Goal: Task Accomplishment & Management: Use online tool/utility

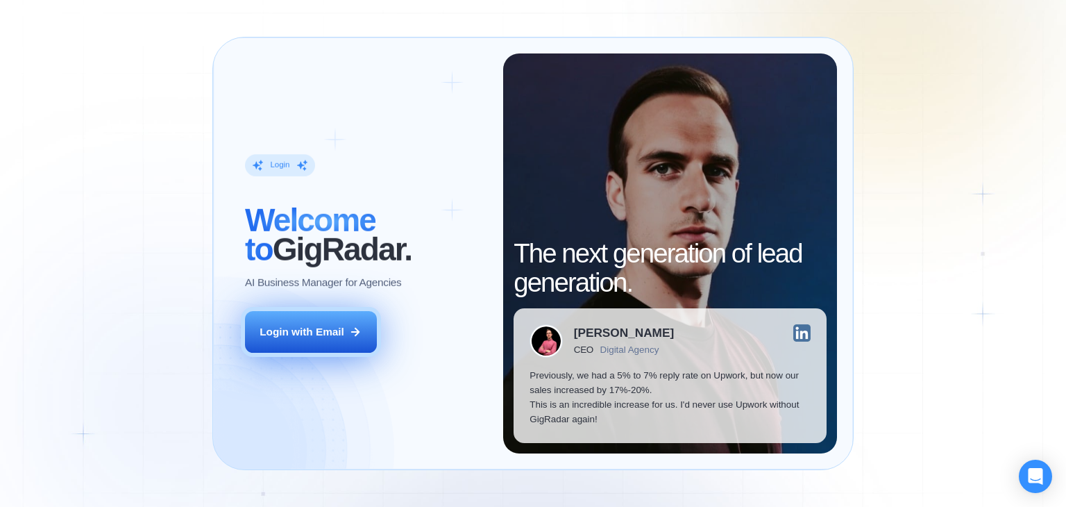
click at [353, 332] on icon at bounding box center [355, 332] width 12 height 12
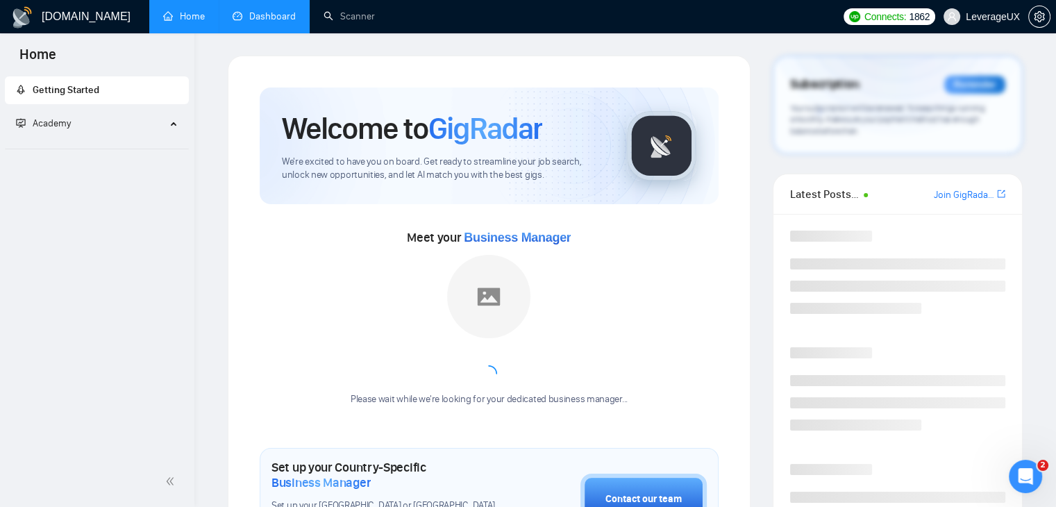
click at [262, 15] on link "Dashboard" at bounding box center [264, 16] width 63 height 12
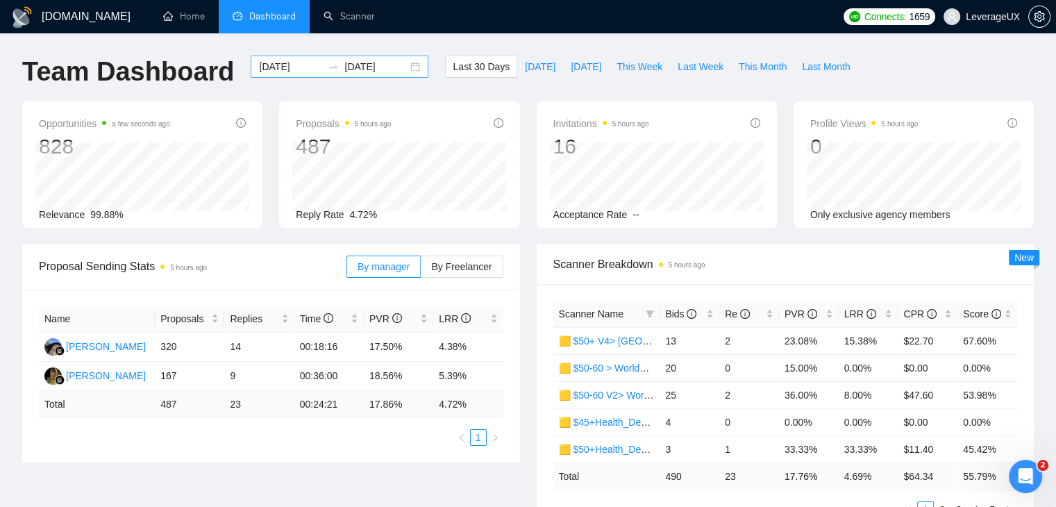
click at [283, 67] on input "2025-09-10" at bounding box center [290, 66] width 63 height 15
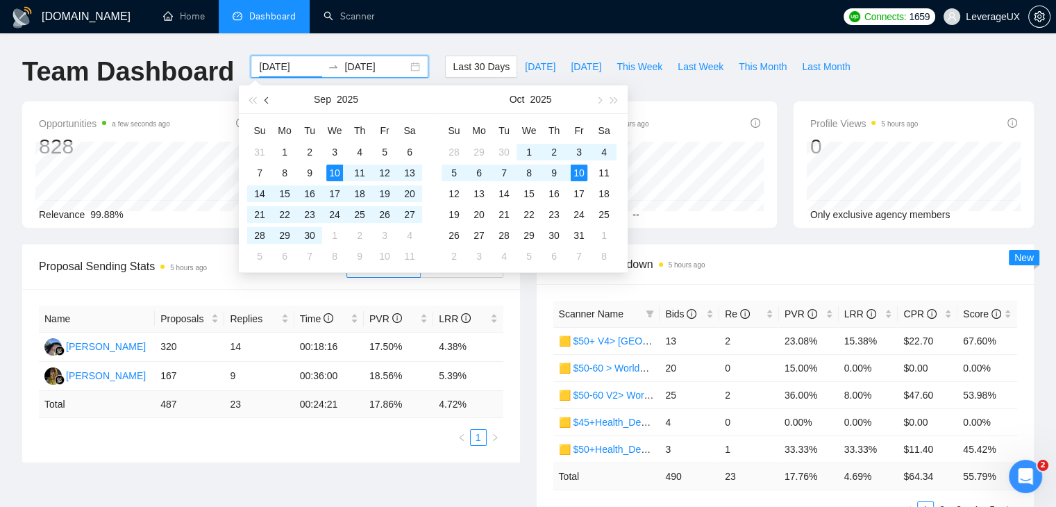
click at [269, 101] on span "button" at bounding box center [267, 99] width 7 height 7
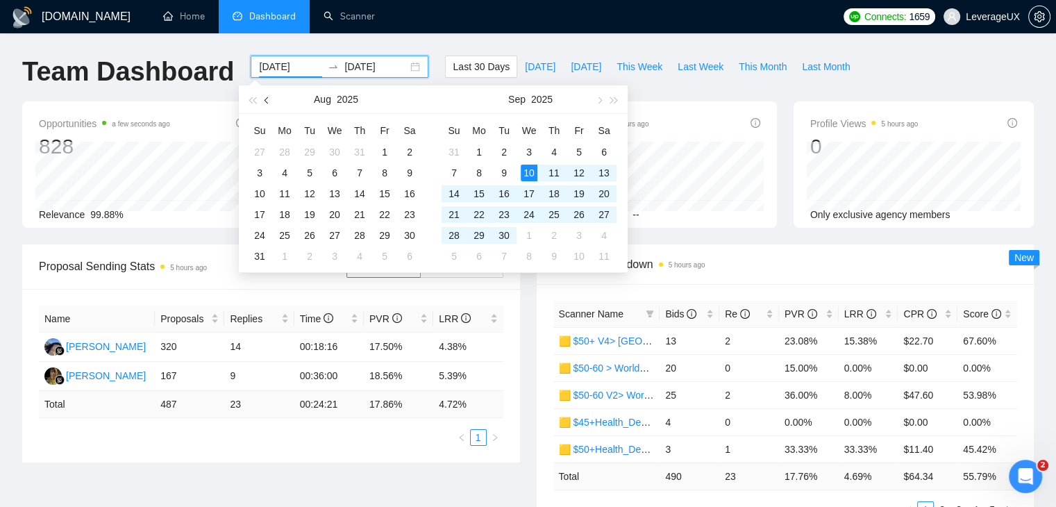
click at [269, 101] on span "button" at bounding box center [267, 99] width 7 height 7
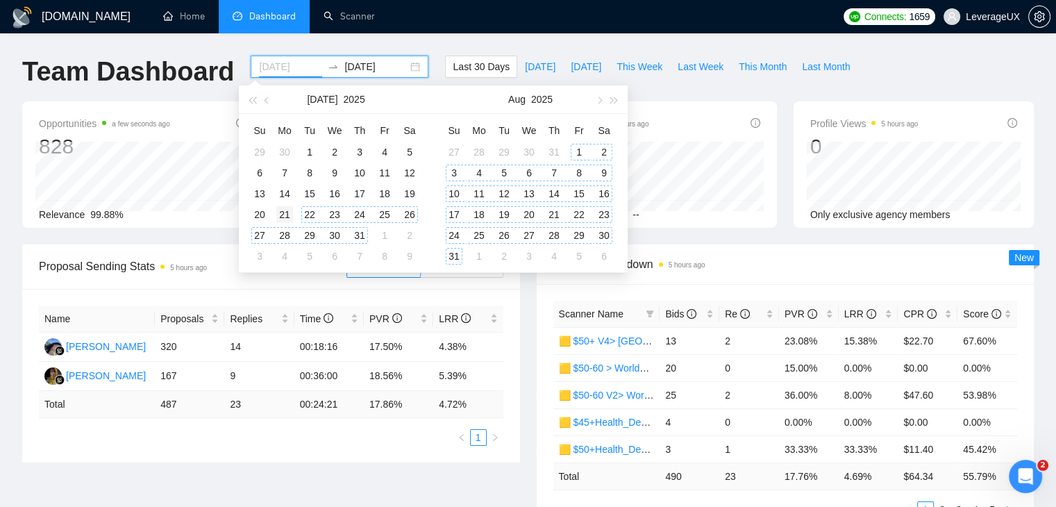
type input "2025-07-21"
click at [287, 214] on div "21" at bounding box center [284, 214] width 17 height 17
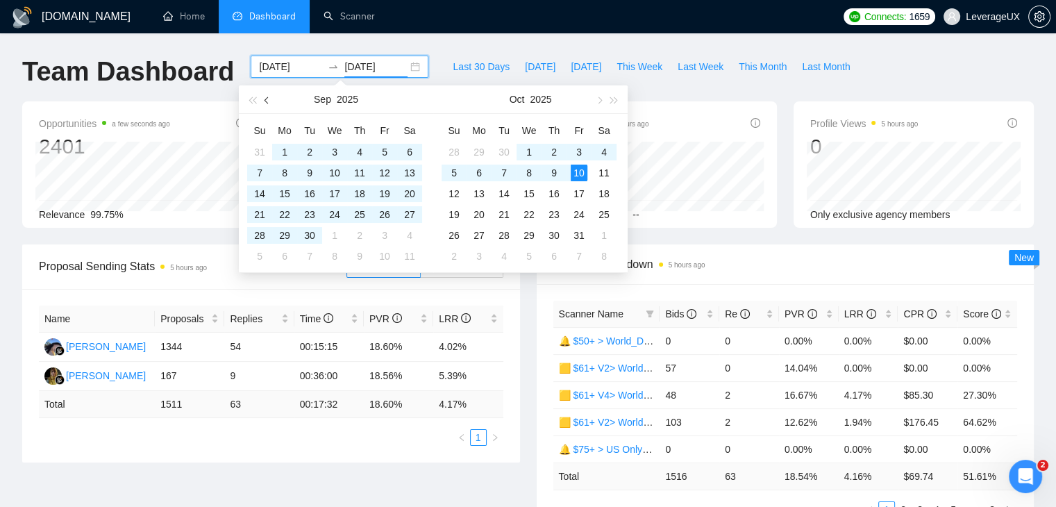
click at [268, 104] on button "button" at bounding box center [267, 99] width 15 height 28
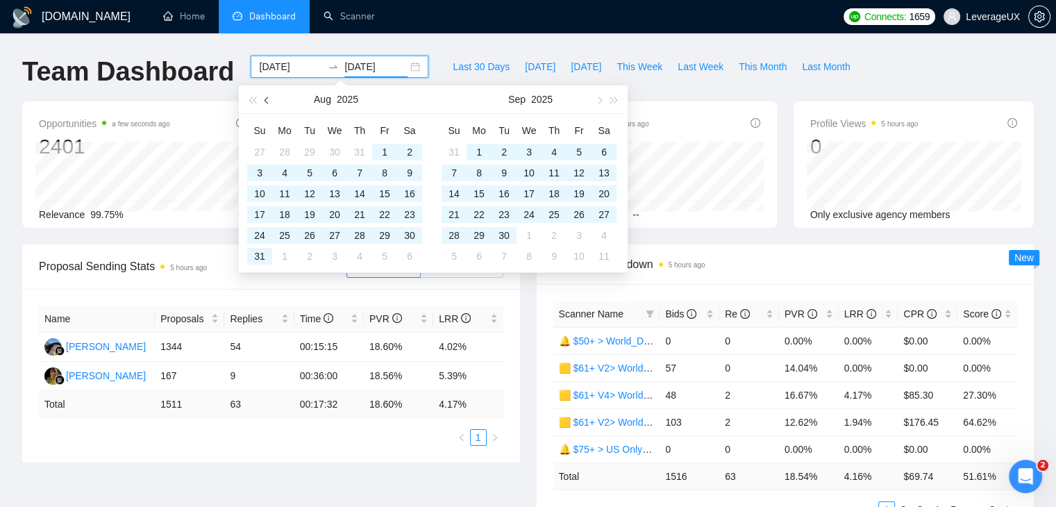
click at [268, 104] on button "button" at bounding box center [267, 99] width 15 height 28
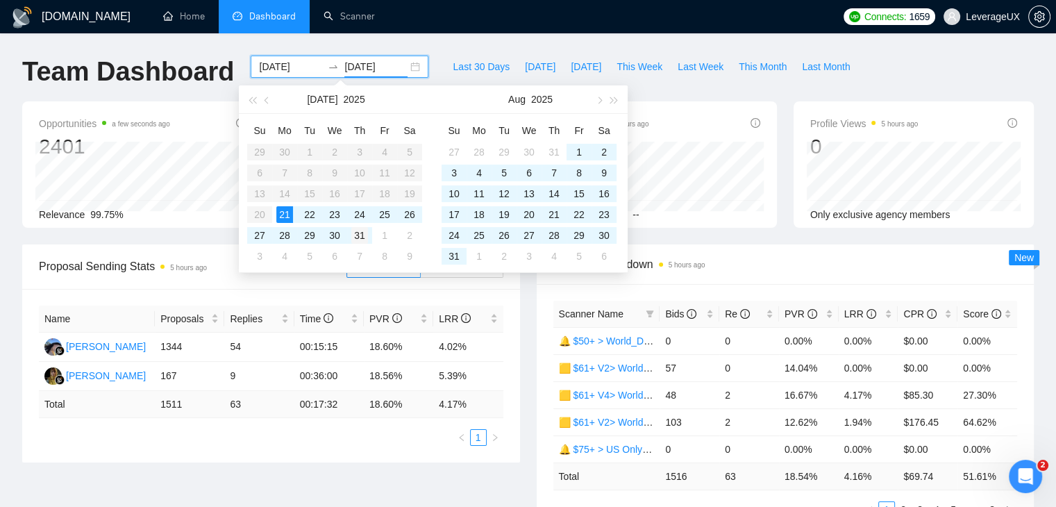
type input "2025-07-31"
click at [360, 232] on div "31" at bounding box center [359, 235] width 17 height 17
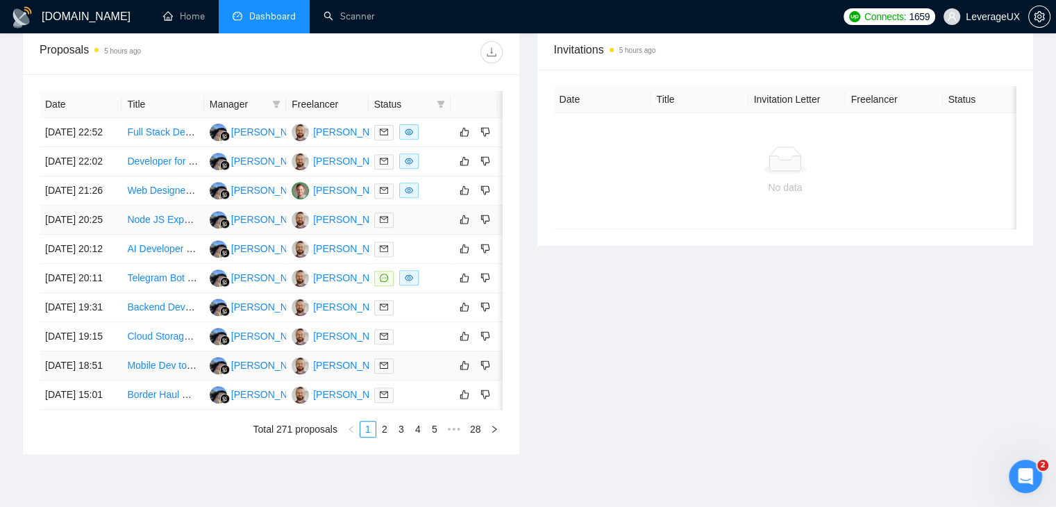
scroll to position [486, 0]
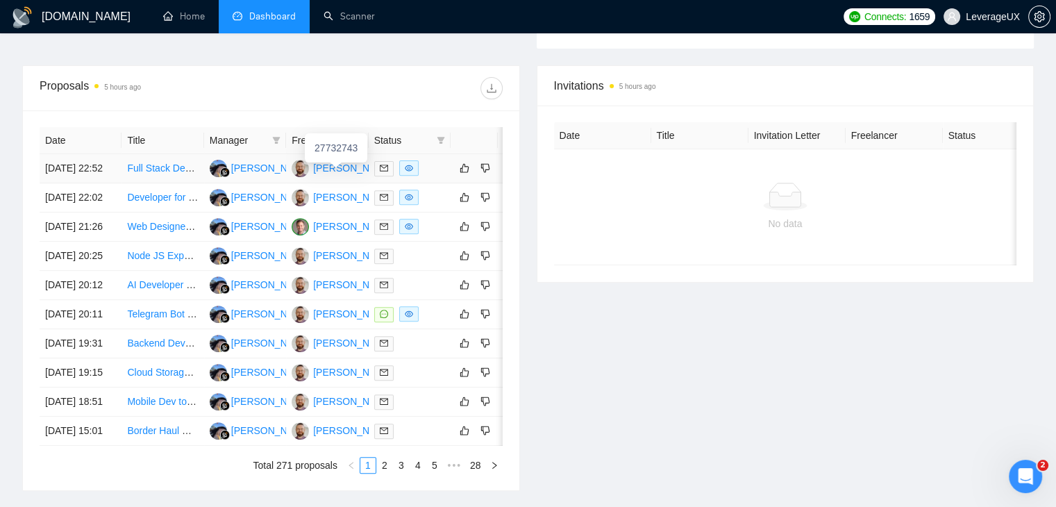
click at [337, 174] on div "Antony Korolyk" at bounding box center [353, 167] width 80 height 15
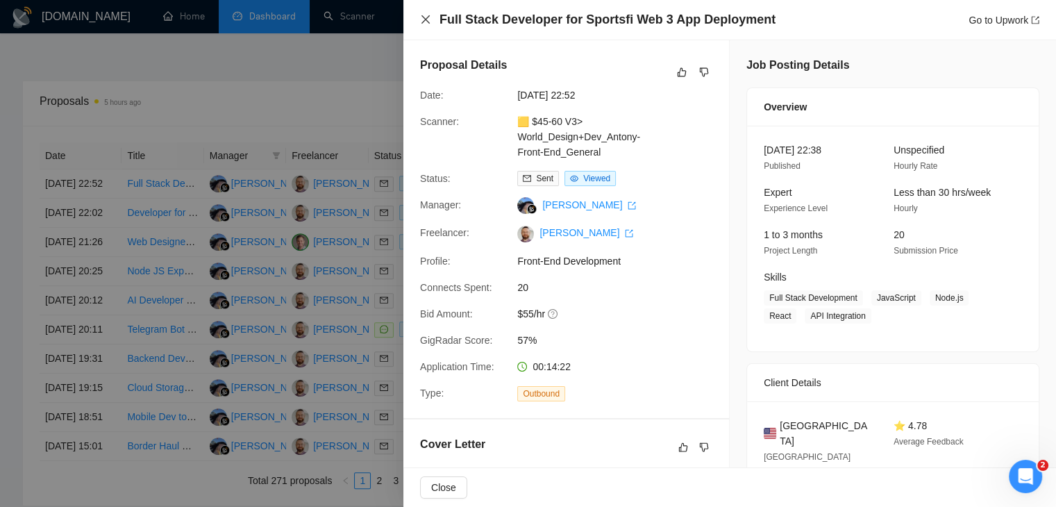
click at [430, 19] on div "Full Stack Developer for Sportsfi Web 3 App Deployment Go to Upwork" at bounding box center [729, 19] width 619 height 17
click at [425, 22] on icon "close" at bounding box center [425, 19] width 11 height 11
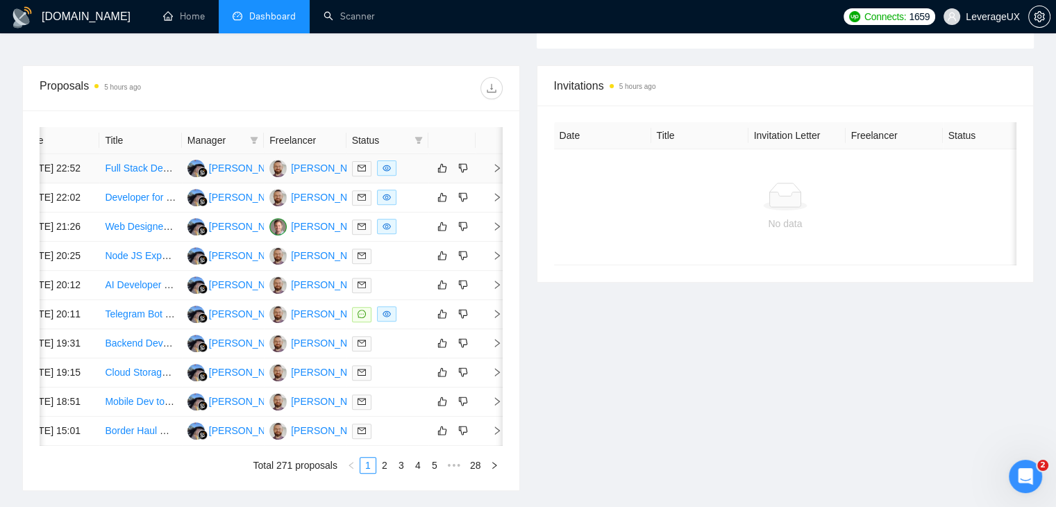
click at [496, 171] on icon "right" at bounding box center [497, 168] width 5 height 8
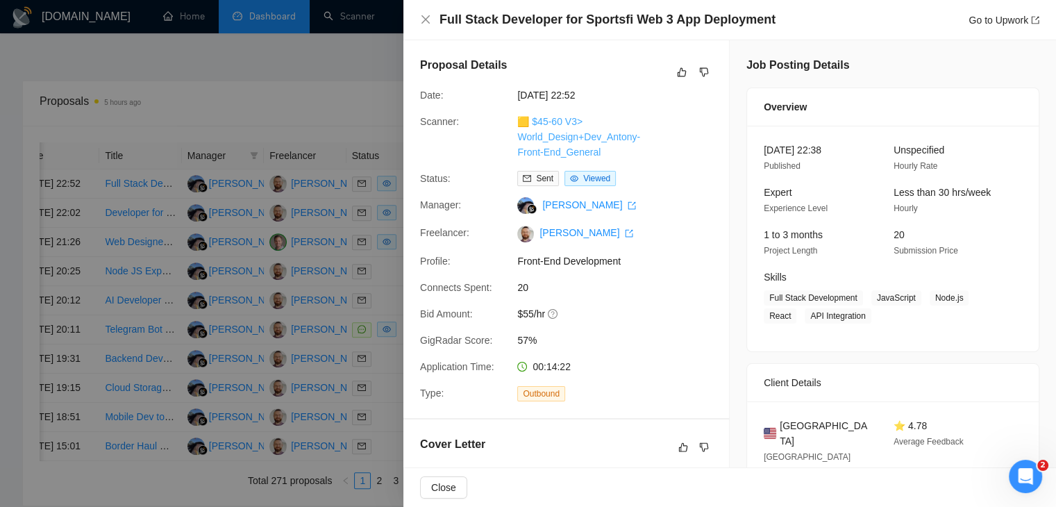
drag, startPoint x: 604, startPoint y: 151, endPoint x: 533, endPoint y: 124, distance: 76.0
click at [533, 124] on div "🟨 $45-60 V3> World_Design+Dev_Antony-Front-End_General" at bounding box center [585, 137] width 146 height 46
copy link "45-60 V3> World_Design+Dev_Antony-Front-End_General"
click at [1002, 21] on link "Go to Upwork" at bounding box center [1003, 20] width 71 height 11
click at [428, 21] on icon "close" at bounding box center [425, 19] width 11 height 11
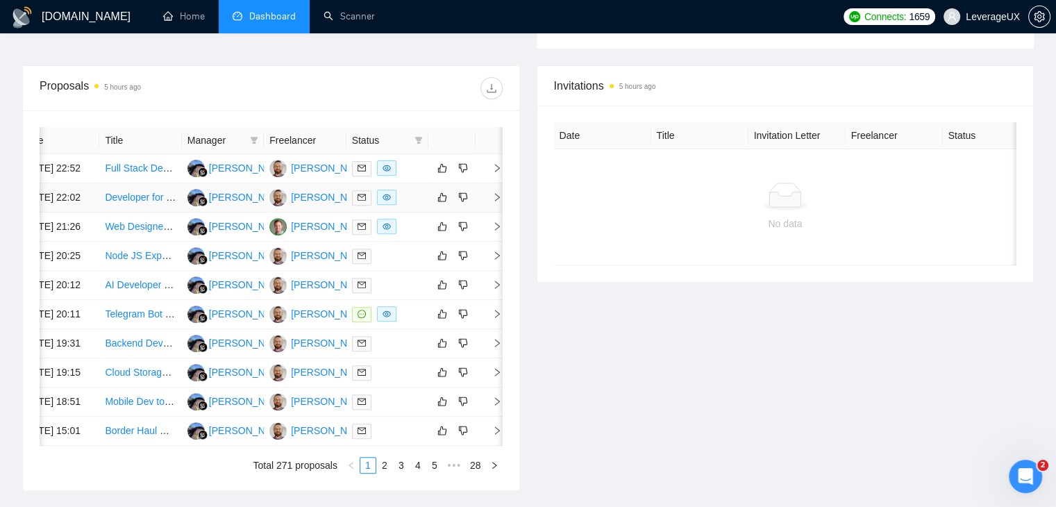
click at [495, 202] on icon "right" at bounding box center [497, 197] width 10 height 10
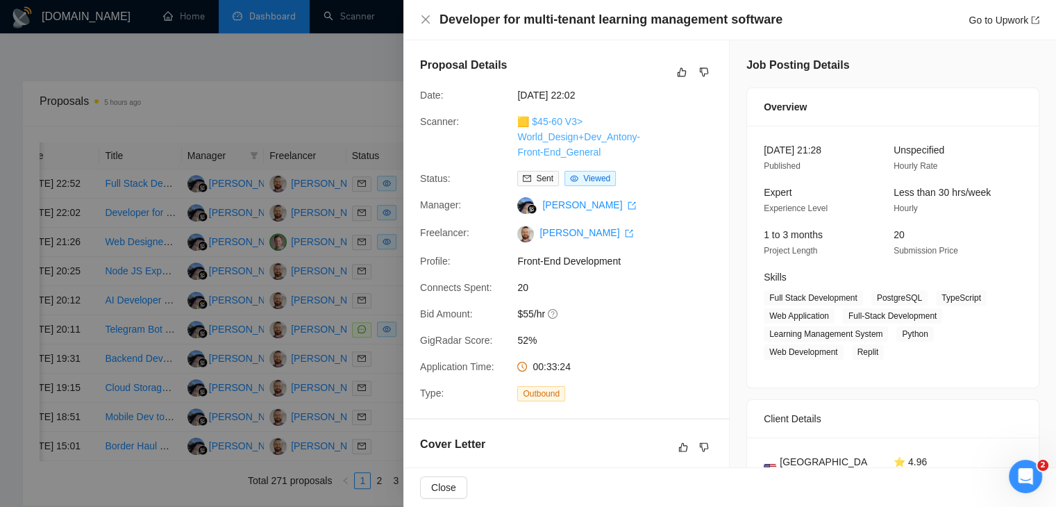
drag, startPoint x: 612, startPoint y: 156, endPoint x: 533, endPoint y: 116, distance: 88.8
click at [533, 116] on div "🟨 $45-60 V3> World_Design+Dev_Antony-Front-End_General" at bounding box center [585, 137] width 146 height 46
copy link "45-60 V3> World_Design+Dev_Antony-Front-End_General"
click at [998, 20] on link "Go to Upwork" at bounding box center [1003, 20] width 71 height 11
click at [428, 23] on icon "close" at bounding box center [425, 19] width 8 height 8
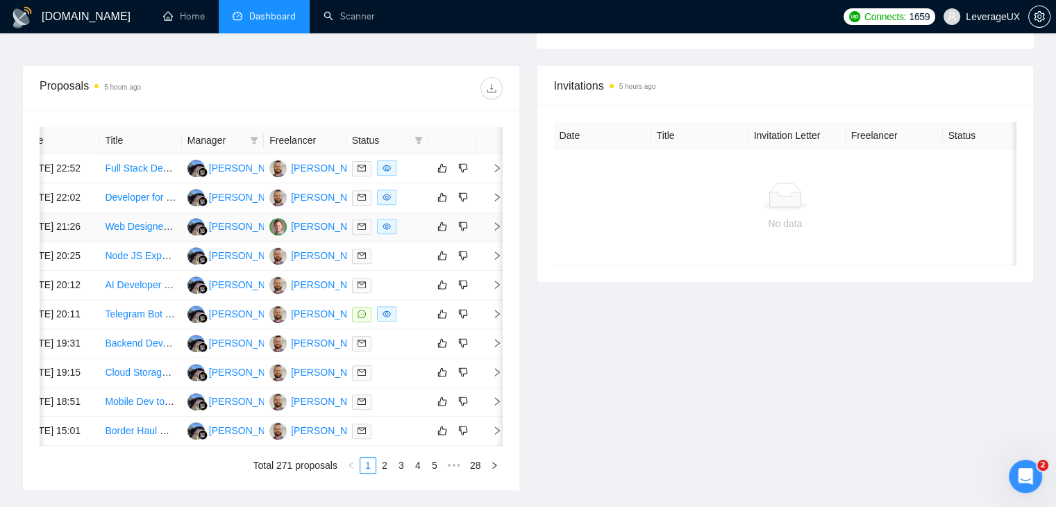
click at [497, 231] on icon "right" at bounding box center [497, 226] width 10 height 10
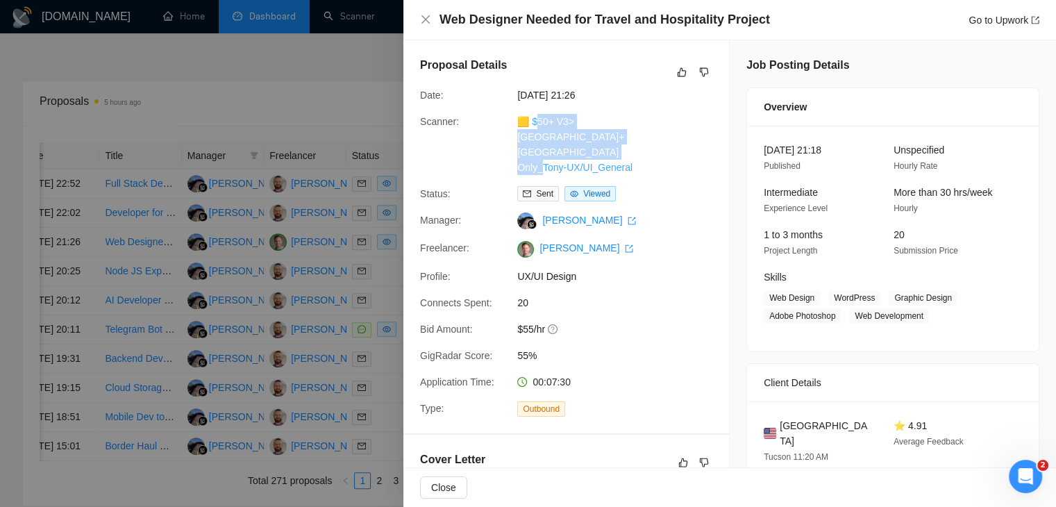
drag, startPoint x: 655, startPoint y: 156, endPoint x: 533, endPoint y: 119, distance: 127.6
click at [533, 119] on div "Scanner: 🟨 $50+ V3> US+Canada_Design Only_Tony-UX/UI_General" at bounding box center [560, 144] width 292 height 61
copy link "50+ V3> US+Canada_Design Only_Tony-UX/UI_General"
click at [986, 23] on link "Go to Upwork" at bounding box center [1003, 20] width 71 height 11
click at [425, 17] on icon "close" at bounding box center [425, 19] width 11 height 11
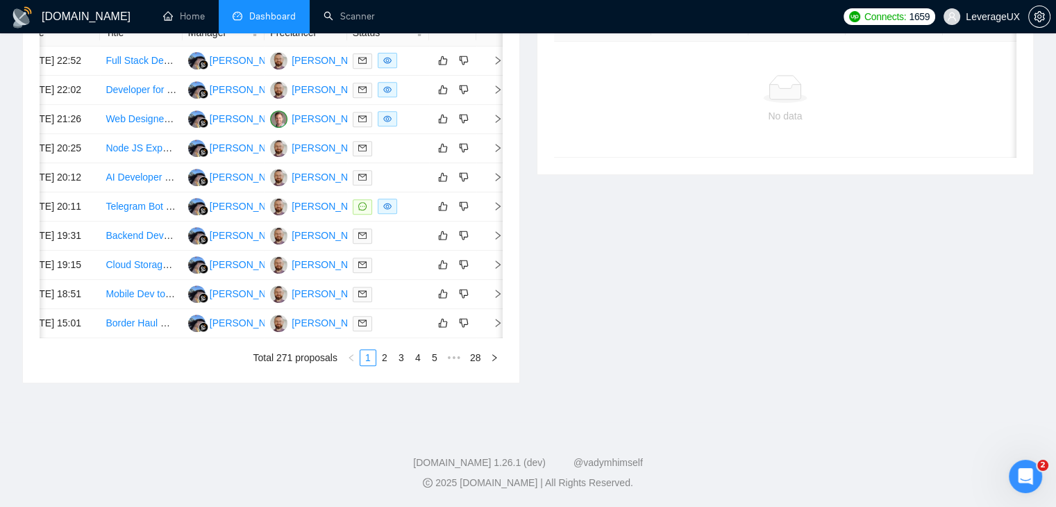
scroll to position [0, 22]
click at [389, 365] on link "2" at bounding box center [384, 357] width 15 height 15
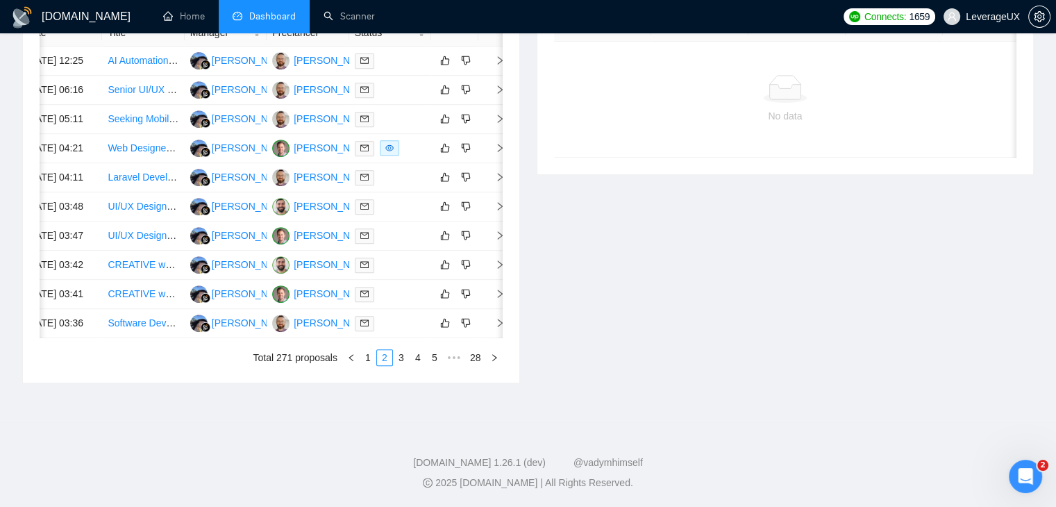
scroll to position [0, 22]
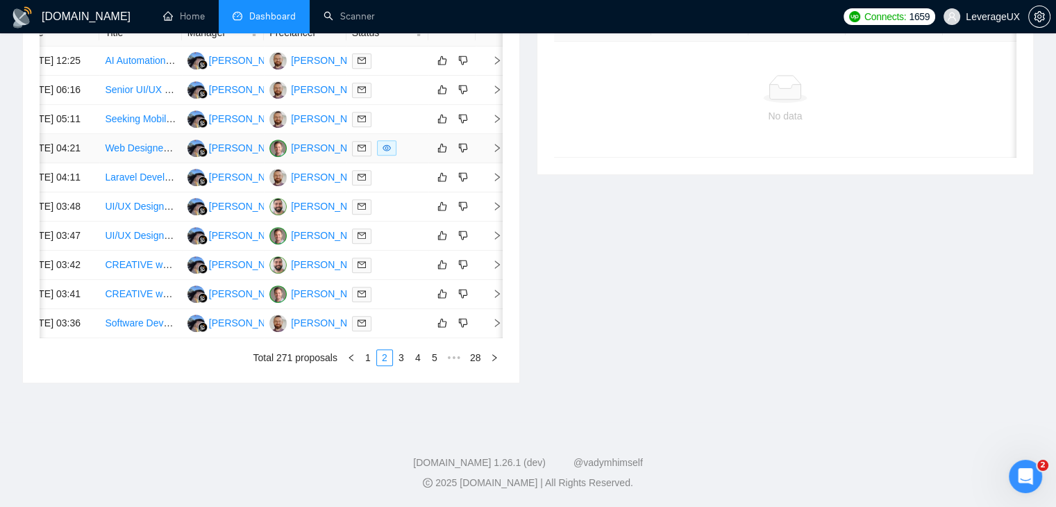
click at [496, 153] on icon "right" at bounding box center [497, 148] width 10 height 10
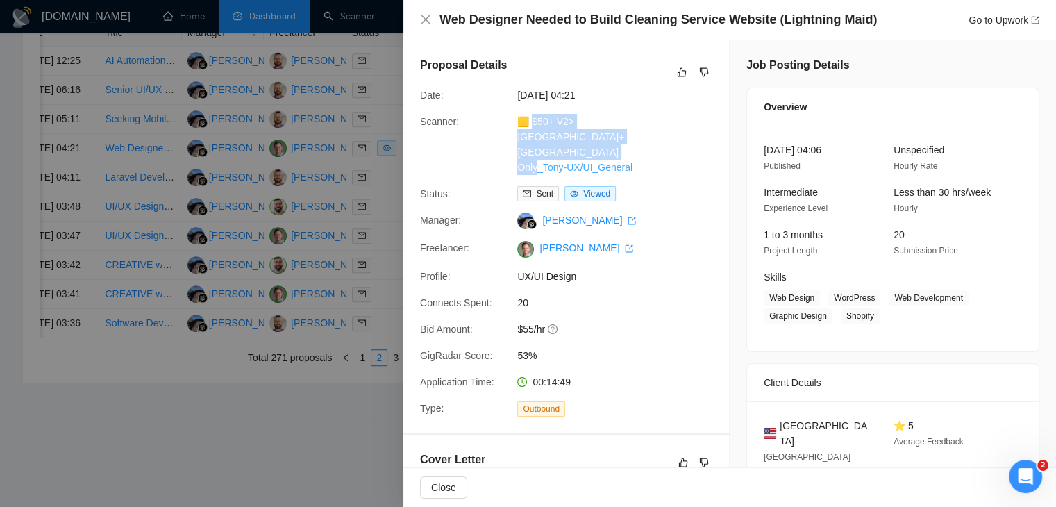
drag, startPoint x: 650, startPoint y: 156, endPoint x: 532, endPoint y: 123, distance: 121.9
click at [532, 123] on div "🟨 $50+ V2> US+Canada_Design Only_Tony-UX/UI_General" at bounding box center [585, 144] width 146 height 61
copy link "50+ V2> US+Canada_Design Only_Tony-UX/UI_General"
click at [989, 12] on div "Go to Upwork" at bounding box center [1003, 19] width 71 height 15
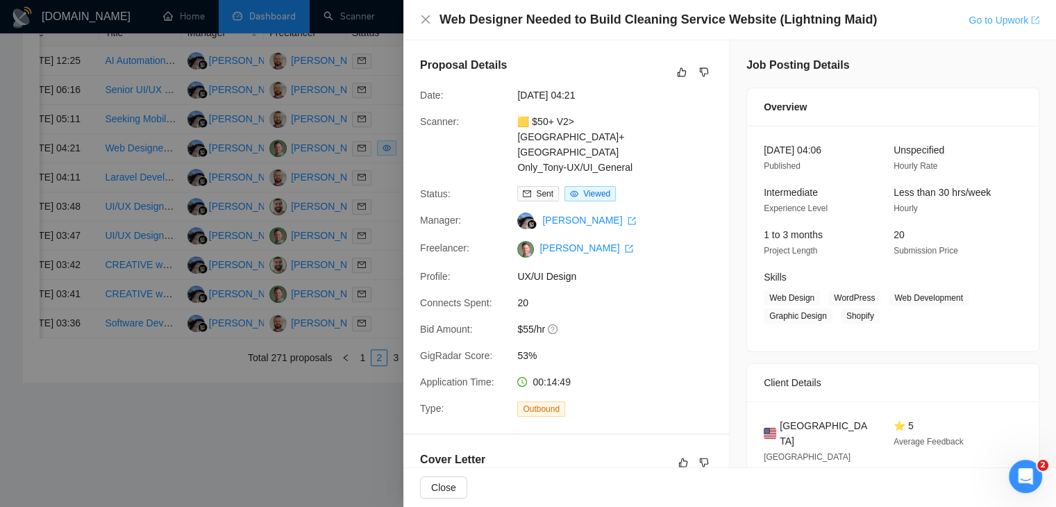
click at [988, 20] on link "Go to Upwork" at bounding box center [1003, 20] width 71 height 11
click at [423, 20] on icon "close" at bounding box center [425, 19] width 11 height 11
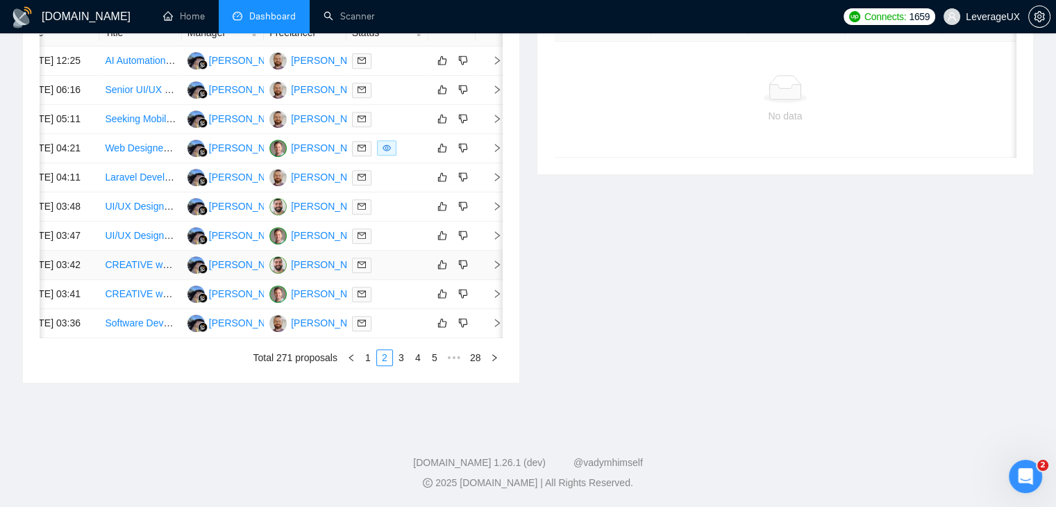
scroll to position [694, 0]
click at [399, 365] on link "3" at bounding box center [401, 357] width 15 height 15
click at [492, 230] on icon "right" at bounding box center [497, 235] width 10 height 10
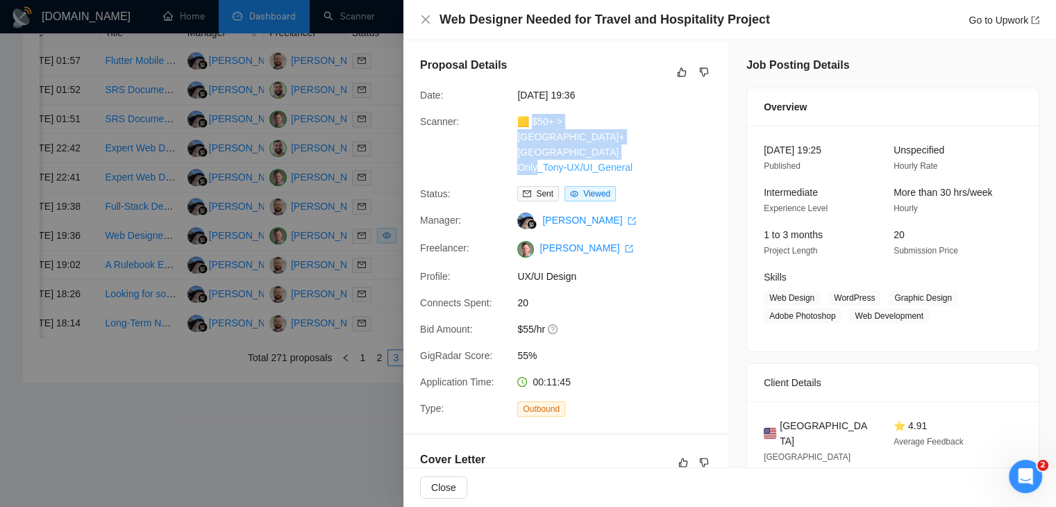
drag, startPoint x: 634, startPoint y: 155, endPoint x: 530, endPoint y: 121, distance: 109.7
click at [530, 121] on div "🟨 $50+ > US+Canada_Design Only_Tony-UX/UI_General" at bounding box center [585, 144] width 146 height 61
copy link "50+ > US+Canada_Design Only_Tony-UX/UI_General"
click at [978, 24] on link "Go to Upwork" at bounding box center [1003, 20] width 71 height 11
click at [428, 20] on icon "close" at bounding box center [425, 19] width 11 height 11
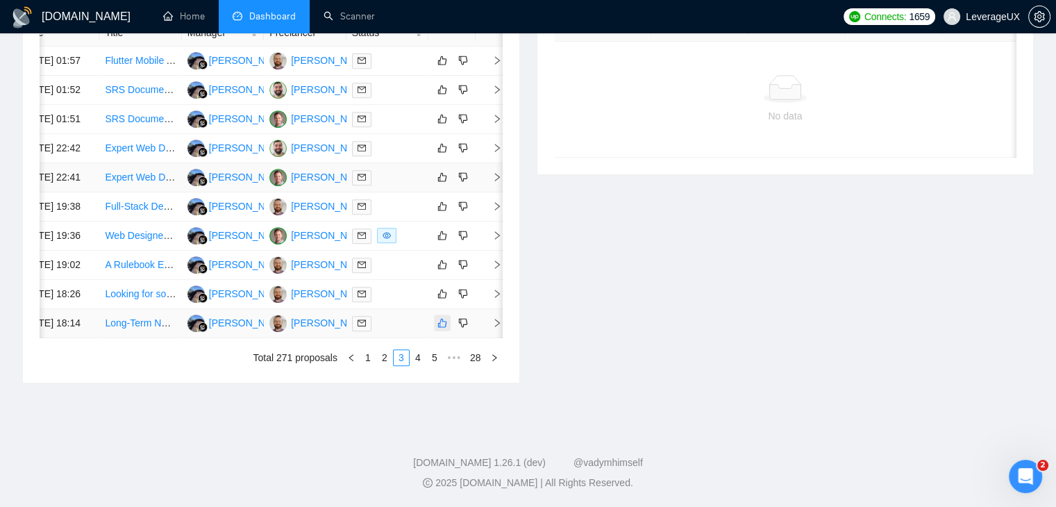
scroll to position [694, 0]
click at [419, 365] on link "4" at bounding box center [417, 357] width 15 height 15
click at [419, 359] on link "5" at bounding box center [417, 357] width 15 height 15
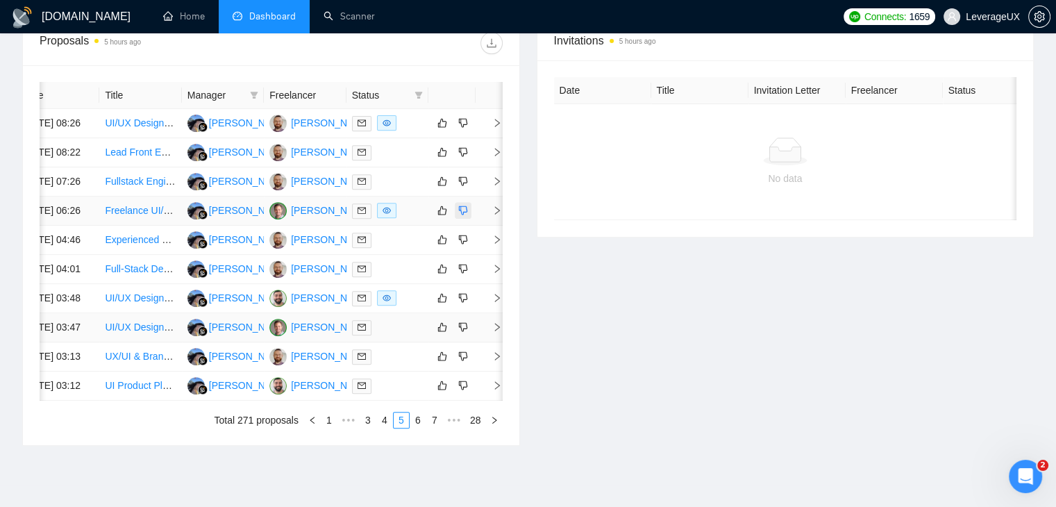
scroll to position [525, 0]
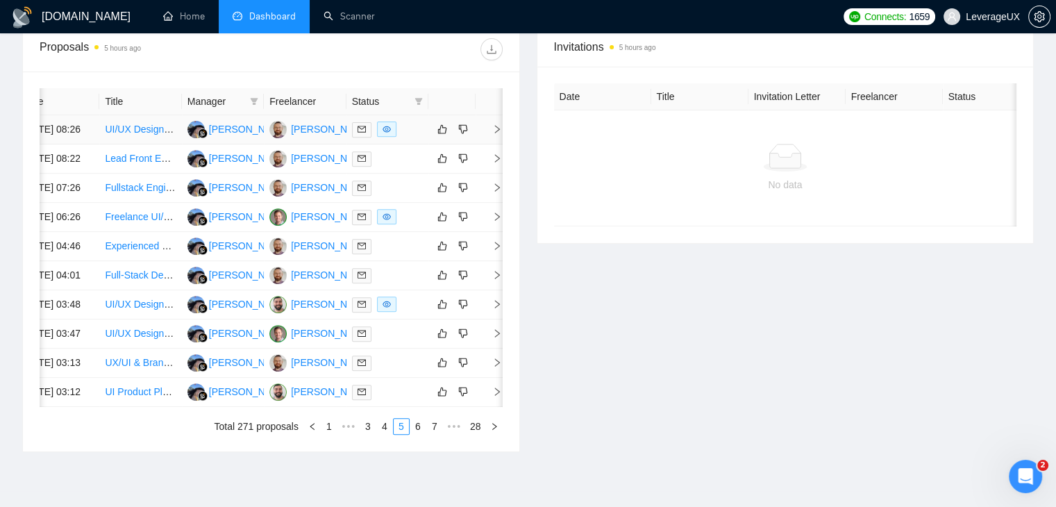
click at [497, 134] on icon "right" at bounding box center [497, 129] width 10 height 10
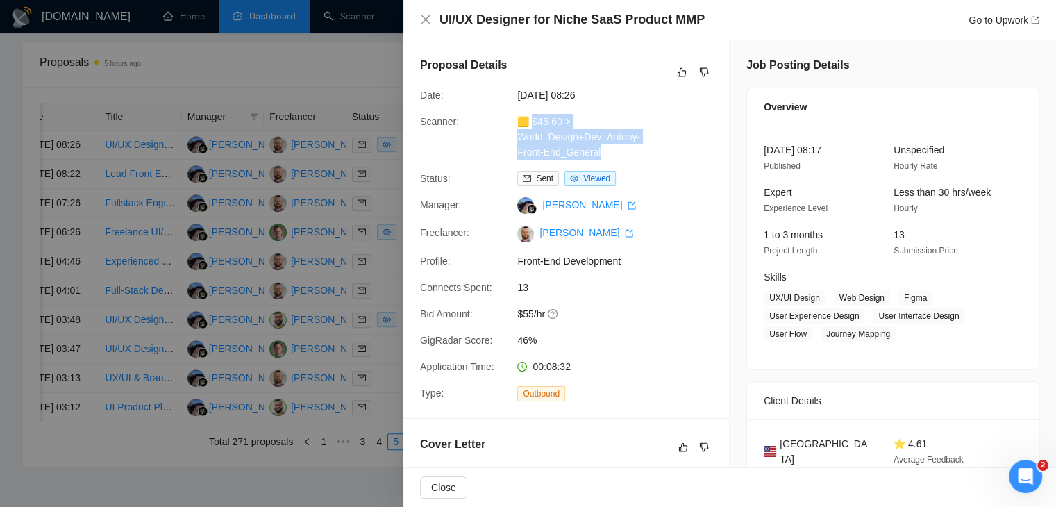
drag, startPoint x: 609, startPoint y: 151, endPoint x: 532, endPoint y: 124, distance: 81.9
click at [532, 124] on div "🟨 $45-60 > World_Design+Dev_Antony-Front-End_General" at bounding box center [585, 137] width 146 height 46
copy link "45-60 > World_Design+Dev_Antony-Front-End_General"
click at [994, 15] on link "Go to Upwork" at bounding box center [1003, 20] width 71 height 11
click at [428, 22] on icon "close" at bounding box center [425, 19] width 8 height 8
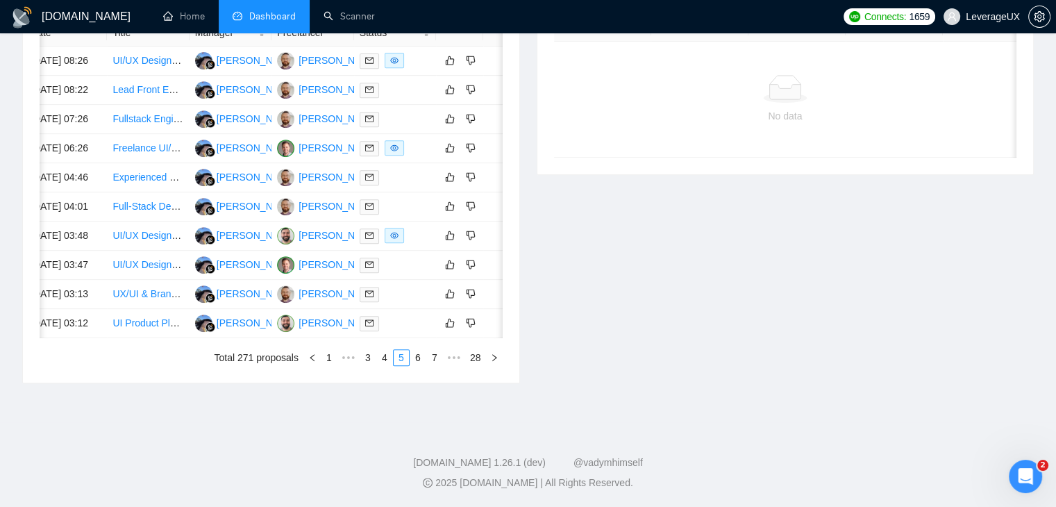
scroll to position [0, 22]
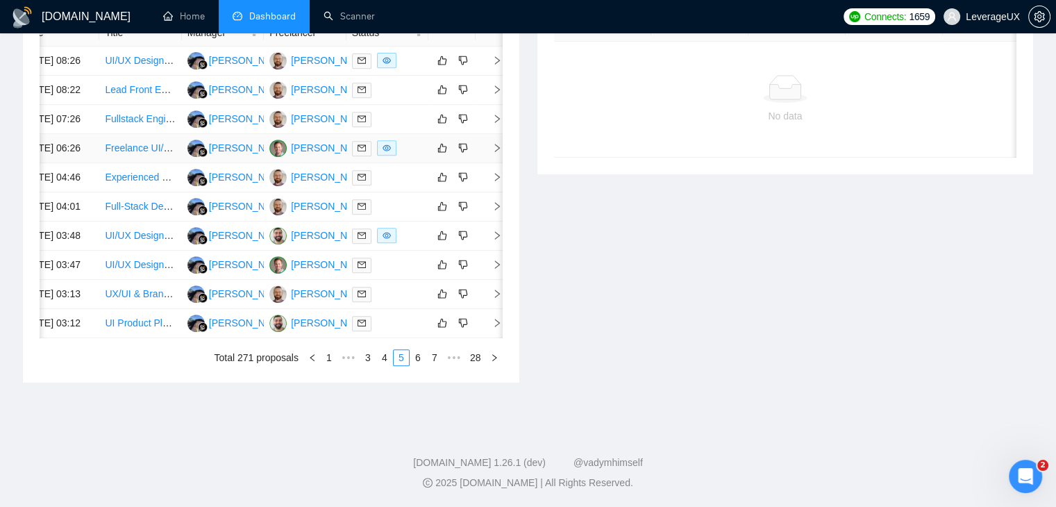
click at [496, 153] on icon "right" at bounding box center [497, 148] width 10 height 10
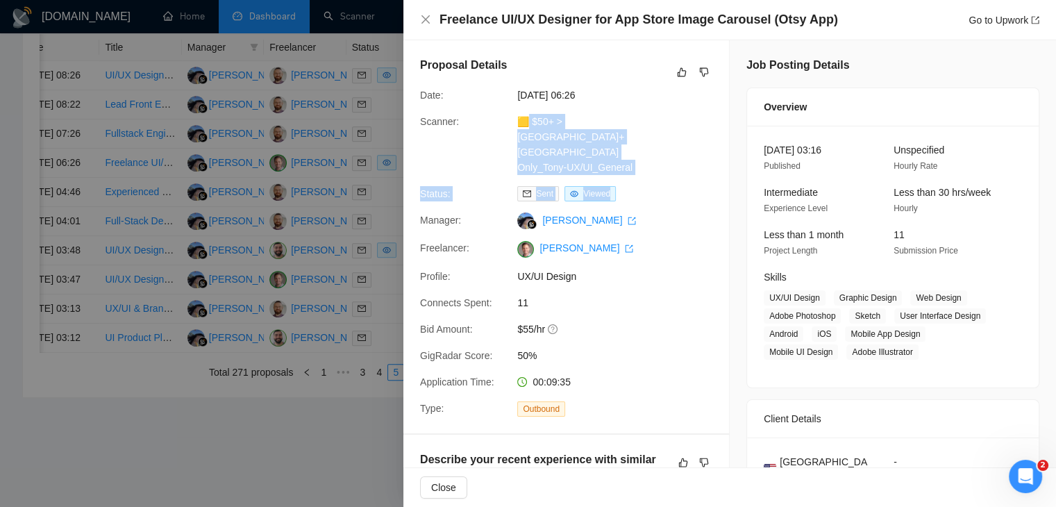
drag, startPoint x: 634, startPoint y: 160, endPoint x: 528, endPoint y: 120, distance: 113.3
click at [528, 120] on div "Proposal Details Date: 30 Jul, 2025 06:26 Scanner: 🟨 $50+ > US+Canada_Design On…" at bounding box center [566, 236] width 326 height 393
click at [696, 167] on div "Proposal Details Date: 30 Jul, 2025 06:26 Scanner: 🟨 $50+ > US+Canada_Design On…" at bounding box center [566, 236] width 326 height 393
drag, startPoint x: 631, startPoint y: 147, endPoint x: 530, endPoint y: 120, distance: 104.2
click at [530, 120] on div "🟨 $50+ > US+Canada_Design Only_Tony-UX/UI_General" at bounding box center [585, 144] width 146 height 61
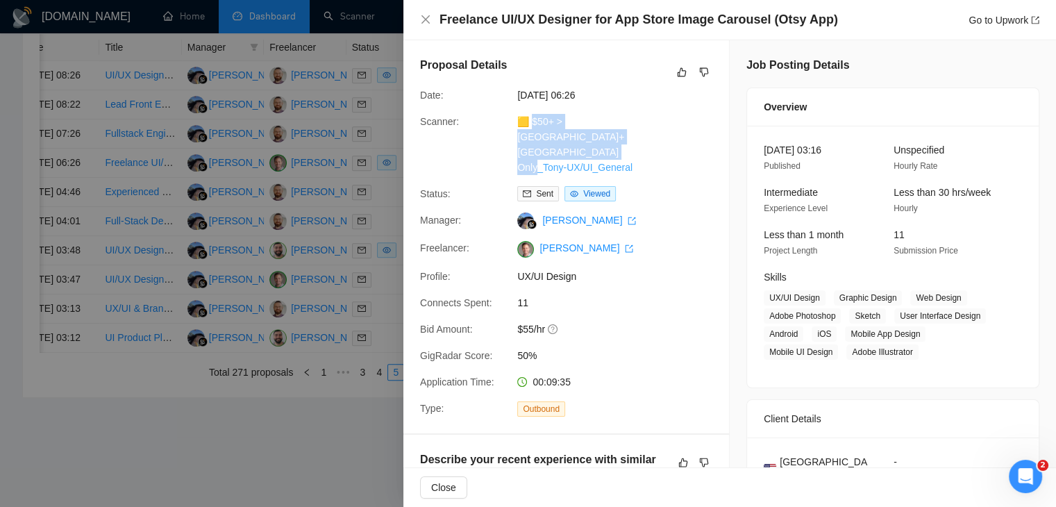
copy link "50+ > US+Canada_Design Only_Tony-UX/UI_General"
click at [980, 17] on link "Go to Upwork" at bounding box center [1003, 20] width 71 height 11
click at [427, 19] on icon "close" at bounding box center [425, 19] width 8 height 8
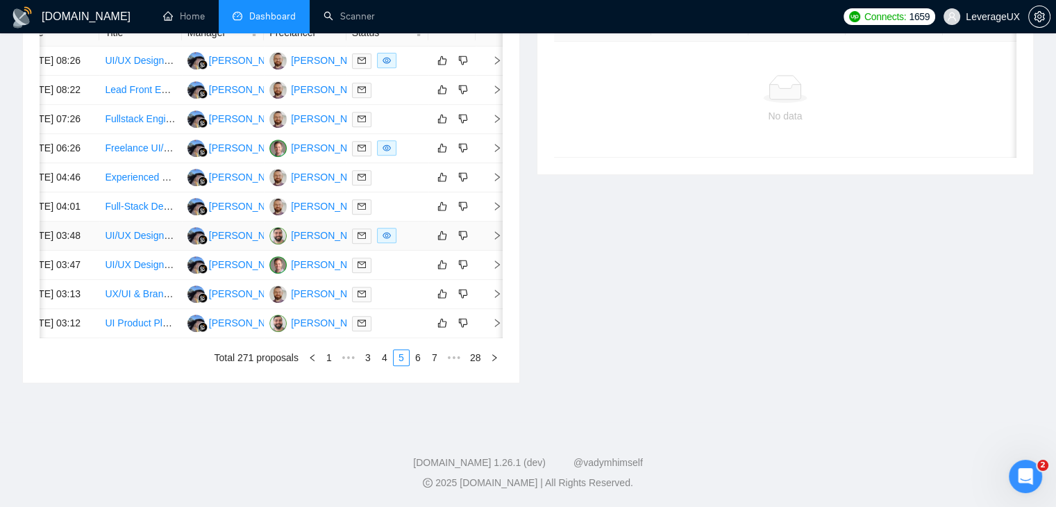
click at [497, 240] on icon "right" at bounding box center [497, 235] width 10 height 10
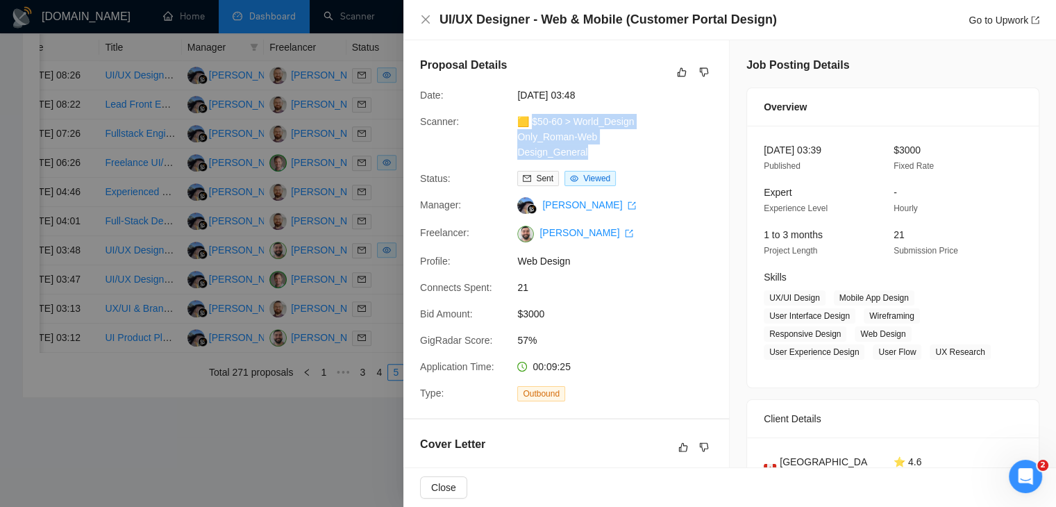
drag, startPoint x: 599, startPoint y: 155, endPoint x: 530, endPoint y: 119, distance: 77.6
click at [530, 119] on div "🟨 $50-60 > World_Design Only_Roman-Web Design_General" at bounding box center [585, 137] width 146 height 46
copy link "50-60 > World_Design Only_Roman-Web Design_General"
click at [1000, 19] on link "Go to Upwork" at bounding box center [1003, 20] width 71 height 11
click at [422, 23] on icon "close" at bounding box center [425, 19] width 8 height 8
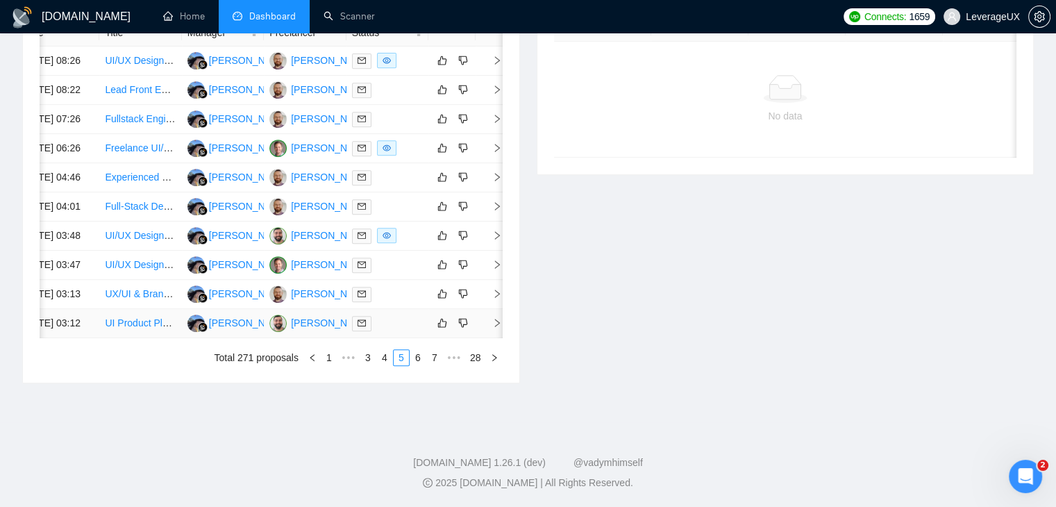
scroll to position [733, 0]
click at [420, 357] on link "6" at bounding box center [417, 357] width 15 height 15
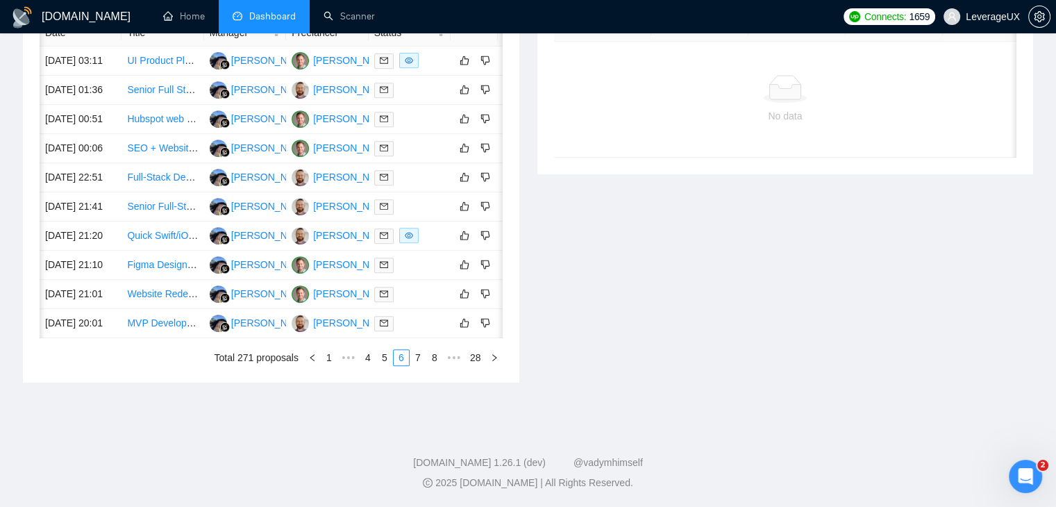
scroll to position [0, 22]
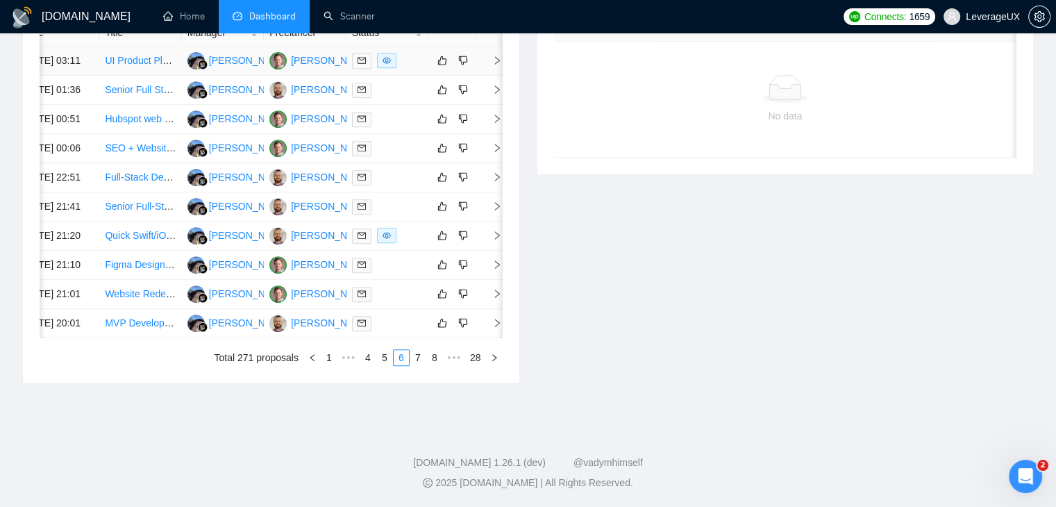
click at [494, 65] on icon "right" at bounding box center [497, 61] width 10 height 10
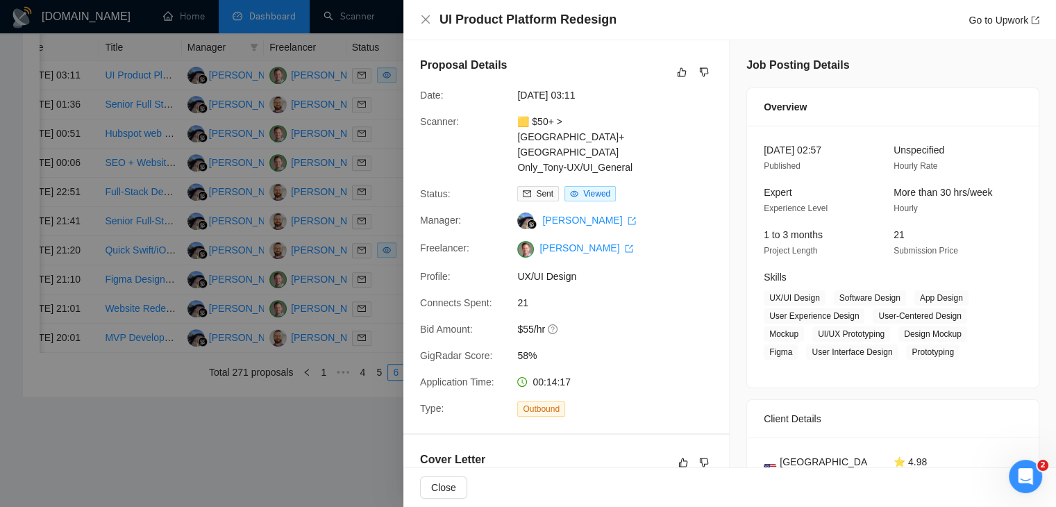
click at [647, 158] on div "🟨 $50+ > US+Canada_Design Only_Tony-UX/UI_General" at bounding box center [585, 144] width 146 height 61
drag, startPoint x: 634, startPoint y: 150, endPoint x: 530, endPoint y: 120, distance: 107.6
click at [530, 120] on div "🟨 $50+ > US+Canada_Design Only_Tony-UX/UI_General" at bounding box center [585, 144] width 146 height 61
copy link "50+ > US+Canada_Design Only_Tony-UX/UI_General"
click at [1009, 19] on link "Go to Upwork" at bounding box center [1003, 20] width 71 height 11
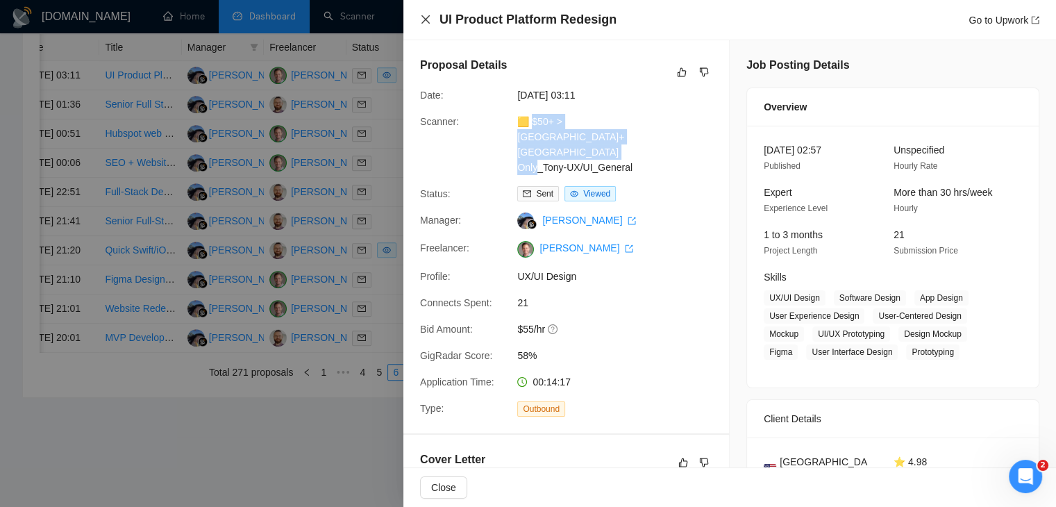
click at [427, 20] on icon "close" at bounding box center [425, 19] width 11 height 11
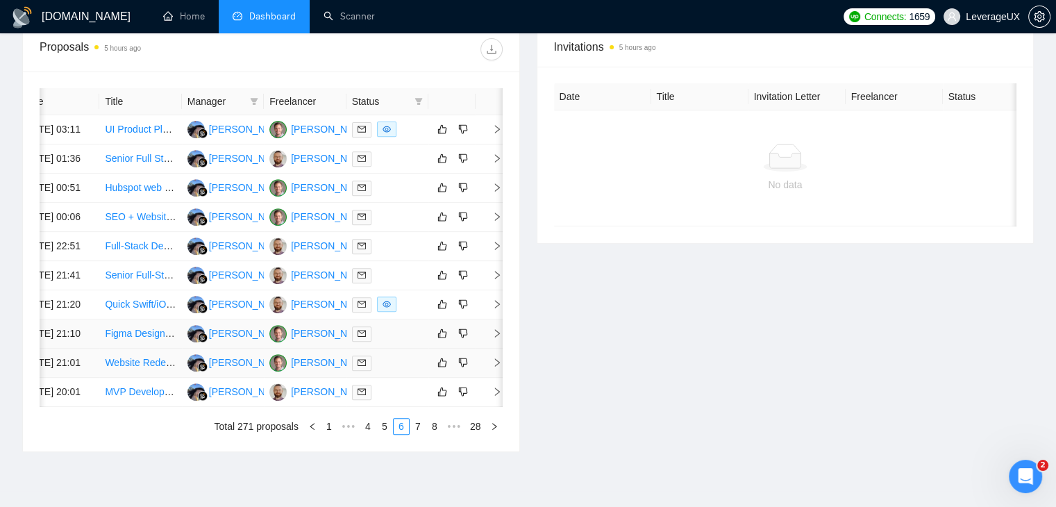
scroll to position [594, 0]
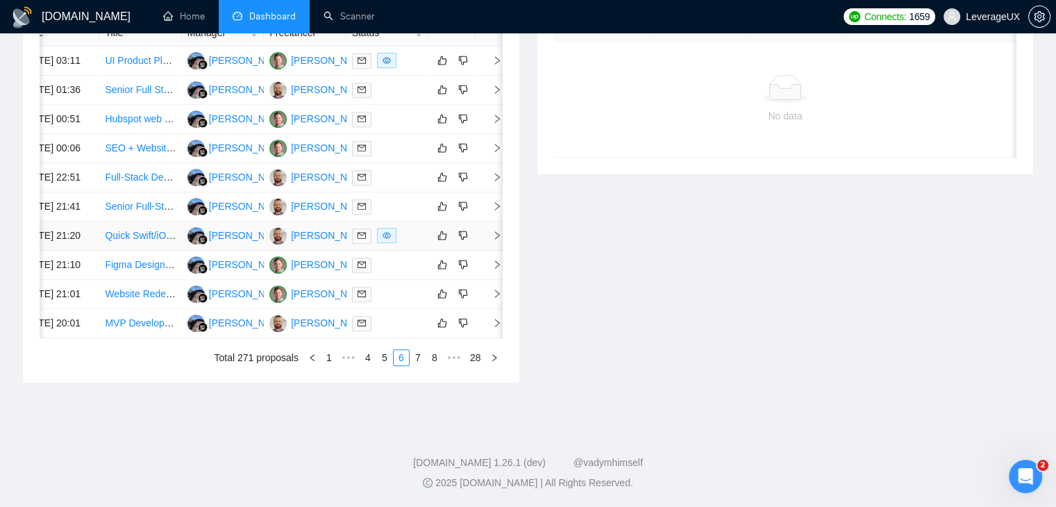
click at [494, 240] on icon "right" at bounding box center [497, 235] width 10 height 10
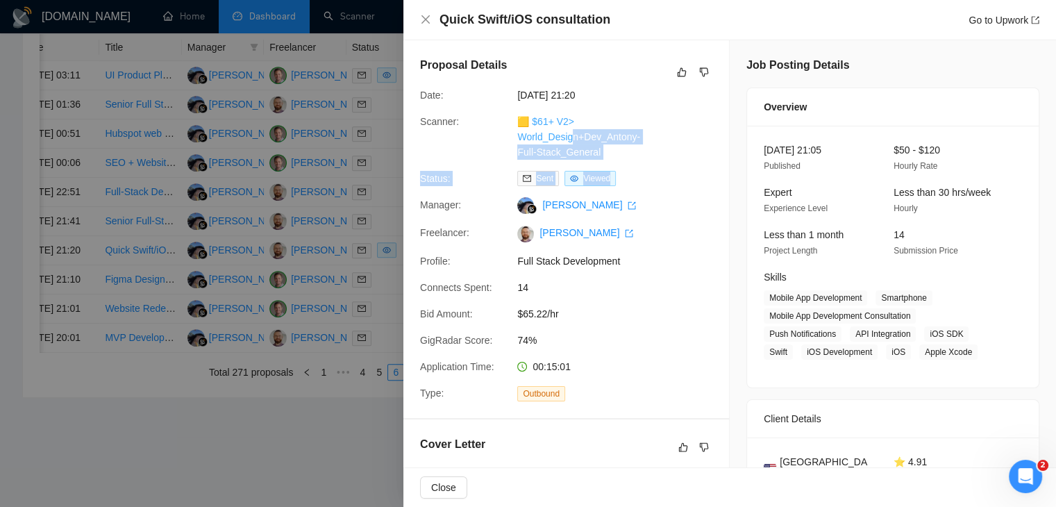
drag, startPoint x: 608, startPoint y: 153, endPoint x: 571, endPoint y: 136, distance: 41.3
click at [571, 136] on div "Proposal Details Date: 29 Jul, 2025 21:20 Scanner: 🟨 $61+ V2> World_Design+Dev_…" at bounding box center [566, 229] width 326 height 378
click at [630, 159] on div "🟨 $61+ V2> World_Design+Dev_Antony-Full-Stack_General" at bounding box center [585, 137] width 146 height 46
click at [609, 153] on div "🟨 $61+ V2> World_Design+Dev_Antony-Full-Stack_General" at bounding box center [585, 137] width 146 height 46
drag, startPoint x: 602, startPoint y: 153, endPoint x: 531, endPoint y: 122, distance: 77.7
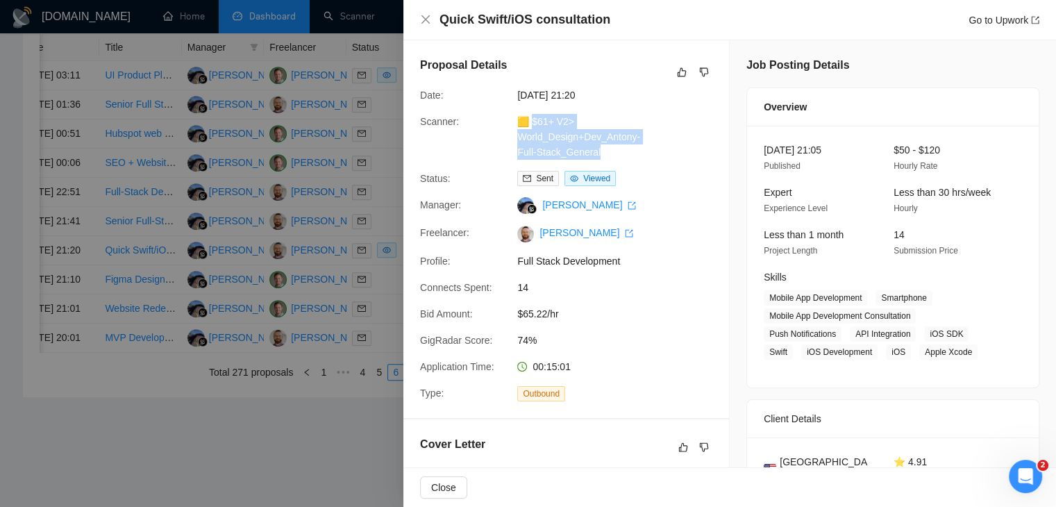
click at [531, 122] on div "🟨 $61+ V2> World_Design+Dev_Antony-Full-Stack_General" at bounding box center [585, 137] width 146 height 46
copy link "61+ V2> World_Design+Dev_Antony-Full-Stack_General"
click at [1005, 17] on link "Go to Upwork" at bounding box center [1003, 20] width 71 height 11
click at [425, 17] on icon "close" at bounding box center [425, 19] width 11 height 11
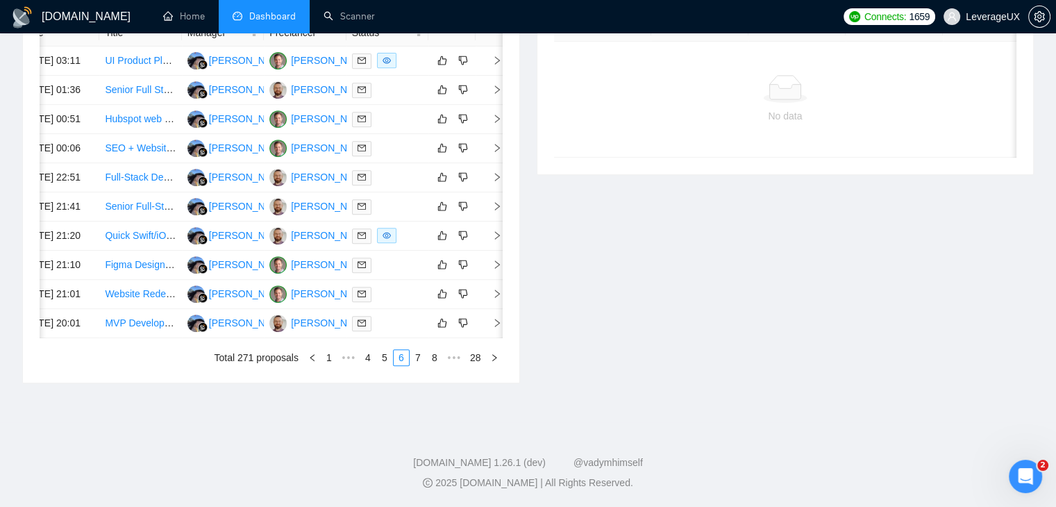
scroll to position [733, 0]
click at [418, 362] on link "7" at bounding box center [417, 357] width 15 height 15
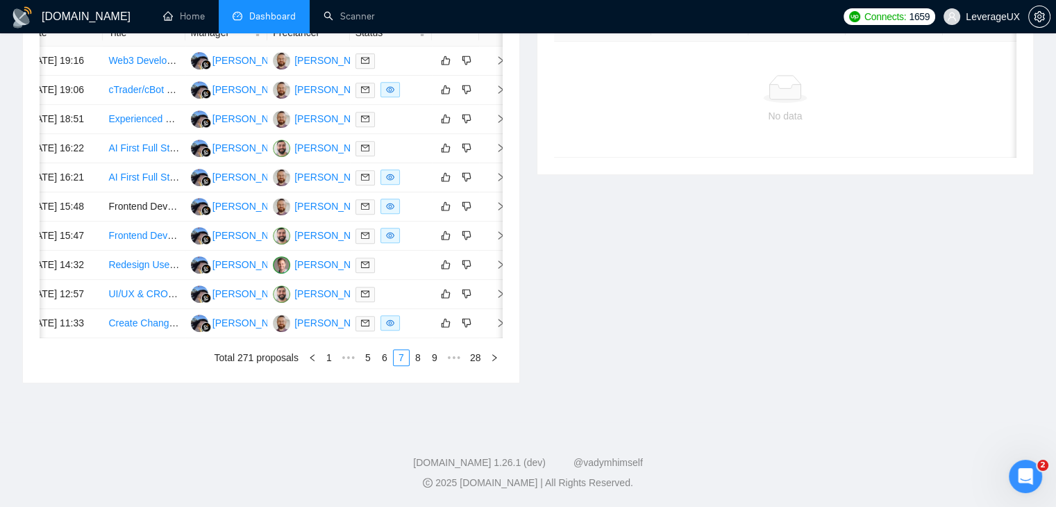
scroll to position [0, 22]
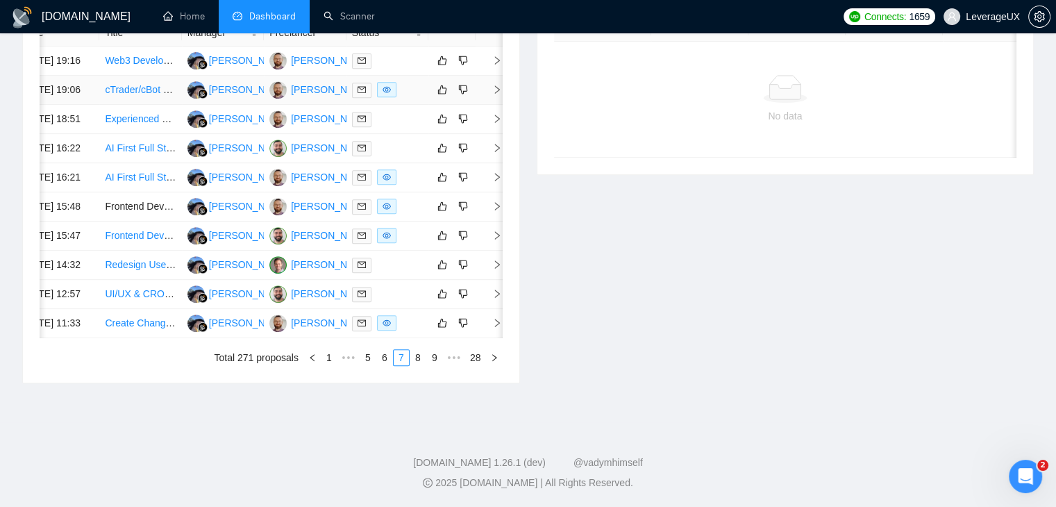
click at [492, 94] on icon "right" at bounding box center [497, 90] width 10 height 10
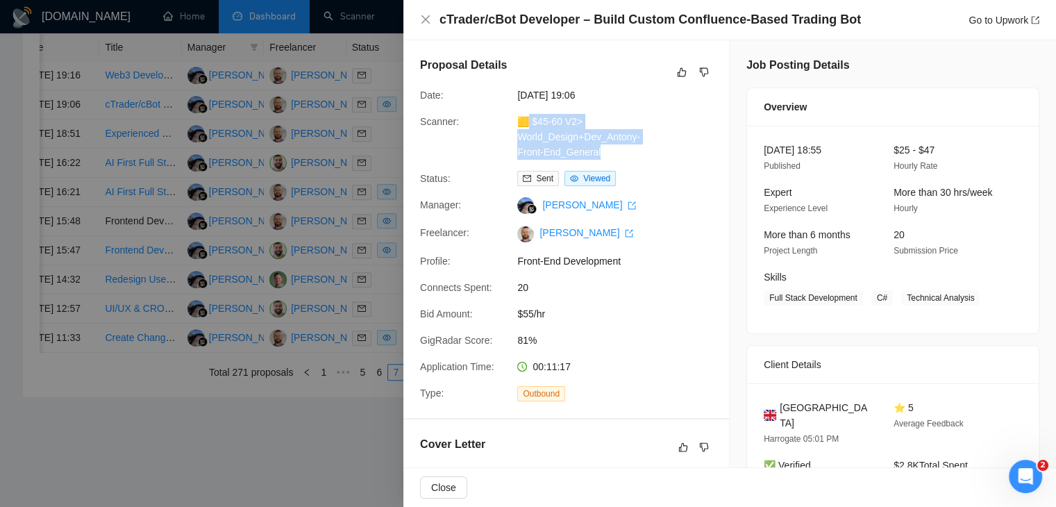
drag, startPoint x: 605, startPoint y: 153, endPoint x: 529, endPoint y: 123, distance: 81.6
click at [529, 123] on div "🟨 $45-60 V2> World_Design+Dev_Antony-Front-End_General" at bounding box center [585, 137] width 146 height 46
click at [1009, 20] on link "Go to Upwork" at bounding box center [1003, 20] width 71 height 11
click at [1002, 20] on link "Go to Upwork" at bounding box center [1003, 20] width 71 height 11
click at [998, 22] on link "Go to Upwork" at bounding box center [1003, 20] width 71 height 11
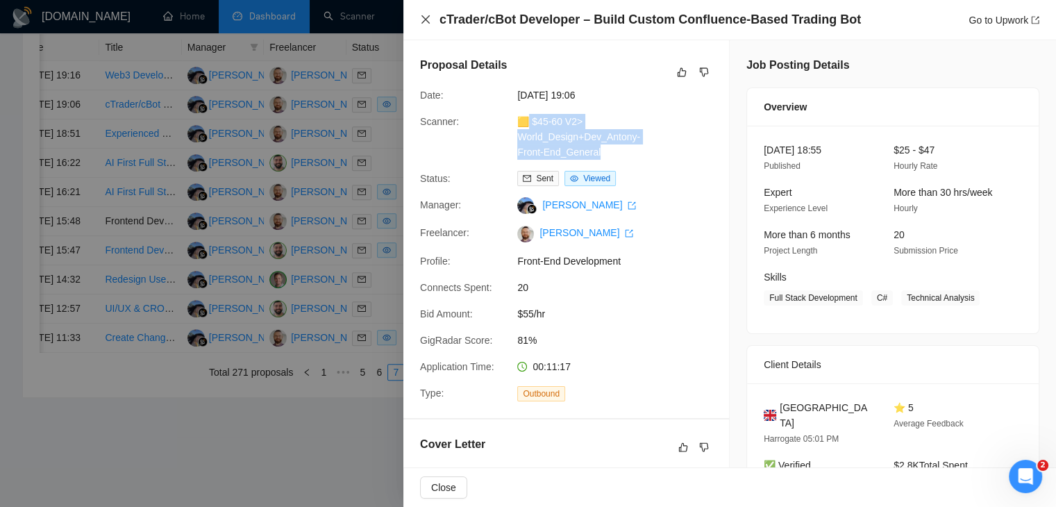
click at [425, 24] on icon "close" at bounding box center [425, 19] width 11 height 11
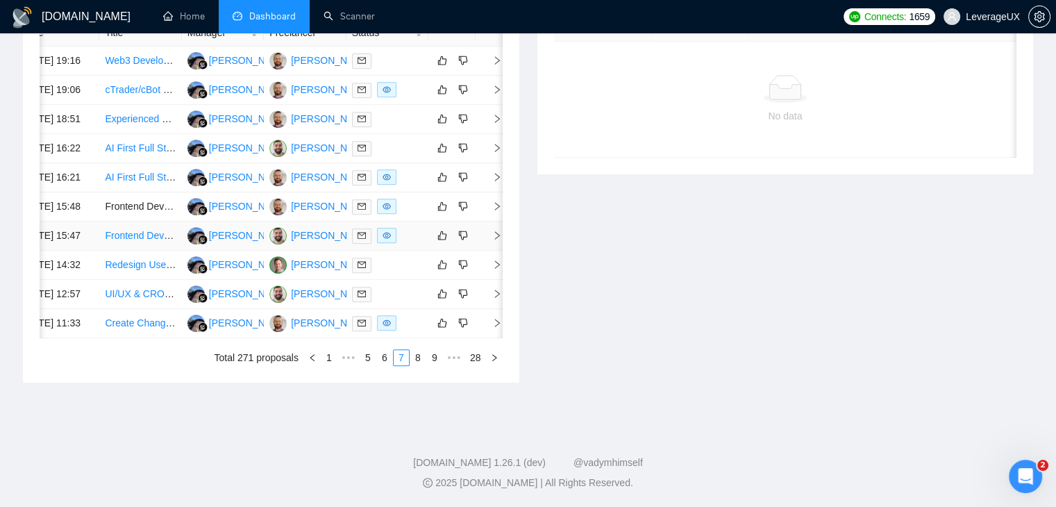
click at [492, 240] on icon "right" at bounding box center [497, 235] width 10 height 10
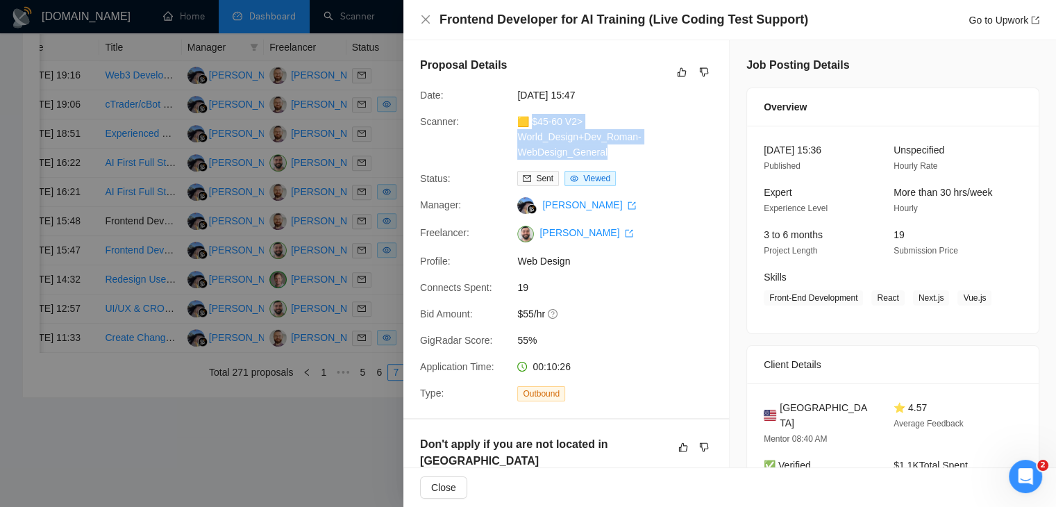
drag, startPoint x: 618, startPoint y: 155, endPoint x: 531, endPoint y: 124, distance: 93.1
click at [531, 124] on div "🟨 $45-60 V2> World_Design+Dev_Roman-WebDesign_General" at bounding box center [585, 137] width 146 height 46
click at [1001, 19] on link "Go to Upwork" at bounding box center [1003, 20] width 71 height 11
click at [997, 22] on link "Go to Upwork" at bounding box center [1003, 20] width 71 height 11
click at [428, 20] on icon "close" at bounding box center [425, 19] width 11 height 11
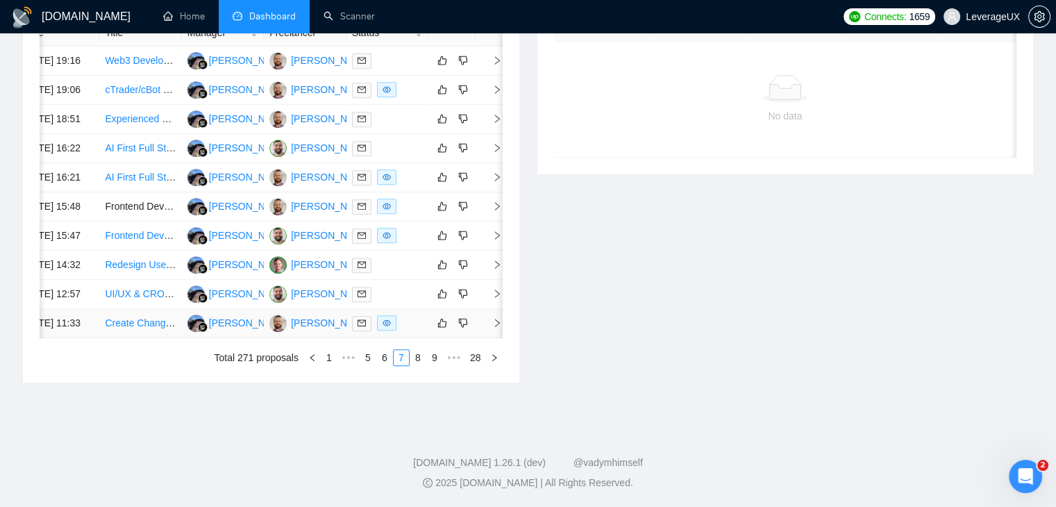
scroll to position [664, 0]
click at [495, 327] on icon "right" at bounding box center [497, 323] width 5 height 8
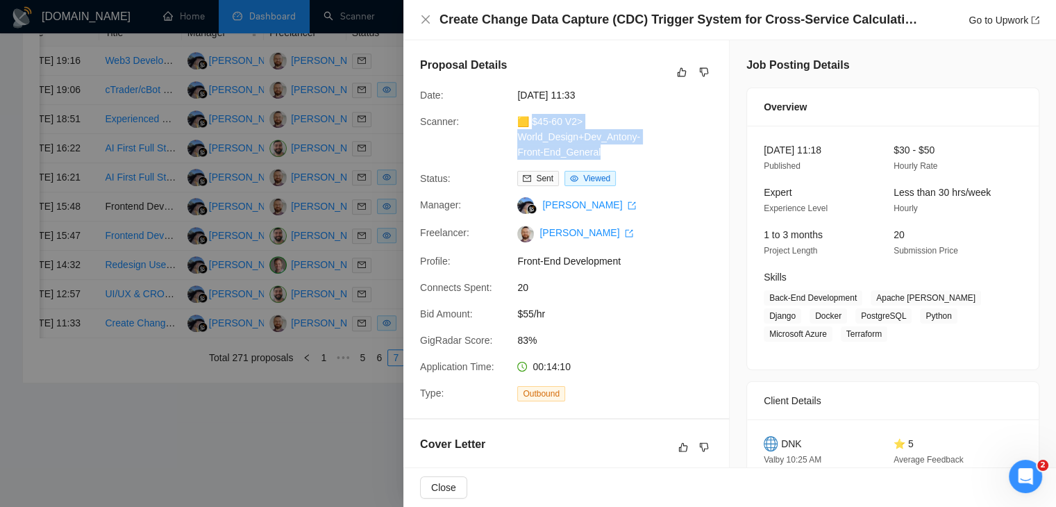
drag, startPoint x: 613, startPoint y: 153, endPoint x: 531, endPoint y: 115, distance: 90.7
click at [531, 115] on div "🟨 $45-60 V2> World_Design+Dev_Antony-Front-End_General" at bounding box center [585, 137] width 146 height 46
click at [1019, 20] on link "Go to Upwork" at bounding box center [1003, 20] width 71 height 11
click at [423, 20] on icon "close" at bounding box center [425, 19] width 11 height 11
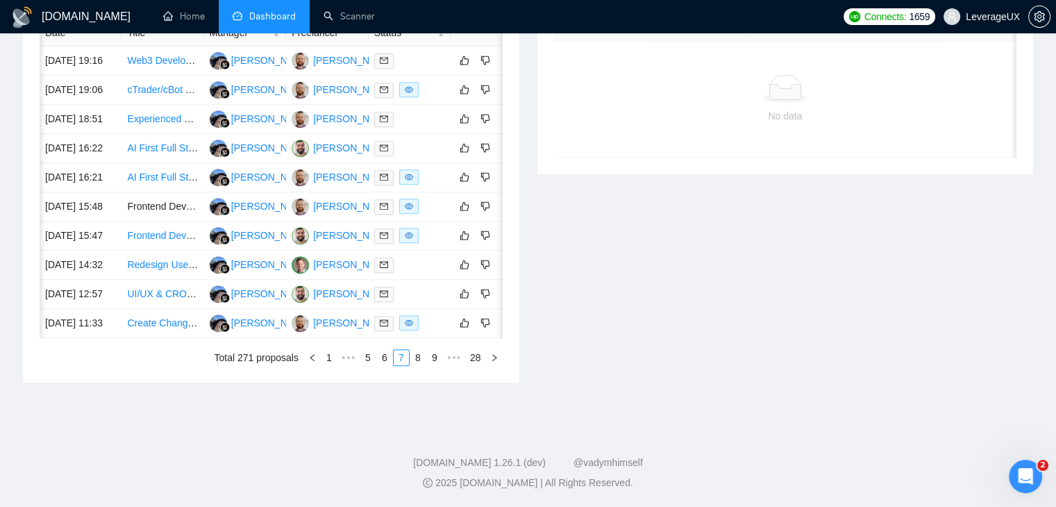
scroll to position [0, 22]
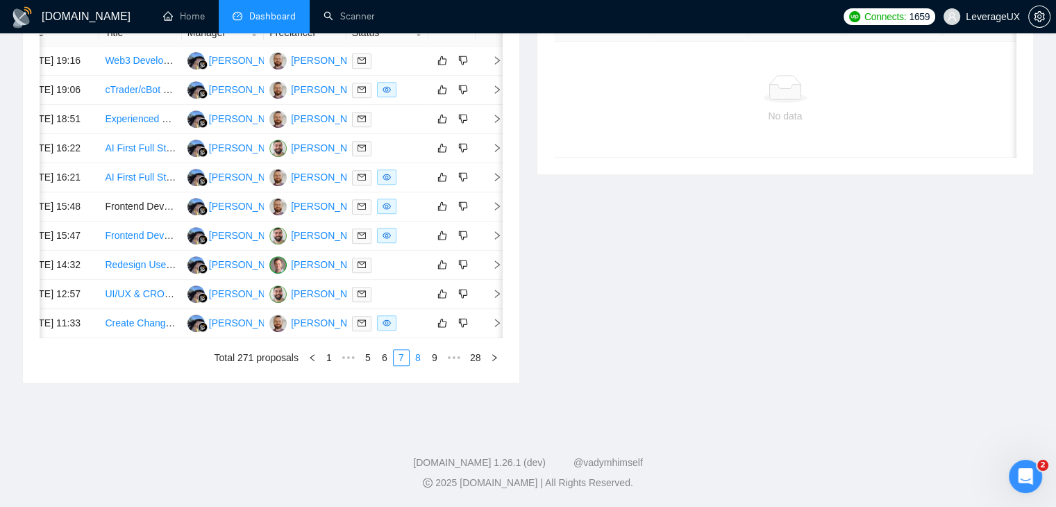
click at [416, 365] on link "8" at bounding box center [417, 357] width 15 height 15
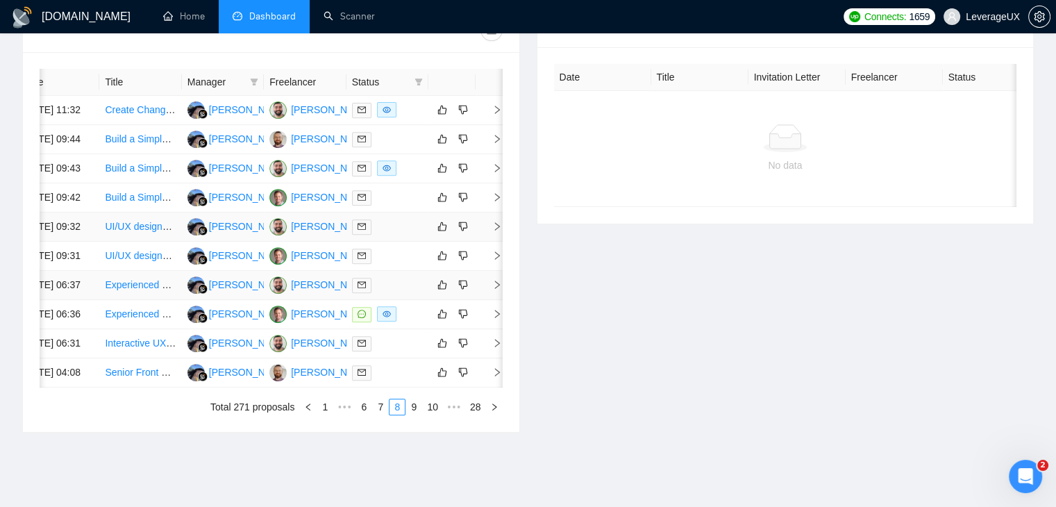
scroll to position [525, 0]
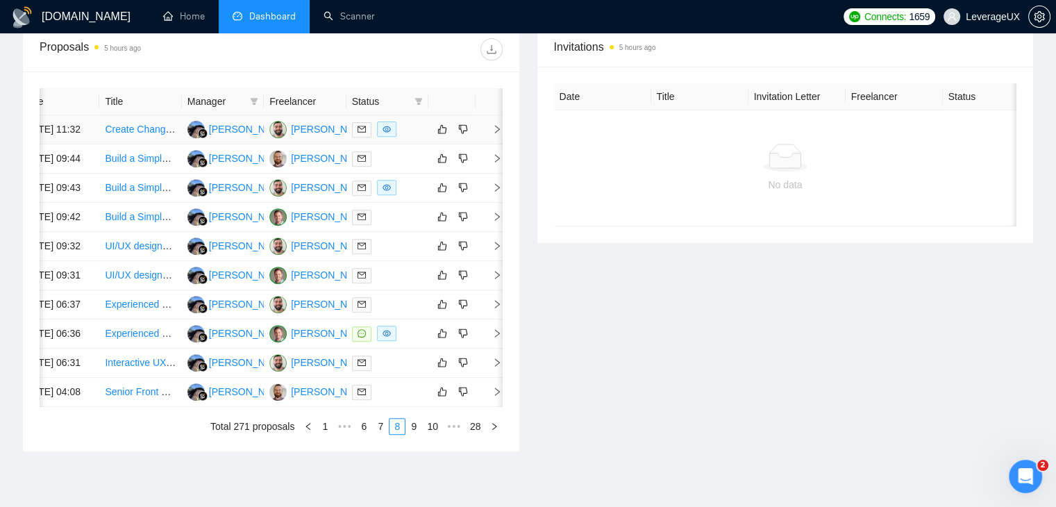
click at [494, 133] on icon "right" at bounding box center [497, 129] width 10 height 10
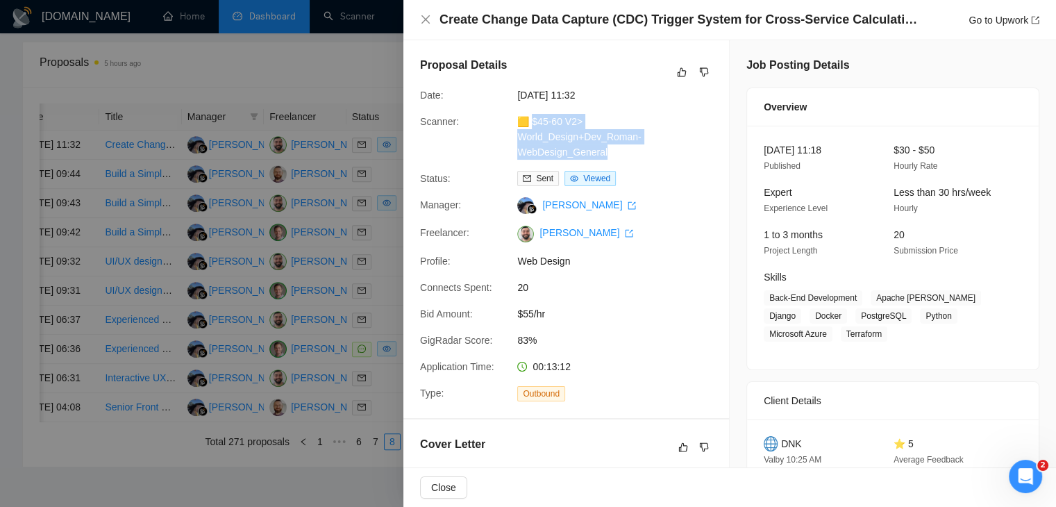
drag, startPoint x: 622, startPoint y: 157, endPoint x: 531, endPoint y: 120, distance: 98.1
click at [531, 120] on div "🟨 $45-60 V2> World_Design+Dev_Roman-WebDesign_General" at bounding box center [585, 137] width 146 height 46
click at [995, 22] on link "Go to Upwork" at bounding box center [1003, 20] width 71 height 11
click at [423, 19] on icon "close" at bounding box center [425, 19] width 11 height 11
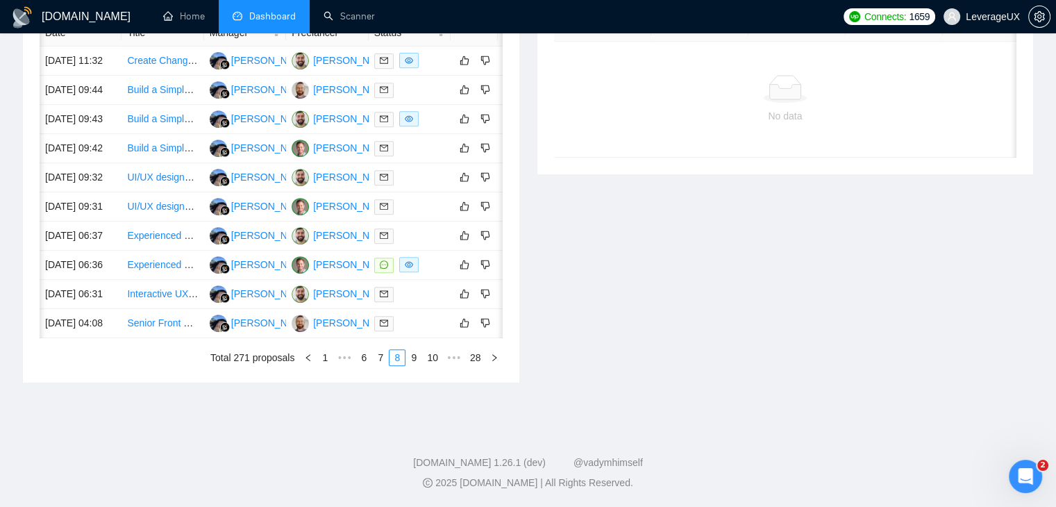
scroll to position [0, 22]
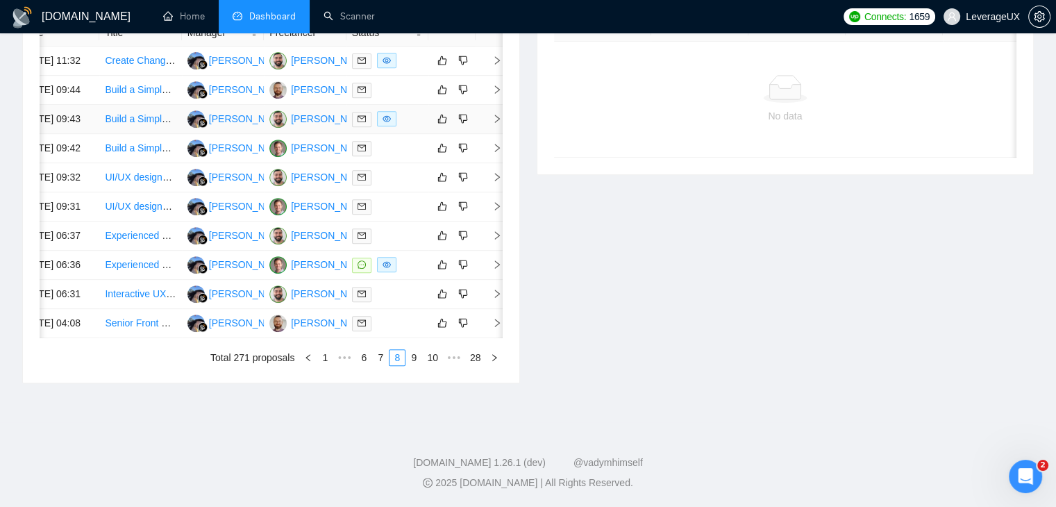
click at [496, 124] on icon "right" at bounding box center [497, 119] width 10 height 10
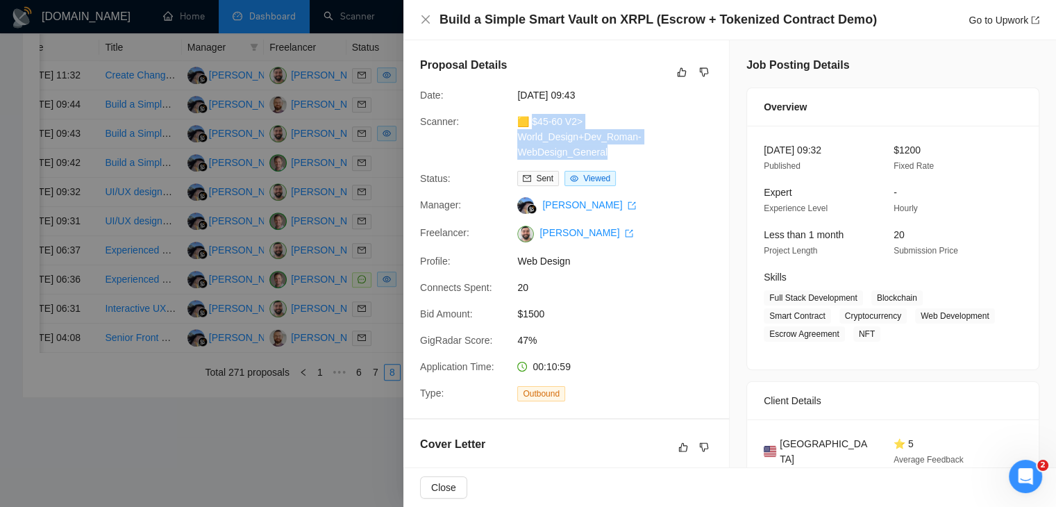
drag, startPoint x: 612, startPoint y: 154, endPoint x: 532, endPoint y: 125, distance: 85.0
click at [532, 125] on div "🟨 $45-60 V2> World_Design+Dev_Roman-WebDesign_General" at bounding box center [585, 137] width 146 height 46
click at [1000, 16] on link "Go to Upwork" at bounding box center [1003, 20] width 71 height 11
click at [423, 18] on icon "close" at bounding box center [425, 19] width 8 height 8
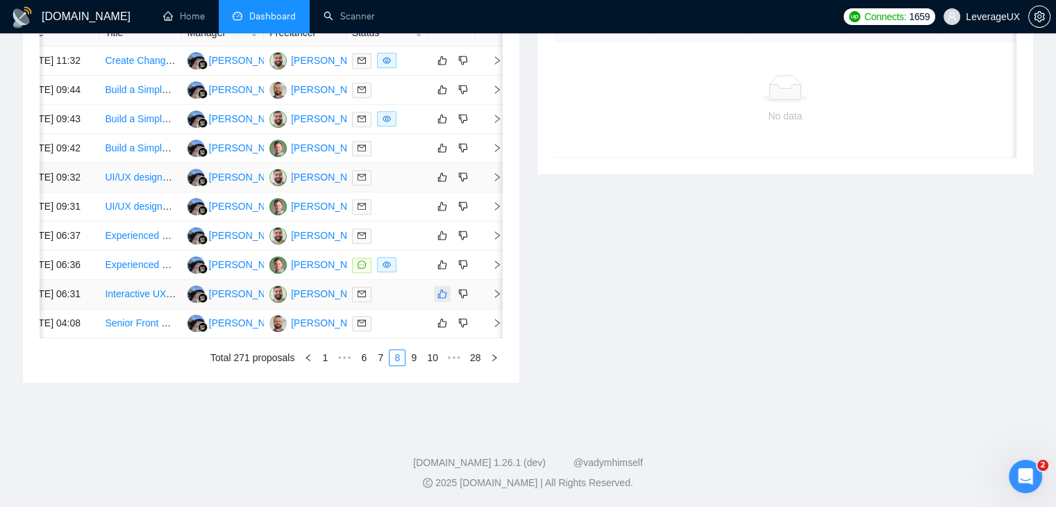
scroll to position [733, 0]
click at [412, 358] on link "9" at bounding box center [413, 357] width 15 height 15
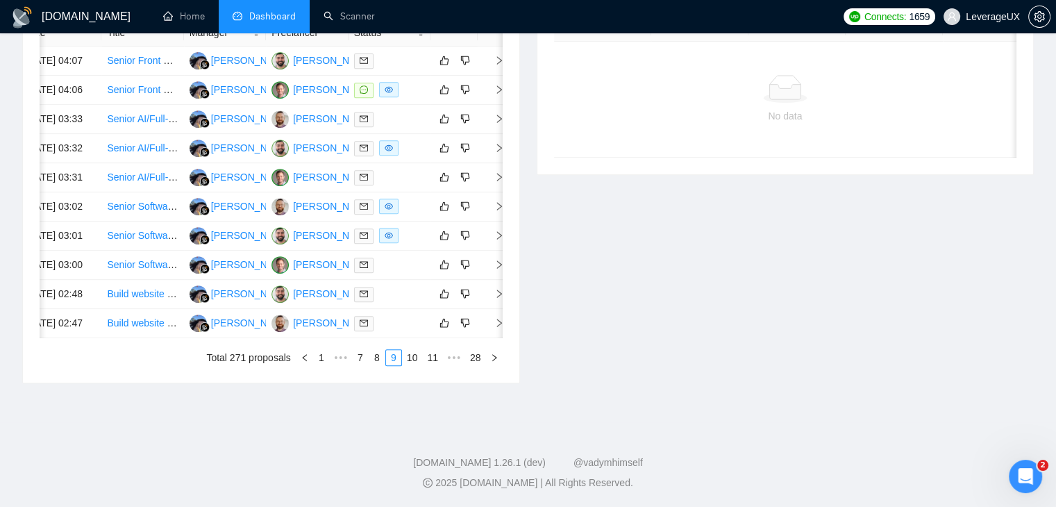
scroll to position [0, 22]
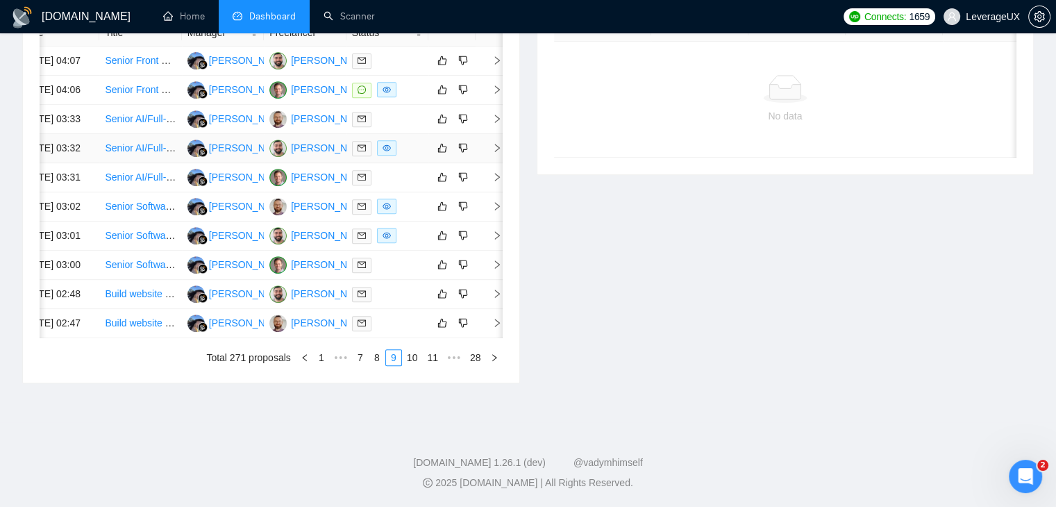
click at [500, 153] on icon "right" at bounding box center [497, 148] width 10 height 10
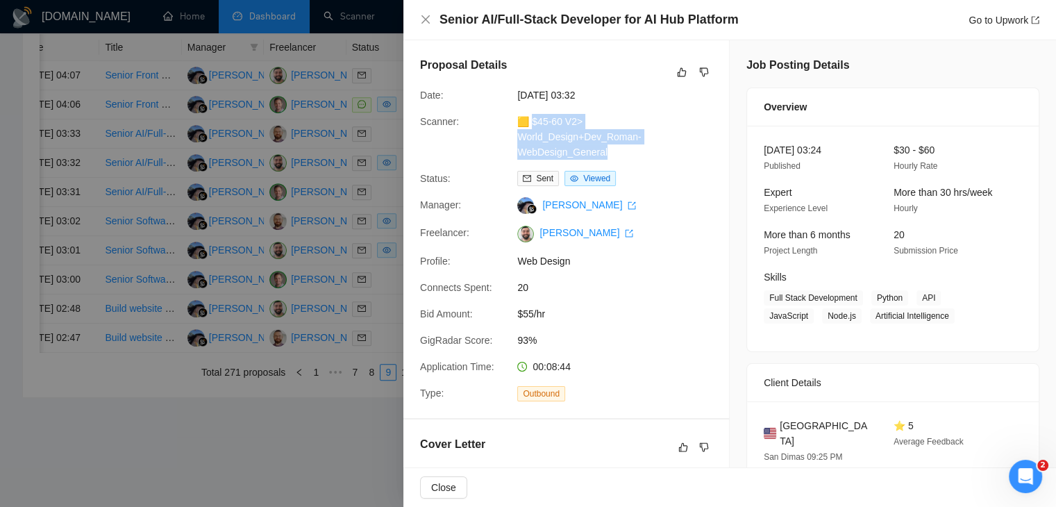
drag, startPoint x: 622, startPoint y: 149, endPoint x: 531, endPoint y: 123, distance: 94.7
click at [531, 123] on div "🟨 $45-60 V2> World_Design+Dev_Roman-WebDesign_General" at bounding box center [585, 137] width 146 height 46
click at [1008, 23] on link "Go to Upwork" at bounding box center [1003, 20] width 71 height 11
click at [387, 163] on div at bounding box center [528, 253] width 1056 height 507
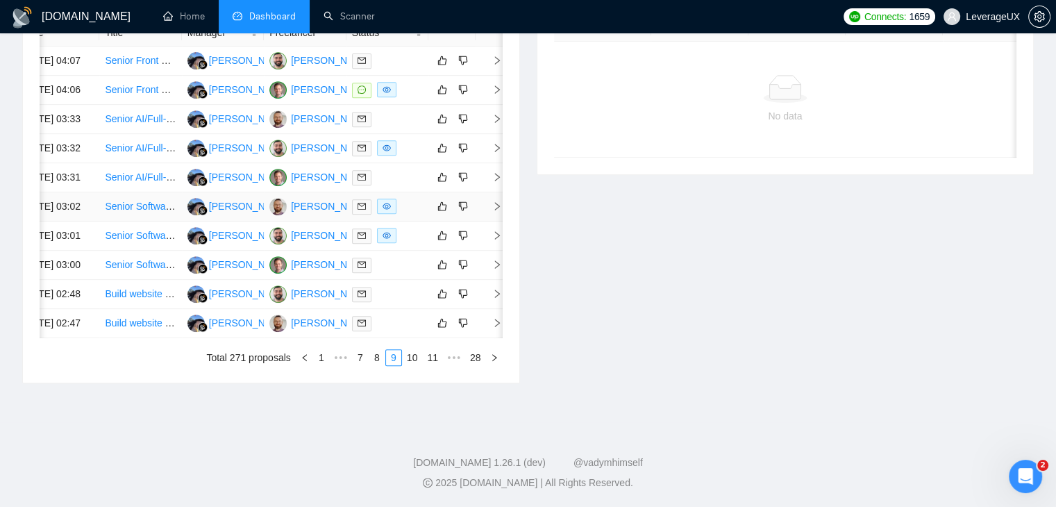
click at [492, 211] on icon "right" at bounding box center [497, 206] width 10 height 10
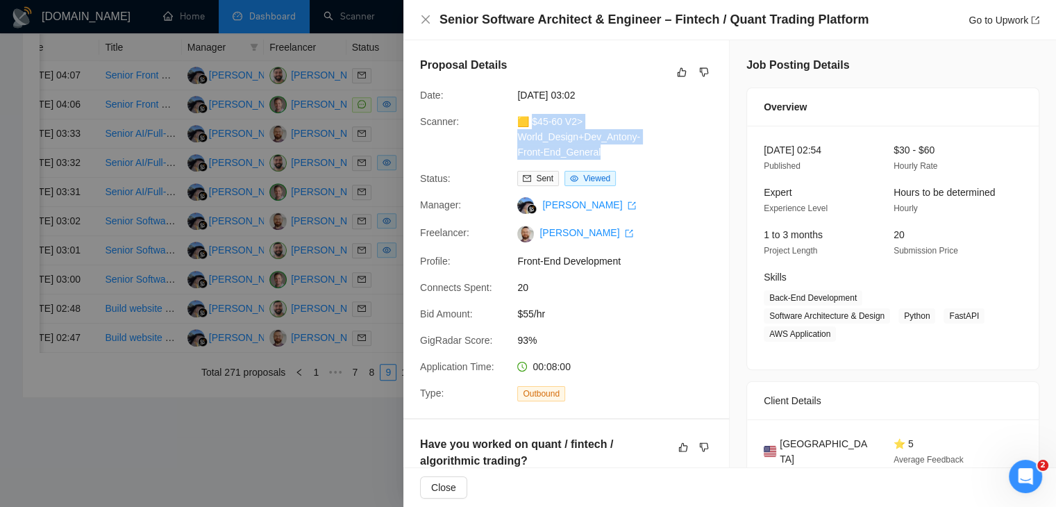
drag, startPoint x: 623, startPoint y: 154, endPoint x: 533, endPoint y: 124, distance: 95.0
click at [533, 124] on div "🟨 $45-60 V2> World_Design+Dev_Antony-Front-End_General" at bounding box center [585, 137] width 146 height 46
click at [1000, 19] on link "Go to Upwork" at bounding box center [1003, 20] width 71 height 11
click at [427, 23] on icon "close" at bounding box center [425, 19] width 11 height 11
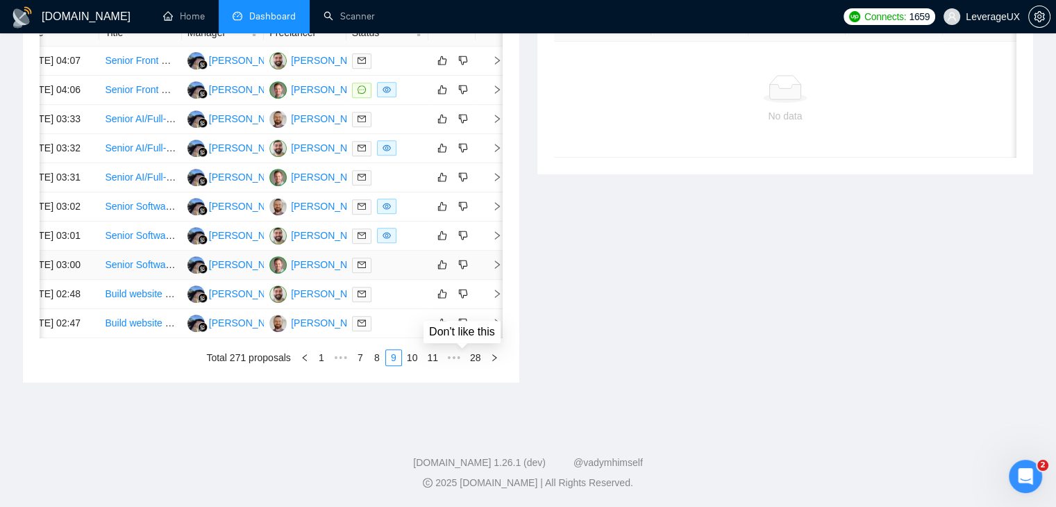
click at [497, 317] on div "Don't like this" at bounding box center [461, 332] width 91 height 36
click at [491, 240] on span "right" at bounding box center [491, 235] width 21 height 10
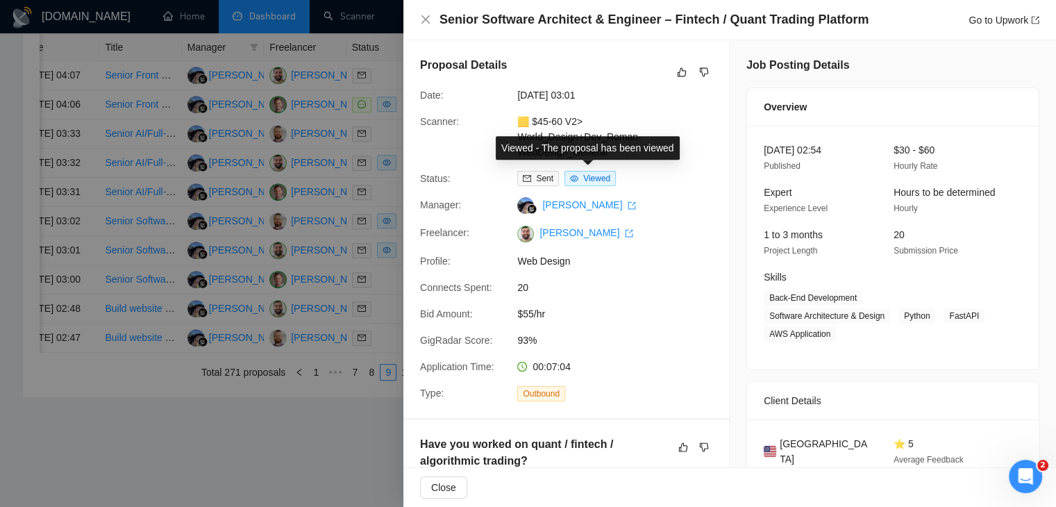
click at [646, 167] on div "Viewed - The proposal has been viewed" at bounding box center [587, 148] width 201 height 40
drag, startPoint x: 602, startPoint y: 160, endPoint x: 541, endPoint y: 156, distance: 61.2
click at [541, 156] on div "Viewed - The proposal has been viewed" at bounding box center [587, 148] width 201 height 40
click at [641, 117] on div "🟨 $45-60 V2> World_Design+Dev_Roman-WebDesign_General" at bounding box center [585, 137] width 146 height 46
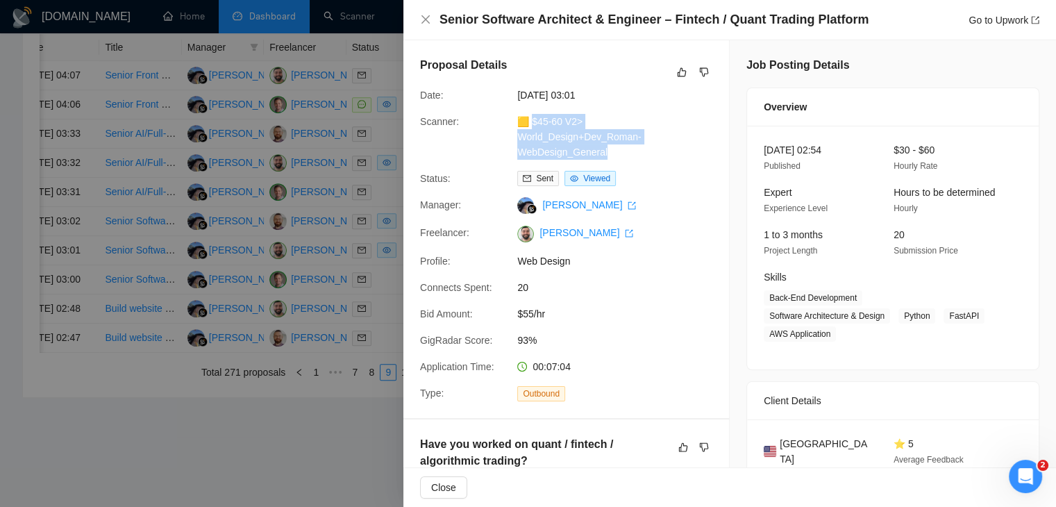
drag, startPoint x: 607, startPoint y: 153, endPoint x: 533, endPoint y: 122, distance: 79.9
click at [533, 122] on div "🟨 $45-60 V2> World_Design+Dev_Roman-WebDesign_General" at bounding box center [585, 137] width 146 height 46
click at [995, 23] on link "Go to Upwork" at bounding box center [1003, 20] width 71 height 11
click at [982, 22] on link "Go to Upwork" at bounding box center [1003, 20] width 71 height 11
click at [426, 19] on icon "close" at bounding box center [425, 19] width 8 height 8
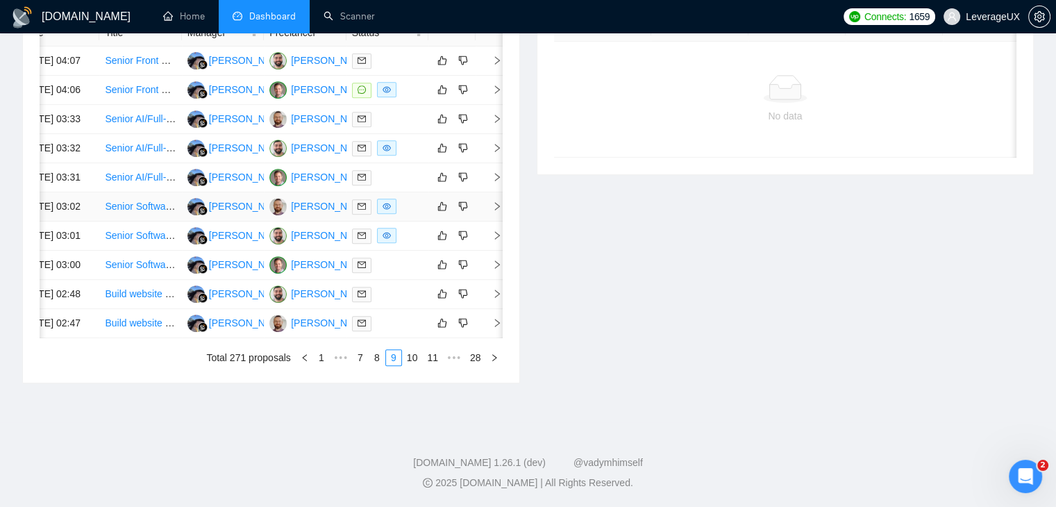
click at [495, 210] on icon "right" at bounding box center [497, 206] width 5 height 8
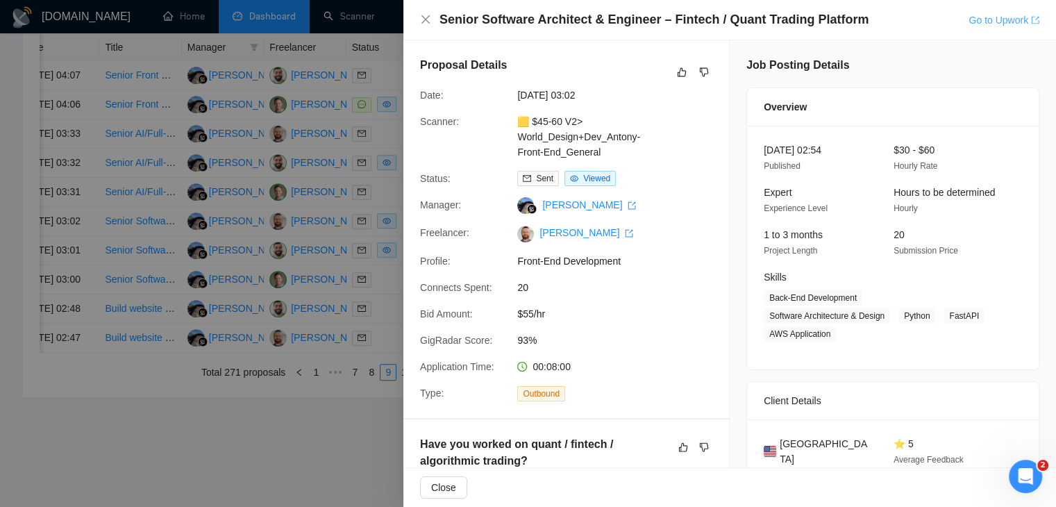
click at [980, 23] on link "Go to Upwork" at bounding box center [1003, 20] width 71 height 11
click at [425, 22] on icon "close" at bounding box center [425, 19] width 11 height 11
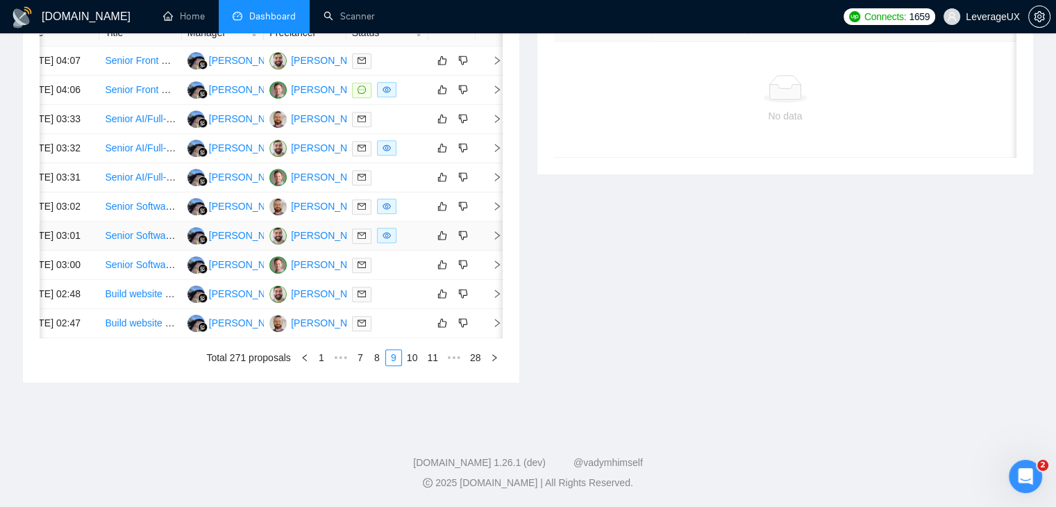
click at [495, 239] on icon "right" at bounding box center [497, 235] width 5 height 8
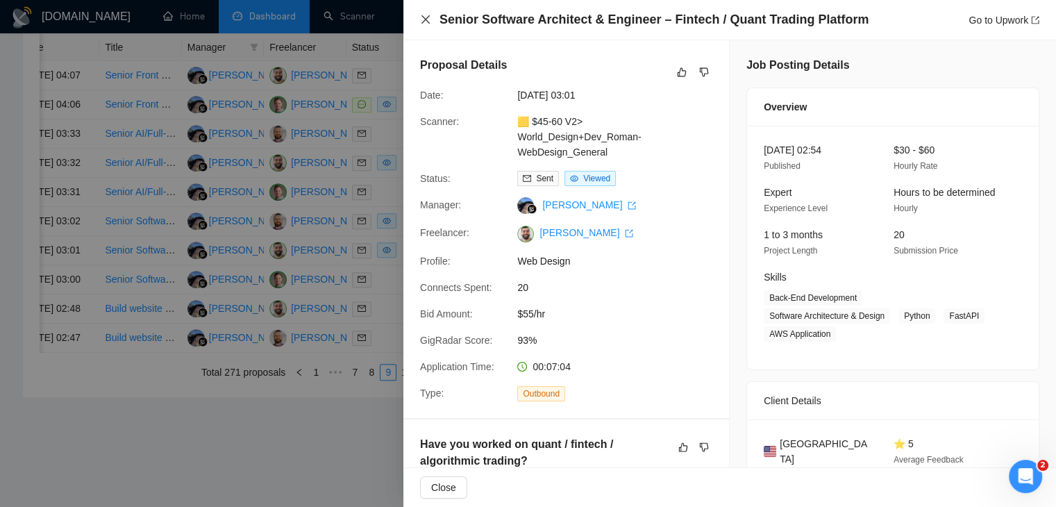
click at [423, 23] on icon "close" at bounding box center [425, 19] width 8 height 8
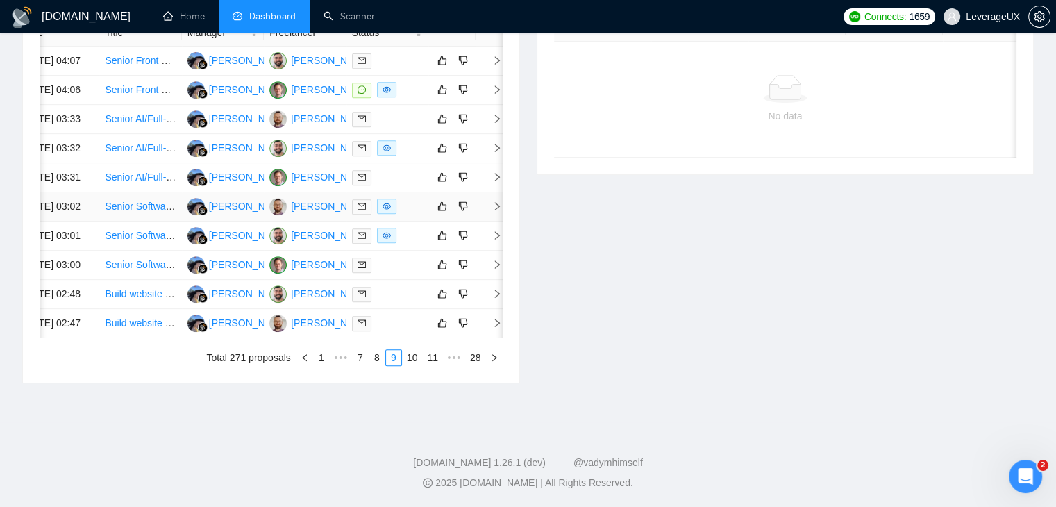
click at [496, 211] on icon "right" at bounding box center [497, 206] width 10 height 10
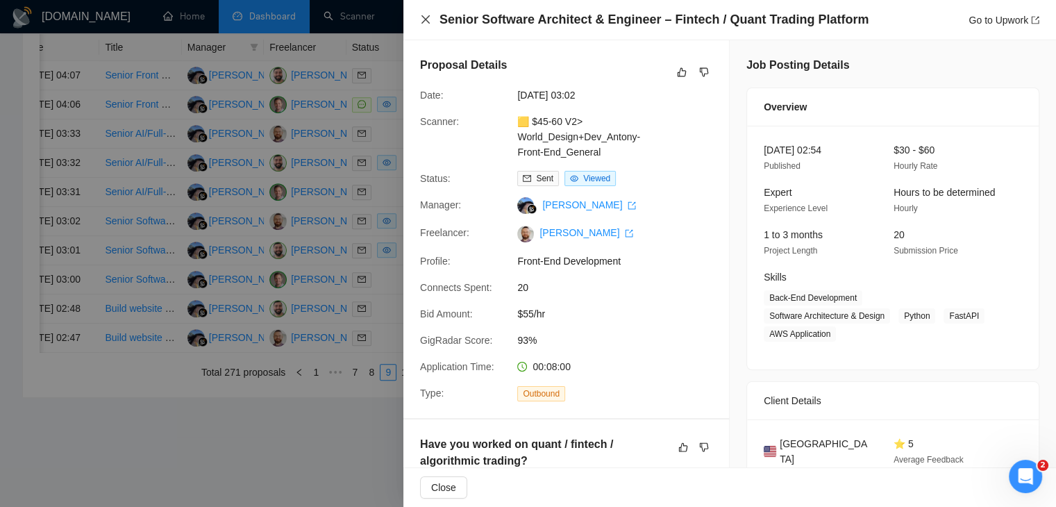
click at [424, 22] on icon "close" at bounding box center [425, 19] width 11 height 11
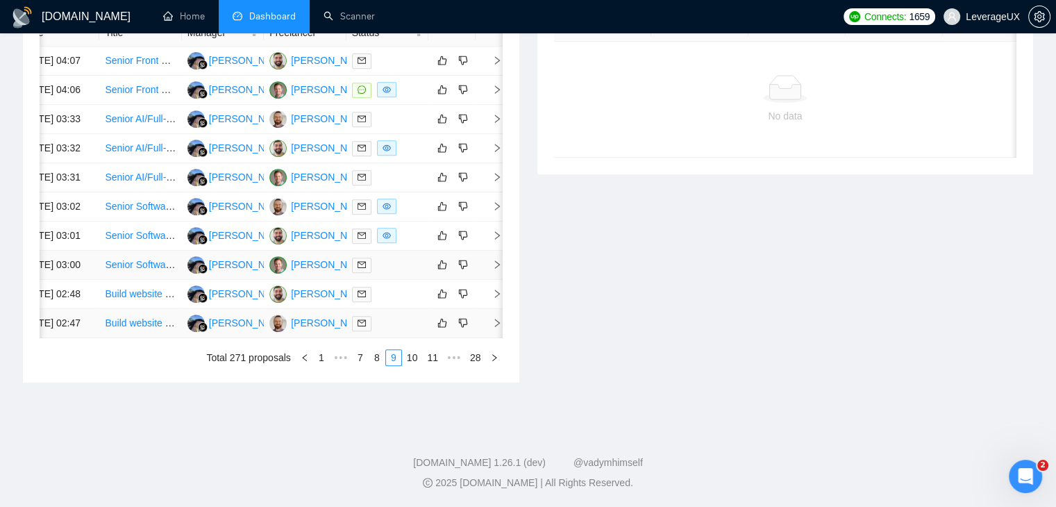
scroll to position [664, 0]
click at [411, 365] on link "10" at bounding box center [412, 357] width 19 height 15
click at [410, 359] on link "11" at bounding box center [412, 357] width 19 height 15
click at [416, 360] on link "12" at bounding box center [412, 357] width 19 height 15
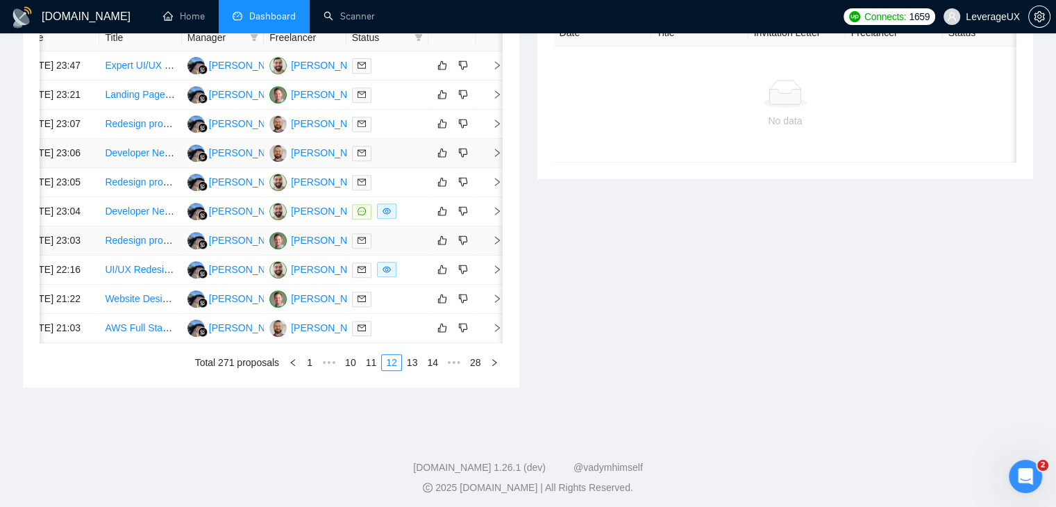
scroll to position [594, 0]
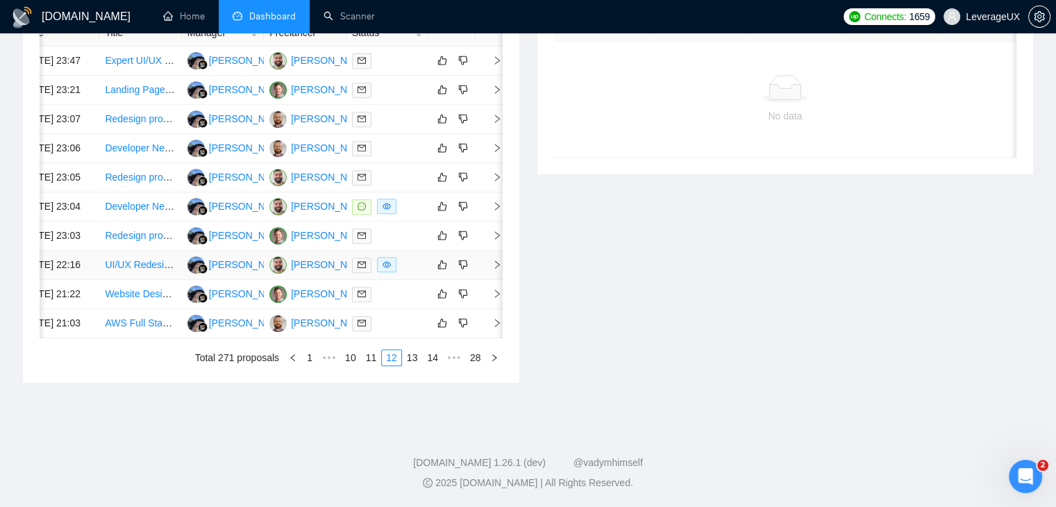
click at [492, 269] on icon "right" at bounding box center [497, 265] width 10 height 10
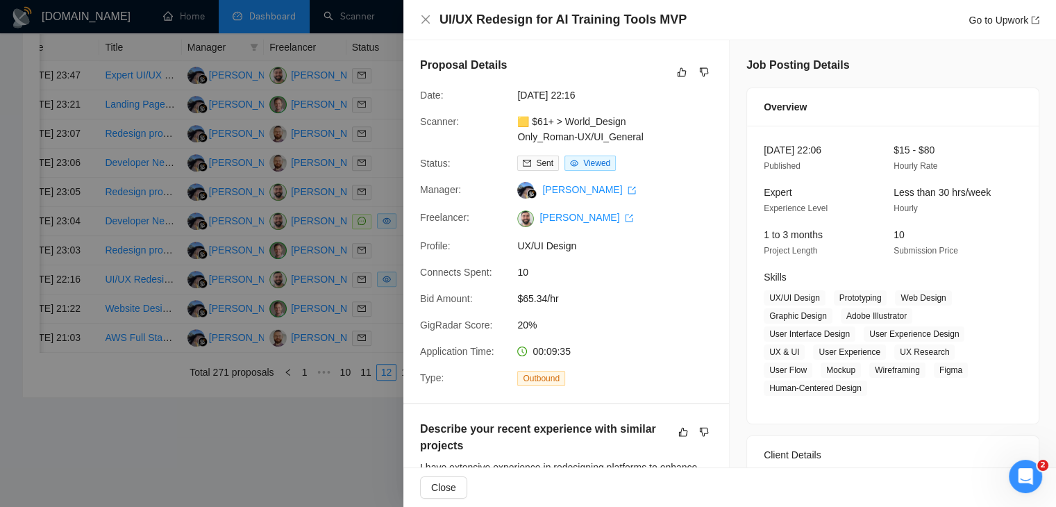
click at [378, 350] on div at bounding box center [528, 253] width 1056 height 507
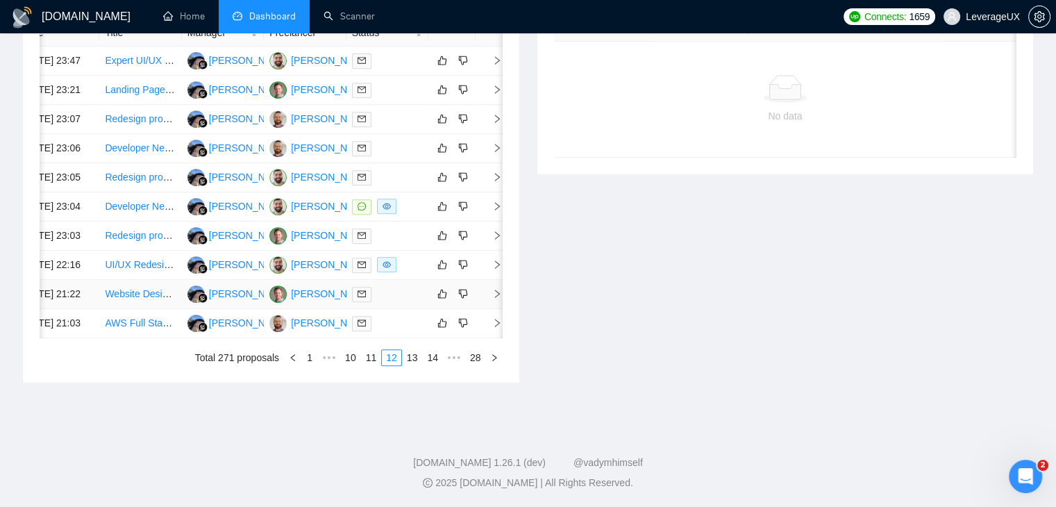
scroll to position [664, 0]
click at [414, 365] on link "13" at bounding box center [412, 357] width 19 height 15
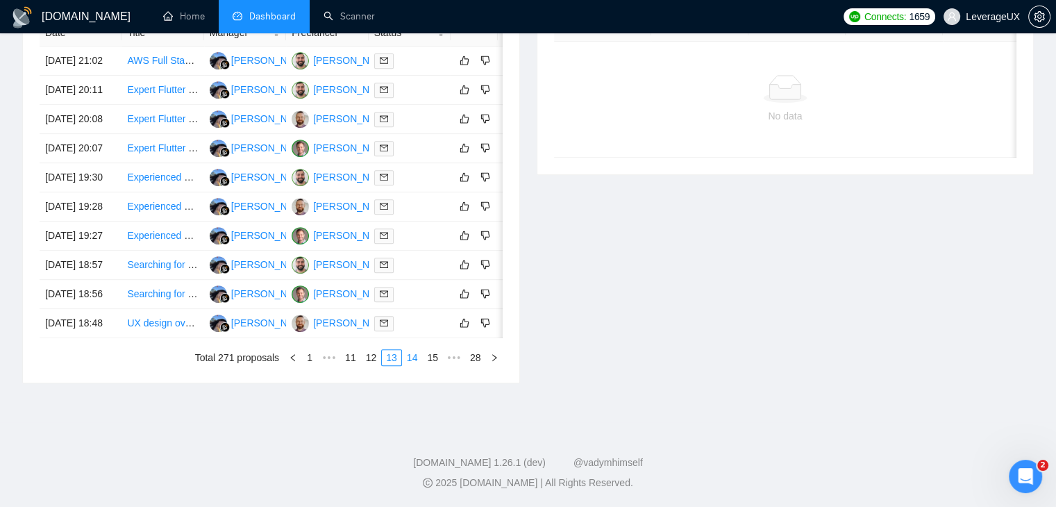
click at [414, 365] on link "14" at bounding box center [412, 357] width 19 height 15
click at [375, 365] on link "13" at bounding box center [371, 357] width 19 height 15
click at [373, 365] on link "12" at bounding box center [371, 357] width 19 height 15
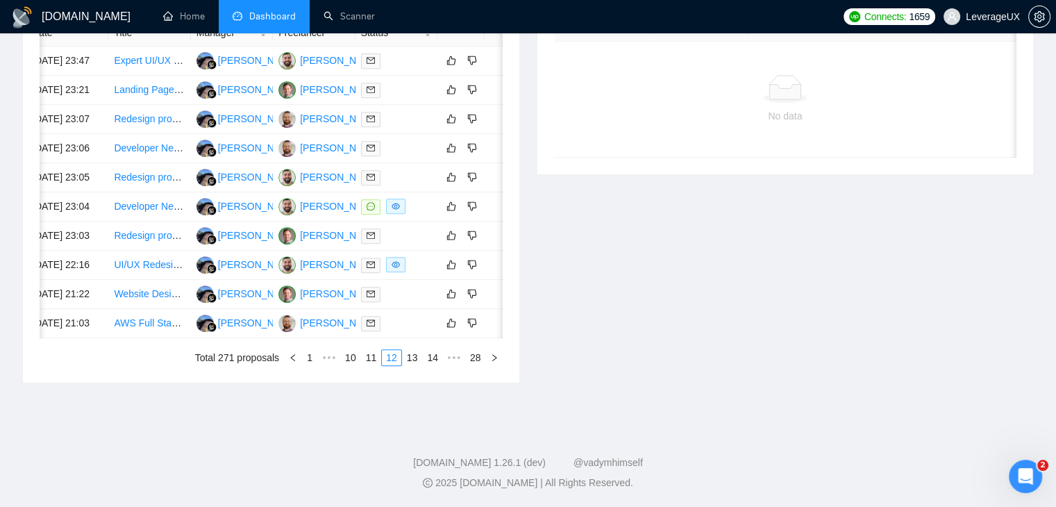
scroll to position [0, 22]
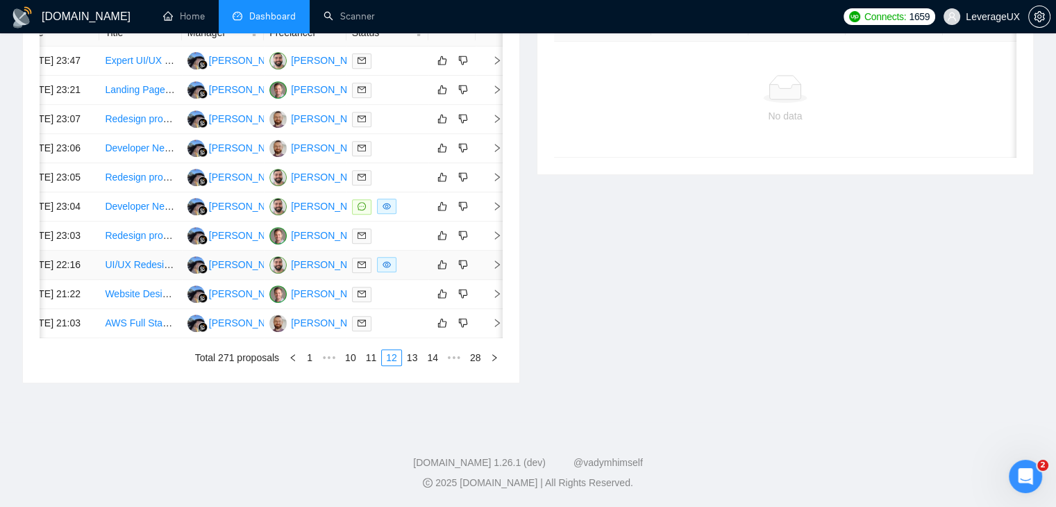
click at [496, 269] on icon "right" at bounding box center [497, 265] width 10 height 10
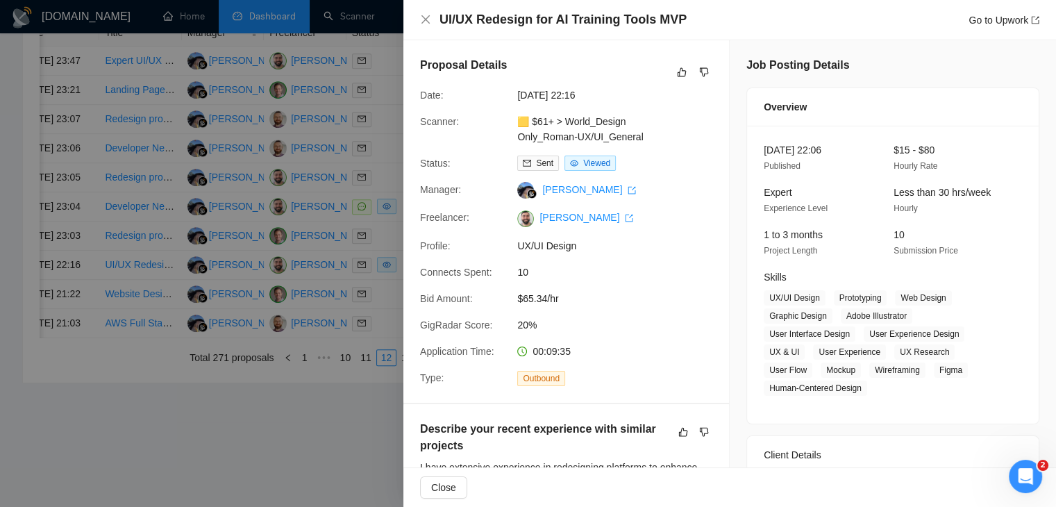
click at [636, 165] on div "Sent Viewed" at bounding box center [585, 162] width 146 height 15
drag, startPoint x: 643, startPoint y: 140, endPoint x: 533, endPoint y: 121, distance: 111.8
click at [533, 121] on div "🟨 $61+ > World_Design Only_Roman-UX/UI_General" at bounding box center [585, 129] width 146 height 31
click at [1014, 15] on link "Go to Upwork" at bounding box center [1003, 20] width 71 height 11
click at [424, 23] on icon "close" at bounding box center [425, 19] width 11 height 11
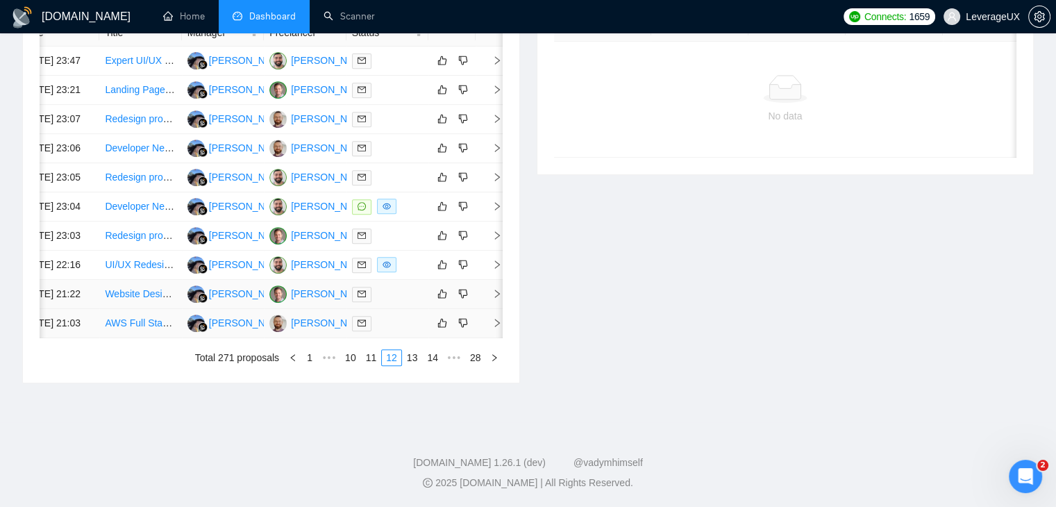
scroll to position [733, 0]
click at [412, 355] on link "13" at bounding box center [412, 357] width 19 height 15
click at [409, 362] on link "14" at bounding box center [412, 357] width 19 height 15
click at [415, 361] on link "15" at bounding box center [412, 357] width 19 height 15
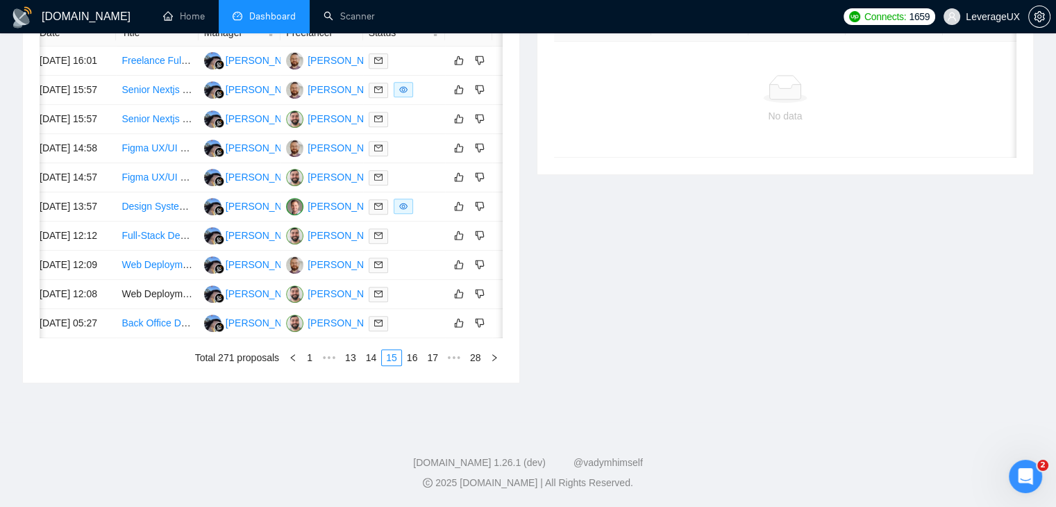
scroll to position [664, 0]
click at [419, 365] on link "16" at bounding box center [412, 357] width 19 height 15
click at [380, 365] on link "15" at bounding box center [371, 357] width 19 height 15
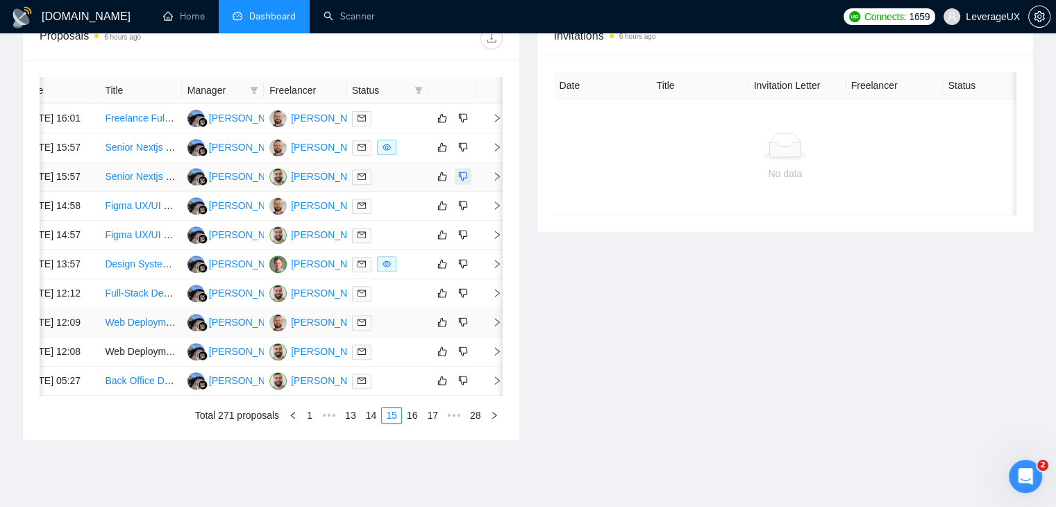
scroll to position [525, 0]
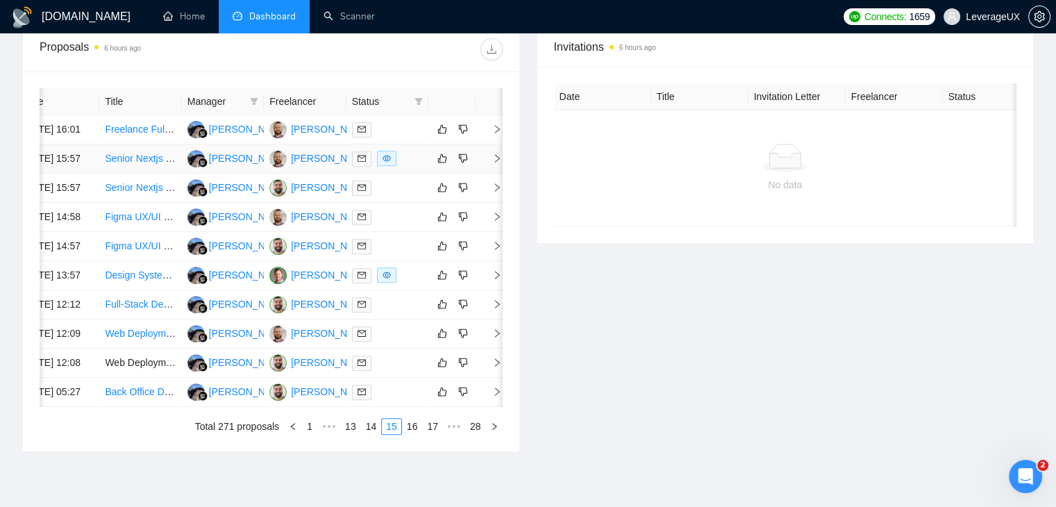
click at [496, 163] on icon "right" at bounding box center [497, 158] width 10 height 10
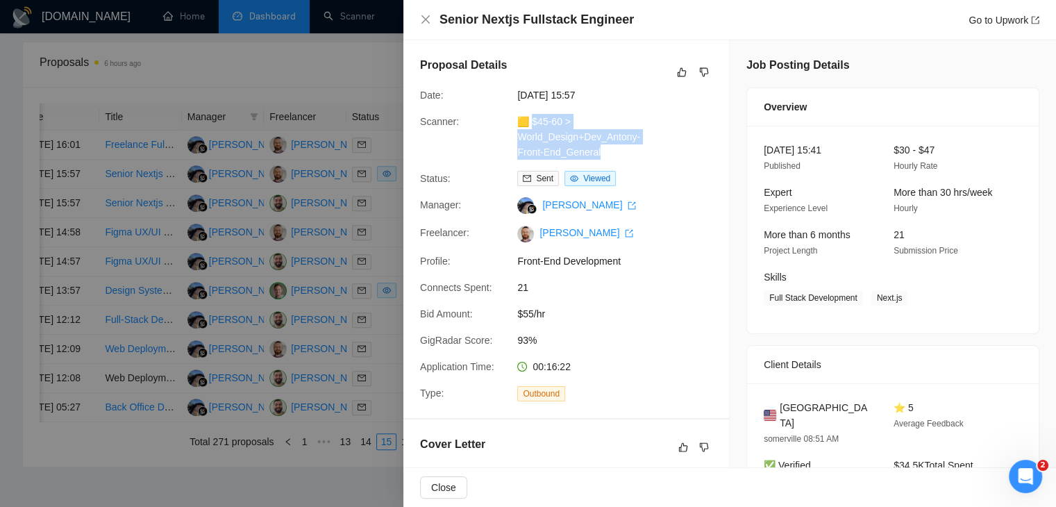
drag, startPoint x: 608, startPoint y: 155, endPoint x: 535, endPoint y: 120, distance: 80.7
click at [533, 119] on div "🟨 $45-60 > World_Design+Dev_Antony-Front-End_General" at bounding box center [585, 137] width 146 height 46
click at [1000, 20] on link "Go to Upwork" at bounding box center [1003, 20] width 71 height 11
click at [393, 119] on div at bounding box center [528, 253] width 1056 height 507
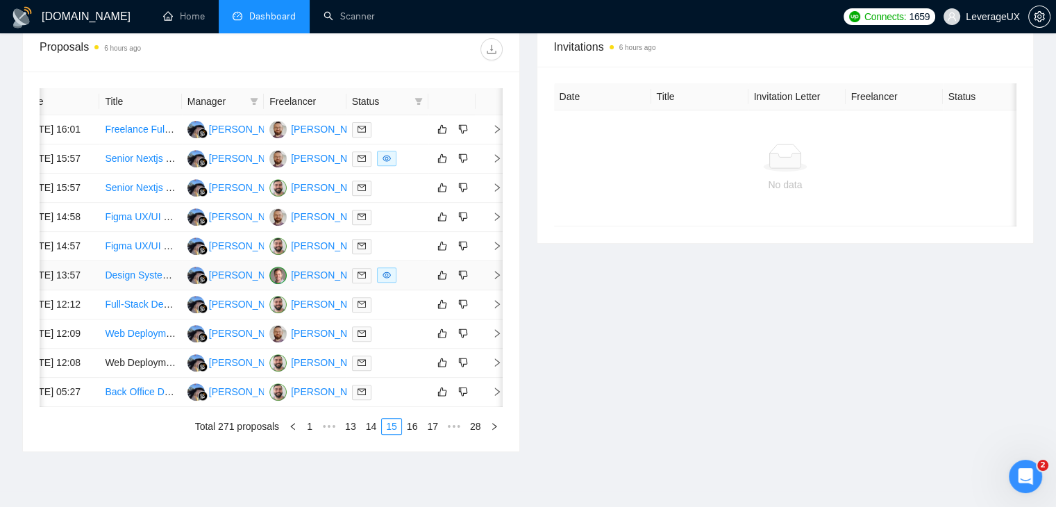
click at [492, 280] on icon "right" at bounding box center [497, 275] width 10 height 10
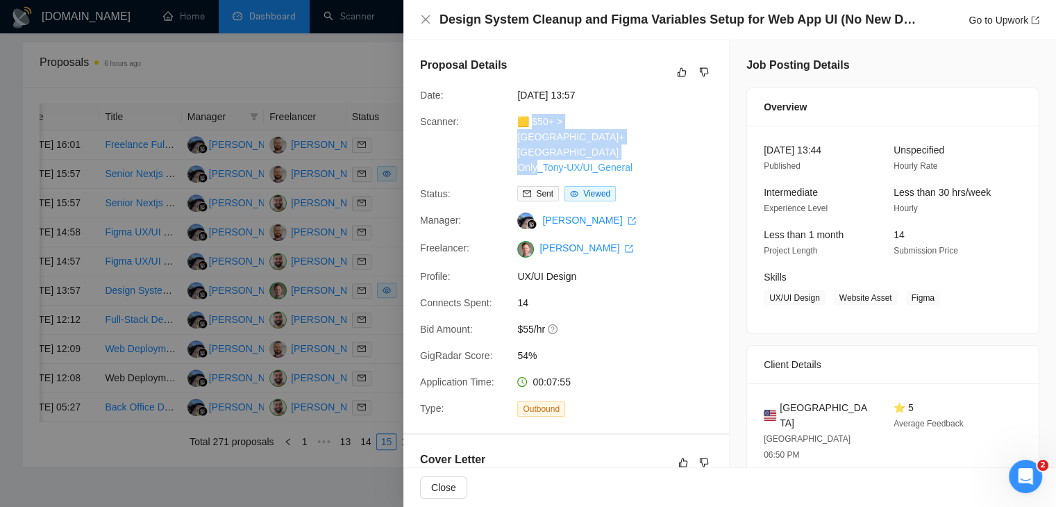
drag, startPoint x: 632, startPoint y: 154, endPoint x: 531, endPoint y: 121, distance: 106.7
click at [531, 121] on div "🟨 $50+ > US+Canada_Design Only_Tony-UX/UI_General" at bounding box center [585, 144] width 146 height 61
click at [1006, 25] on link "Go to Upwork" at bounding box center [1003, 20] width 71 height 11
click at [423, 23] on icon "close" at bounding box center [425, 19] width 8 height 8
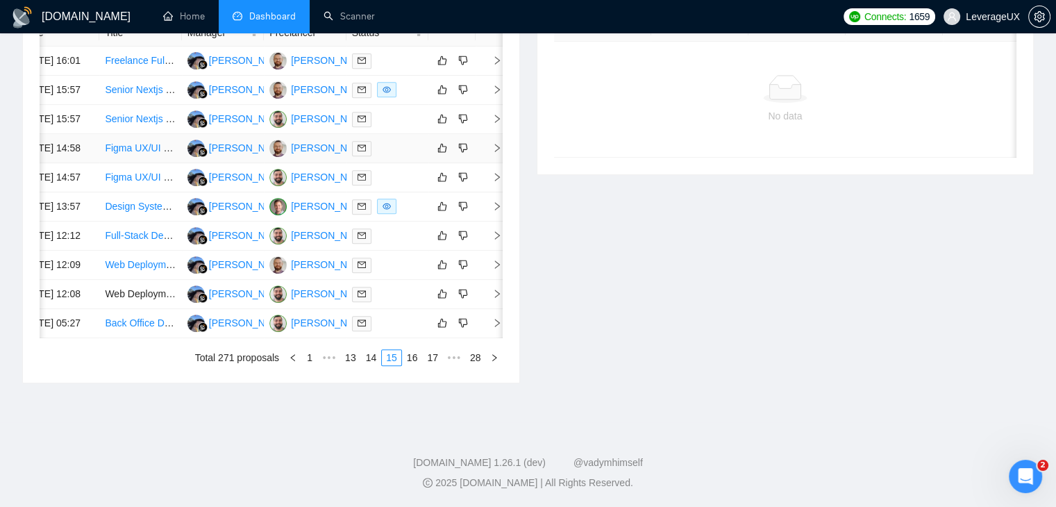
scroll to position [664, 0]
click at [413, 365] on link "16" at bounding box center [412, 357] width 19 height 15
click at [414, 365] on link "17" at bounding box center [412, 357] width 19 height 15
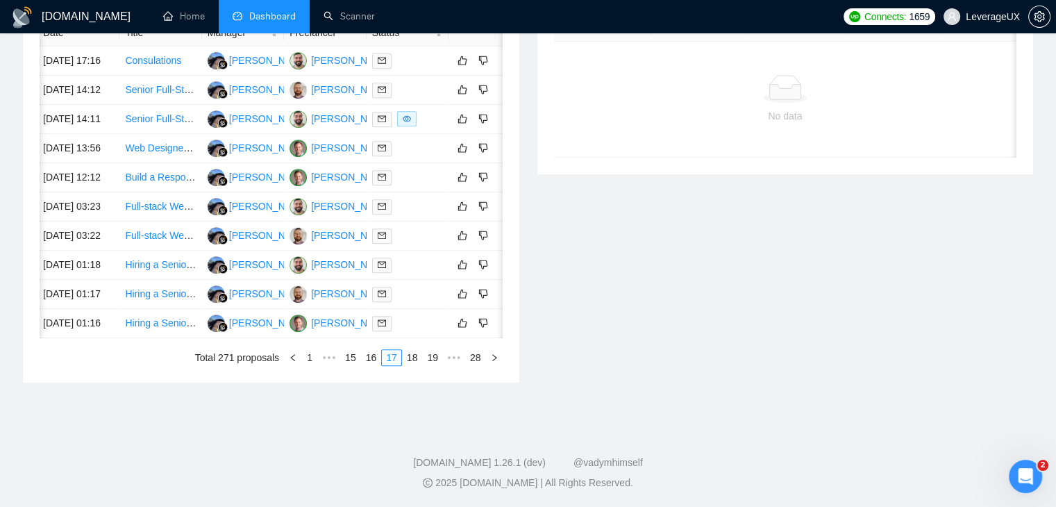
scroll to position [0, 22]
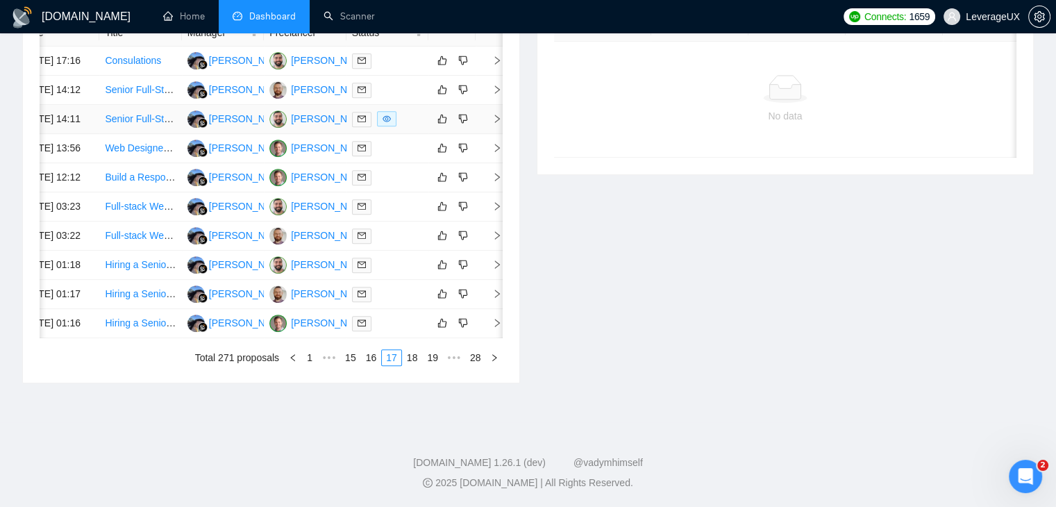
click at [490, 124] on span "right" at bounding box center [491, 119] width 21 height 10
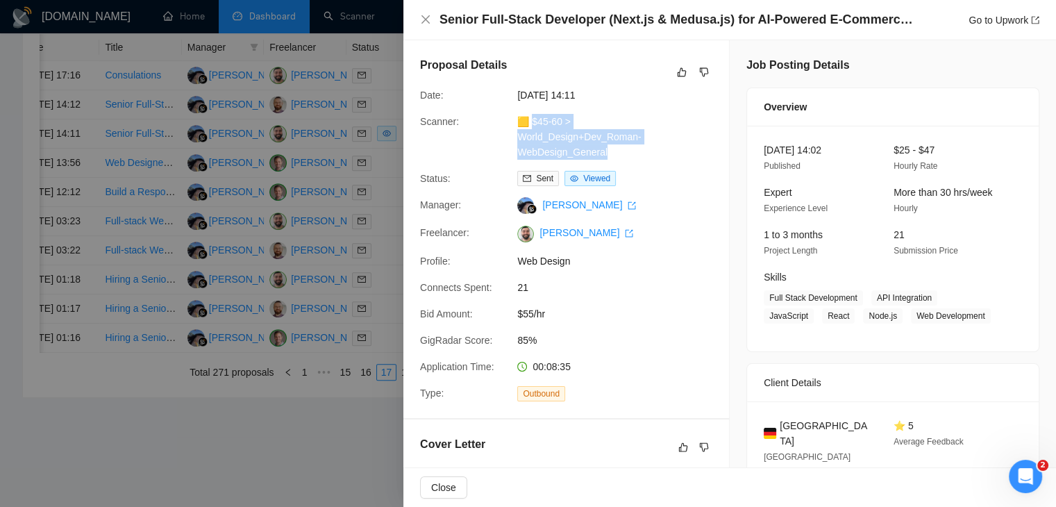
drag, startPoint x: 608, startPoint y: 153, endPoint x: 532, endPoint y: 121, distance: 82.4
click at [532, 121] on div "🟨 $45-60 > World_Design+Dev_Roman-WebDesign_General" at bounding box center [585, 137] width 146 height 46
click at [1013, 17] on link "Go to Upwork" at bounding box center [1003, 20] width 71 height 11
click at [428, 22] on icon "close" at bounding box center [425, 19] width 8 height 8
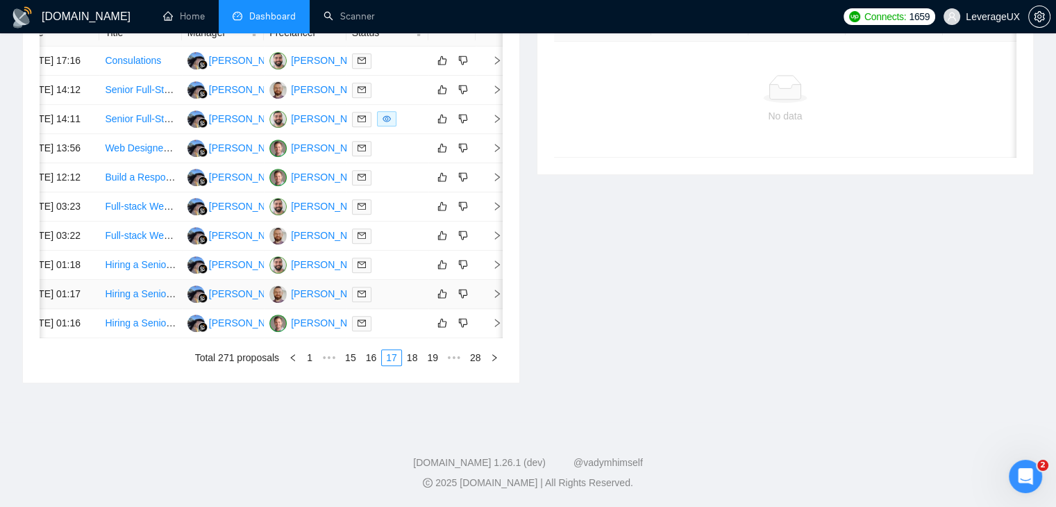
scroll to position [733, 0]
drag, startPoint x: 414, startPoint y: 353, endPoint x: 413, endPoint y: 323, distance: 29.9
click at [414, 353] on link "18" at bounding box center [412, 357] width 19 height 15
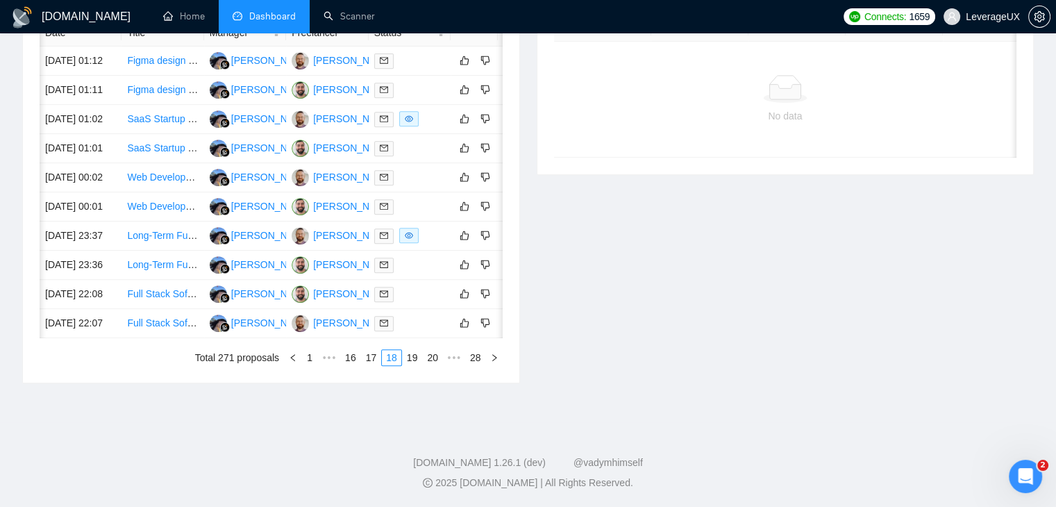
scroll to position [0, 22]
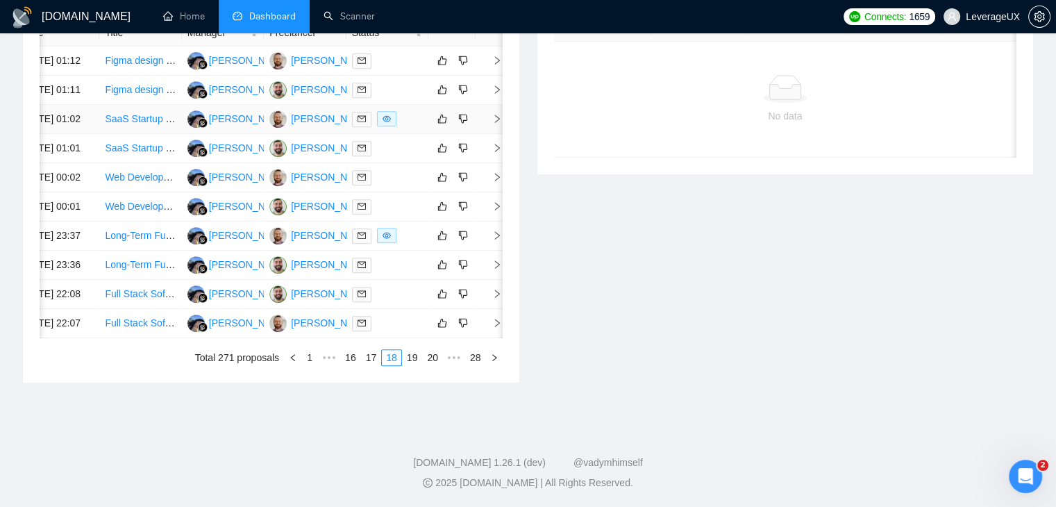
click at [495, 115] on icon "right" at bounding box center [497, 119] width 5 height 8
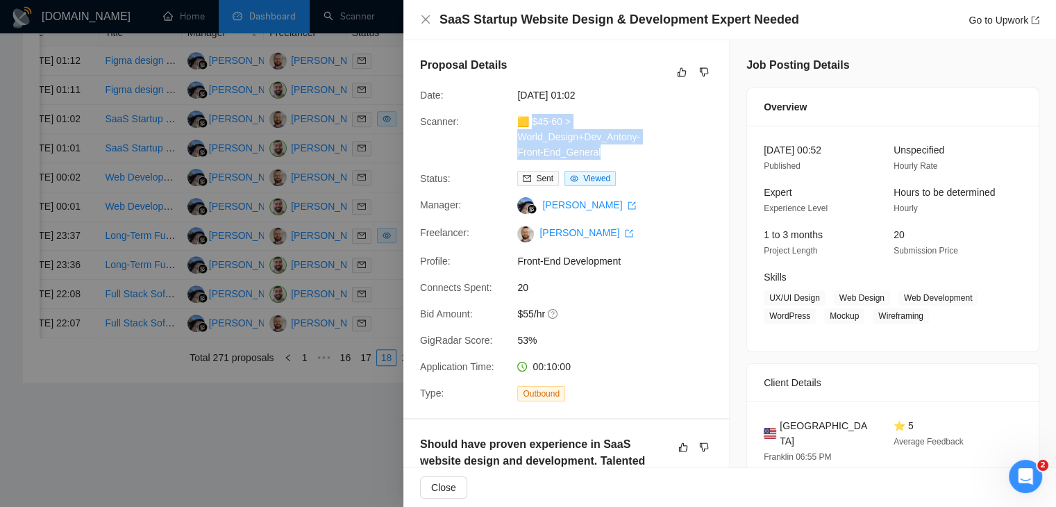
drag, startPoint x: 604, startPoint y: 153, endPoint x: 533, endPoint y: 121, distance: 77.7
click at [533, 121] on div "🟨 $45-60 > World_Design+Dev_Antony-Front-End_General" at bounding box center [585, 137] width 146 height 46
click at [1004, 23] on link "Go to Upwork" at bounding box center [1003, 20] width 71 height 11
click at [421, 16] on icon "close" at bounding box center [425, 19] width 8 height 8
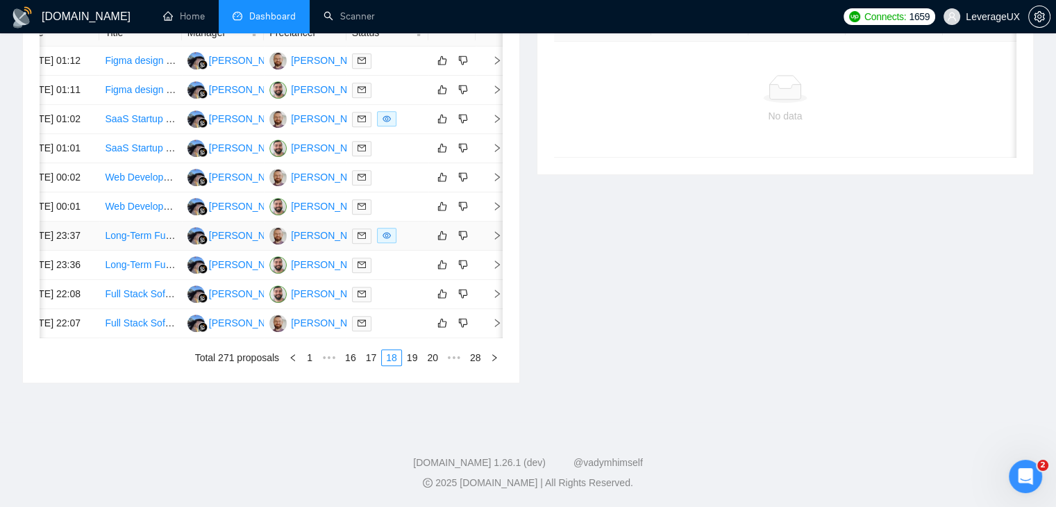
click at [497, 239] on icon "right" at bounding box center [497, 235] width 5 height 8
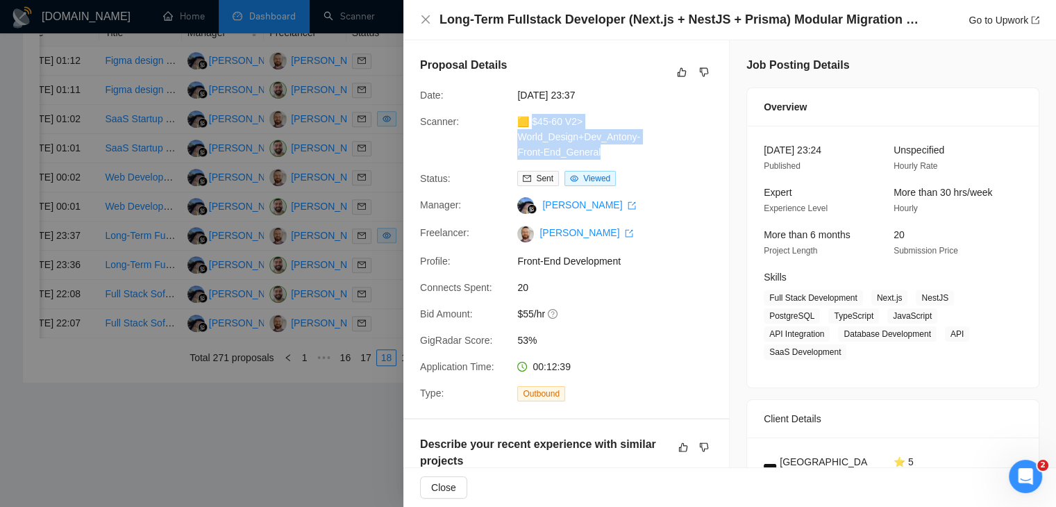
drag, startPoint x: 605, startPoint y: 156, endPoint x: 532, endPoint y: 126, distance: 79.0
click at [532, 126] on div "🟨 $45-60 V2> World_Design+Dev_Antony-Front-End_General" at bounding box center [585, 137] width 146 height 46
click at [995, 23] on link "Go to Upwork" at bounding box center [1003, 20] width 71 height 11
click at [425, 26] on div "Long-Term Fullstack Developer (Next.js + NestJS + Prisma) Modular Migration & F…" at bounding box center [729, 19] width 619 height 17
click at [422, 20] on icon "close" at bounding box center [425, 19] width 11 height 11
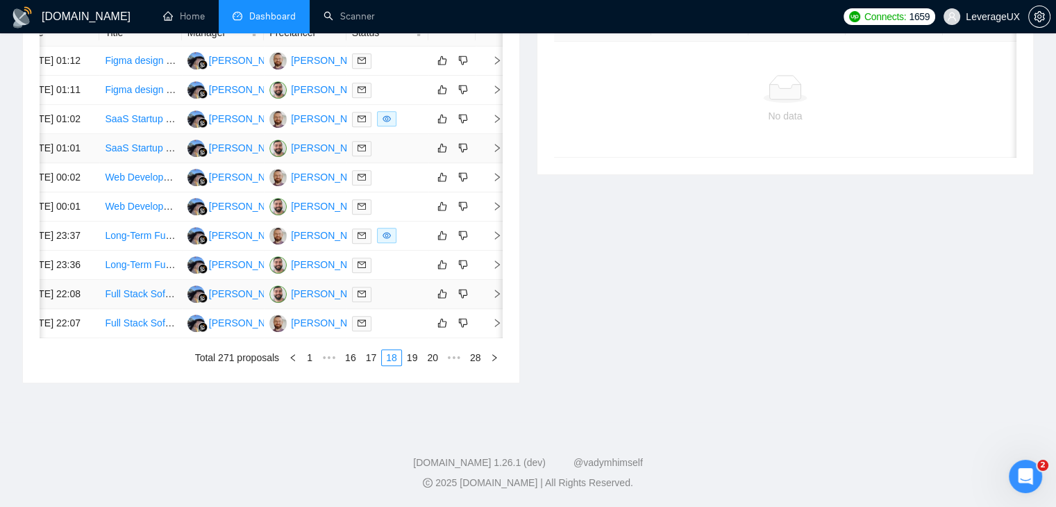
scroll to position [733, 0]
click at [414, 358] on link "19" at bounding box center [412, 357] width 19 height 15
click at [418, 354] on link "20" at bounding box center [412, 357] width 19 height 15
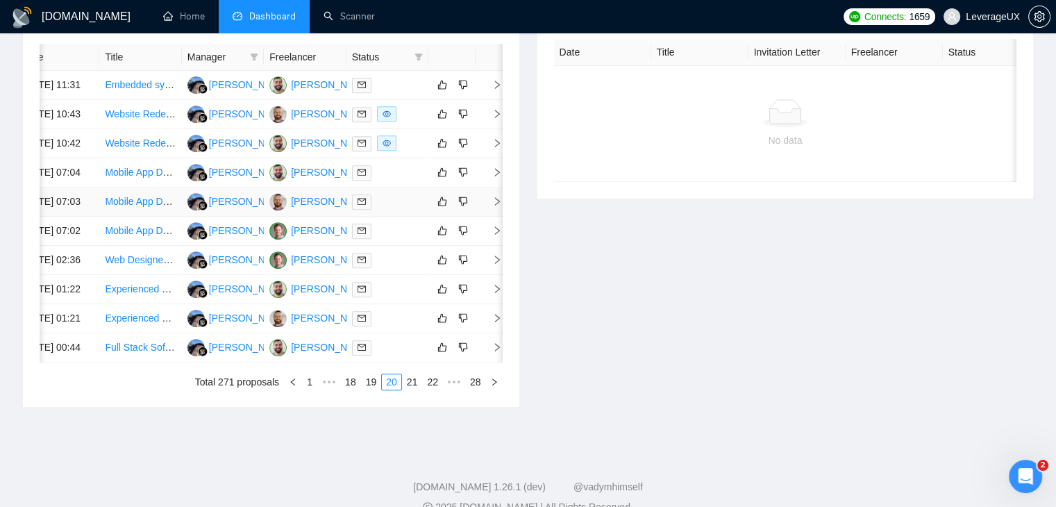
scroll to position [594, 0]
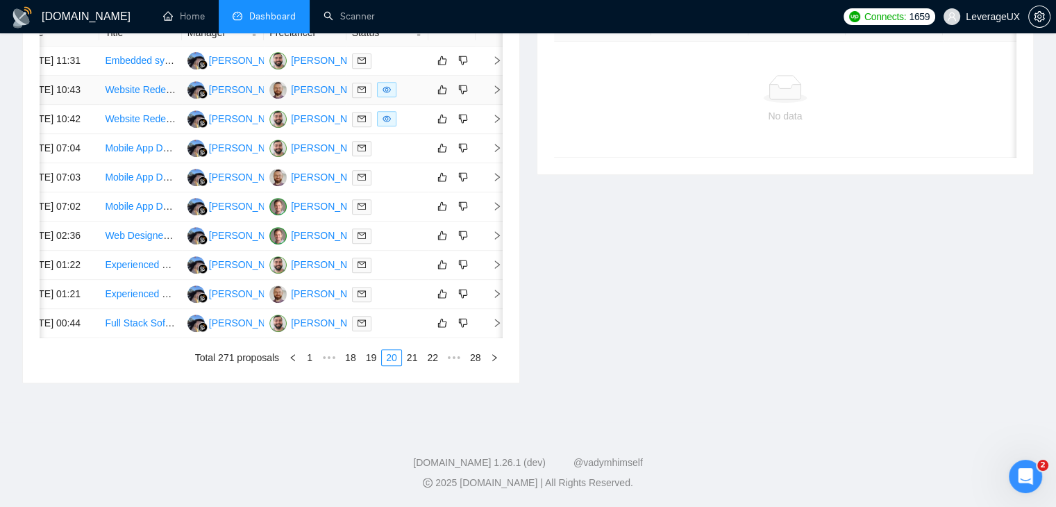
click at [494, 101] on td at bounding box center [489, 90] width 28 height 29
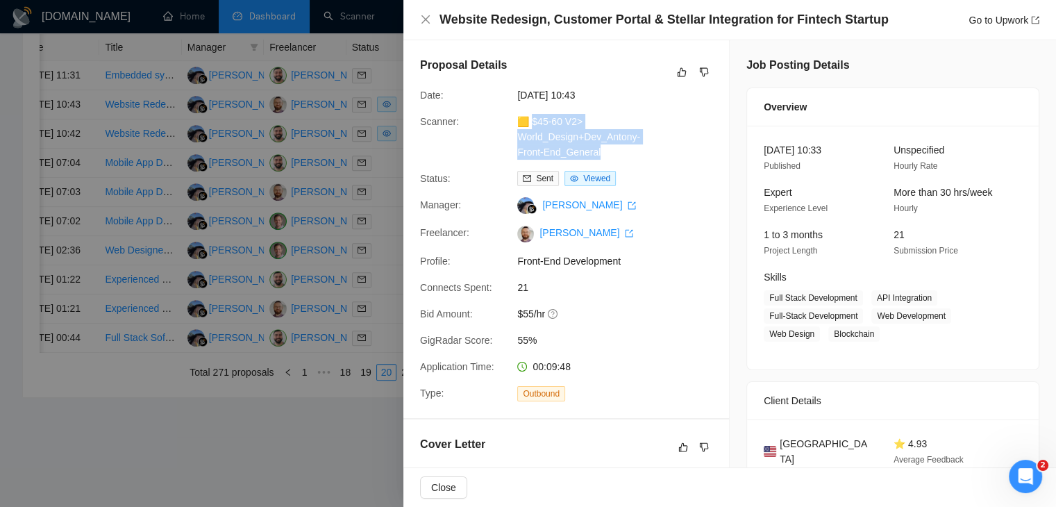
drag, startPoint x: 616, startPoint y: 155, endPoint x: 532, endPoint y: 121, distance: 90.2
click at [532, 121] on div "🟨 $45-60 V2> World_Design+Dev_Antony-Front-End_General" at bounding box center [585, 137] width 146 height 46
click at [1022, 15] on link "Go to Upwork" at bounding box center [1003, 20] width 71 height 11
click at [389, 201] on div at bounding box center [528, 253] width 1056 height 507
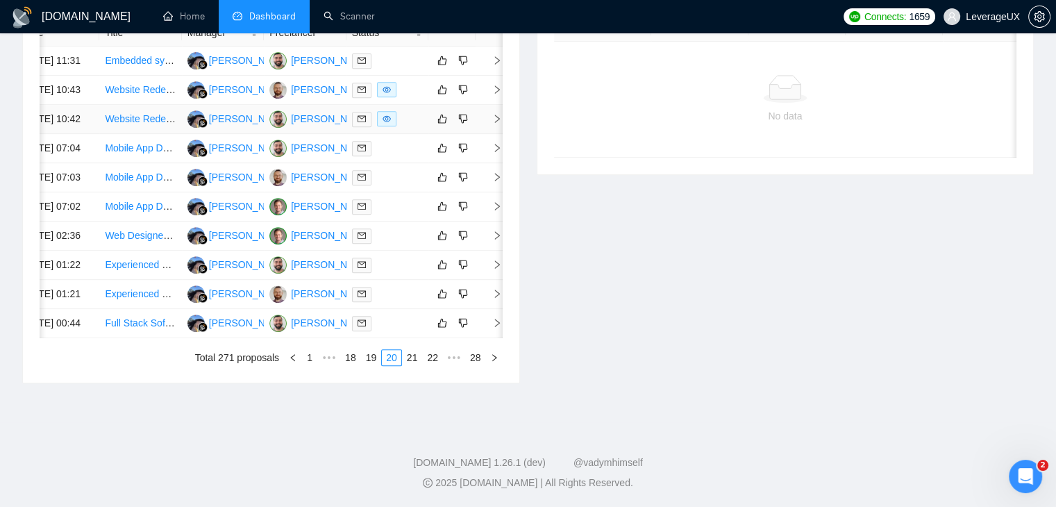
click at [495, 123] on icon "right" at bounding box center [497, 119] width 5 height 8
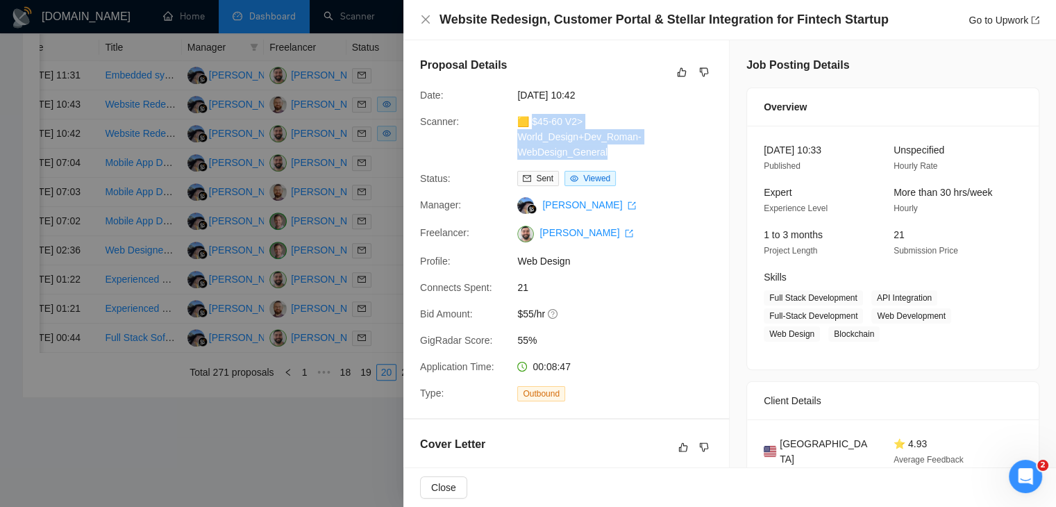
drag, startPoint x: 612, startPoint y: 153, endPoint x: 532, endPoint y: 122, distance: 85.5
click at [532, 122] on div "🟨 $45-60 V2> World_Design+Dev_Roman-WebDesign_General" at bounding box center [585, 137] width 146 height 46
click at [980, 21] on link "Go to Upwork" at bounding box center [1003, 20] width 71 height 11
click at [975, 17] on link "Go to Upwork" at bounding box center [1003, 20] width 71 height 11
click at [422, 18] on icon "close" at bounding box center [425, 19] width 11 height 11
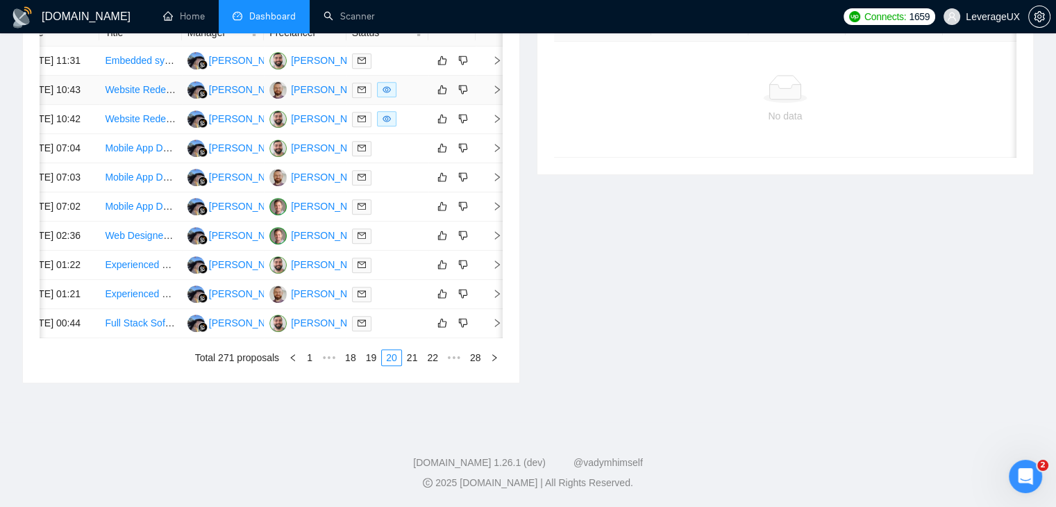
click at [491, 105] on td at bounding box center [489, 90] width 28 height 29
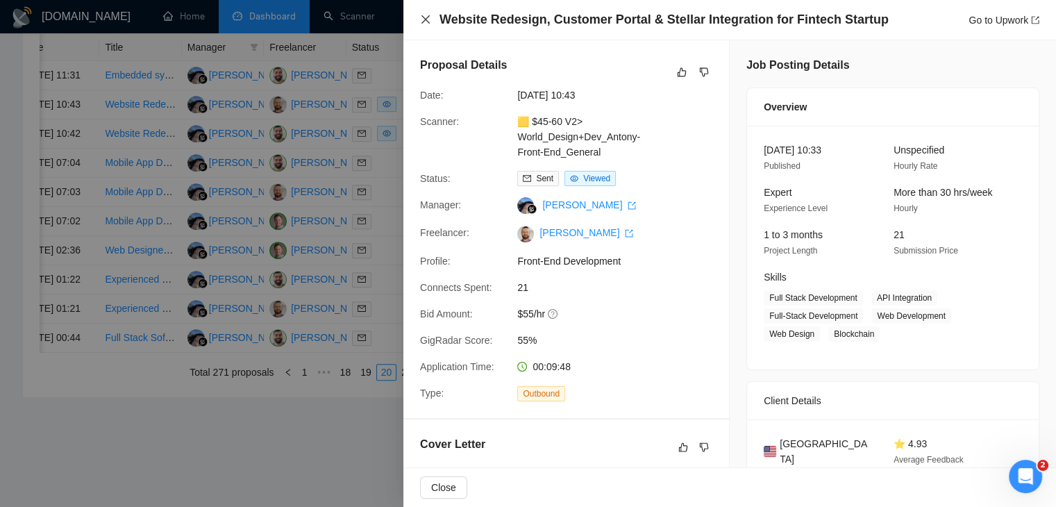
click at [420, 20] on icon "close" at bounding box center [425, 19] width 11 height 11
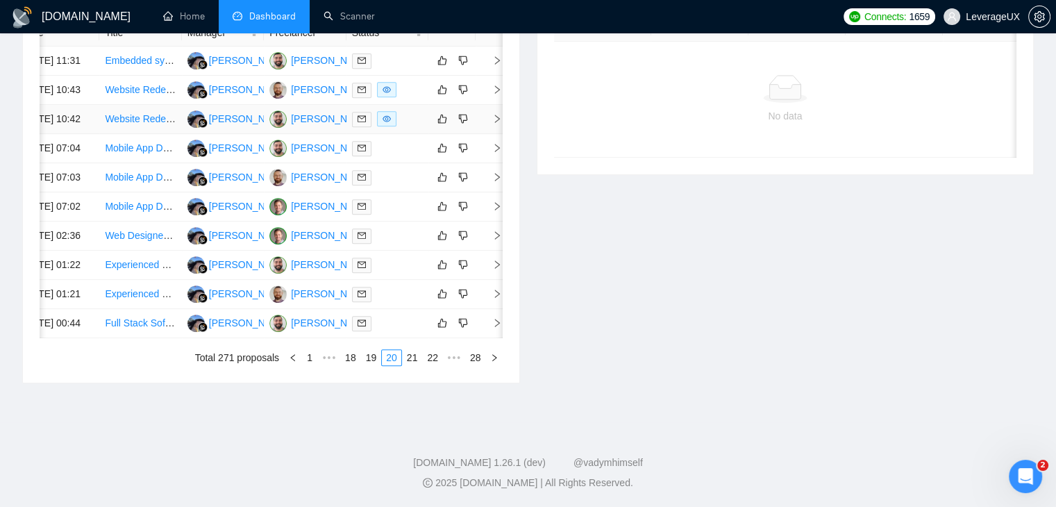
click at [489, 134] on td at bounding box center [489, 119] width 28 height 29
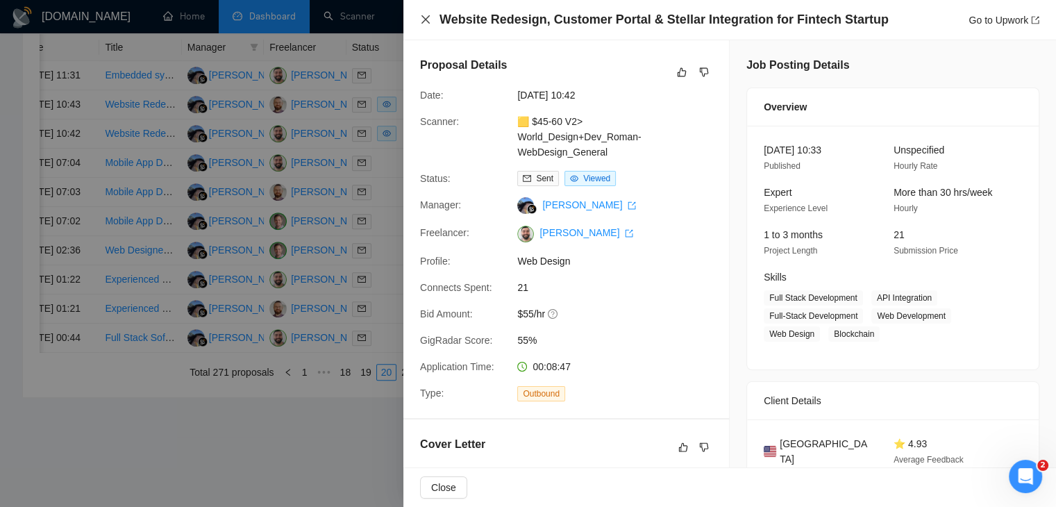
click at [429, 19] on icon "close" at bounding box center [425, 19] width 11 height 11
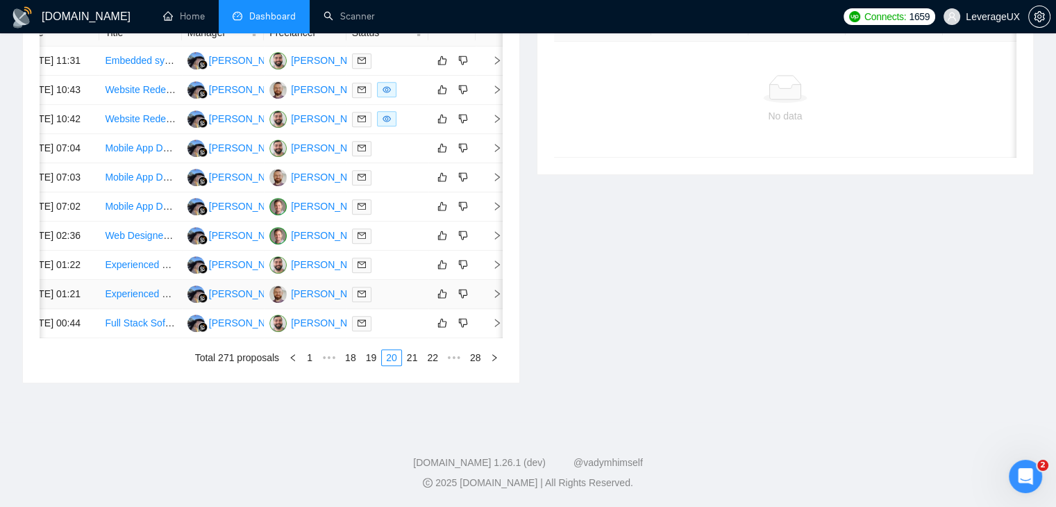
scroll to position [733, 0]
click at [412, 351] on link "21" at bounding box center [412, 357] width 19 height 15
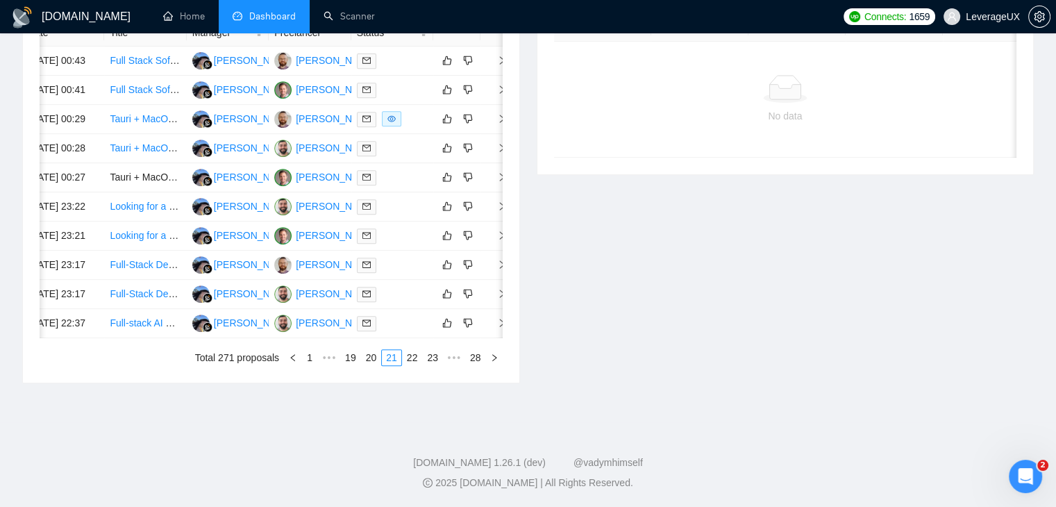
scroll to position [0, 22]
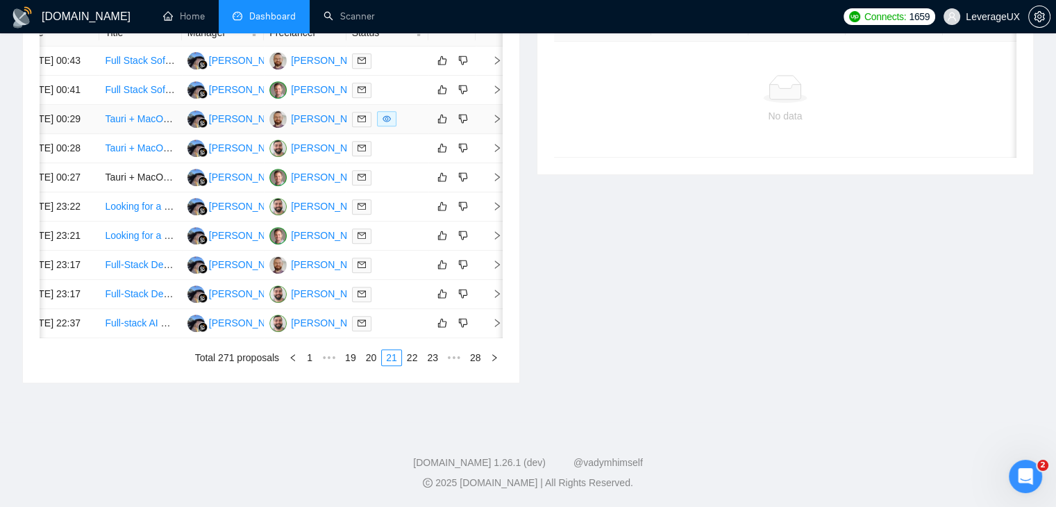
click at [499, 105] on td at bounding box center [489, 119] width 28 height 29
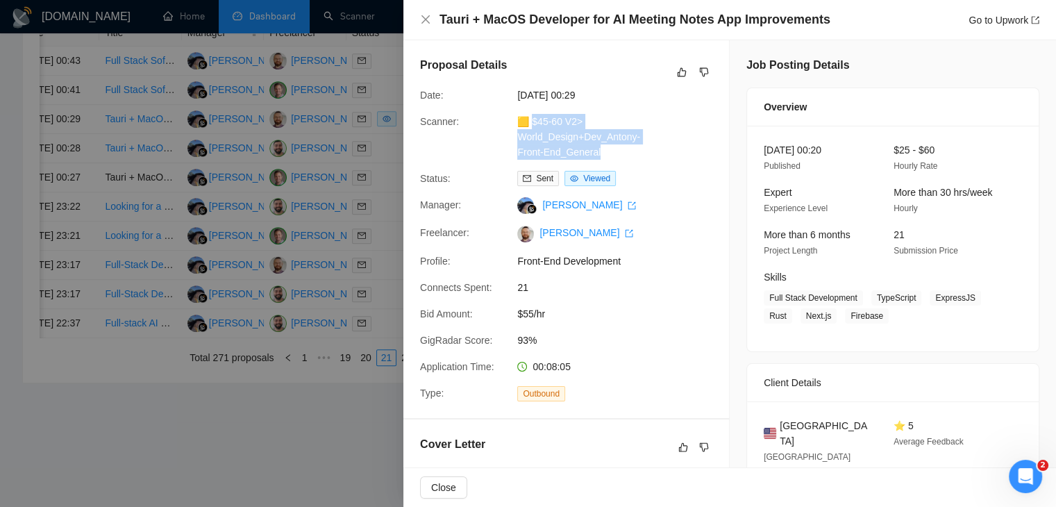
drag, startPoint x: 616, startPoint y: 153, endPoint x: 533, endPoint y: 125, distance: 88.0
click at [533, 125] on div "🟨 $45-60 V2> World_Design+Dev_Antony-Front-End_General" at bounding box center [585, 137] width 146 height 46
click at [988, 15] on link "Go to Upwork" at bounding box center [1003, 20] width 71 height 11
click at [425, 19] on icon "close" at bounding box center [425, 19] width 8 height 8
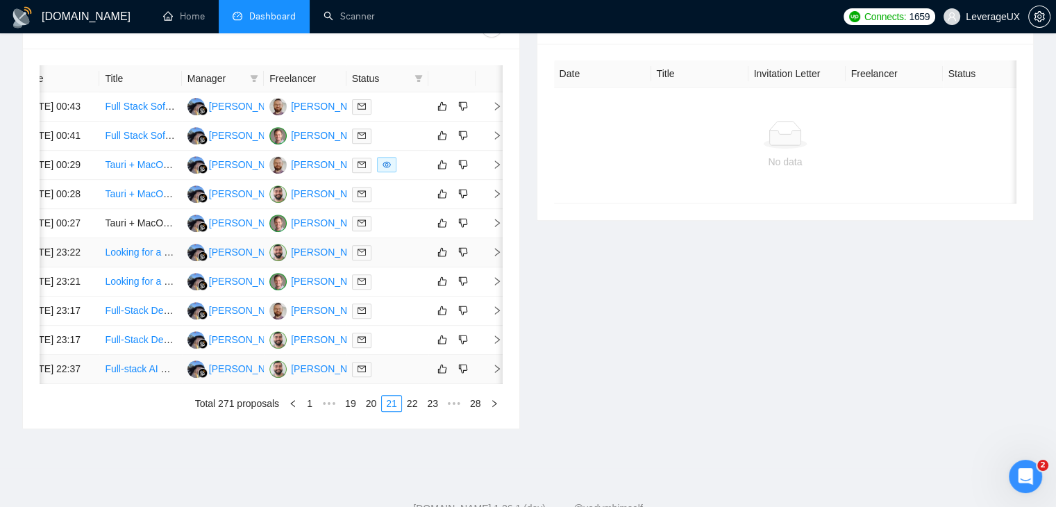
scroll to position [733, 0]
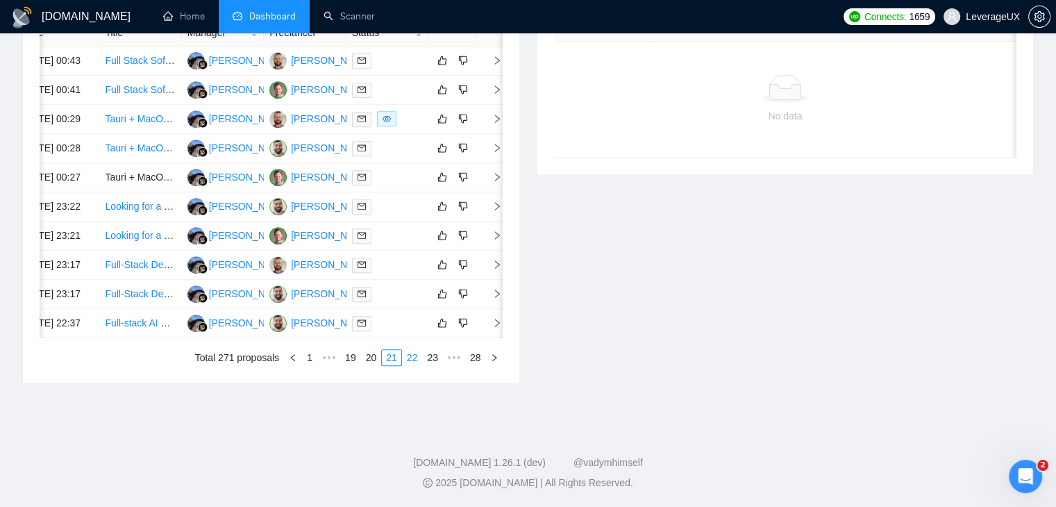
click at [415, 359] on link "22" at bounding box center [412, 357] width 19 height 15
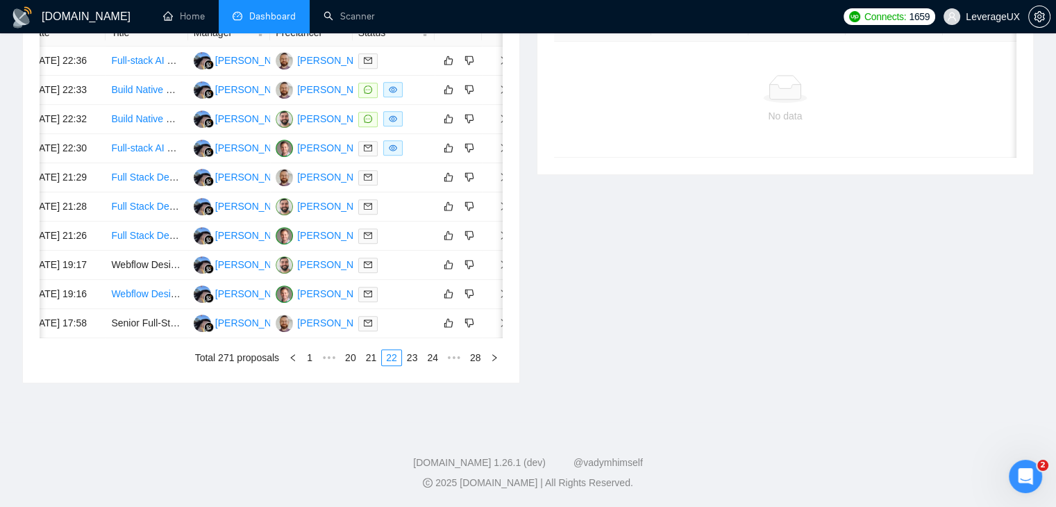
scroll to position [0, 22]
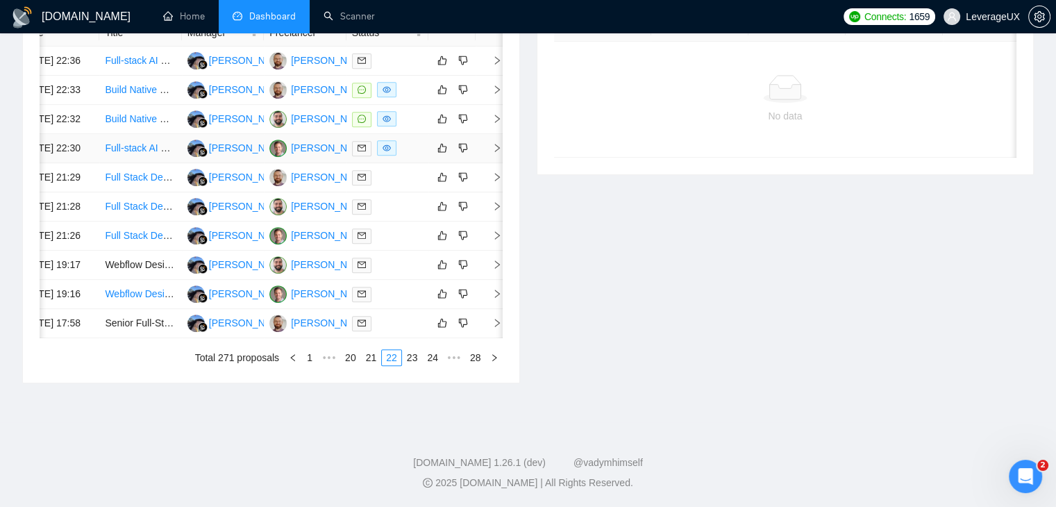
click at [497, 163] on td at bounding box center [489, 148] width 28 height 29
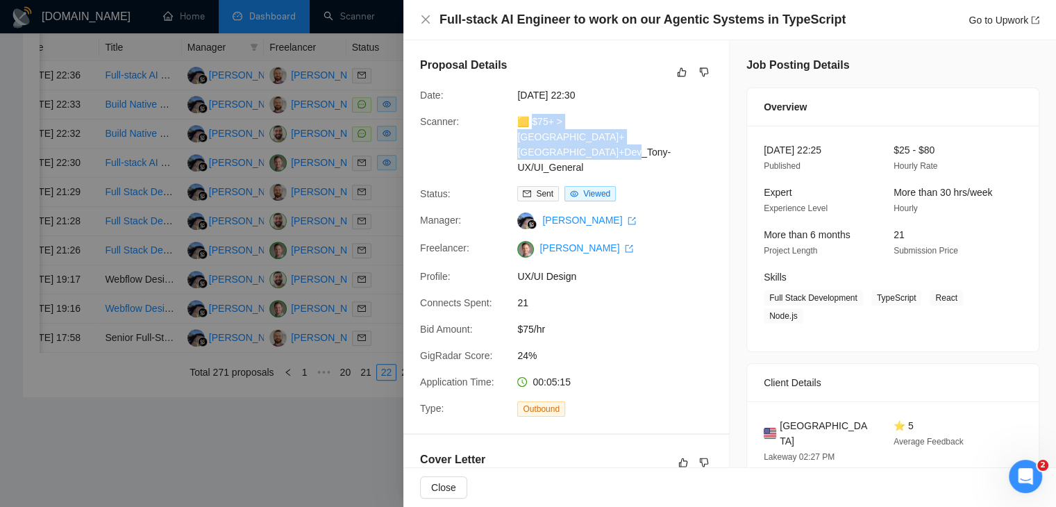
drag, startPoint x: 585, startPoint y: 151, endPoint x: 532, endPoint y: 128, distance: 57.2
click at [532, 128] on div "🟨 $75+ > US+Canada_Design+Dev_Tony-UX/UI_General" at bounding box center [585, 144] width 146 height 61
click at [991, 19] on link "Go to Upwork" at bounding box center [1003, 20] width 71 height 11
click at [419, 25] on div "Full-stack AI Engineer to work on our Agentic Systems in TypeScript Go to Upwork" at bounding box center [729, 20] width 652 height 40
click at [423, 21] on icon "close" at bounding box center [425, 19] width 11 height 11
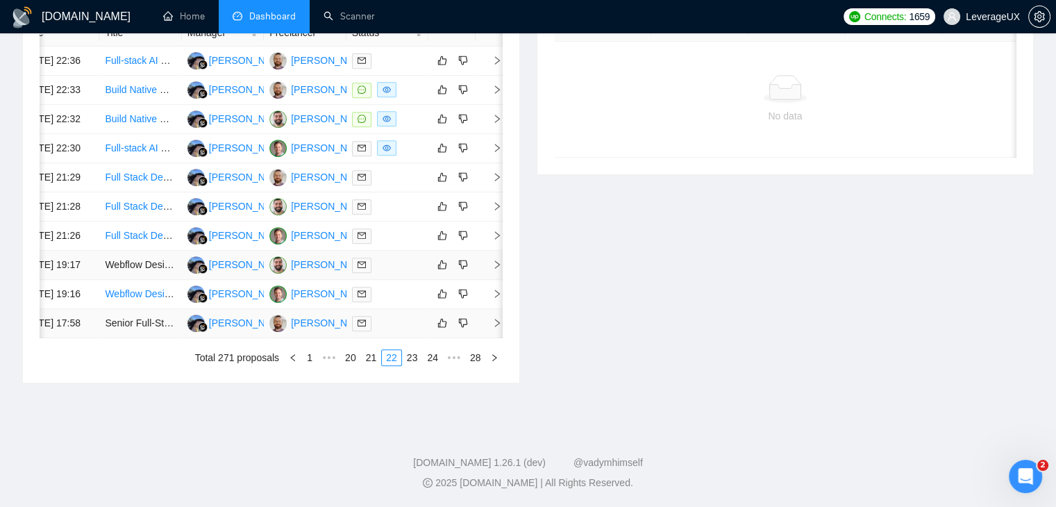
scroll to position [733, 0]
click at [414, 353] on link "23" at bounding box center [412, 357] width 19 height 15
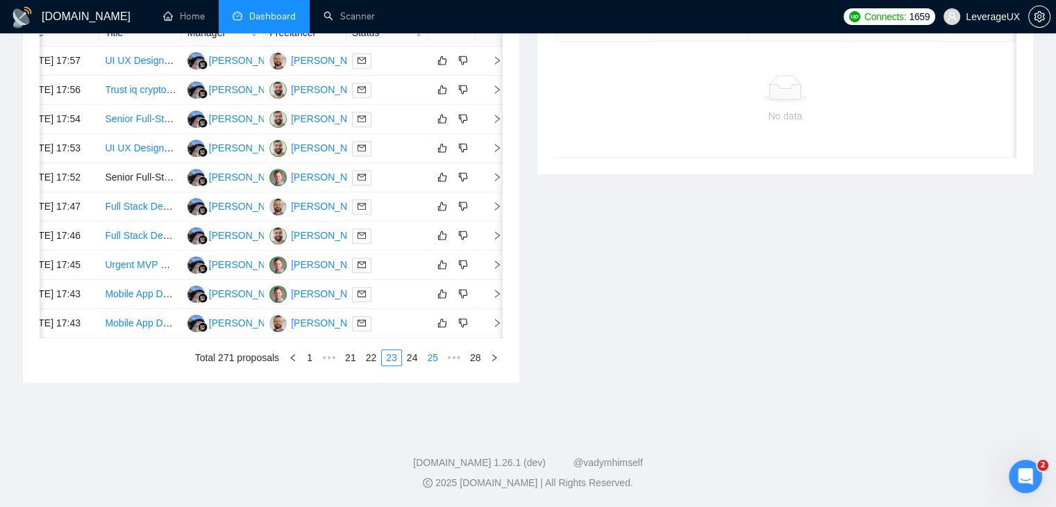
click at [416, 358] on link "24" at bounding box center [412, 357] width 19 height 15
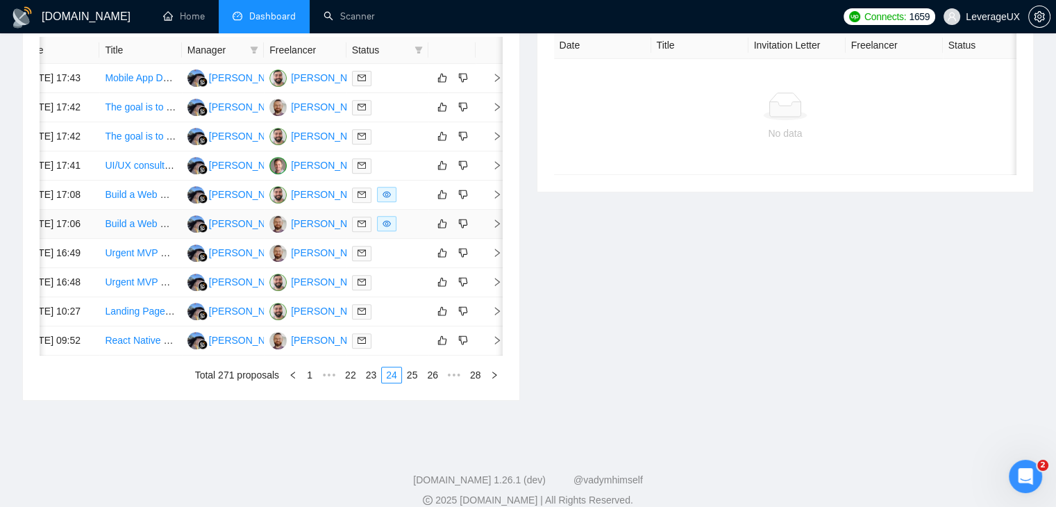
scroll to position [594, 0]
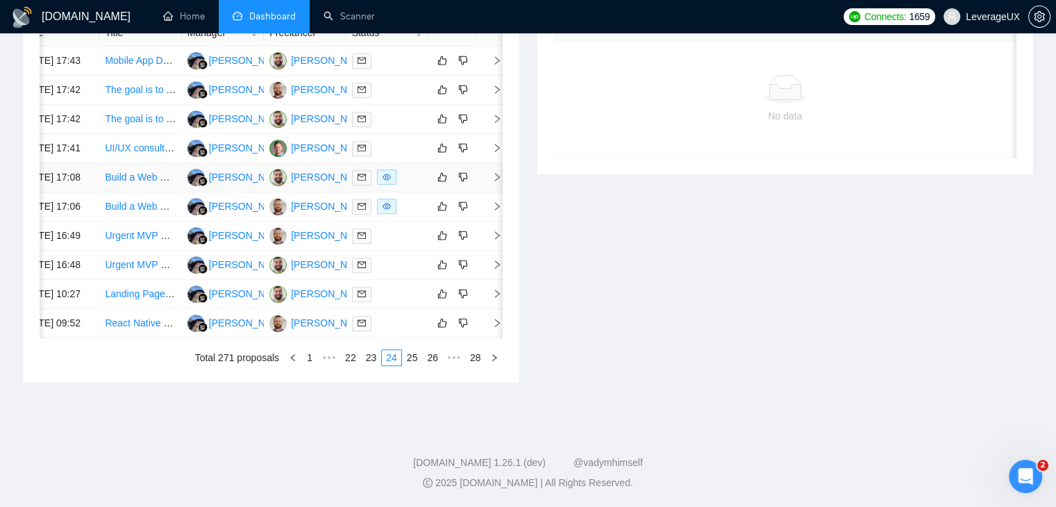
click at [493, 182] on icon "right" at bounding box center [497, 177] width 10 height 10
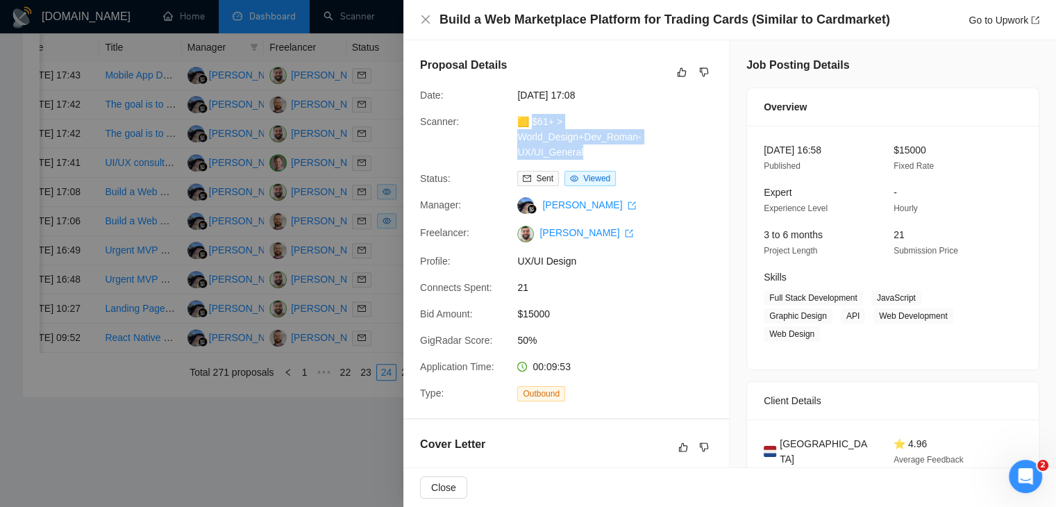
drag, startPoint x: 588, startPoint y: 156, endPoint x: 533, endPoint y: 123, distance: 64.2
click at [533, 123] on div "🟨 $61+ > World_Design+Dev_Roman-UX/UI_General" at bounding box center [585, 137] width 146 height 46
click at [997, 28] on div "Build a Web Marketplace Platform for Trading Cards (Similar to Cardmarket) Go t…" at bounding box center [739, 19] width 600 height 17
click at [997, 18] on link "Go to Upwork" at bounding box center [1003, 20] width 71 height 11
click at [424, 17] on icon "close" at bounding box center [425, 19] width 11 height 11
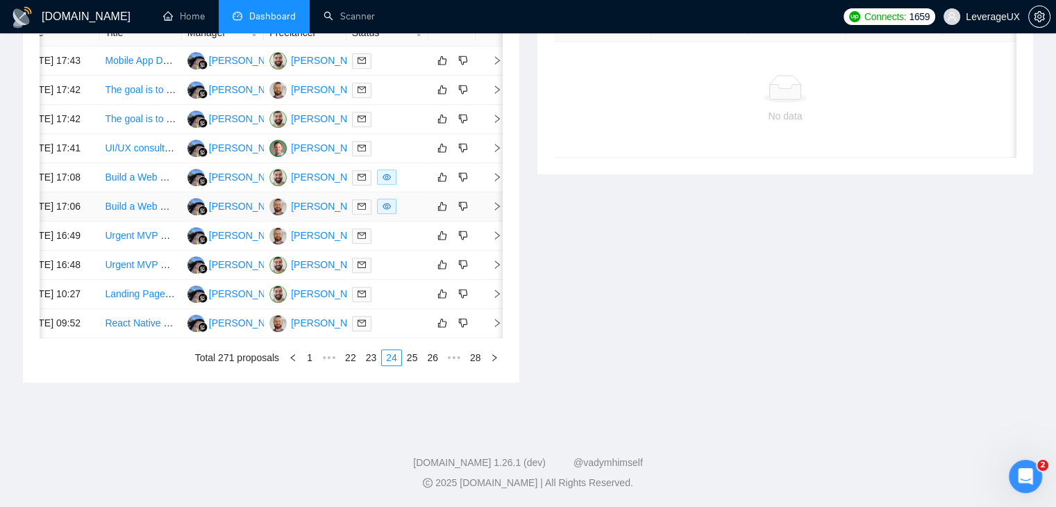
click at [500, 221] on td at bounding box center [489, 206] width 28 height 29
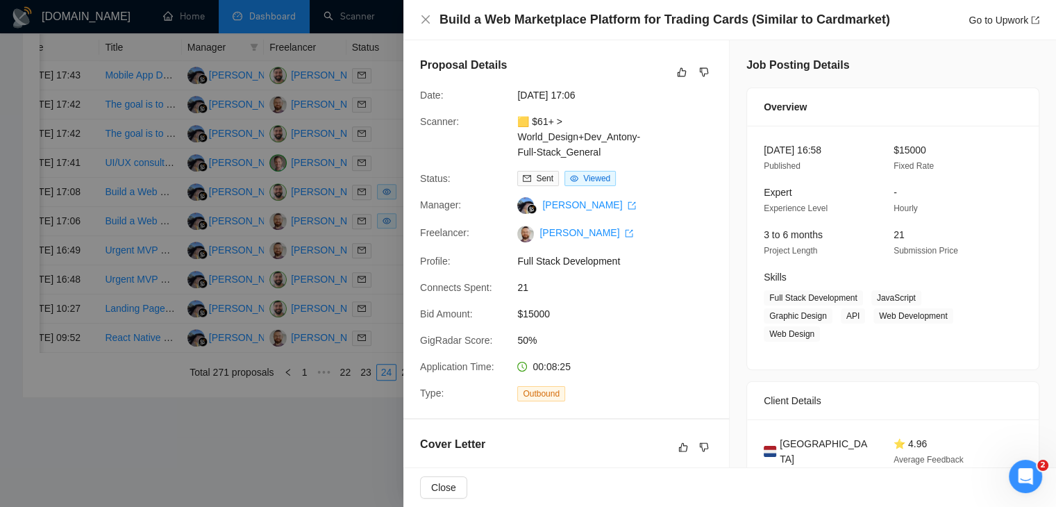
click at [649, 171] on div "Sent Viewed" at bounding box center [585, 178] width 146 height 15
drag, startPoint x: 603, startPoint y: 157, endPoint x: 532, endPoint y: 121, distance: 79.8
click at [532, 121] on div "🟨 $61+ > World_Design+Dev_Antony-Full-Stack_General" at bounding box center [585, 137] width 146 height 46
click at [1008, 16] on link "Go to Upwork" at bounding box center [1003, 20] width 71 height 11
click at [423, 17] on icon "close" at bounding box center [425, 19] width 11 height 11
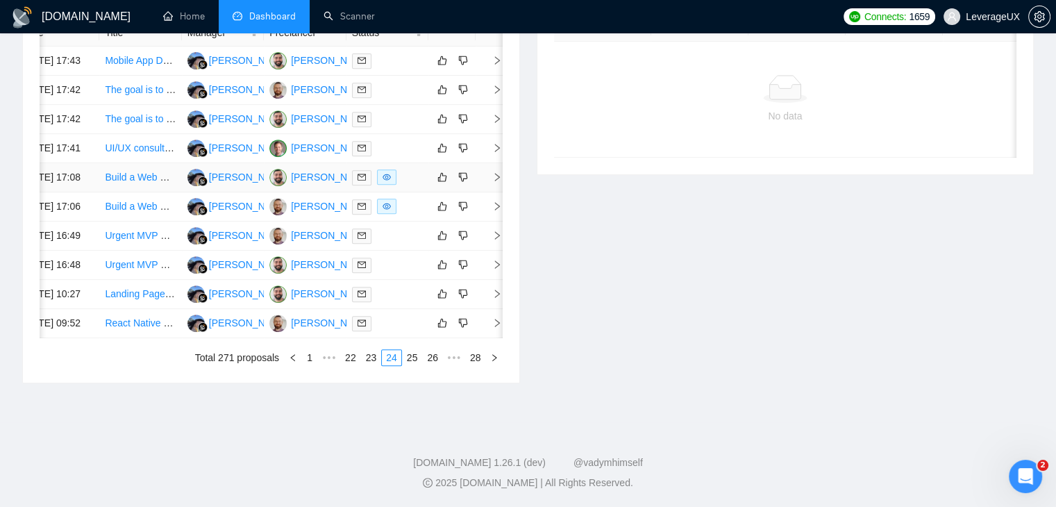
click at [500, 182] on icon "right" at bounding box center [497, 177] width 10 height 10
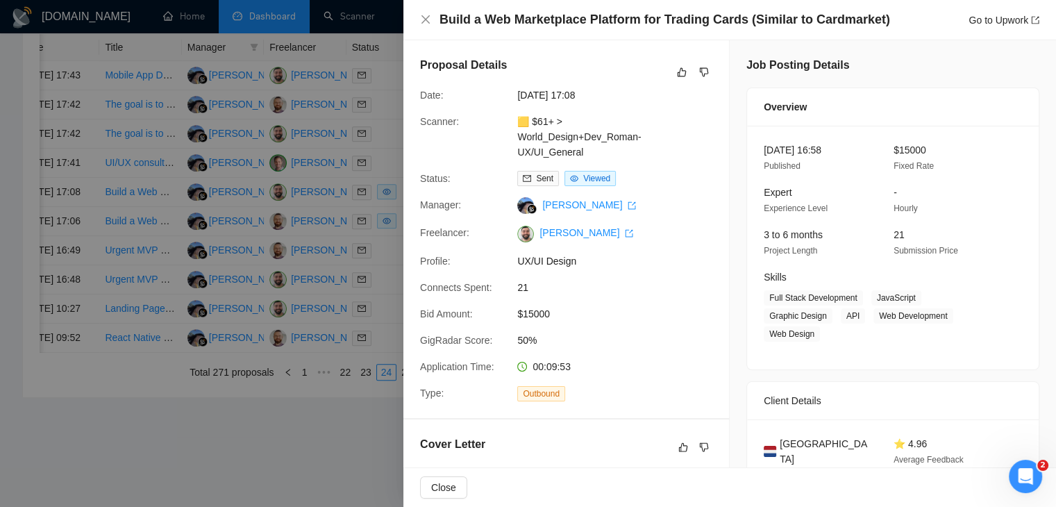
click at [428, 26] on div "Build a Web Marketplace Platform for Trading Cards (Similar to Cardmarket) Go t…" at bounding box center [729, 19] width 619 height 17
click at [426, 18] on icon "close" at bounding box center [425, 19] width 8 height 8
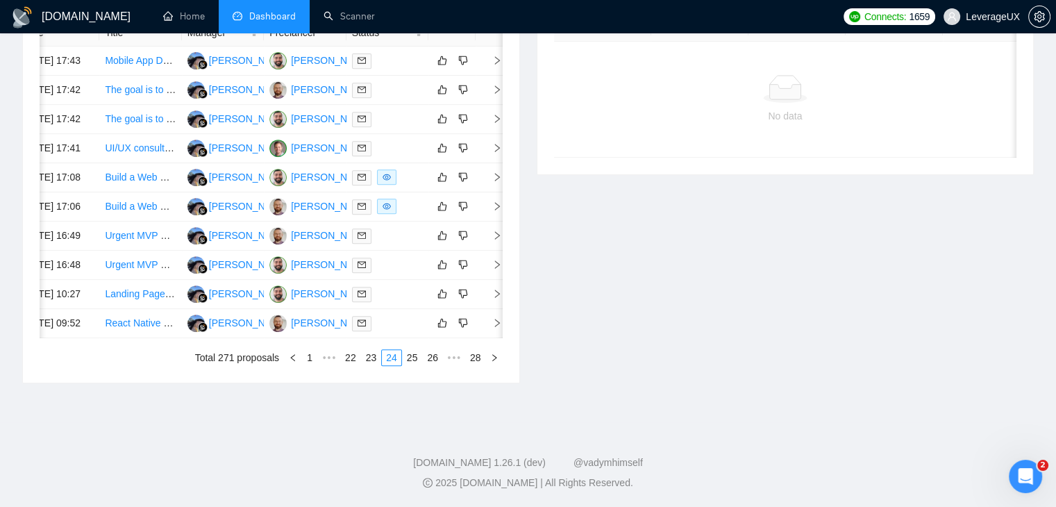
scroll to position [664, 0]
click at [412, 365] on link "25" at bounding box center [412, 357] width 19 height 15
click at [439, 359] on link "26" at bounding box center [434, 357] width 19 height 15
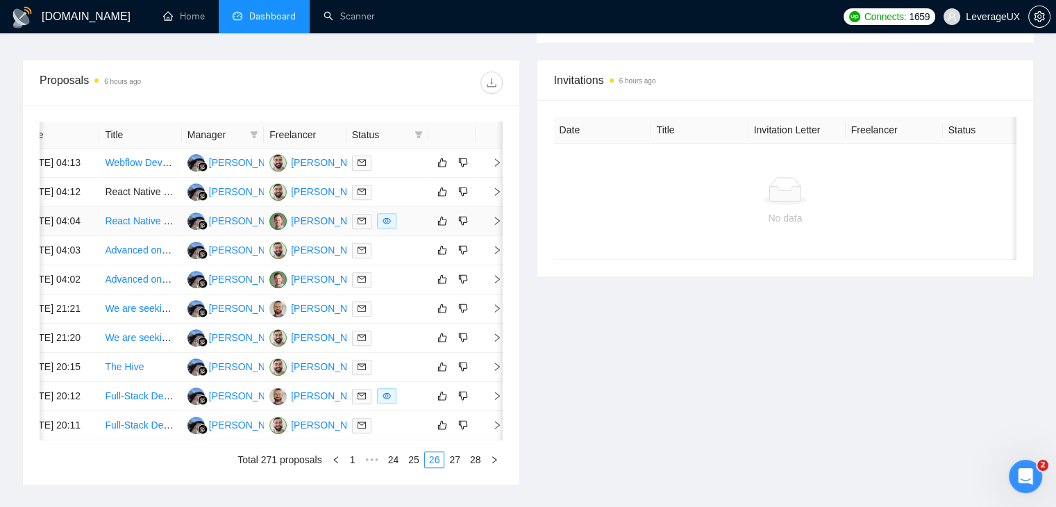
scroll to position [455, 0]
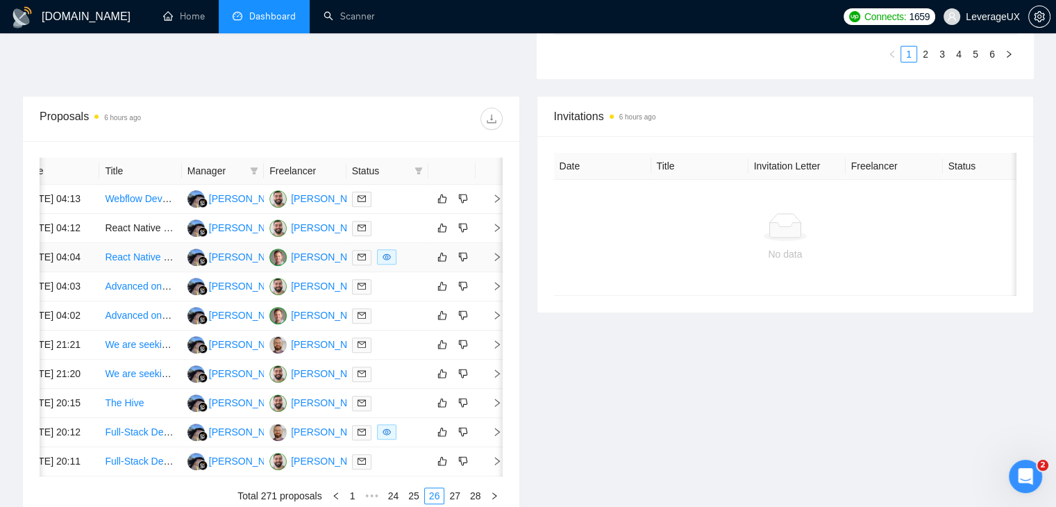
click at [497, 262] on icon "right" at bounding box center [497, 257] width 10 height 10
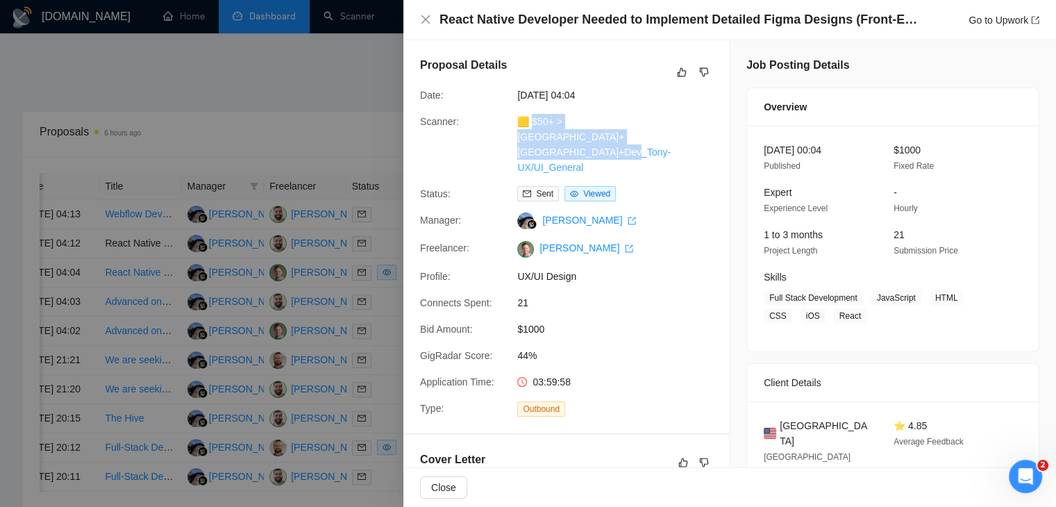
drag, startPoint x: 589, startPoint y: 158, endPoint x: 533, endPoint y: 119, distance: 67.8
click at [533, 119] on div "🟨 $50+ > US+Canada_Design+Dev_Tony-UX/UI_General" at bounding box center [585, 144] width 146 height 61
click at [970, 26] on link "Go to Upwork" at bounding box center [1003, 20] width 71 height 11
click at [423, 18] on icon "close" at bounding box center [425, 19] width 8 height 8
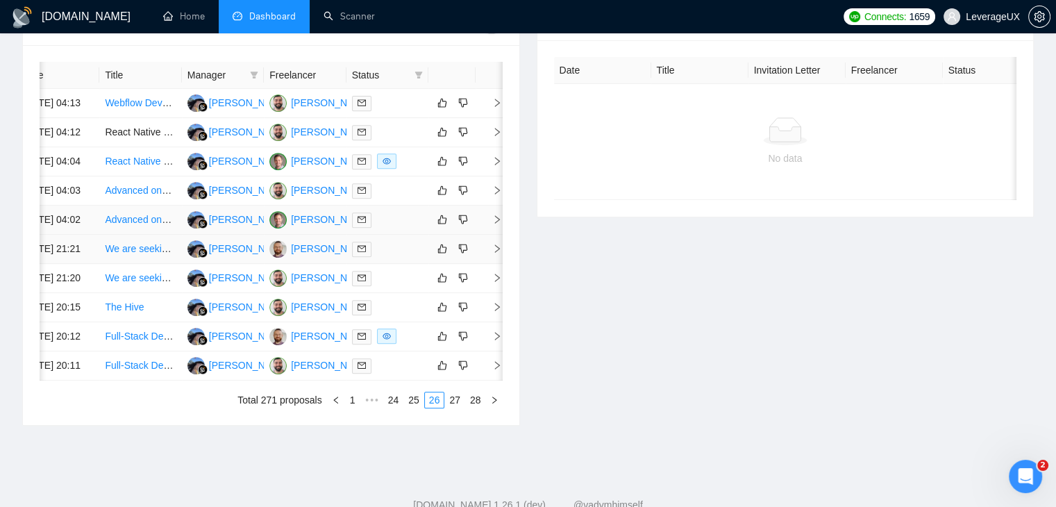
scroll to position [594, 0]
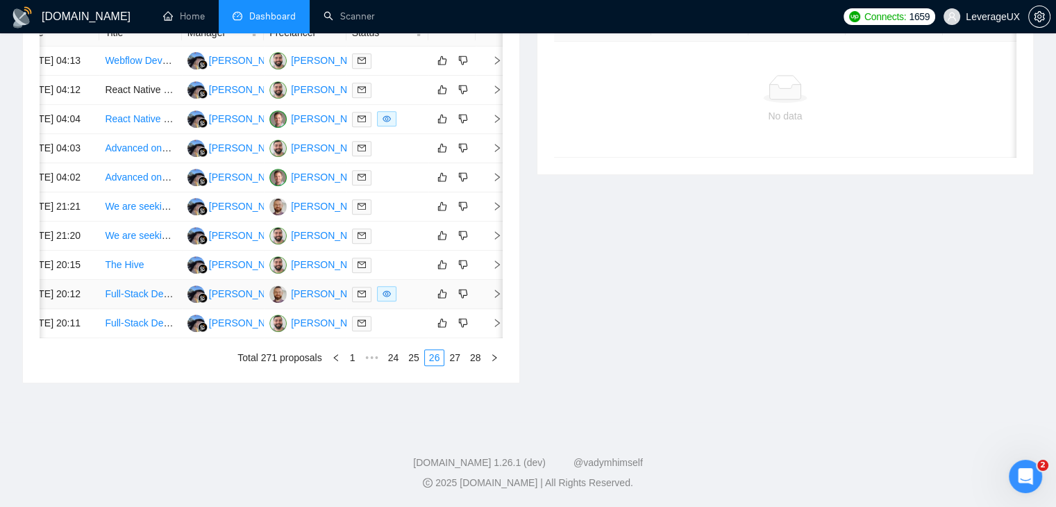
click at [498, 309] on td at bounding box center [489, 294] width 28 height 29
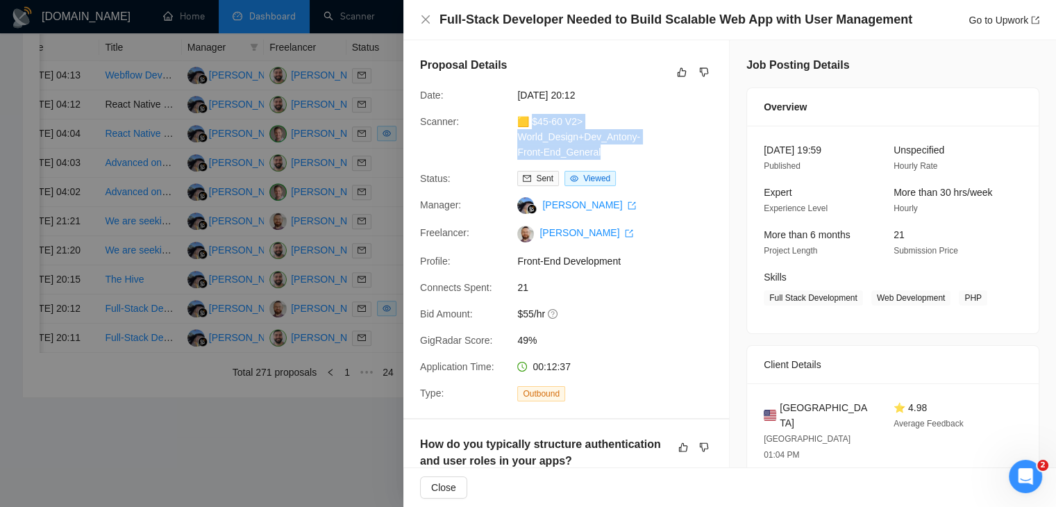
drag, startPoint x: 611, startPoint y: 158, endPoint x: 533, endPoint y: 124, distance: 84.6
click at [533, 124] on div "🟨 $45-60 V2> World_Design+Dev_Antony-Front-End_General" at bounding box center [585, 137] width 146 height 46
click at [1020, 20] on link "Go to Upwork" at bounding box center [1003, 20] width 71 height 11
click at [430, 24] on icon "close" at bounding box center [425, 19] width 11 height 11
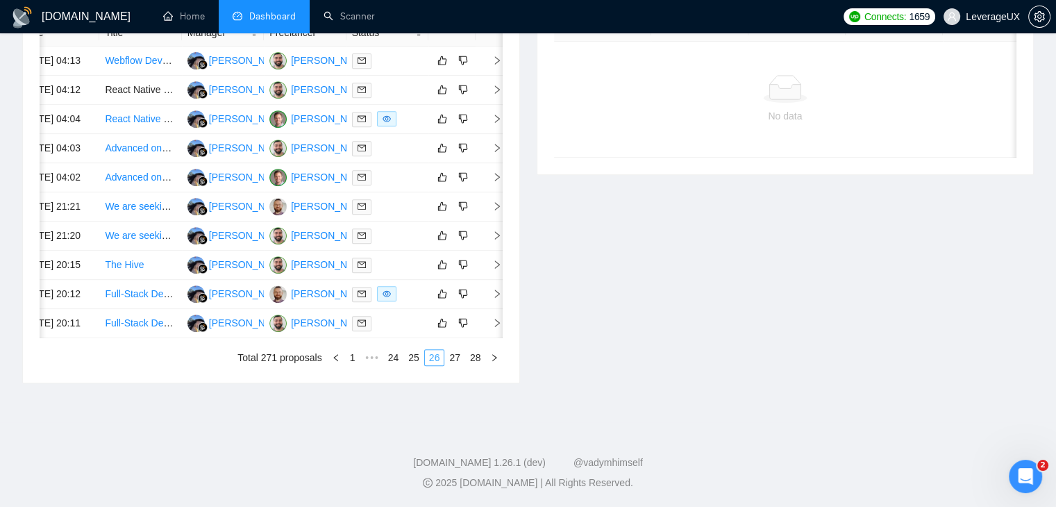
scroll to position [733, 0]
click at [455, 357] on link "27" at bounding box center [454, 357] width 19 height 15
click at [494, 318] on icon "right" at bounding box center [497, 323] width 10 height 10
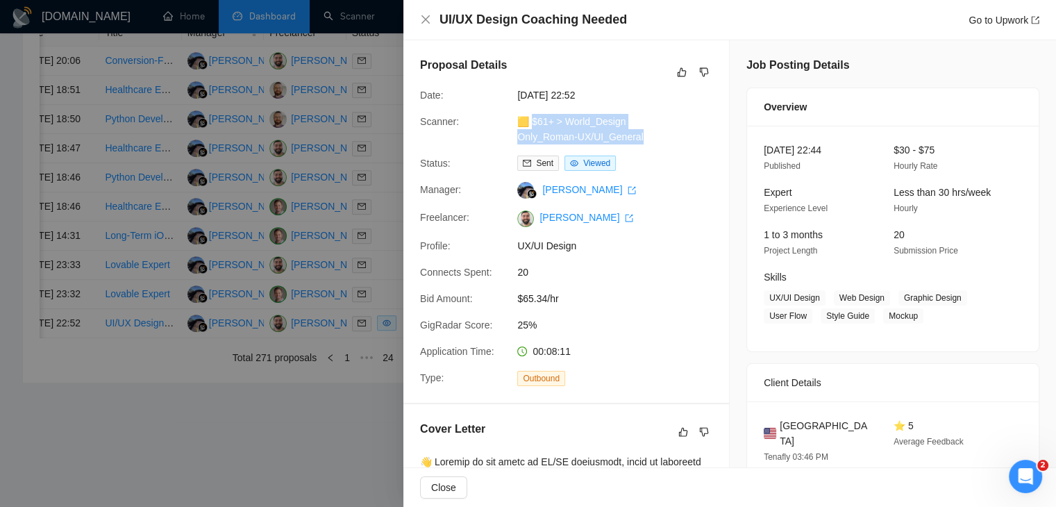
drag, startPoint x: 650, startPoint y: 135, endPoint x: 533, endPoint y: 128, distance: 117.5
click at [533, 128] on div "🟨 $61+ > World_Design Only_Roman-UX/UI_General" at bounding box center [585, 129] width 146 height 31
click at [1002, 18] on link "Go to Upwork" at bounding box center [1003, 20] width 71 height 11
click at [429, 22] on icon "close" at bounding box center [425, 19] width 11 height 11
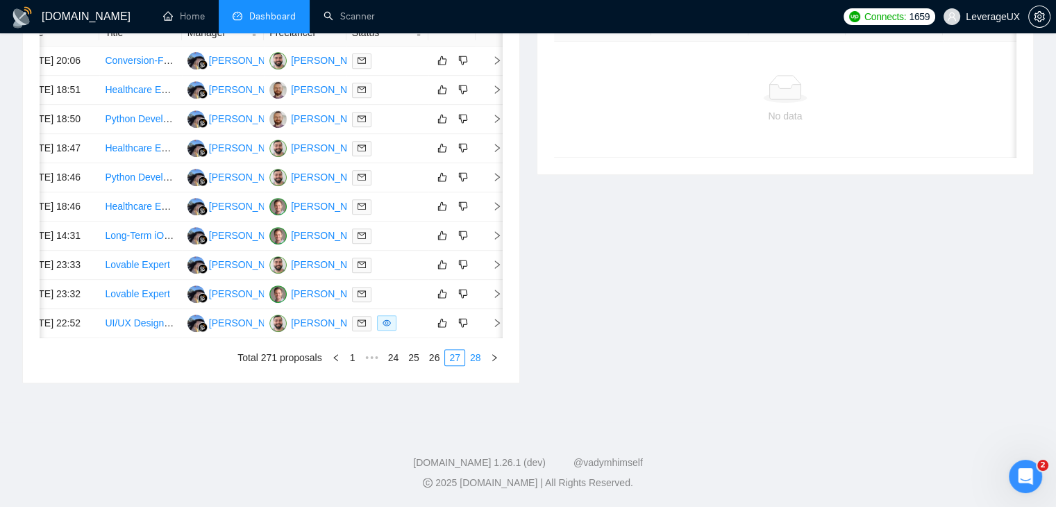
click at [469, 354] on link "28" at bounding box center [475, 357] width 19 height 15
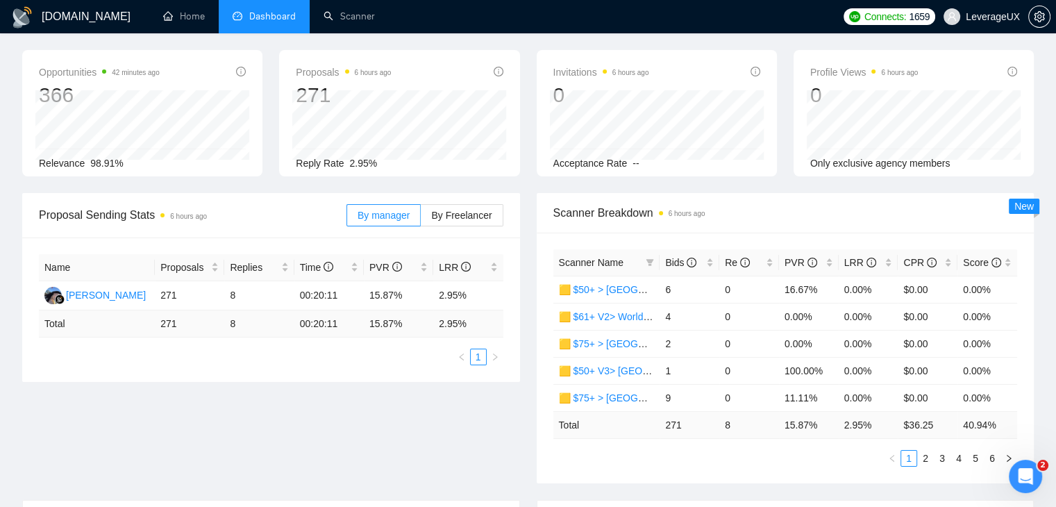
scroll to position [0, 0]
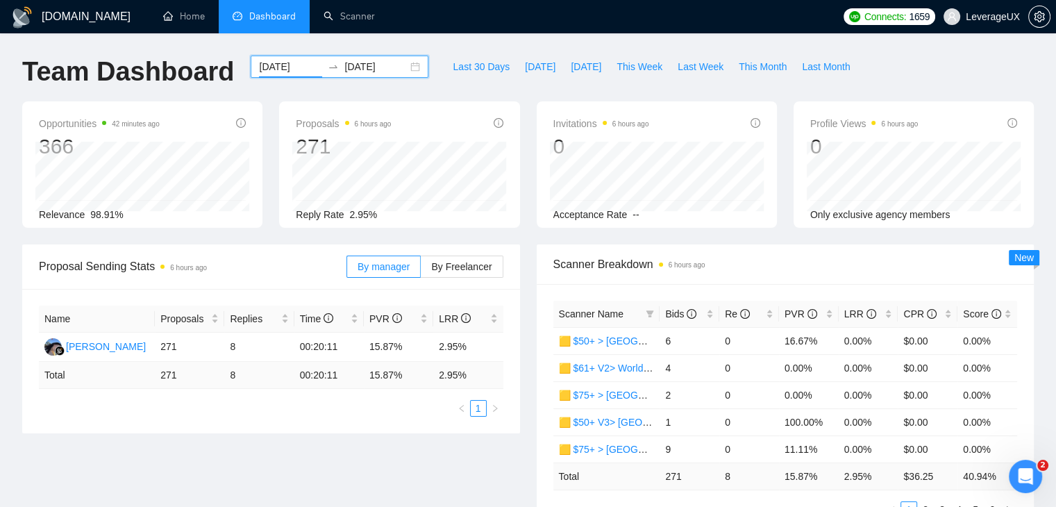
click at [287, 67] on input "2025-07-21" at bounding box center [290, 66] width 63 height 15
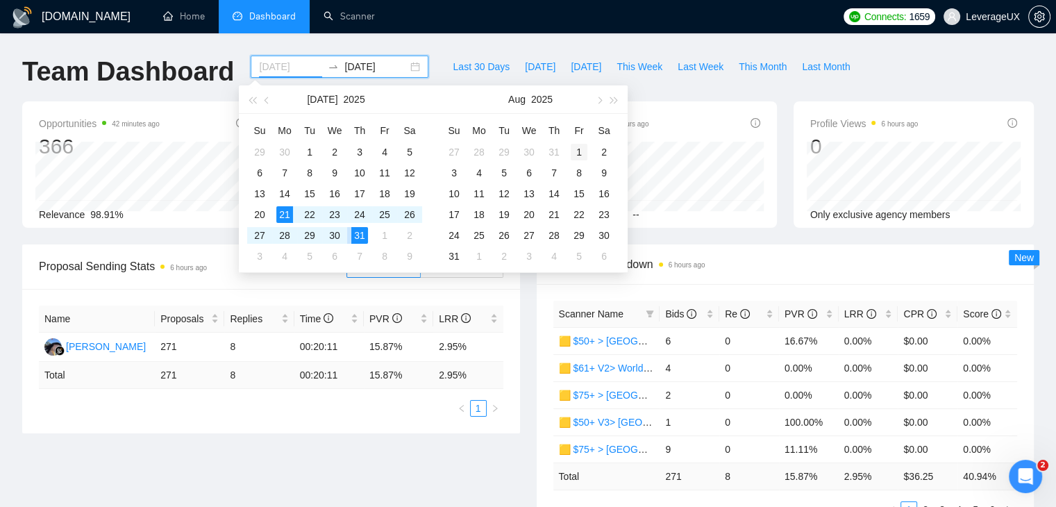
type input "2025-08-01"
click at [576, 154] on div "1" at bounding box center [579, 152] width 17 height 17
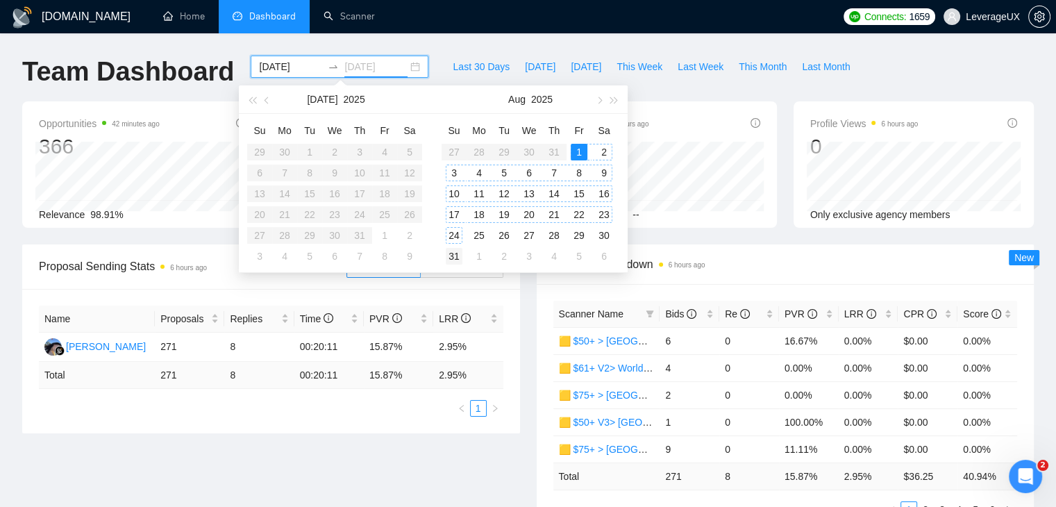
type input "2025-08-31"
click at [455, 249] on div "31" at bounding box center [454, 256] width 17 height 17
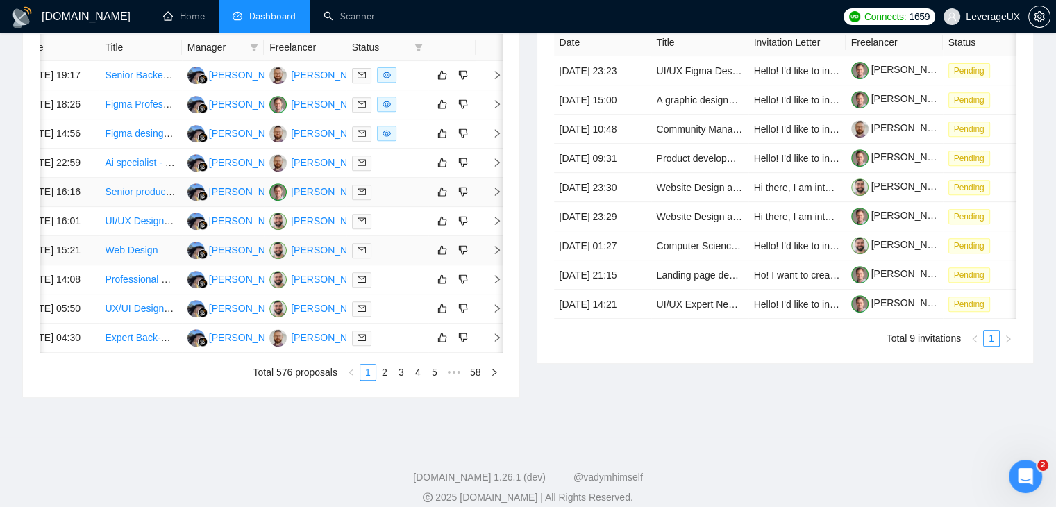
scroll to position [555, 0]
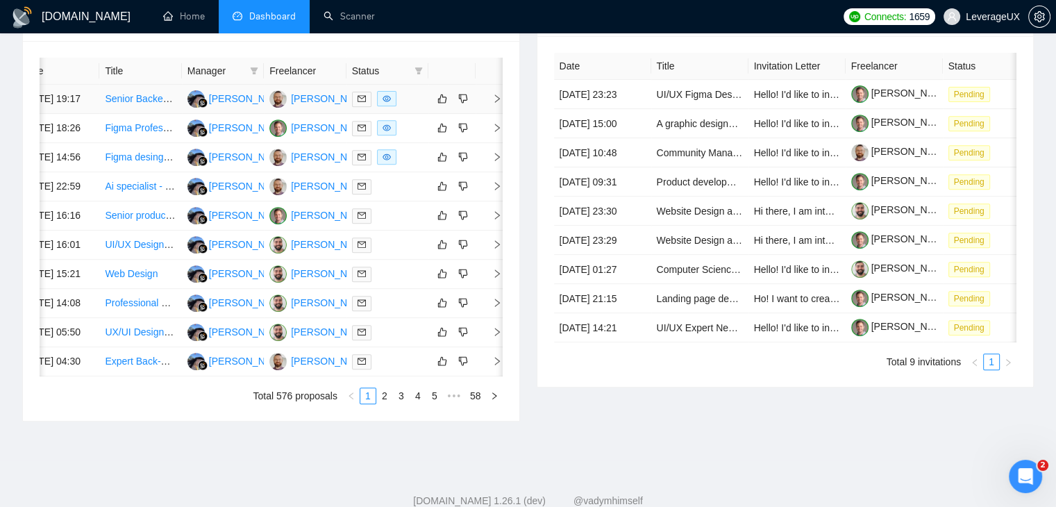
click at [497, 100] on icon "right" at bounding box center [497, 99] width 10 height 10
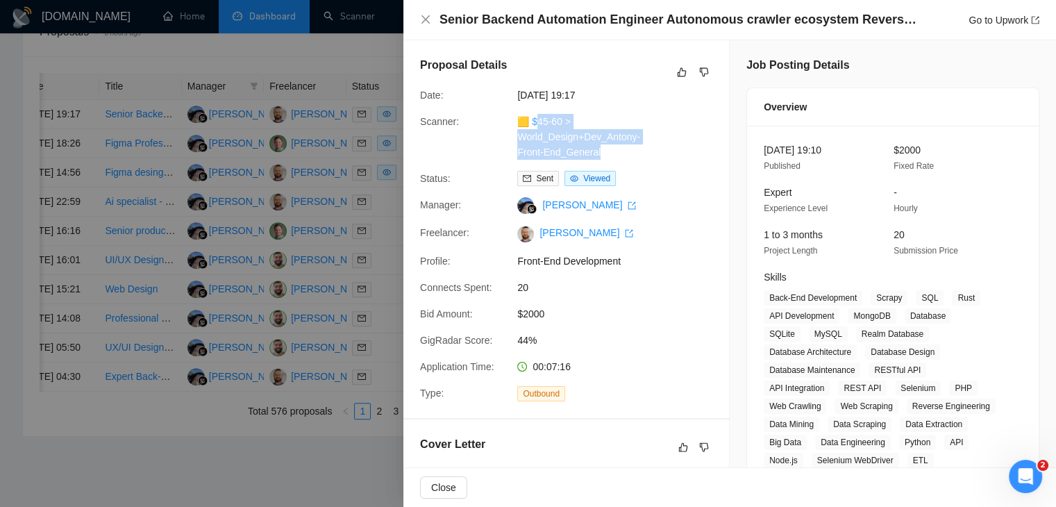
drag, startPoint x: 612, startPoint y: 155, endPoint x: 534, endPoint y: 120, distance: 84.8
click at [534, 120] on div "🟨 $45-60 > World_Design+Dev_Antony-Front-End_General" at bounding box center [585, 137] width 146 height 46
click at [602, 152] on div "🟨 $45-60 > World_Design+Dev_Antony-Front-End_General" at bounding box center [585, 137] width 146 height 46
click at [600, 153] on div "🟨 $45-60 > World_Design+Dev_Antony-Front-End_General" at bounding box center [585, 137] width 146 height 46
click at [610, 156] on div "🟨 $45-60 > World_Design+Dev_Antony-Front-End_General" at bounding box center [585, 137] width 146 height 46
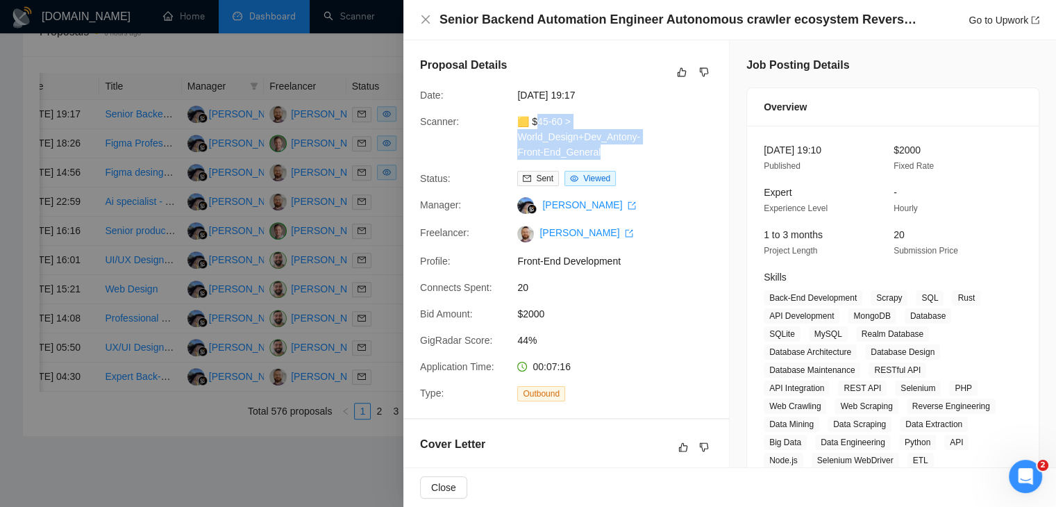
click at [614, 159] on div "🟨 $45-60 > World_Design+Dev_Antony-Front-End_General" at bounding box center [585, 137] width 146 height 46
drag, startPoint x: 608, startPoint y: 158, endPoint x: 533, endPoint y: 123, distance: 82.6
click at [533, 123] on div "🟨 $45-60 > World_Design+Dev_Antony-Front-End_General" at bounding box center [585, 137] width 146 height 46
click at [968, 18] on link "Go to Upwork" at bounding box center [1003, 20] width 71 height 11
click at [427, 19] on icon "close" at bounding box center [425, 19] width 8 height 8
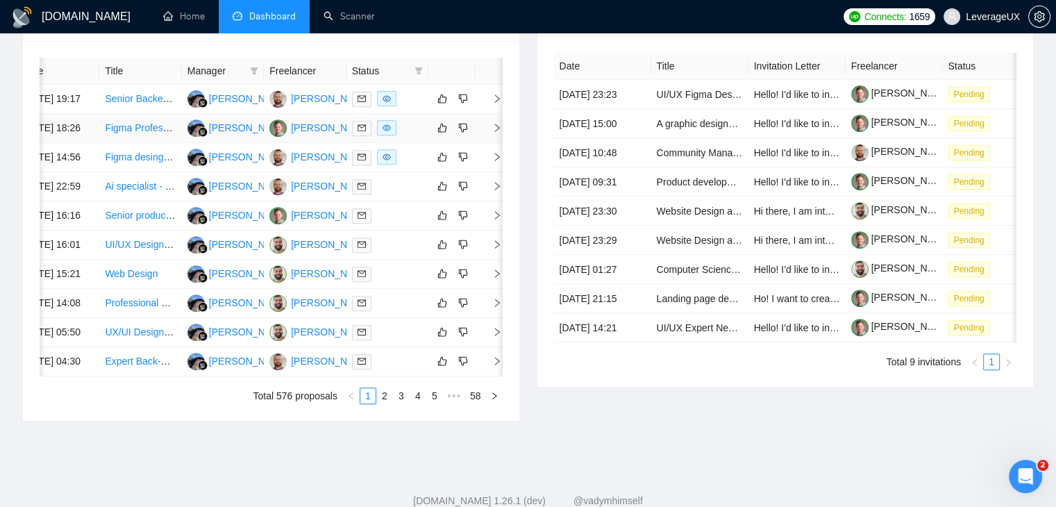
click at [492, 133] on icon "right" at bounding box center [497, 128] width 10 height 10
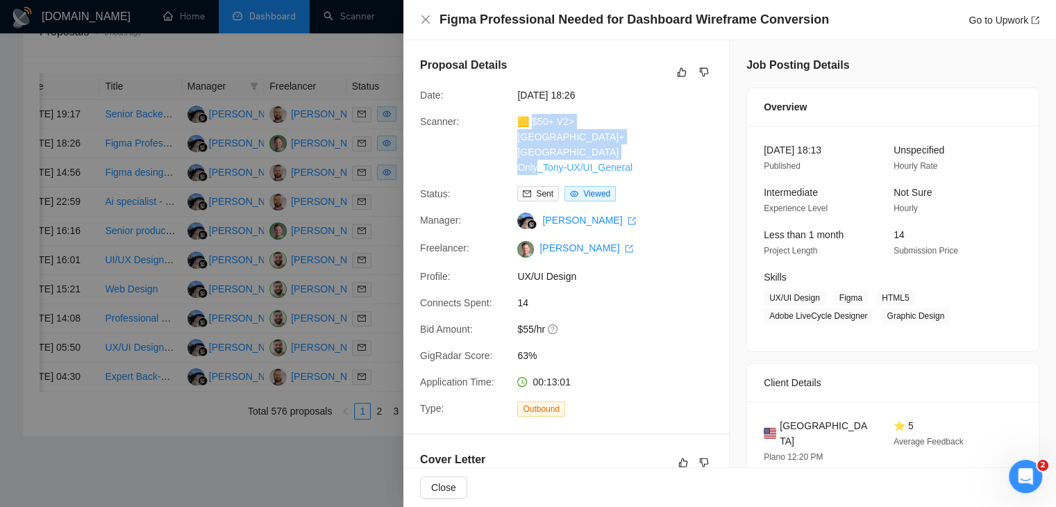
drag, startPoint x: 632, startPoint y: 155, endPoint x: 532, endPoint y: 121, distance: 106.5
click at [532, 121] on div "🟨 $50+ V2> US+Canada_Design Only_Tony-UX/UI_General" at bounding box center [585, 144] width 146 height 61
click at [1010, 24] on link "Go to Upwork" at bounding box center [1003, 20] width 71 height 11
click at [426, 18] on icon "close" at bounding box center [425, 19] width 8 height 8
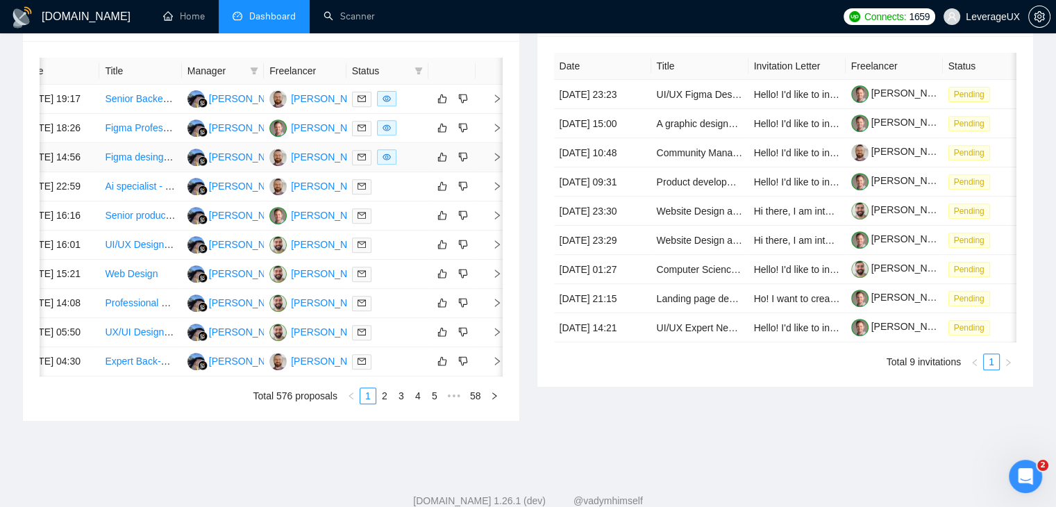
click at [498, 162] on icon "right" at bounding box center [497, 157] width 10 height 10
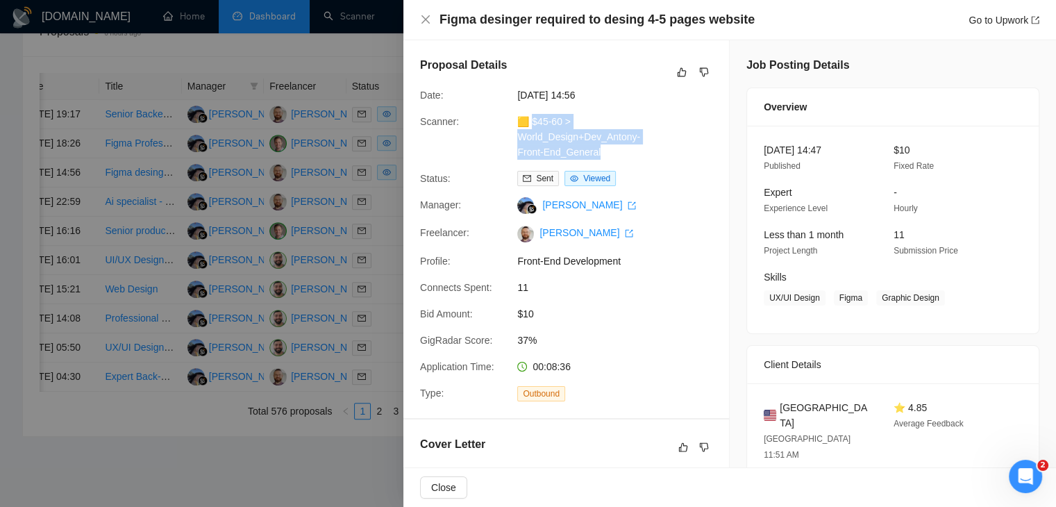
drag, startPoint x: 600, startPoint y: 153, endPoint x: 530, endPoint y: 121, distance: 76.4
click at [530, 121] on div "🟨 $45-60 > World_Design+Dev_Antony-Front-End_General" at bounding box center [585, 137] width 146 height 46
click at [976, 24] on link "Go to Upwork" at bounding box center [1003, 20] width 71 height 11
click at [427, 19] on icon "close" at bounding box center [425, 19] width 8 height 8
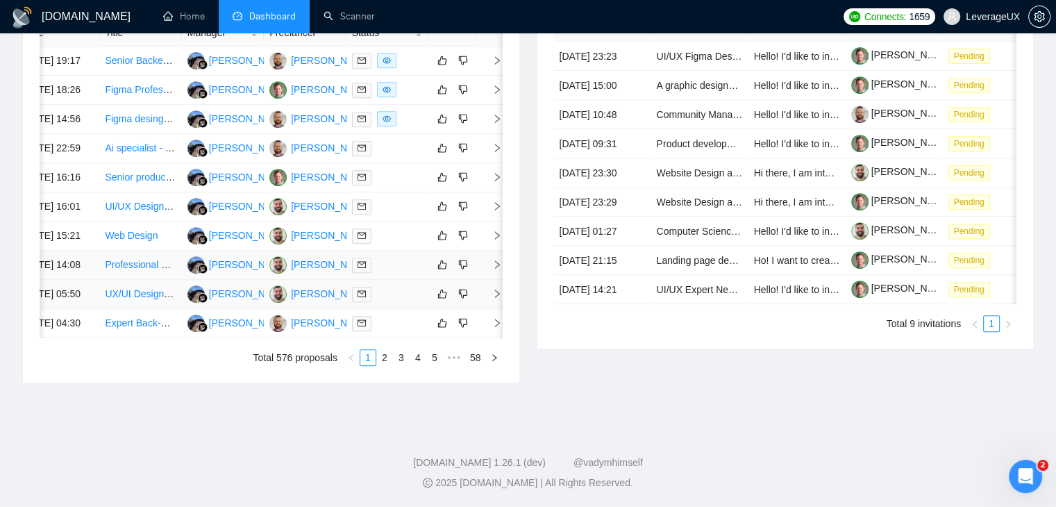
scroll to position [733, 0]
click at [380, 358] on link "2" at bounding box center [384, 357] width 15 height 15
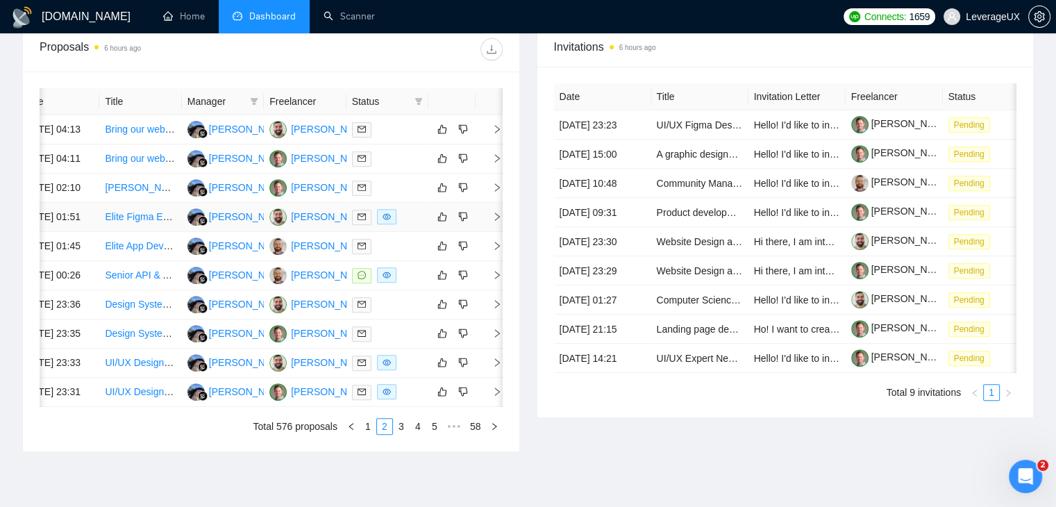
click at [497, 221] on icon "right" at bounding box center [497, 216] width 5 height 8
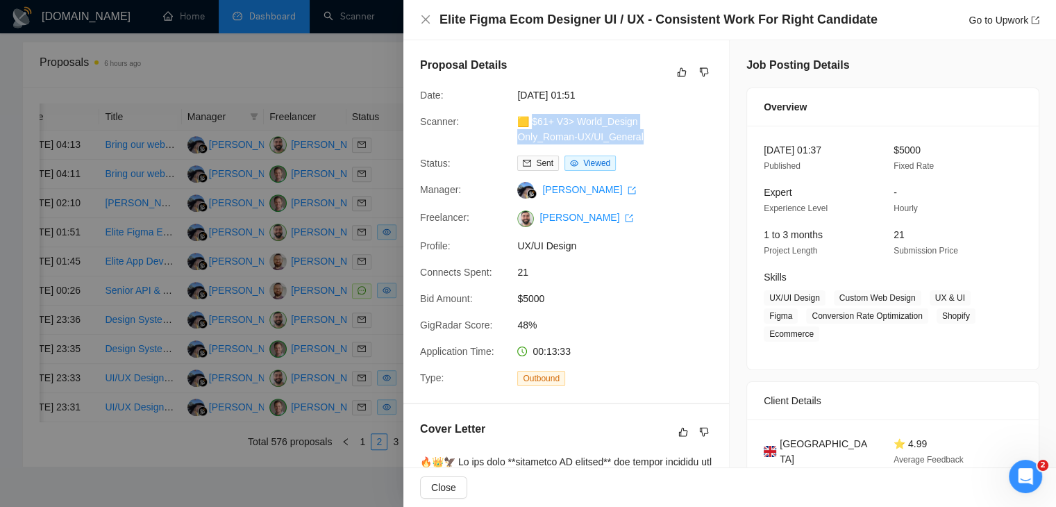
drag, startPoint x: 644, startPoint y: 142, endPoint x: 533, endPoint y: 123, distance: 112.7
click at [533, 123] on div "🟨 $61+ V3> World_Design Only_Roman-UX/UI_General" at bounding box center [585, 129] width 146 height 31
click at [986, 20] on link "Go to Upwork" at bounding box center [1003, 20] width 71 height 11
click at [428, 19] on icon "close" at bounding box center [425, 19] width 11 height 11
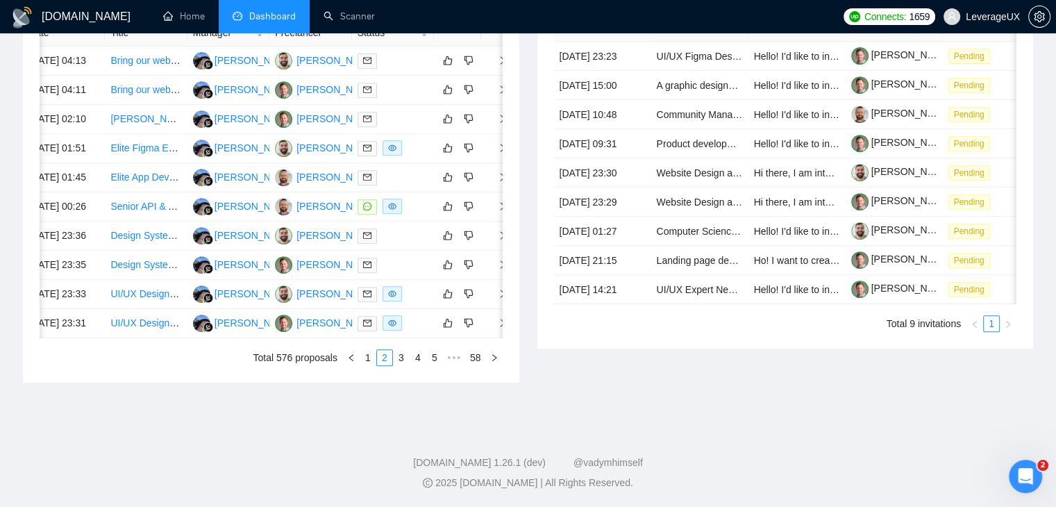
scroll to position [0, 22]
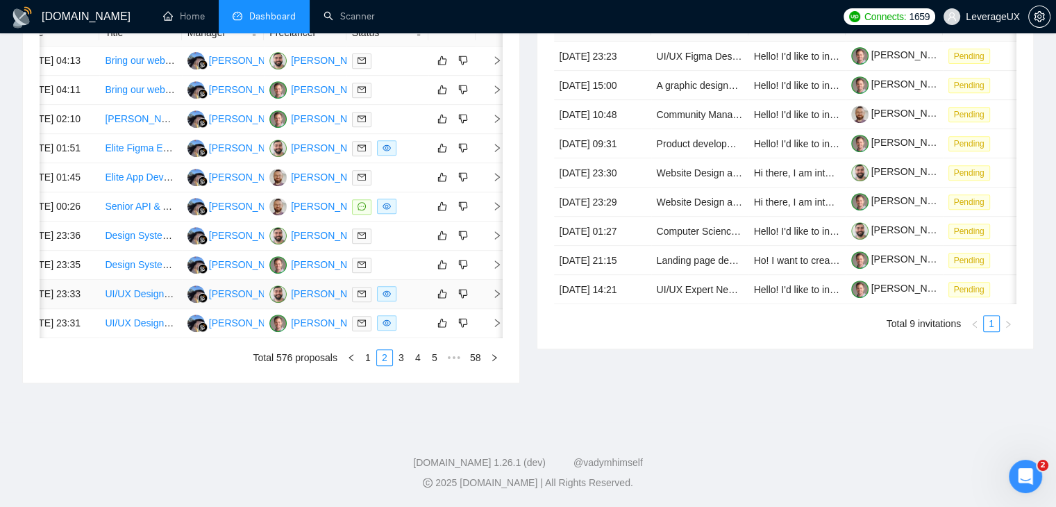
click at [494, 289] on icon "right" at bounding box center [497, 294] width 10 height 10
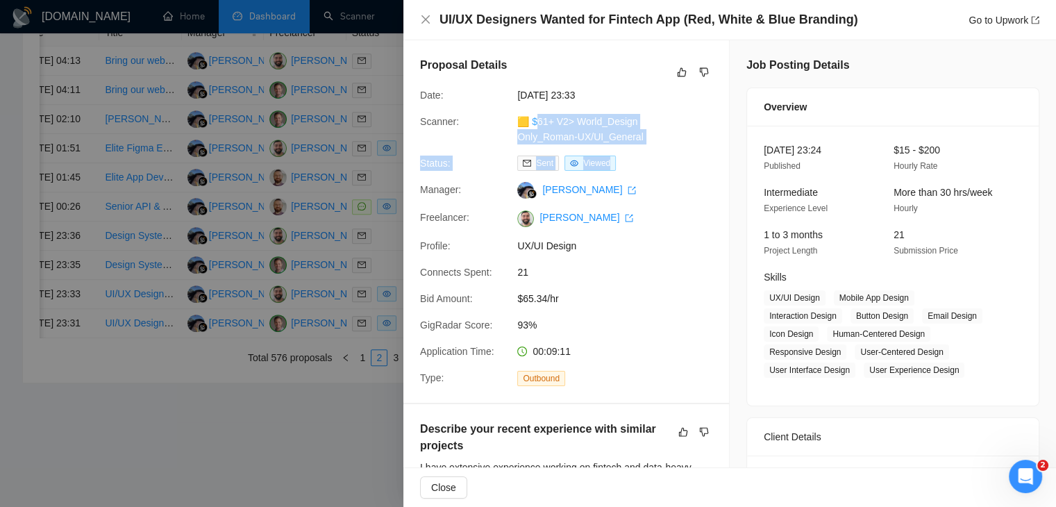
drag, startPoint x: 647, startPoint y: 148, endPoint x: 537, endPoint y: 120, distance: 113.1
click at [537, 120] on div "Proposal Details Date: 29 Aug, 2025 23:33 Scanner: 🟨 $61+ V2> World_Design Only…" at bounding box center [566, 221] width 326 height 362
click at [650, 142] on div "🟨 $61+ V2> World_Design Only_Roman-UX/UI_General" at bounding box center [585, 129] width 146 height 31
click at [650, 139] on div "🟨 $61+ V2> World_Design Only_Roman-UX/UI_General" at bounding box center [585, 129] width 146 height 31
click at [651, 139] on div "🟨 $61+ V2> World_Design Only_Roman-UX/UI_General" at bounding box center [585, 129] width 146 height 31
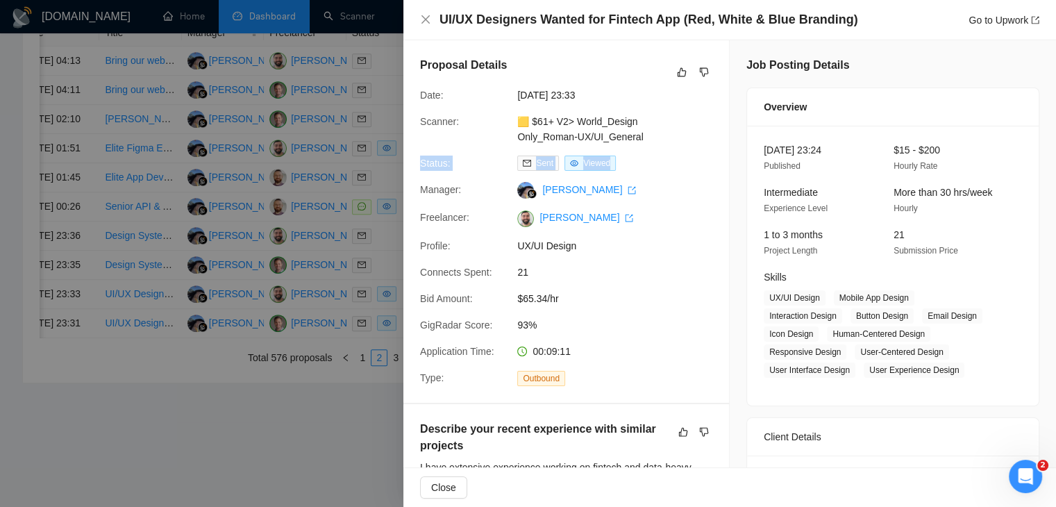
click at [648, 142] on div "🟨 $61+ V2> World_Design Only_Roman-UX/UI_General" at bounding box center [585, 129] width 146 height 31
click at [647, 142] on div "🟨 $61+ V2> World_Design Only_Roman-UX/UI_General" at bounding box center [585, 129] width 146 height 31
click at [666, 108] on div "Proposal Details Date: 29 Aug, 2025 23:33 Scanner: 🟨 $61+ V2> World_Design Only…" at bounding box center [566, 221] width 326 height 362
drag, startPoint x: 637, startPoint y: 139, endPoint x: 530, endPoint y: 126, distance: 106.9
click at [530, 126] on div "🟨 $61+ V2> World_Design Only_Roman-UX/UI_General" at bounding box center [585, 129] width 146 height 31
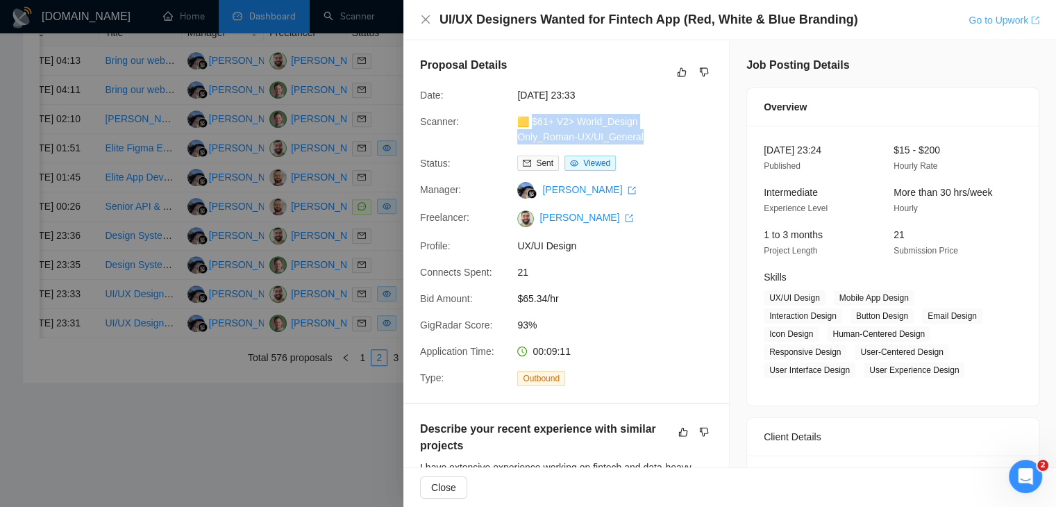
click at [1008, 19] on link "Go to Upwork" at bounding box center [1003, 20] width 71 height 11
click at [425, 22] on icon "close" at bounding box center [425, 19] width 11 height 11
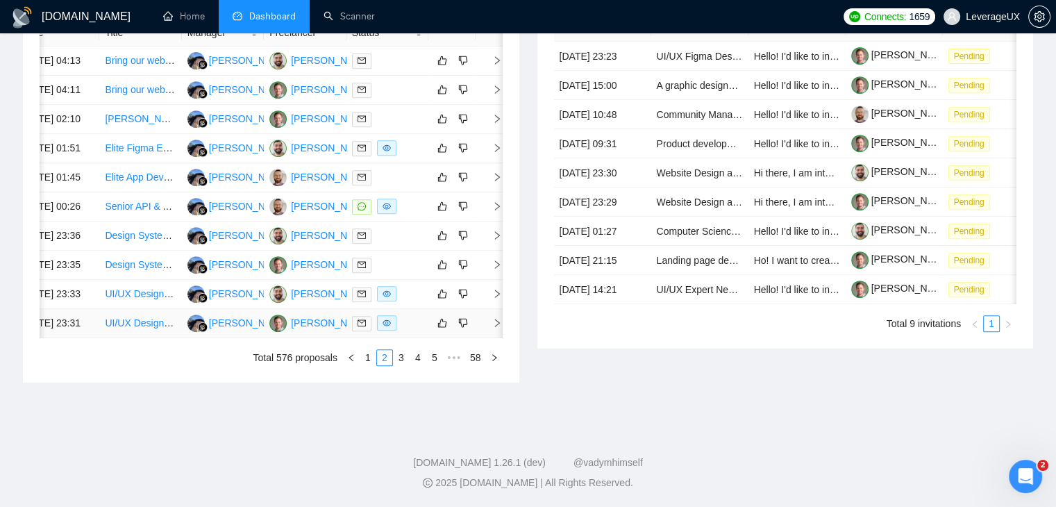
click at [496, 318] on icon "right" at bounding box center [497, 323] width 10 height 10
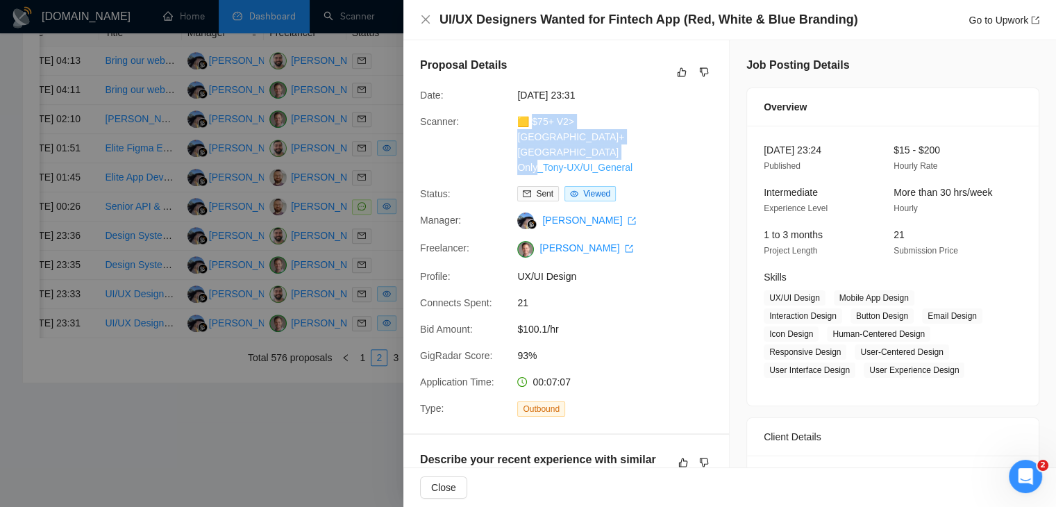
drag, startPoint x: 634, startPoint y: 152, endPoint x: 533, endPoint y: 118, distance: 106.9
click at [533, 118] on div "🟨 $75+ V2>US+Canada_Design Only_Tony-UX/UI_General" at bounding box center [585, 144] width 146 height 61
click at [975, 15] on link "Go to Upwork" at bounding box center [1003, 20] width 71 height 11
click at [428, 17] on icon "close" at bounding box center [425, 19] width 8 height 8
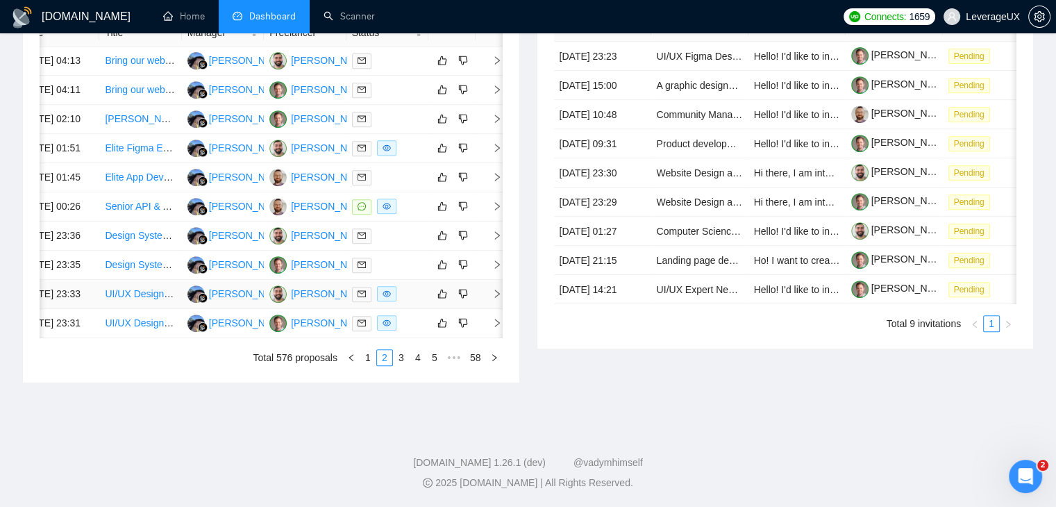
click at [497, 289] on icon "right" at bounding box center [497, 294] width 10 height 10
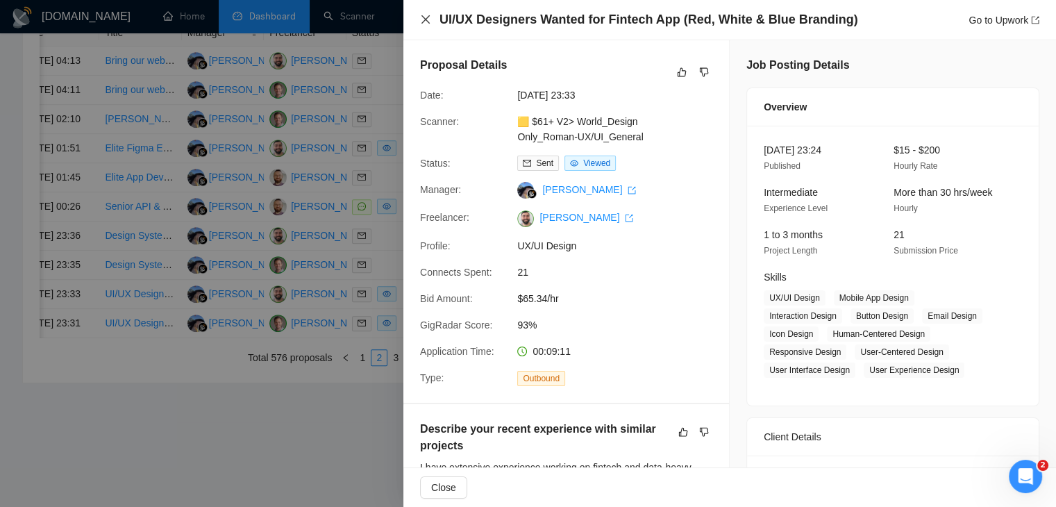
click at [425, 20] on icon "close" at bounding box center [425, 19] width 8 height 8
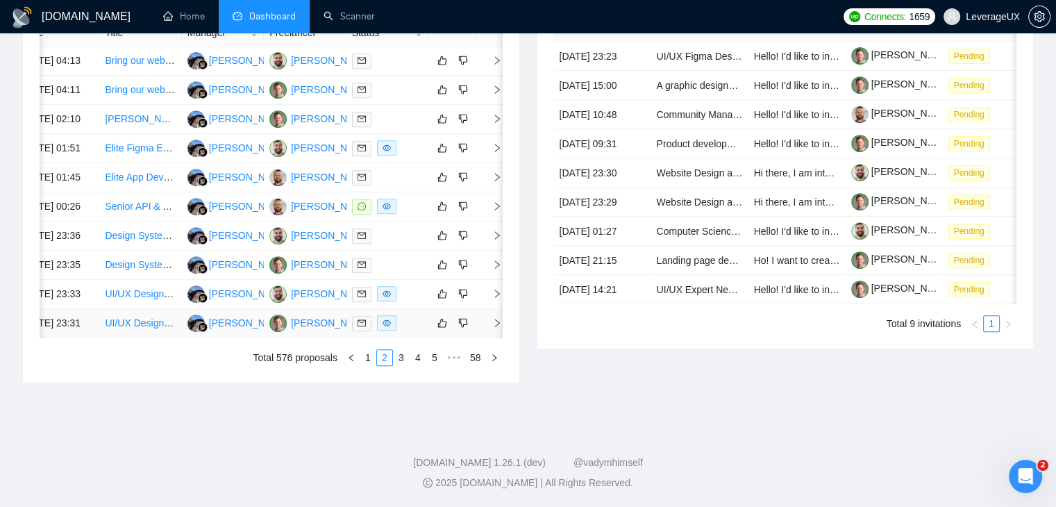
click at [489, 318] on span "right" at bounding box center [491, 323] width 21 height 10
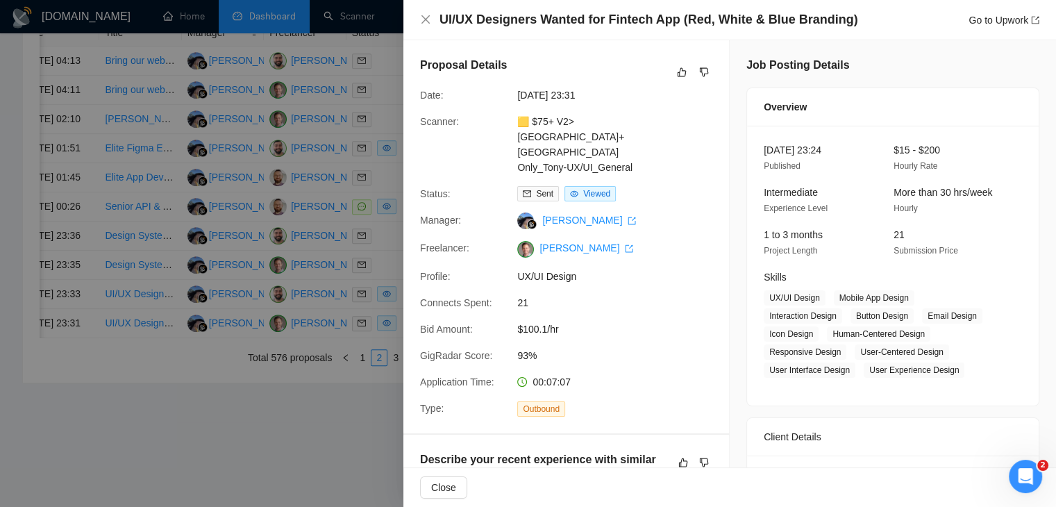
click at [428, 12] on div "UI/UX Designers Wanted for Fintech App (Red, White & Blue Branding) Go to Upwork" at bounding box center [729, 19] width 619 height 17
click at [427, 17] on icon "close" at bounding box center [425, 19] width 11 height 11
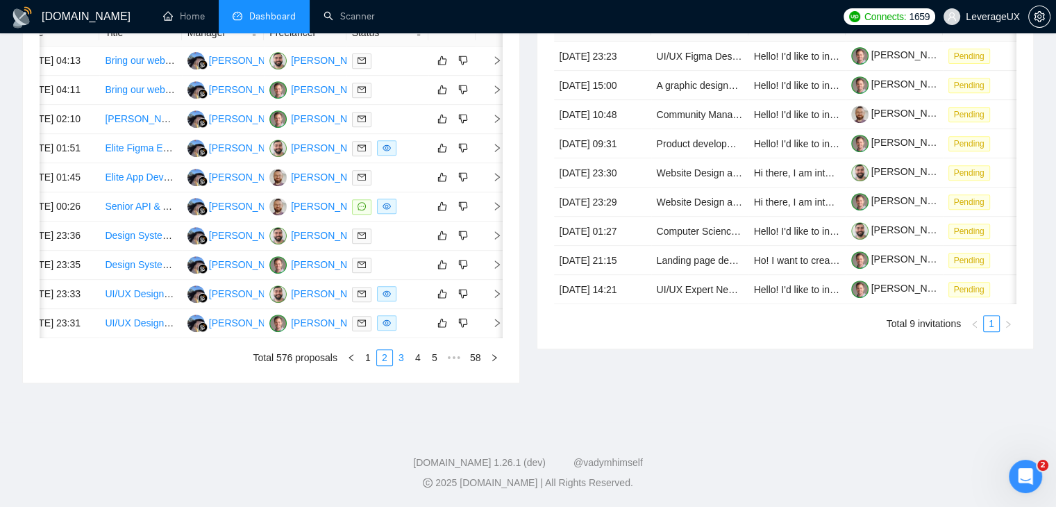
click at [397, 360] on link "3" at bounding box center [401, 357] width 15 height 15
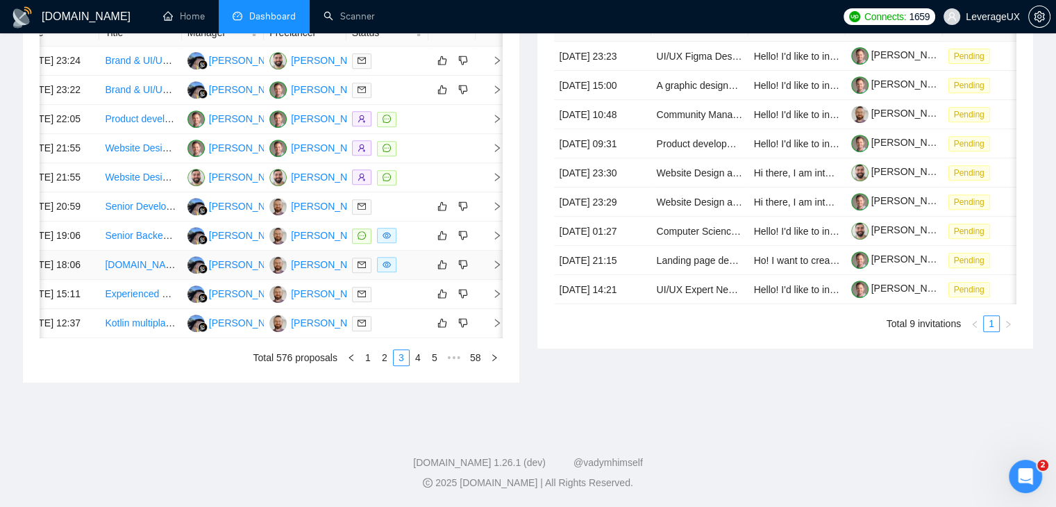
click at [496, 269] on icon "right" at bounding box center [497, 264] width 5 height 8
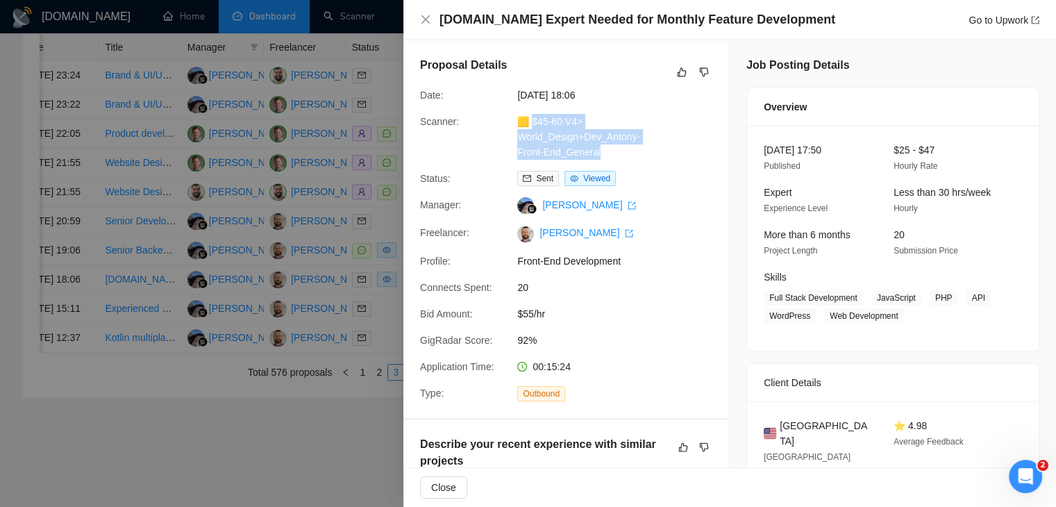
drag, startPoint x: 615, startPoint y: 153, endPoint x: 530, endPoint y: 125, distance: 89.1
click at [530, 125] on div "🟨 $45-60 V4> World_Design+Dev_Antony-Front-End_General" at bounding box center [585, 137] width 146 height 46
click at [1029, 21] on link "Go to Upwork" at bounding box center [1003, 20] width 71 height 11
click at [428, 19] on icon "close" at bounding box center [425, 19] width 11 height 11
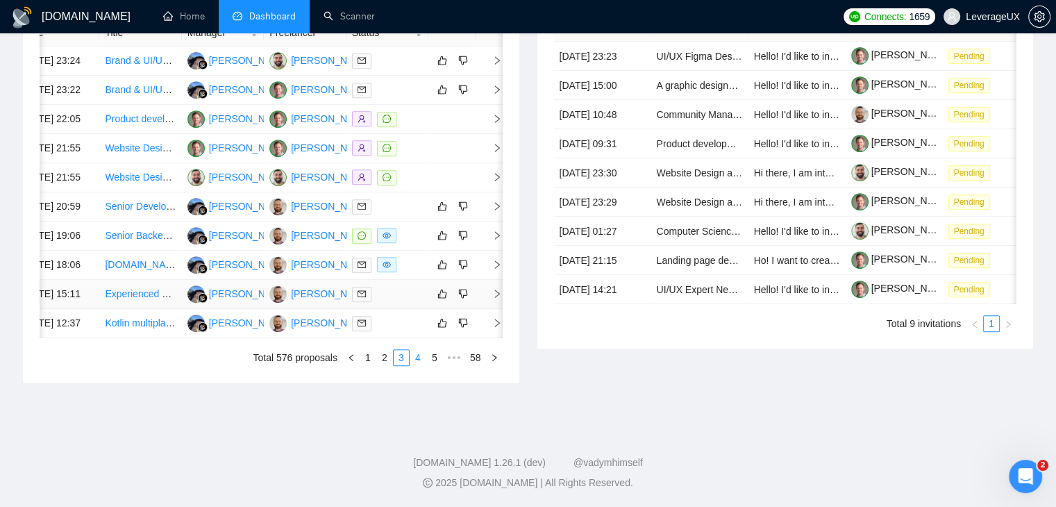
scroll to position [733, 0]
click at [418, 362] on link "4" at bounding box center [417, 357] width 15 height 15
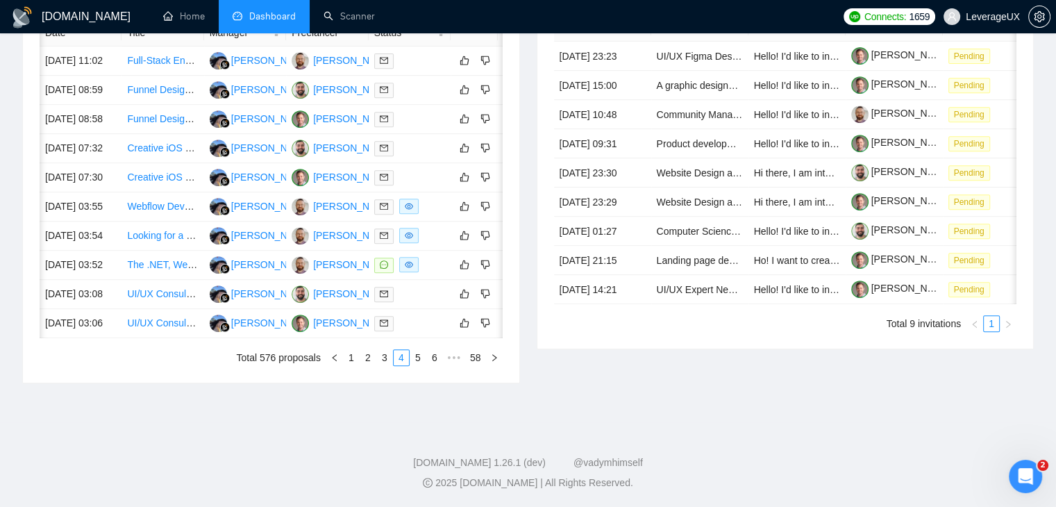
scroll to position [0, 22]
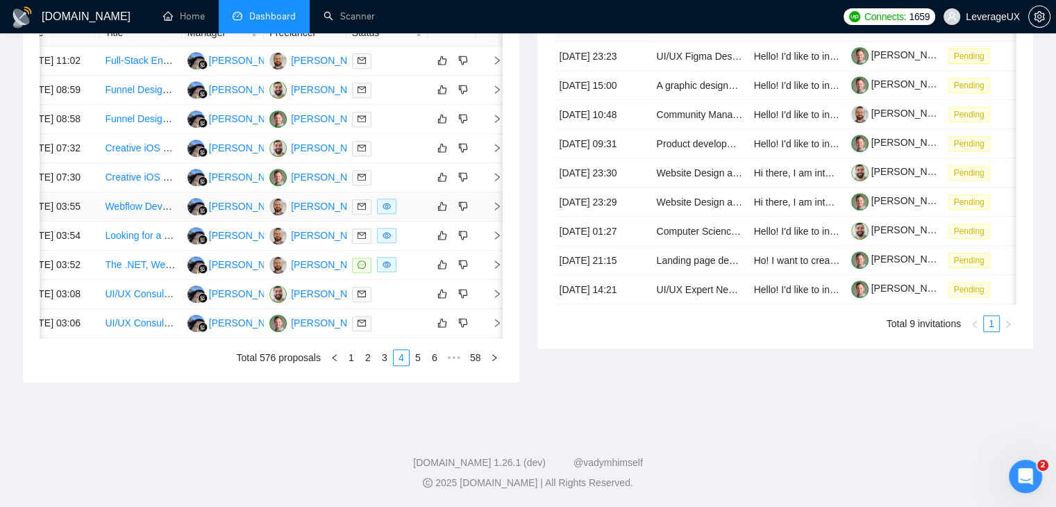
click at [497, 207] on icon "right" at bounding box center [497, 206] width 5 height 8
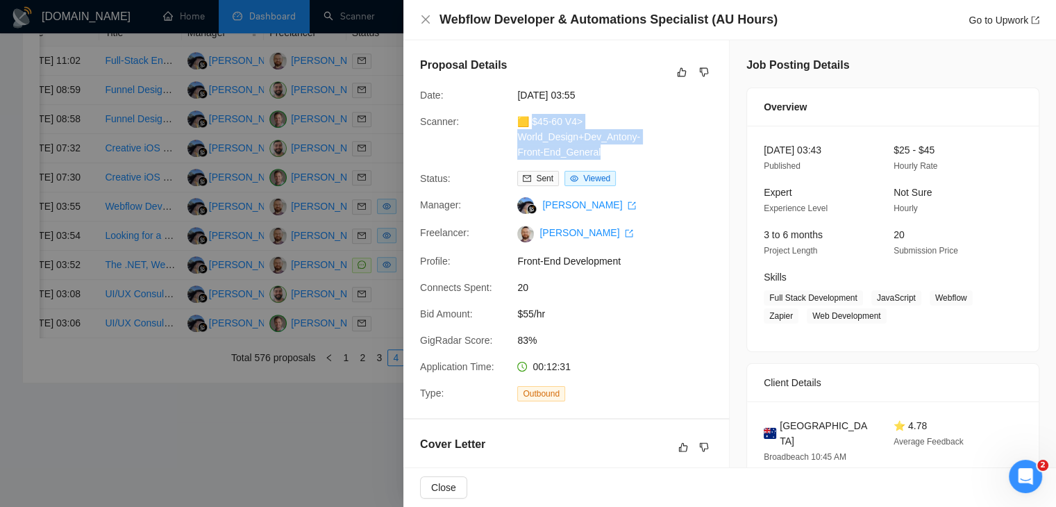
drag, startPoint x: 619, startPoint y: 156, endPoint x: 532, endPoint y: 124, distance: 93.3
click at [532, 124] on div "🟨 $45-60 V4> World_Design+Dev_Antony-Front-End_General" at bounding box center [585, 137] width 146 height 46
click at [1000, 18] on link "Go to Upwork" at bounding box center [1003, 20] width 71 height 11
click at [426, 17] on icon "close" at bounding box center [425, 19] width 11 height 11
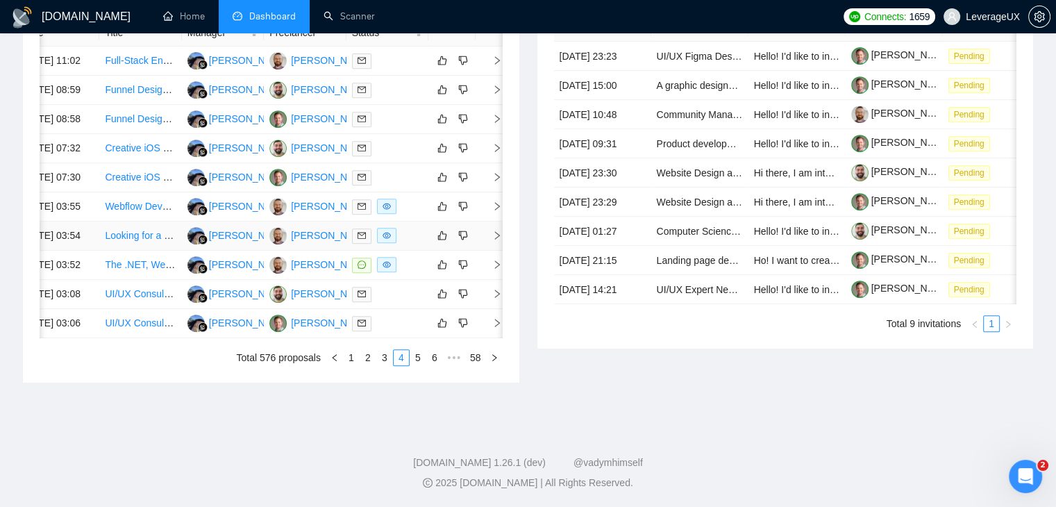
click at [498, 240] on icon "right" at bounding box center [497, 235] width 10 height 10
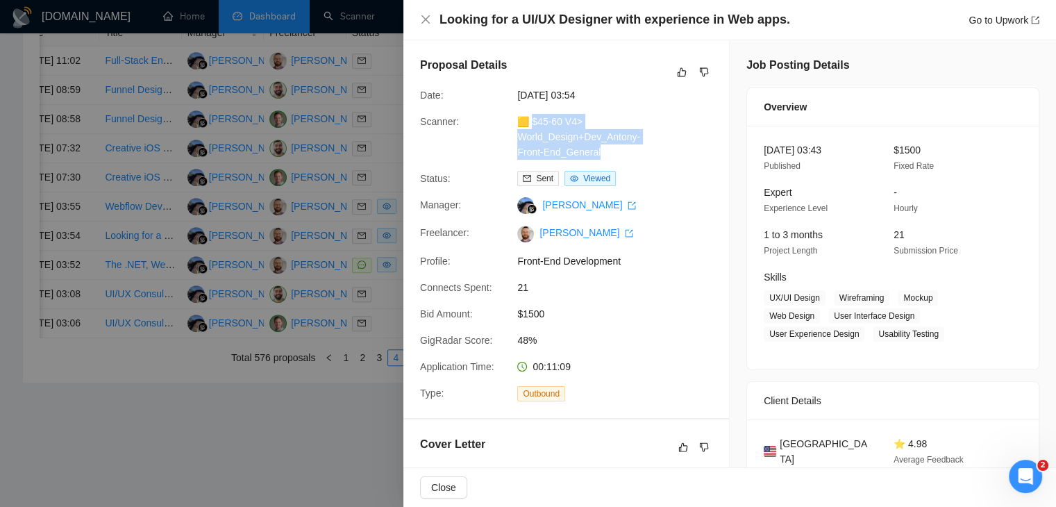
drag, startPoint x: 602, startPoint y: 155, endPoint x: 532, endPoint y: 122, distance: 78.0
click at [532, 122] on div "🟨 $45-60 V4> World_Design+Dev_Antony-Front-End_General" at bounding box center [585, 137] width 146 height 46
click at [977, 20] on link "Go to Upwork" at bounding box center [1003, 20] width 71 height 11
click at [423, 17] on icon "close" at bounding box center [425, 19] width 11 height 11
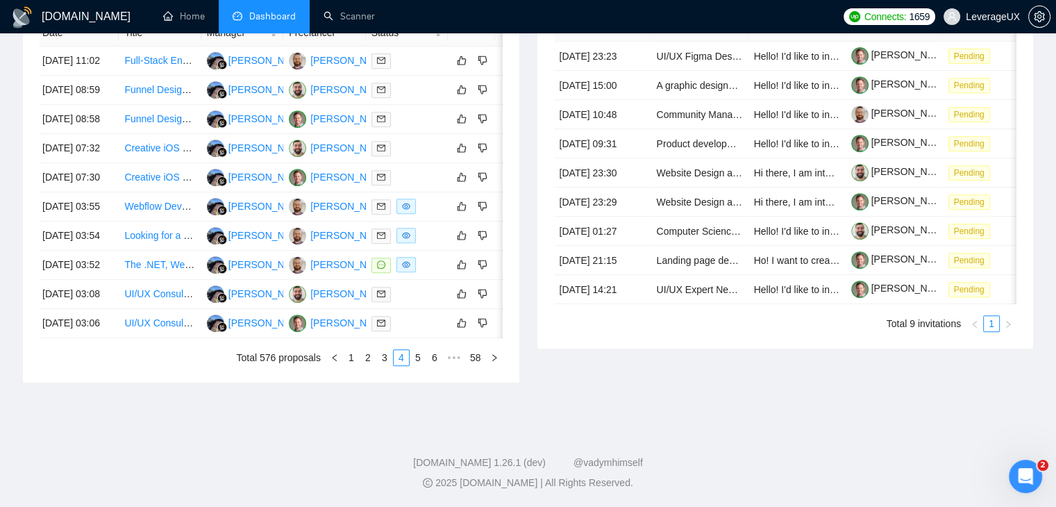
scroll to position [0, 0]
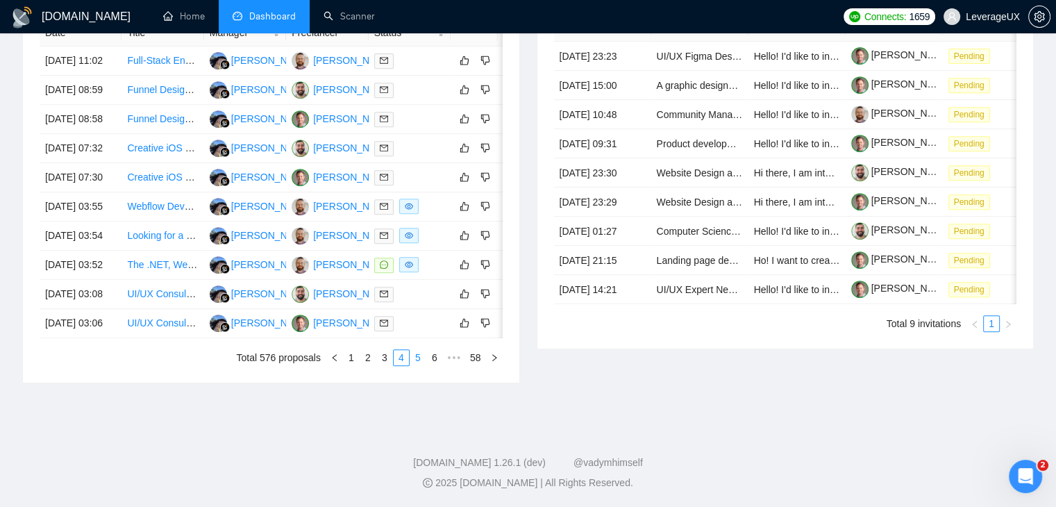
click at [416, 365] on link "5" at bounding box center [417, 357] width 15 height 15
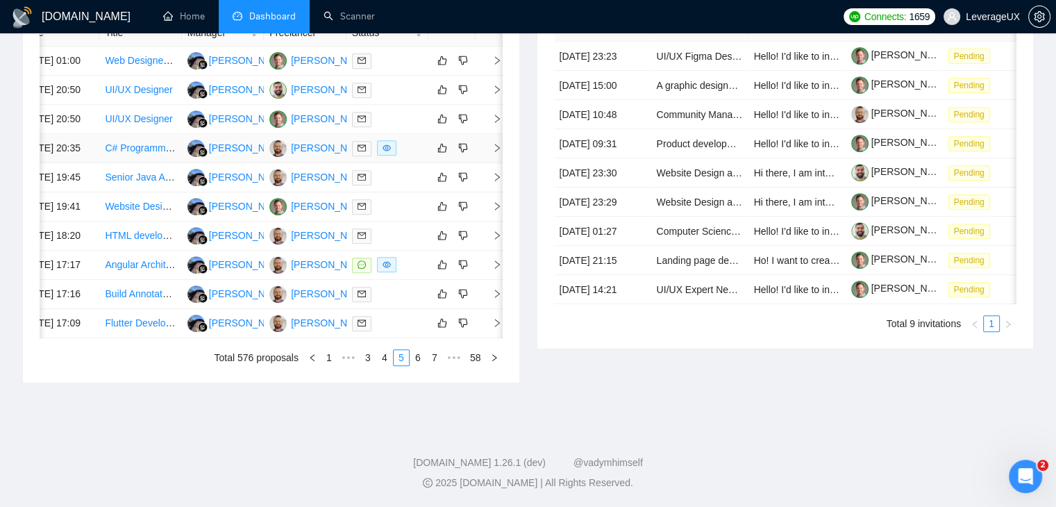
click at [492, 153] on icon "right" at bounding box center [497, 148] width 10 height 10
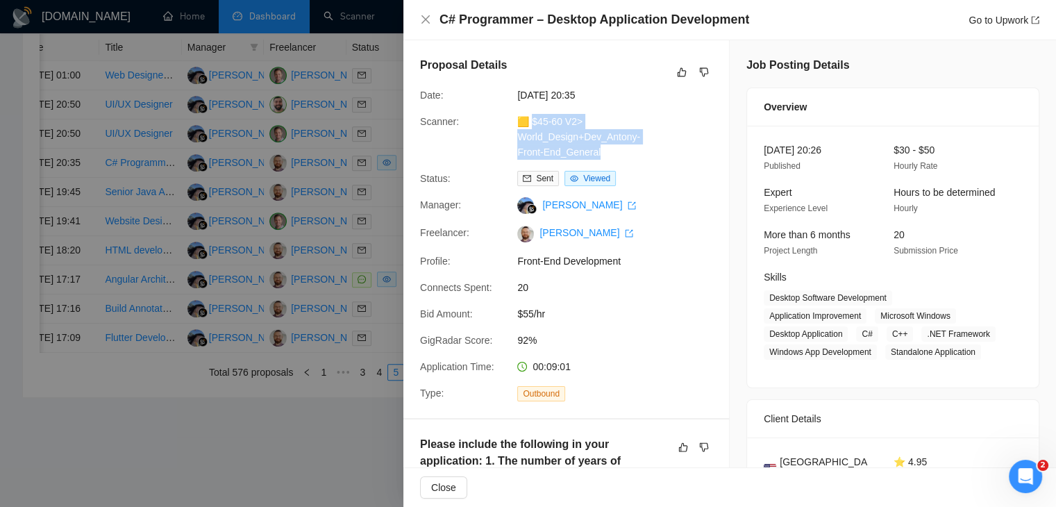
drag, startPoint x: 605, startPoint y: 156, endPoint x: 531, endPoint y: 124, distance: 81.1
click at [531, 124] on div "🟨 $45-60 V2> World_Design+Dev_Antony-Front-End_General" at bounding box center [585, 137] width 146 height 46
click at [991, 18] on link "Go to Upwork" at bounding box center [1003, 20] width 71 height 11
click at [423, 24] on icon "close" at bounding box center [425, 19] width 11 height 11
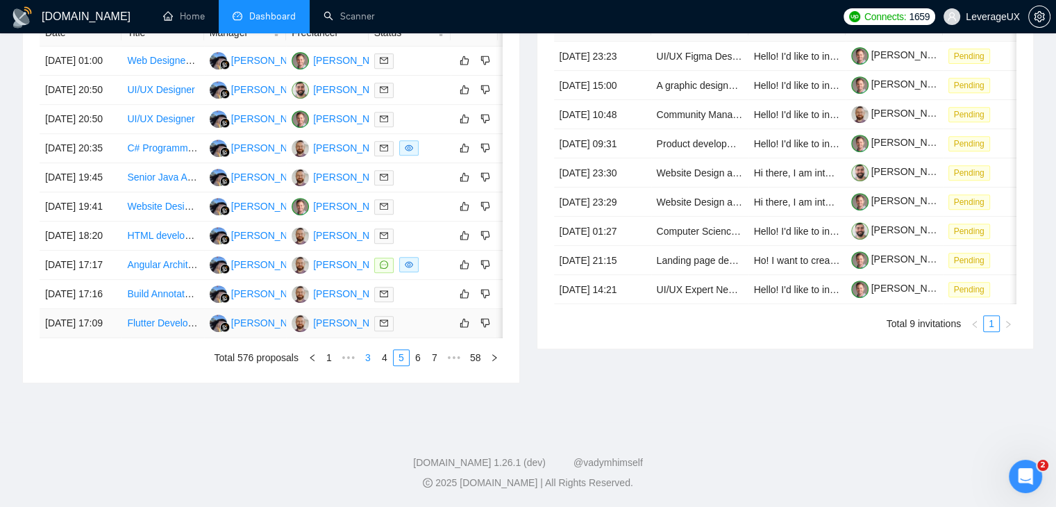
scroll to position [664, 0]
click at [387, 365] on link "4" at bounding box center [384, 357] width 15 height 15
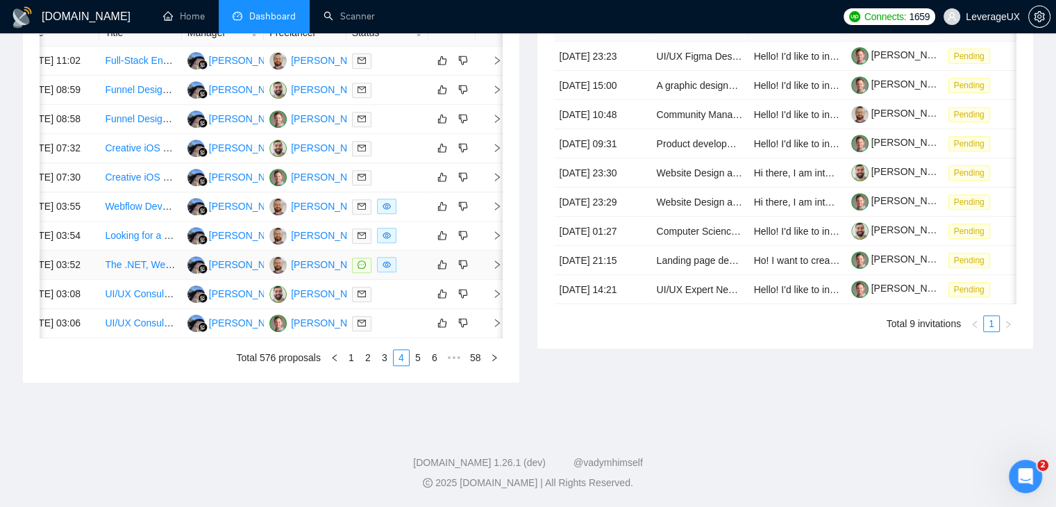
click at [500, 269] on icon "right" at bounding box center [497, 265] width 10 height 10
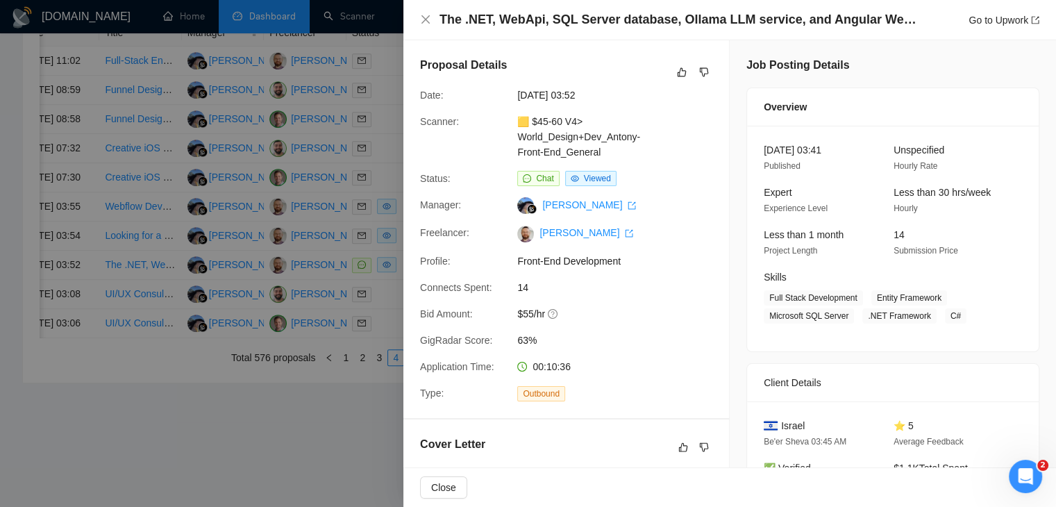
click at [356, 432] on div at bounding box center [528, 253] width 1056 height 507
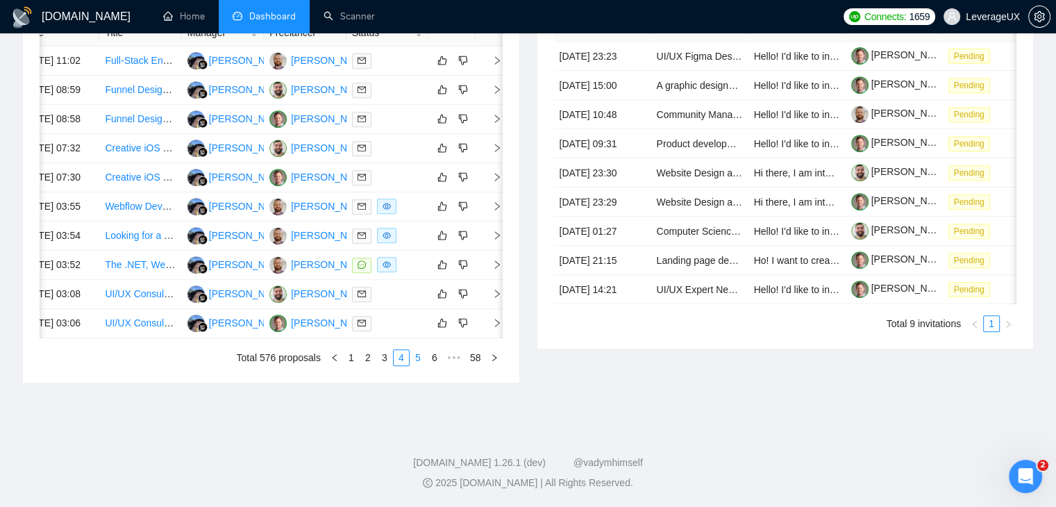
click at [414, 365] on link "5" at bounding box center [417, 357] width 15 height 15
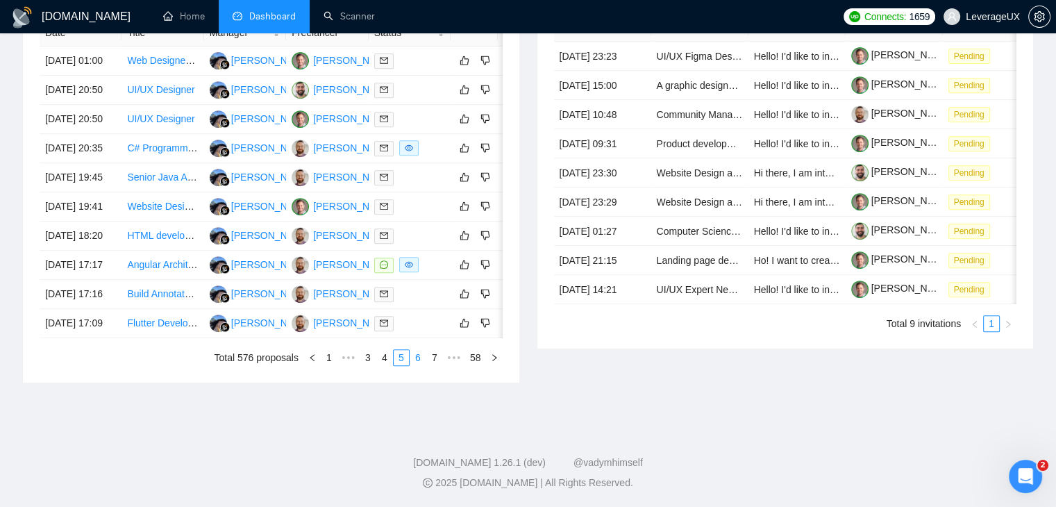
click at [421, 365] on link "6" at bounding box center [417, 357] width 15 height 15
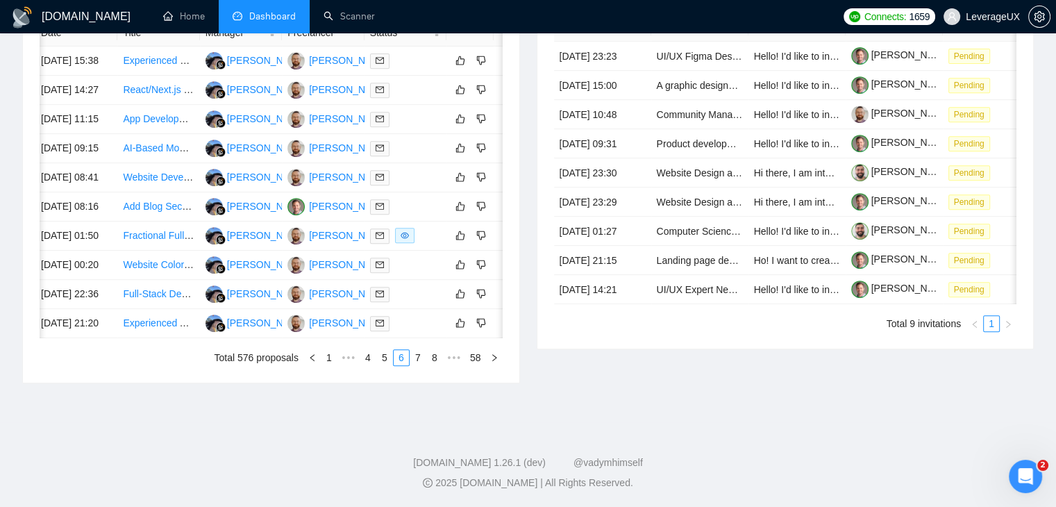
scroll to position [0, 22]
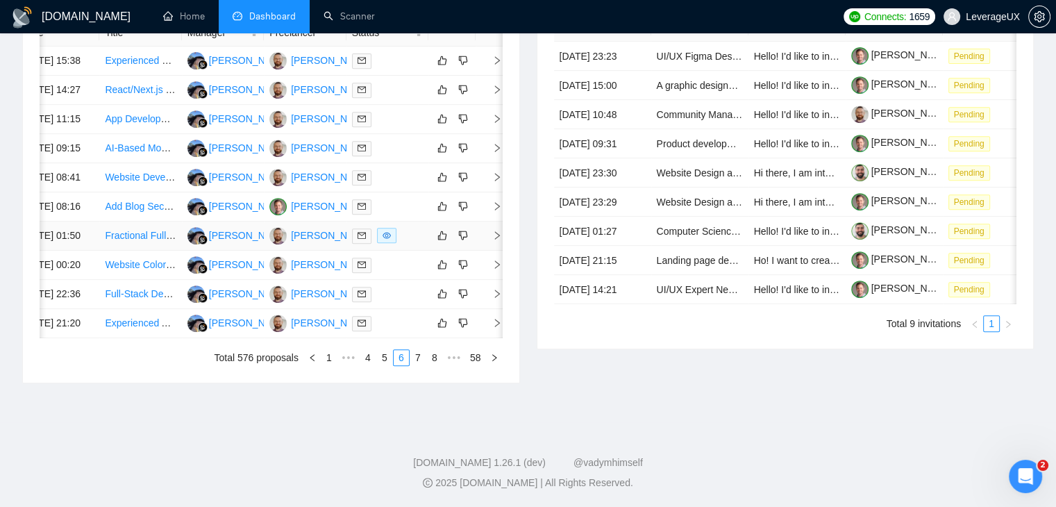
click at [494, 240] on icon "right" at bounding box center [497, 235] width 10 height 10
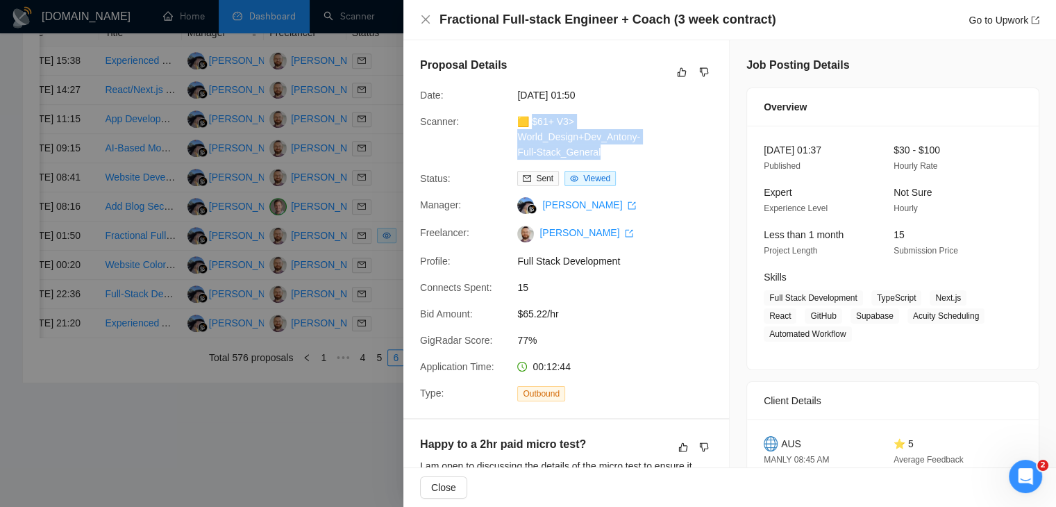
drag, startPoint x: 600, startPoint y: 153, endPoint x: 532, endPoint y: 121, distance: 76.1
click at [532, 121] on div "🟨 $61+ V3> World_Design+Dev_Antony-Full-Stack_General" at bounding box center [585, 137] width 146 height 46
click at [995, 15] on link "Go to Upwork" at bounding box center [1003, 20] width 71 height 11
click at [426, 24] on icon "close" at bounding box center [425, 19] width 11 height 11
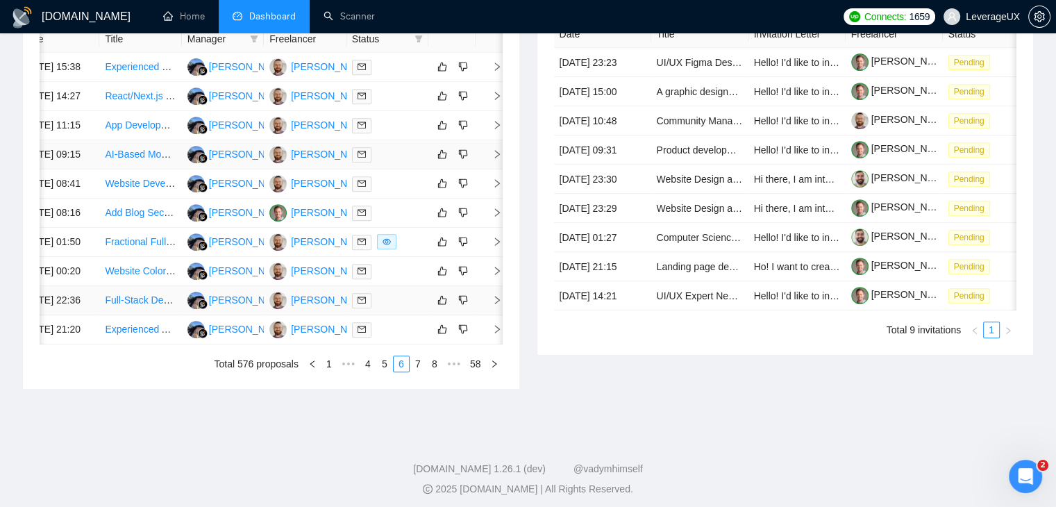
scroll to position [664, 0]
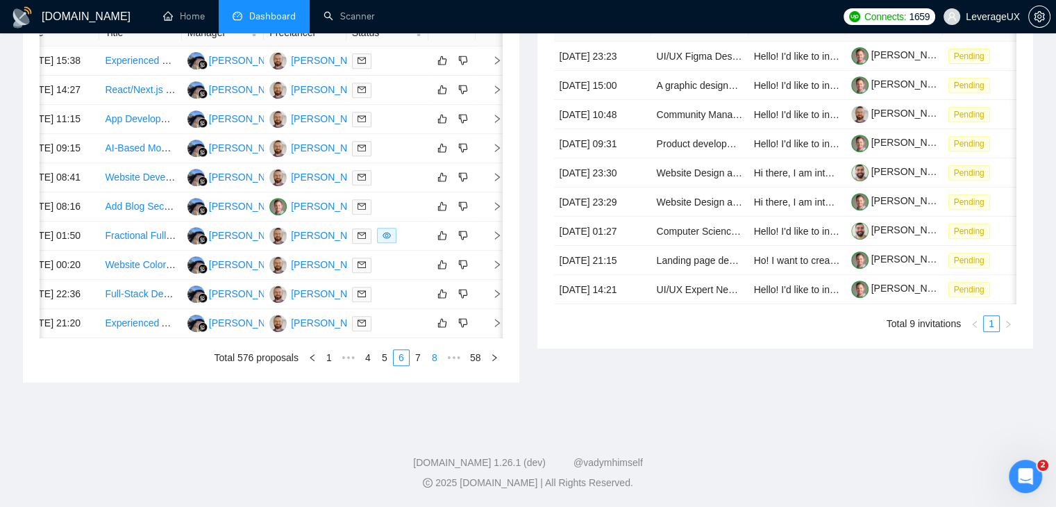
click at [419, 365] on link "7" at bounding box center [417, 357] width 15 height 15
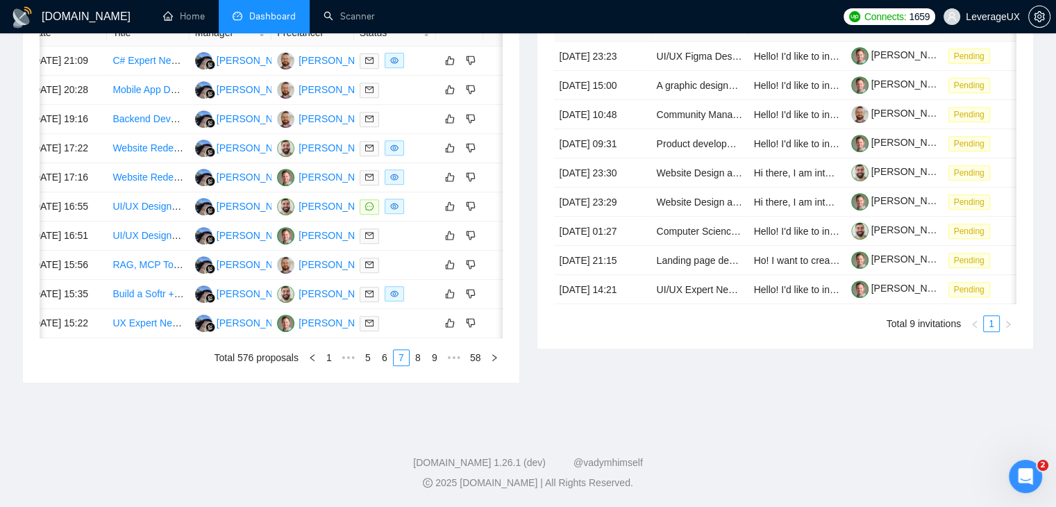
scroll to position [0, 22]
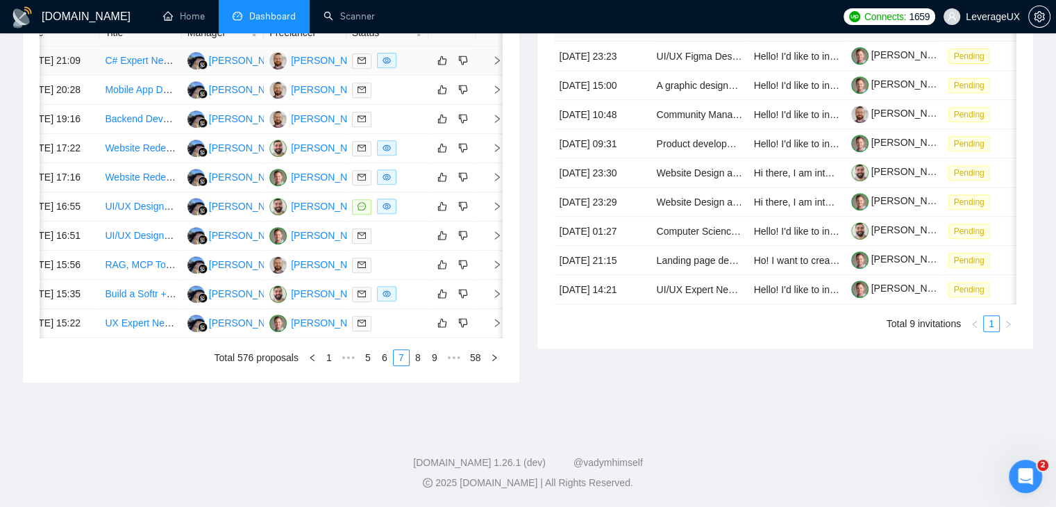
click at [494, 65] on icon "right" at bounding box center [497, 61] width 10 height 10
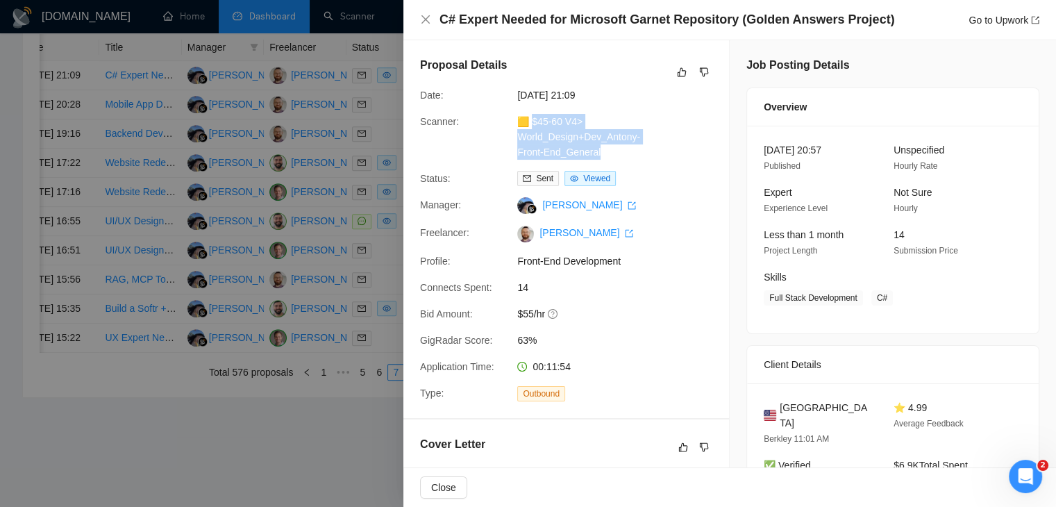
drag, startPoint x: 598, startPoint y: 154, endPoint x: 533, endPoint y: 125, distance: 70.8
click at [533, 125] on div "🟨 $45-60 V4> World_Design+Dev_Antony-Front-End_General" at bounding box center [585, 137] width 146 height 46
click at [1002, 23] on link "Go to Upwork" at bounding box center [1003, 20] width 71 height 11
click at [421, 19] on icon "close" at bounding box center [425, 19] width 11 height 11
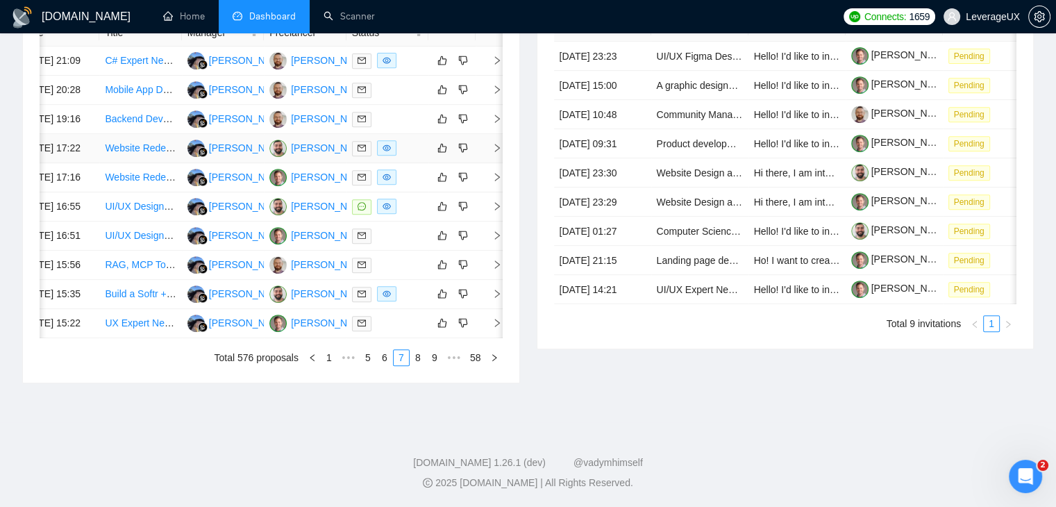
click at [496, 153] on icon "right" at bounding box center [497, 148] width 10 height 10
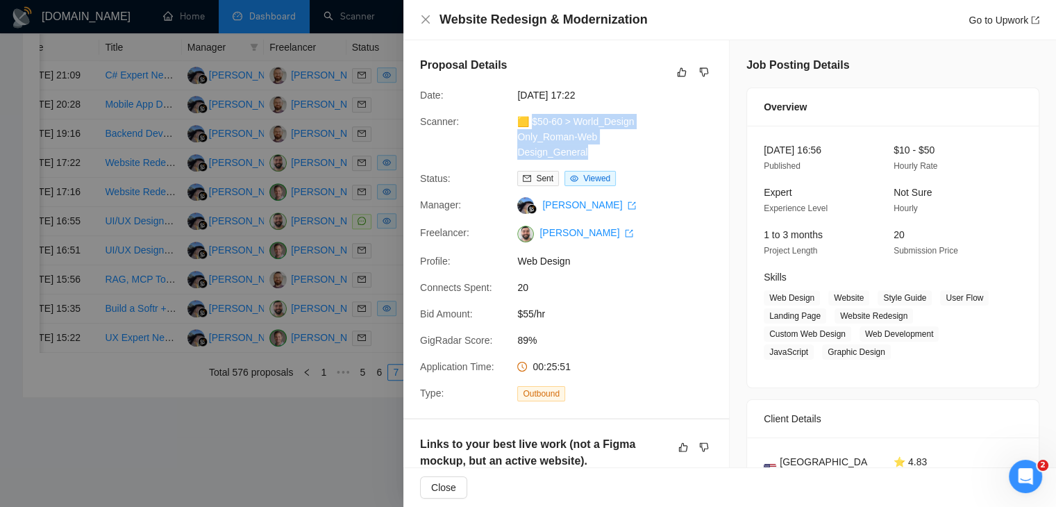
drag, startPoint x: 593, startPoint y: 154, endPoint x: 532, endPoint y: 117, distance: 70.7
click at [532, 117] on div "🟨 $50-60 > World_Design Only_Roman-Web Design_General" at bounding box center [585, 137] width 146 height 46
click at [976, 19] on link "Go to Upwork" at bounding box center [1003, 20] width 71 height 11
click at [425, 18] on icon "close" at bounding box center [425, 19] width 11 height 11
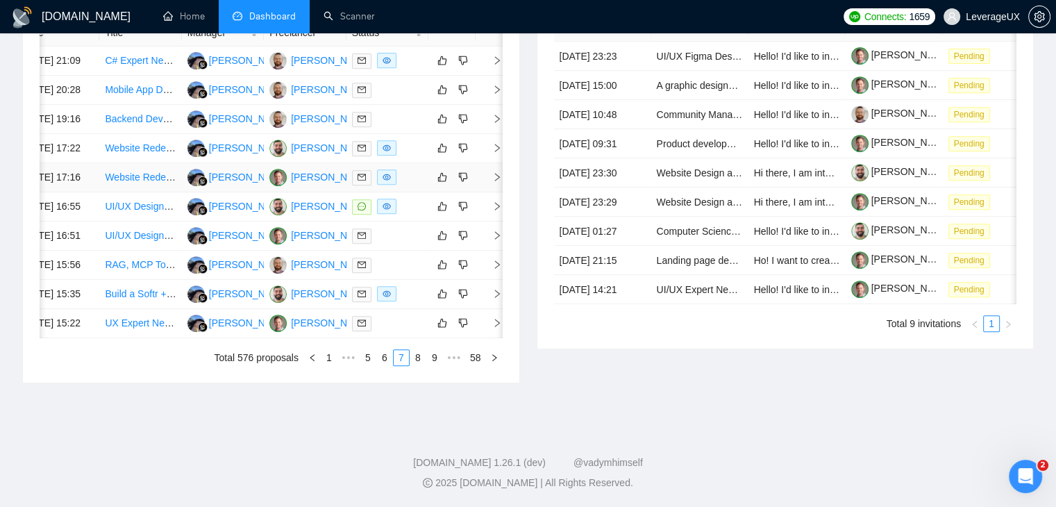
click at [498, 182] on icon "right" at bounding box center [497, 177] width 10 height 10
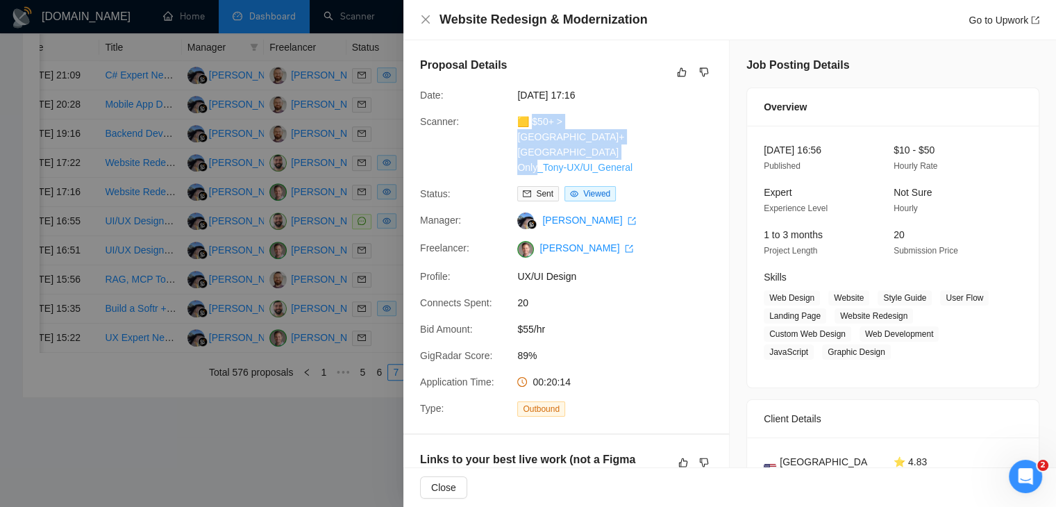
drag, startPoint x: 643, startPoint y: 155, endPoint x: 532, endPoint y: 119, distance: 116.3
click at [532, 119] on div "🟨 $50+ > US+Canada_Design Only_Tony-UX/UI_General" at bounding box center [585, 144] width 146 height 61
click at [1012, 25] on link "Go to Upwork" at bounding box center [1003, 20] width 71 height 11
click at [979, 17] on link "Go to Upwork" at bounding box center [1003, 20] width 71 height 11
click at [424, 22] on icon "close" at bounding box center [425, 19] width 8 height 8
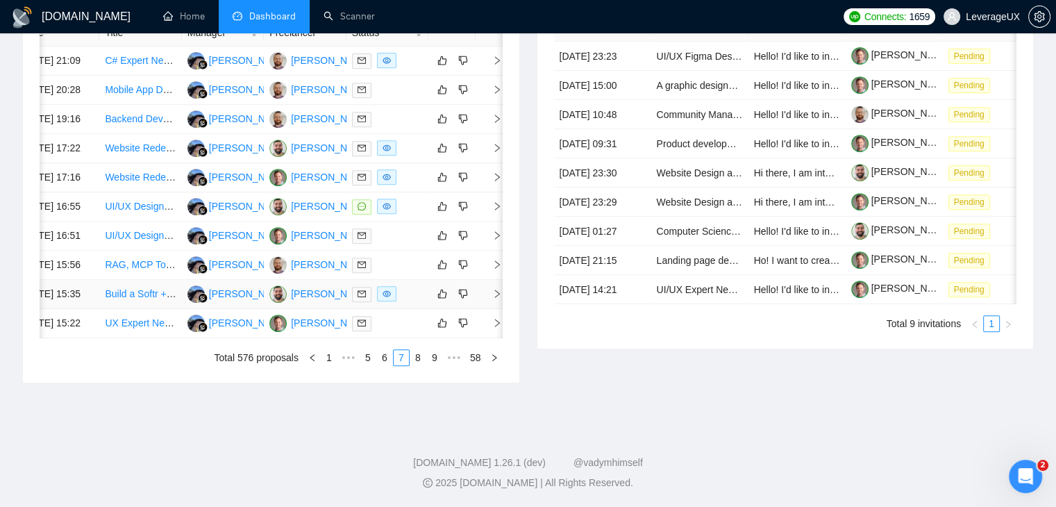
click at [491, 309] on td at bounding box center [489, 294] width 28 height 29
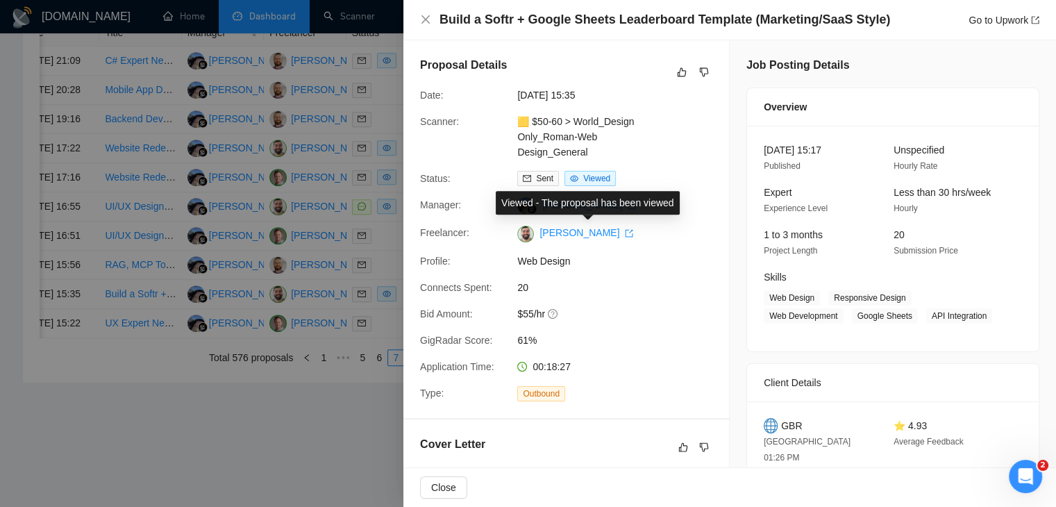
click at [591, 191] on div "Viewed - The proposal has been viewed" at bounding box center [588, 203] width 184 height 24
drag, startPoint x: 659, startPoint y: 179, endPoint x: 634, endPoint y: 167, distance: 27.0
click at [659, 179] on div "Status: Sent Viewed" at bounding box center [560, 178] width 292 height 15
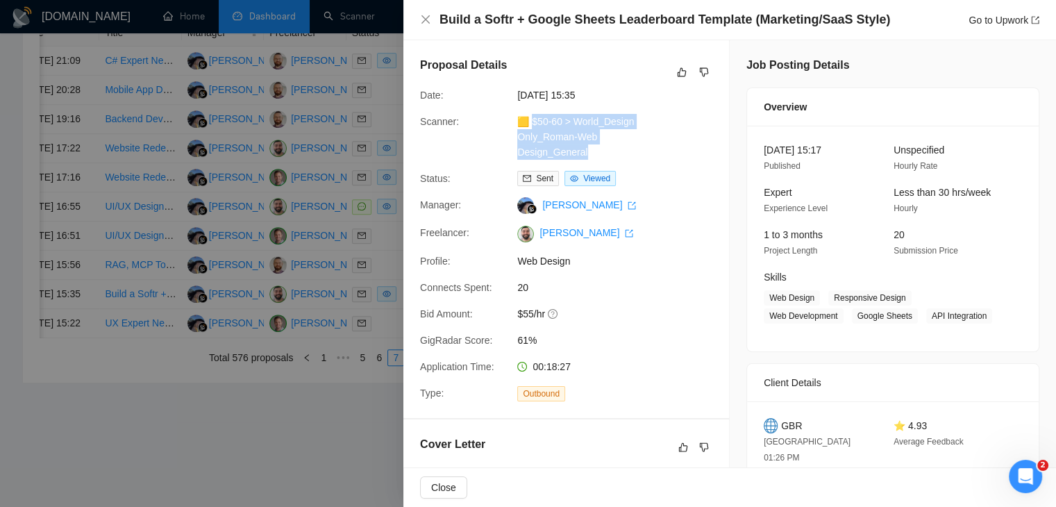
drag, startPoint x: 580, startPoint y: 149, endPoint x: 530, endPoint y: 115, distance: 60.3
click at [530, 115] on div "🟨 $50-60 > World_Design Only_Roman-Web Design_General" at bounding box center [585, 137] width 146 height 46
click at [1009, 15] on link "Go to Upwork" at bounding box center [1003, 20] width 71 height 11
click at [424, 20] on icon "close" at bounding box center [425, 19] width 11 height 11
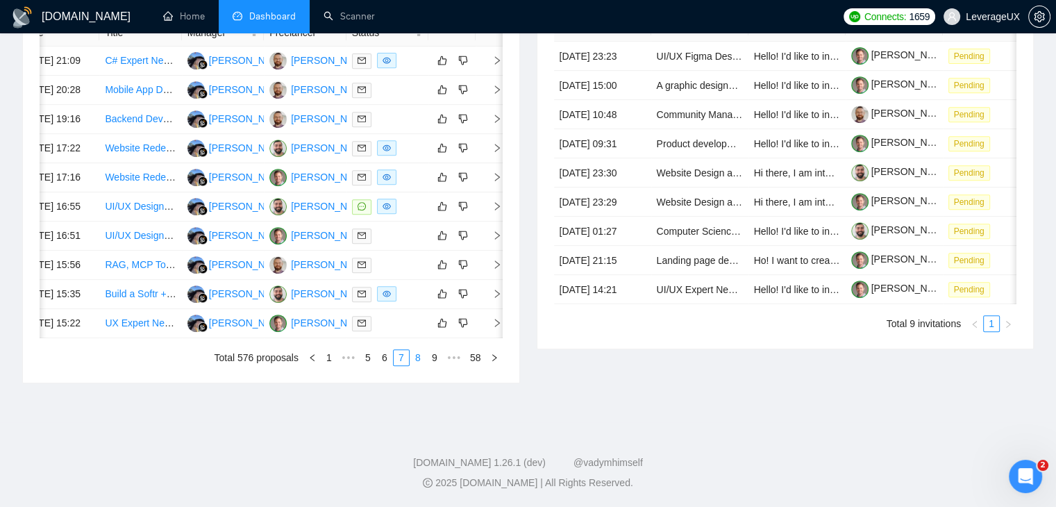
click at [413, 365] on link "8" at bounding box center [417, 357] width 15 height 15
click at [494, 203] on icon "right" at bounding box center [497, 206] width 10 height 10
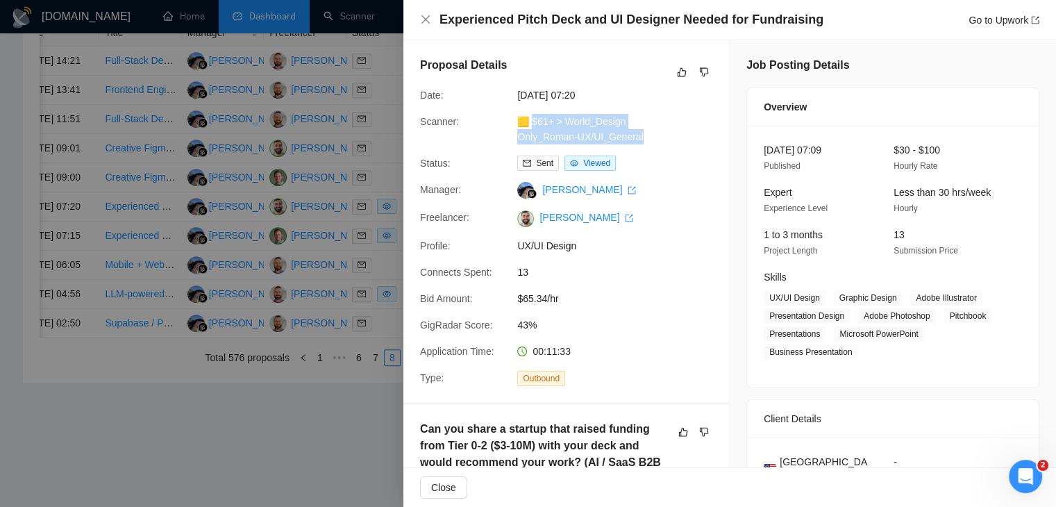
drag, startPoint x: 653, startPoint y: 140, endPoint x: 531, endPoint y: 120, distance: 123.8
click at [531, 120] on div "Scanner: 🟨 $61+ > World_Design Only_Roman-UX/UI_General" at bounding box center [560, 129] width 292 height 31
click at [993, 16] on link "Go to Upwork" at bounding box center [1003, 20] width 71 height 11
click at [427, 17] on icon "close" at bounding box center [425, 19] width 11 height 11
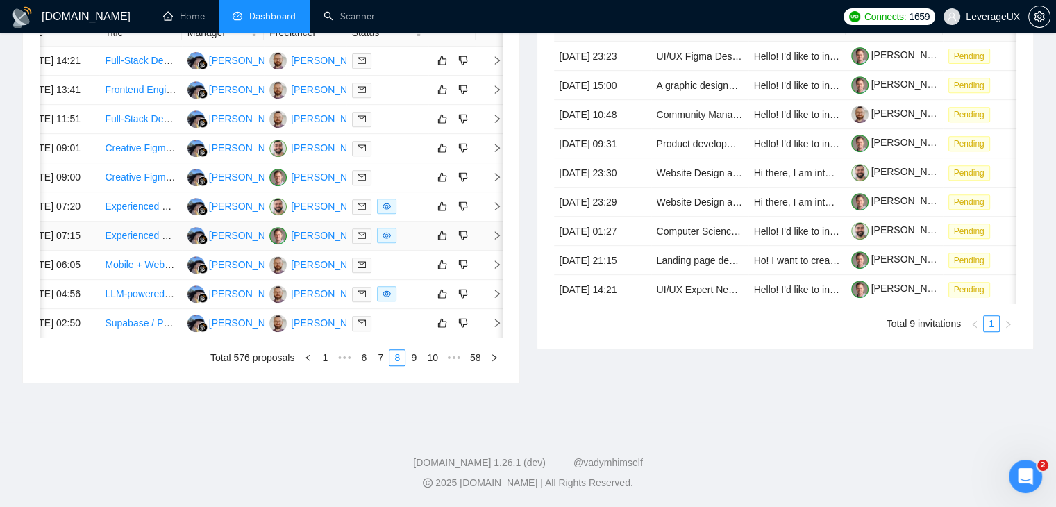
click at [497, 240] on icon "right" at bounding box center [497, 235] width 10 height 10
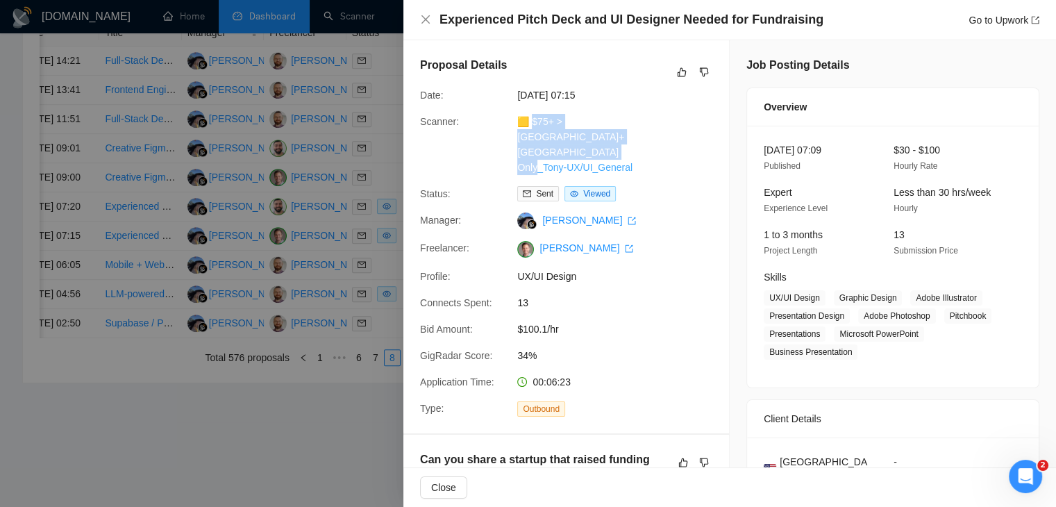
drag, startPoint x: 636, startPoint y: 153, endPoint x: 532, endPoint y: 123, distance: 108.5
click at [532, 123] on div "🟨 $75+ > US+Canada_Design Only_Tony-UX/UI_General" at bounding box center [585, 144] width 146 height 61
click at [1015, 24] on link "Go to Upwork" at bounding box center [1003, 20] width 71 height 11
click at [424, 20] on icon "close" at bounding box center [425, 19] width 11 height 11
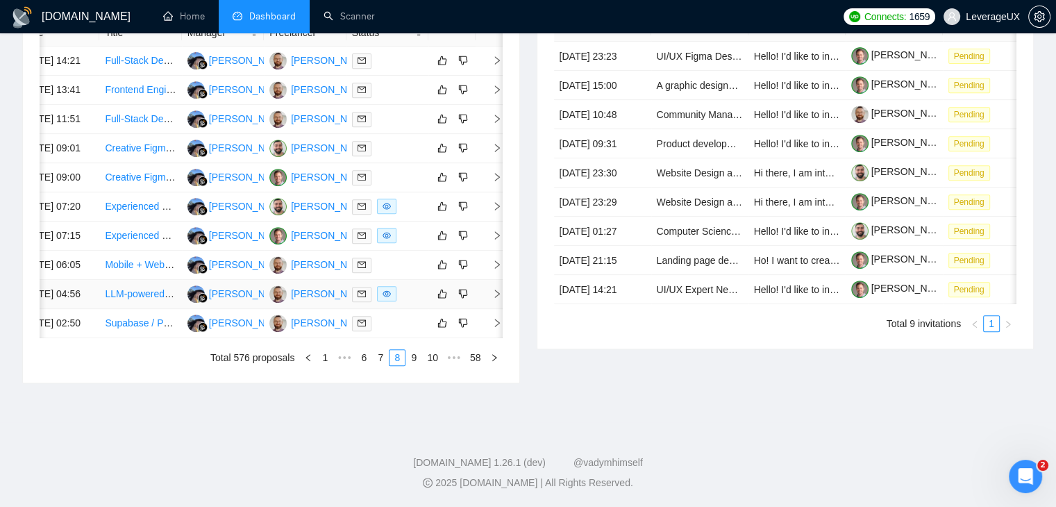
click at [497, 298] on icon "right" at bounding box center [497, 294] width 10 height 10
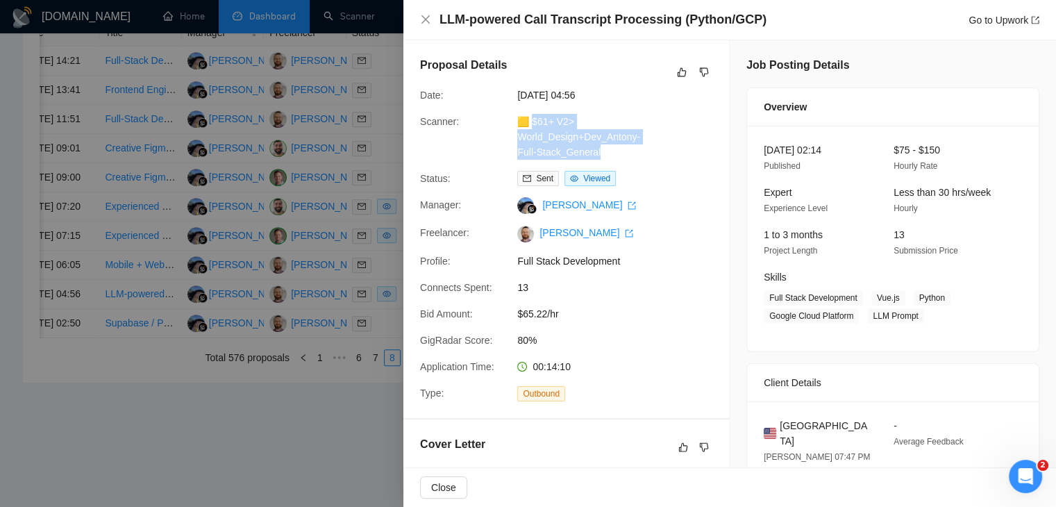
drag, startPoint x: 611, startPoint y: 158, endPoint x: 532, endPoint y: 117, distance: 88.5
click at [532, 117] on div "🟨 $61+ V2> World_Design+Dev_Antony-Full-Stack_General" at bounding box center [585, 137] width 146 height 46
click at [981, 22] on link "Go to Upwork" at bounding box center [1003, 20] width 71 height 11
click at [422, 17] on icon "close" at bounding box center [425, 19] width 8 height 8
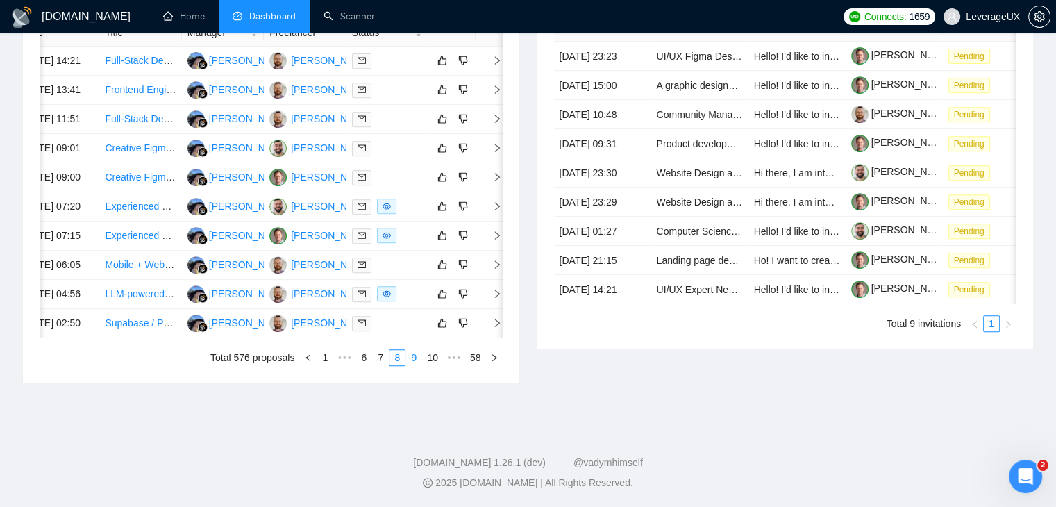
click at [412, 365] on link "9" at bounding box center [413, 357] width 15 height 15
click at [413, 365] on link "10" at bounding box center [412, 357] width 19 height 15
click at [501, 245] on td at bounding box center [489, 235] width 28 height 29
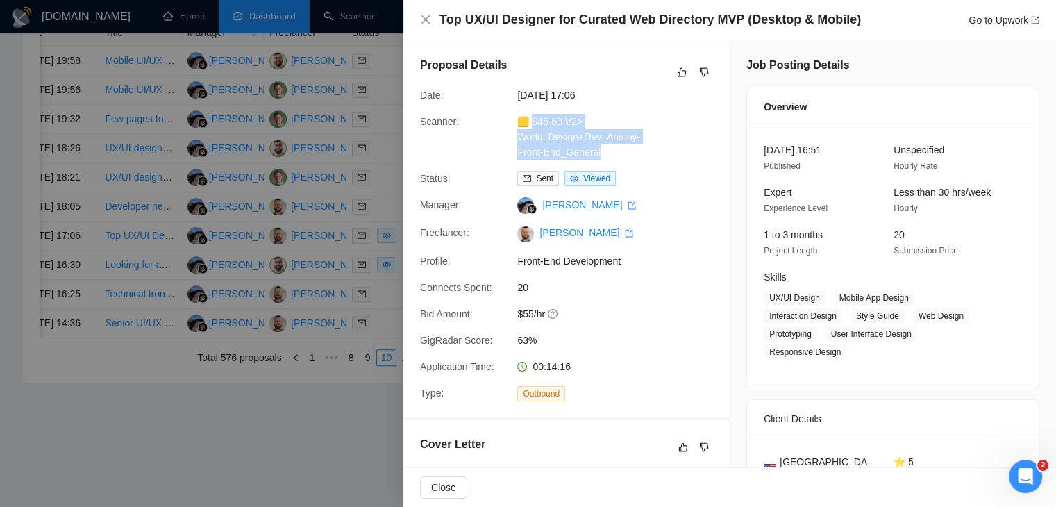
drag, startPoint x: 610, startPoint y: 148, endPoint x: 531, endPoint y: 123, distance: 83.0
click at [531, 123] on div "🟨 $45-60 V2> World_Design+Dev_Antony-Front-End_General" at bounding box center [585, 137] width 146 height 46
click at [981, 23] on link "Go to Upwork" at bounding box center [1003, 20] width 71 height 11
click at [428, 17] on icon "close" at bounding box center [425, 19] width 11 height 11
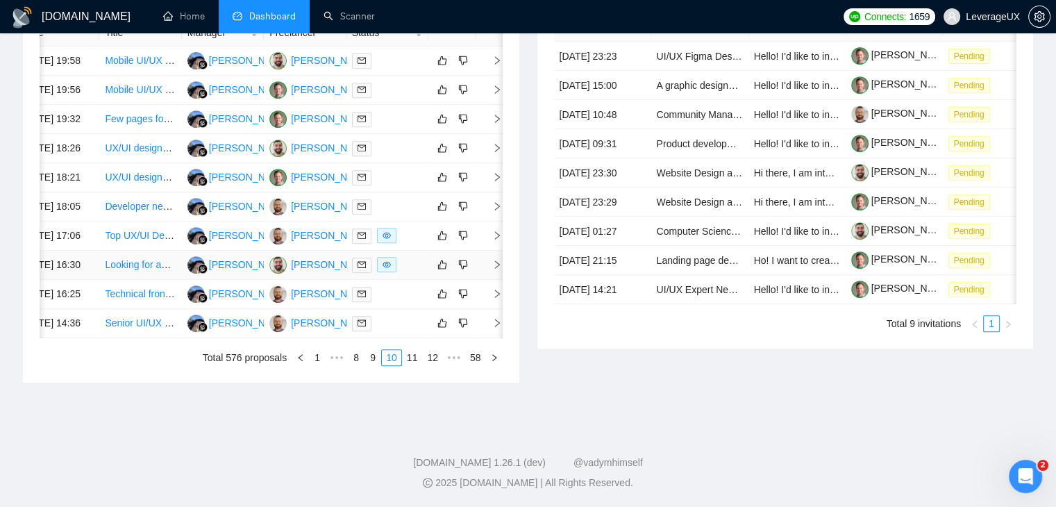
click at [496, 269] on icon "right" at bounding box center [497, 265] width 10 height 10
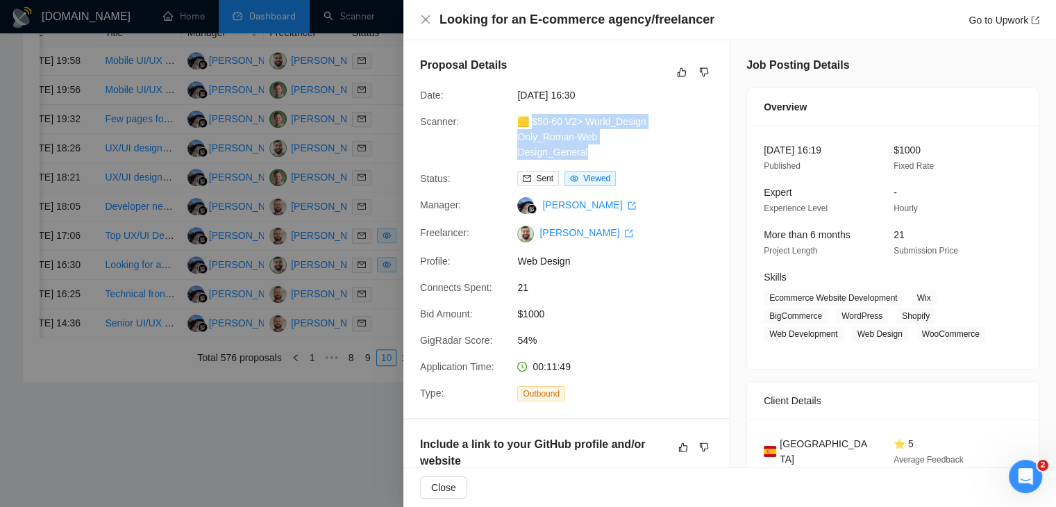
drag, startPoint x: 592, startPoint y: 153, endPoint x: 532, endPoint y: 122, distance: 67.4
click at [532, 122] on div "🟨 $50-60 V2> World_Design Only_Roman-Web Design_General" at bounding box center [585, 137] width 146 height 46
click at [980, 23] on link "Go to Upwork" at bounding box center [1003, 20] width 71 height 11
click at [422, 21] on icon "close" at bounding box center [425, 19] width 11 height 11
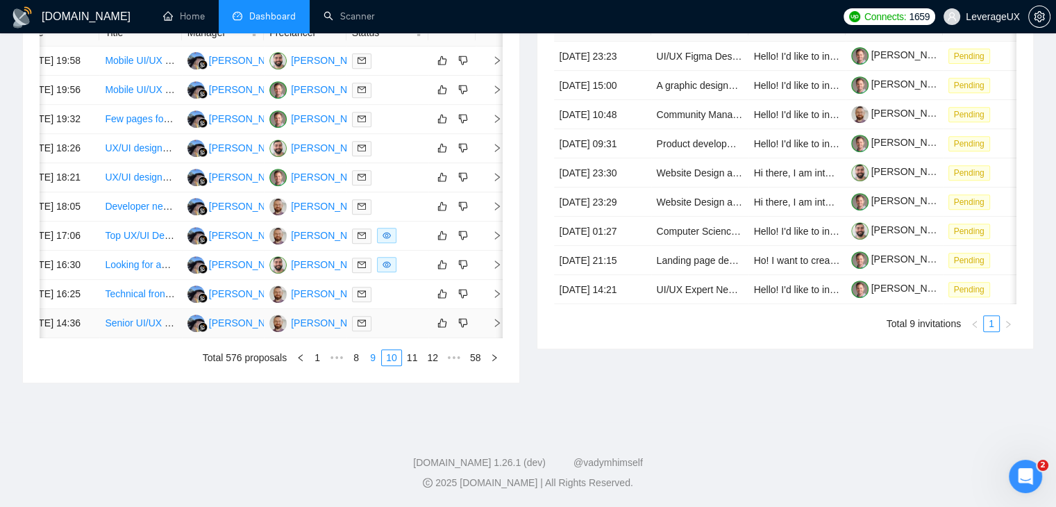
scroll to position [733, 0]
click at [418, 359] on link "11" at bounding box center [412, 357] width 19 height 15
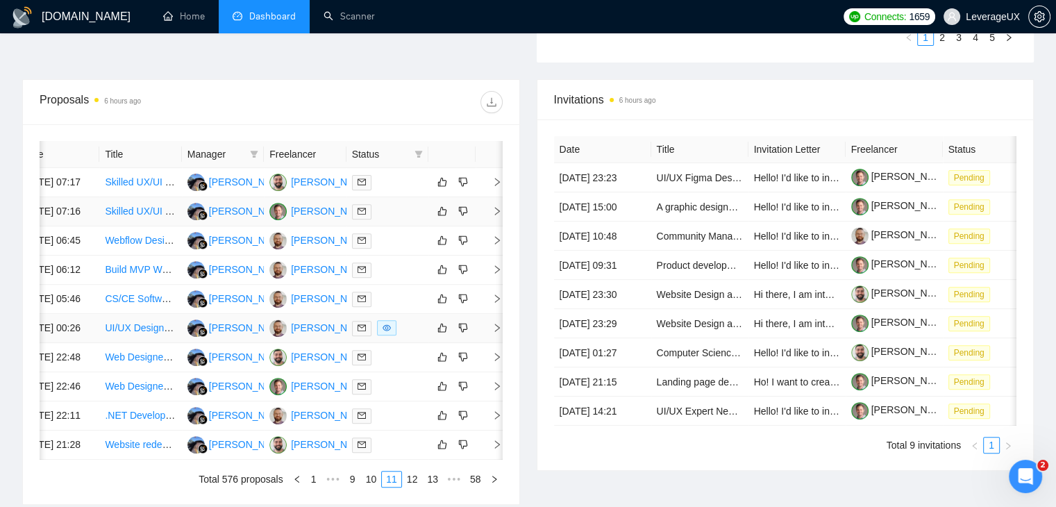
scroll to position [594, 0]
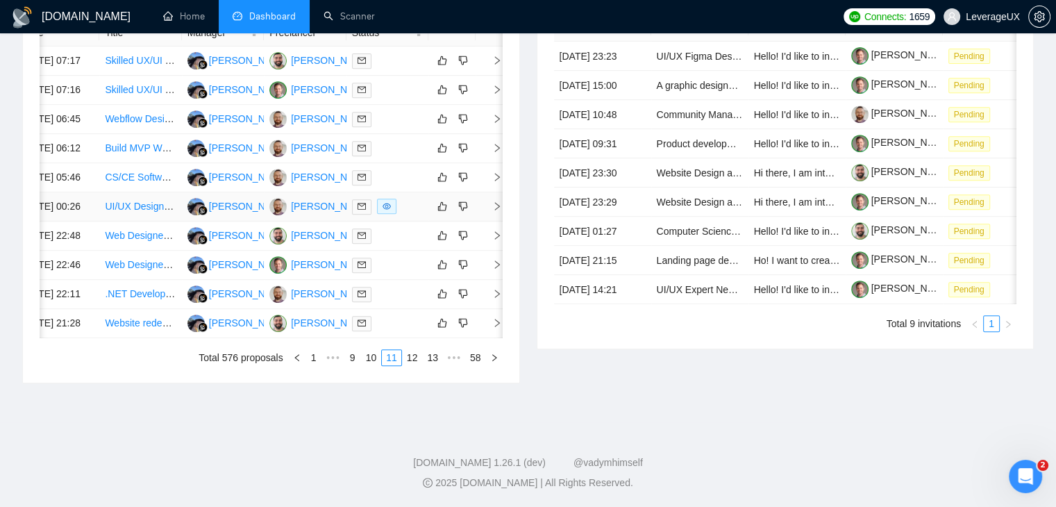
click at [496, 211] on icon "right" at bounding box center [497, 206] width 10 height 10
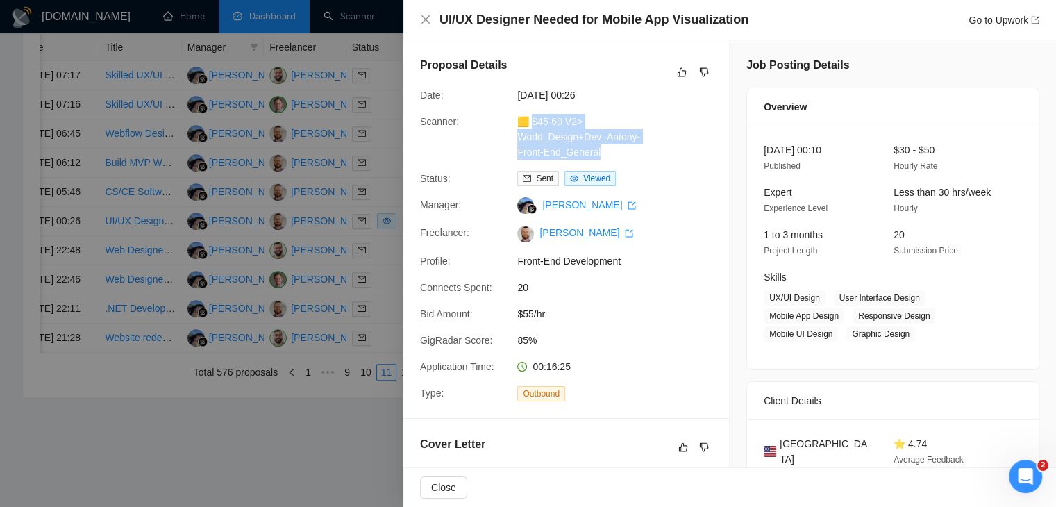
drag, startPoint x: 605, startPoint y: 151, endPoint x: 532, endPoint y: 123, distance: 78.9
click at [532, 123] on div "🟨 $45-60 V2> World_Design+Dev_Antony-Front-End_General" at bounding box center [585, 137] width 146 height 46
click at [982, 20] on link "Go to Upwork" at bounding box center [1003, 20] width 71 height 11
click at [425, 22] on icon "close" at bounding box center [425, 19] width 11 height 11
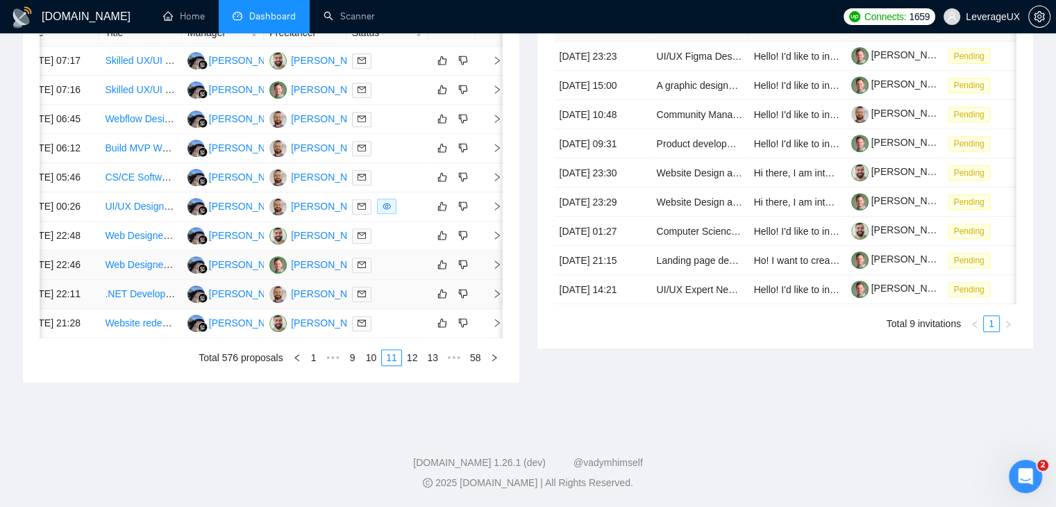
scroll to position [733, 0]
click at [414, 348] on div "Date Title Manager Freelancer Status 26 Aug, 2025 07:17 Skilled UX/UI Designer …" at bounding box center [271, 192] width 463 height 346
click at [411, 356] on link "12" at bounding box center [412, 357] width 19 height 15
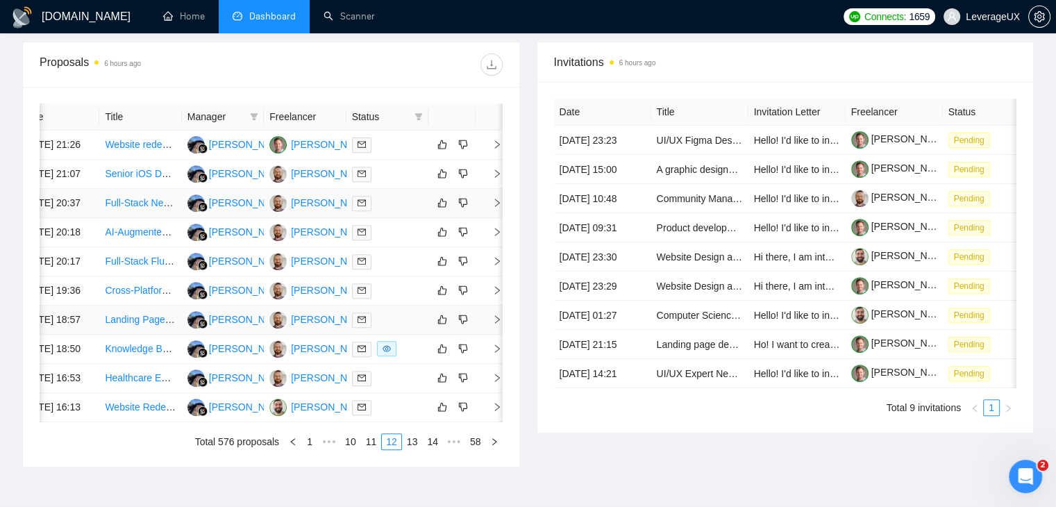
scroll to position [664, 0]
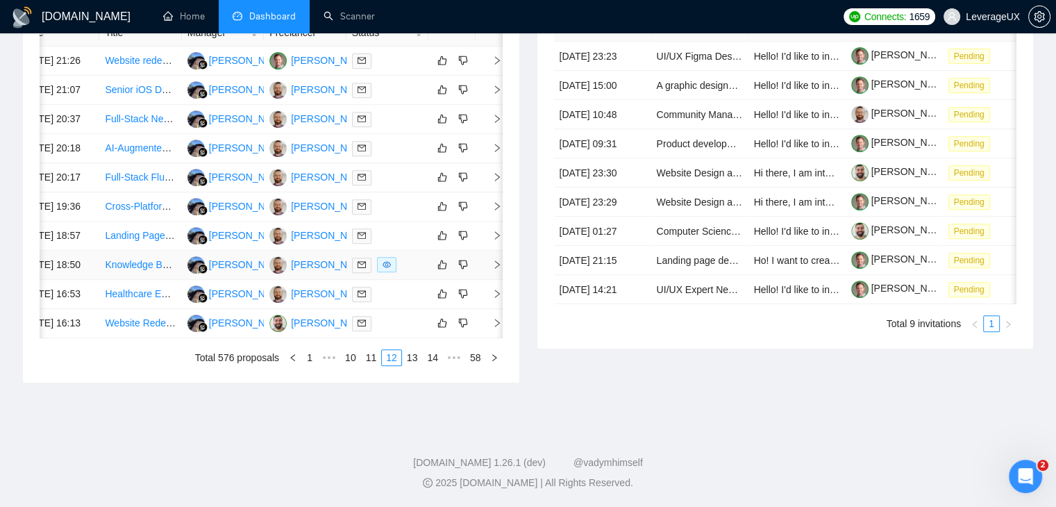
click at [498, 269] on icon "right" at bounding box center [497, 265] width 10 height 10
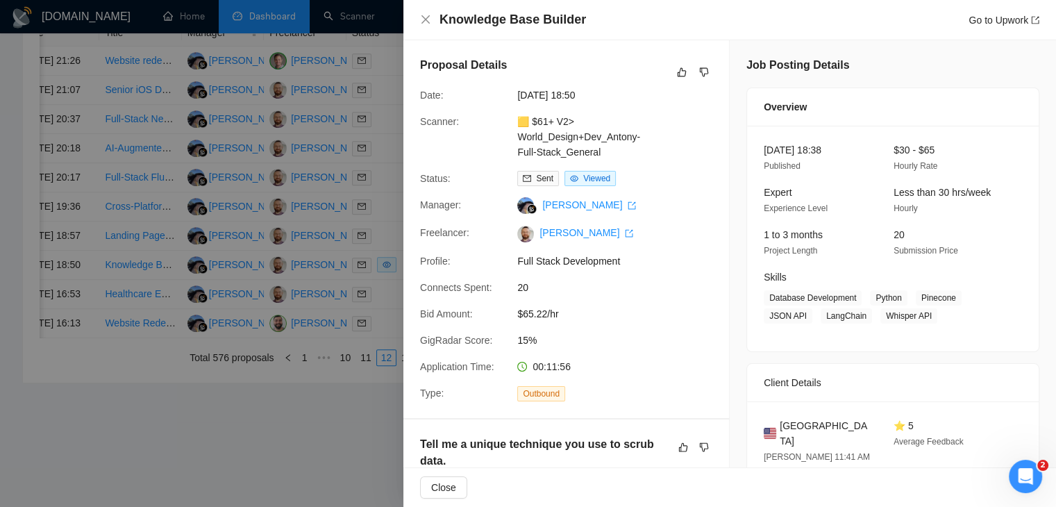
click at [658, 168] on div "Proposal Details Date: 25 Aug, 2025 18:50 Scanner: 🟨 $61+ V2> World_Design+Dev_…" at bounding box center [566, 229] width 326 height 378
drag, startPoint x: 602, startPoint y: 155, endPoint x: 532, endPoint y: 116, distance: 80.2
click at [532, 116] on div "🟨 $61+ V2> World_Design+Dev_Antony-Full-Stack_General" at bounding box center [585, 137] width 146 height 46
click at [980, 16] on link "Go to Upwork" at bounding box center [1003, 20] width 71 height 11
click at [420, 20] on icon "close" at bounding box center [425, 19] width 11 height 11
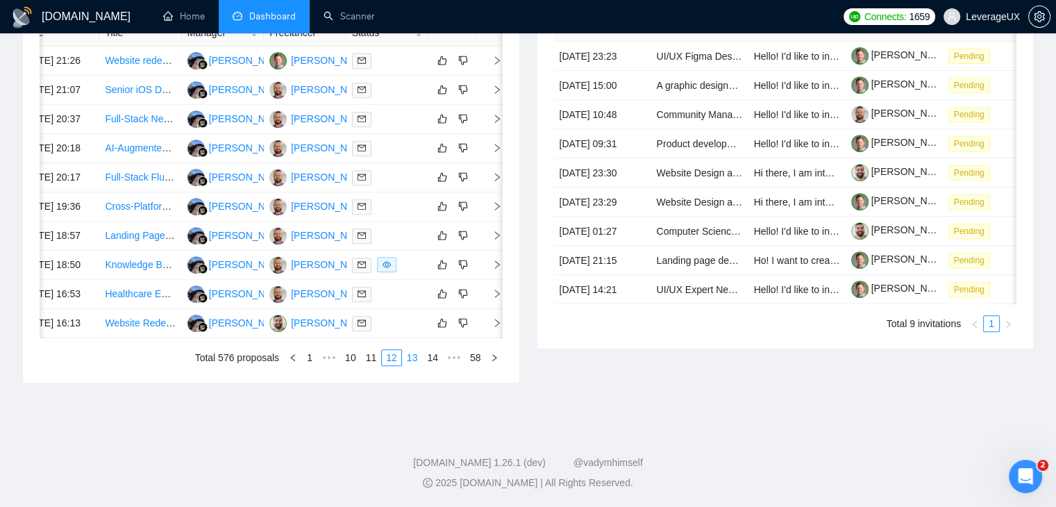
click at [413, 365] on link "13" at bounding box center [412, 357] width 19 height 15
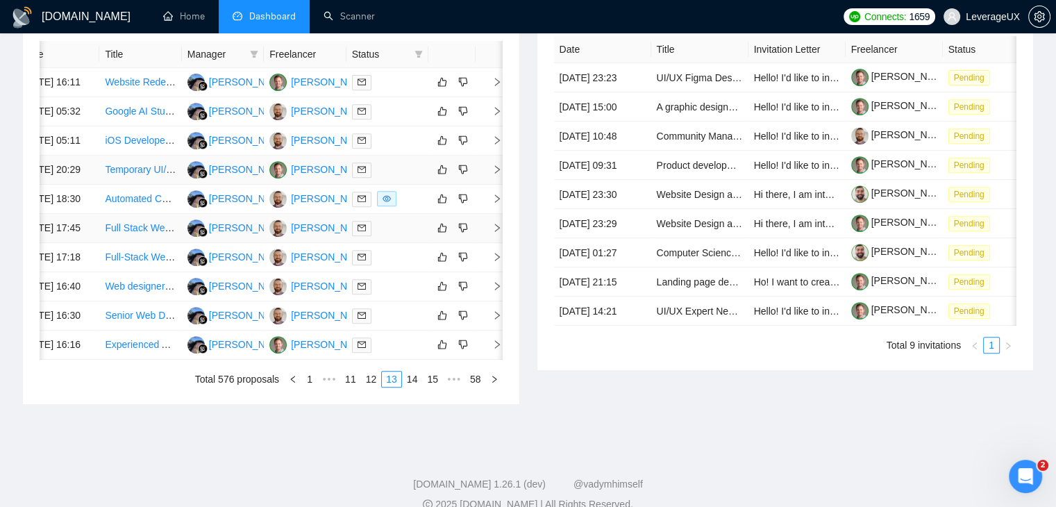
scroll to position [594, 0]
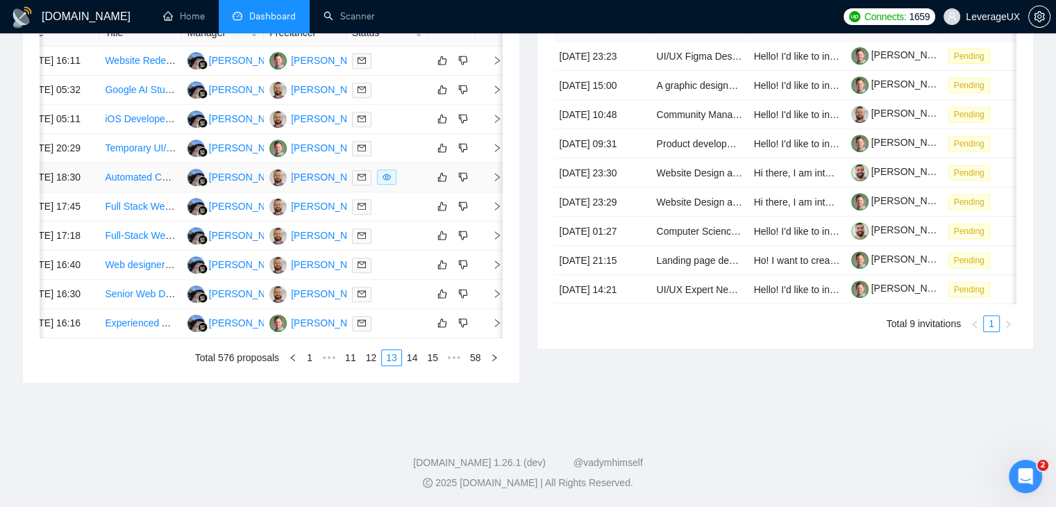
click at [497, 182] on icon "right" at bounding box center [497, 177] width 10 height 10
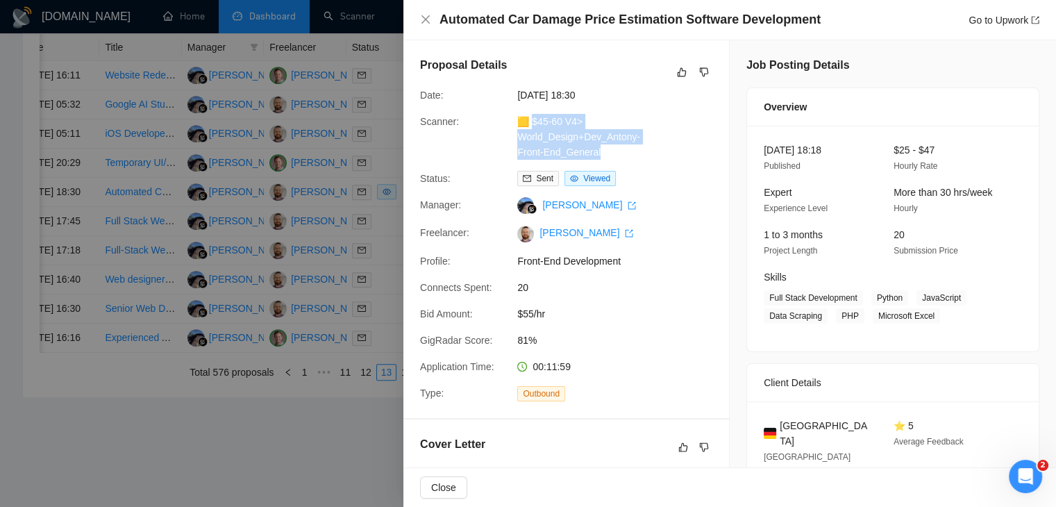
drag, startPoint x: 609, startPoint y: 154, endPoint x: 532, endPoint y: 119, distance: 84.5
click at [532, 119] on div "🟨 $45-60 V4> World_Design+Dev_Antony-Front-End_General" at bounding box center [585, 137] width 146 height 46
click at [983, 22] on link "Go to Upwork" at bounding box center [1003, 20] width 71 height 11
click at [421, 20] on icon "close" at bounding box center [425, 19] width 11 height 11
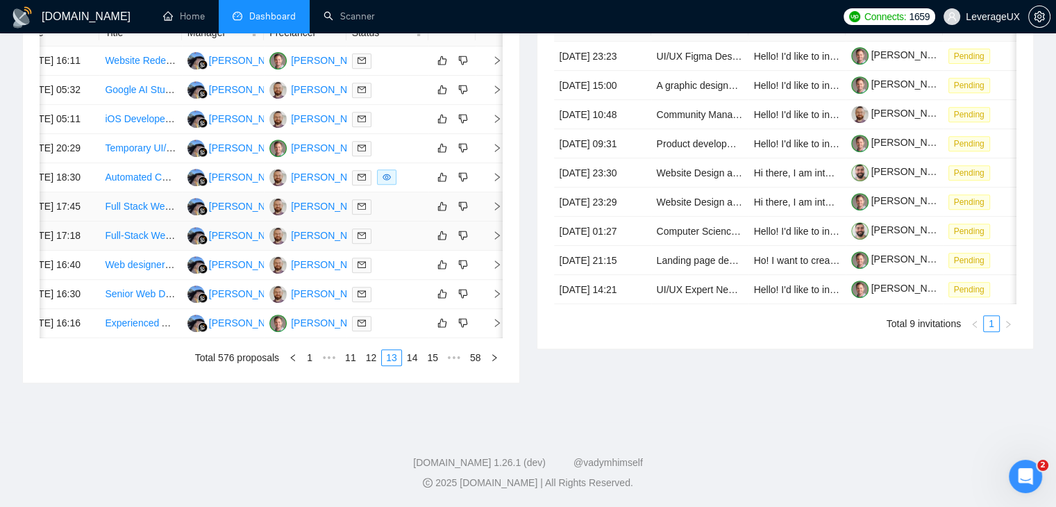
scroll to position [664, 0]
click at [414, 365] on link "14" at bounding box center [412, 357] width 19 height 15
click at [419, 362] on link "15" at bounding box center [412, 357] width 19 height 15
click at [414, 355] on link "16" at bounding box center [412, 357] width 19 height 15
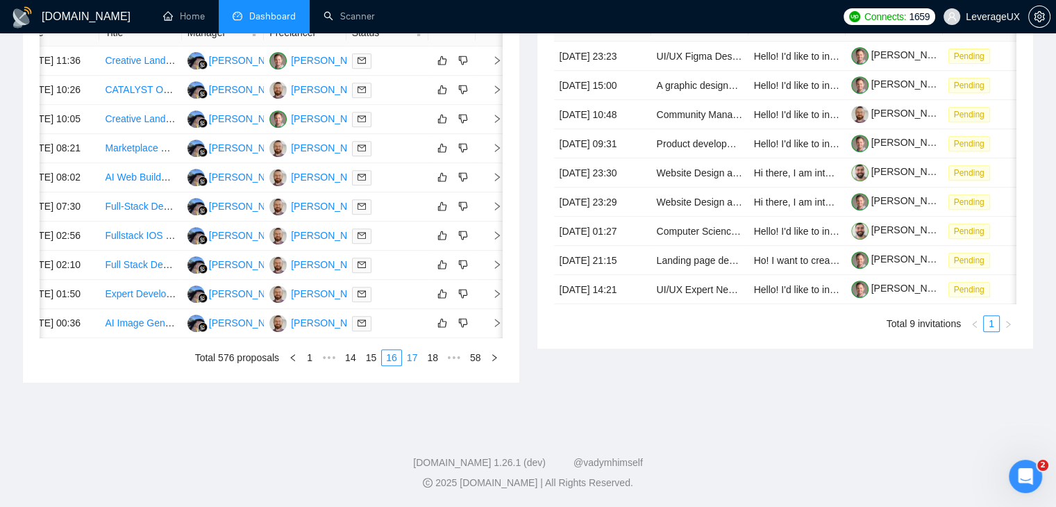
click at [421, 354] on link "17" at bounding box center [412, 357] width 19 height 15
click at [414, 359] on link "18" at bounding box center [412, 357] width 19 height 15
click at [496, 269] on icon "right" at bounding box center [497, 264] width 5 height 8
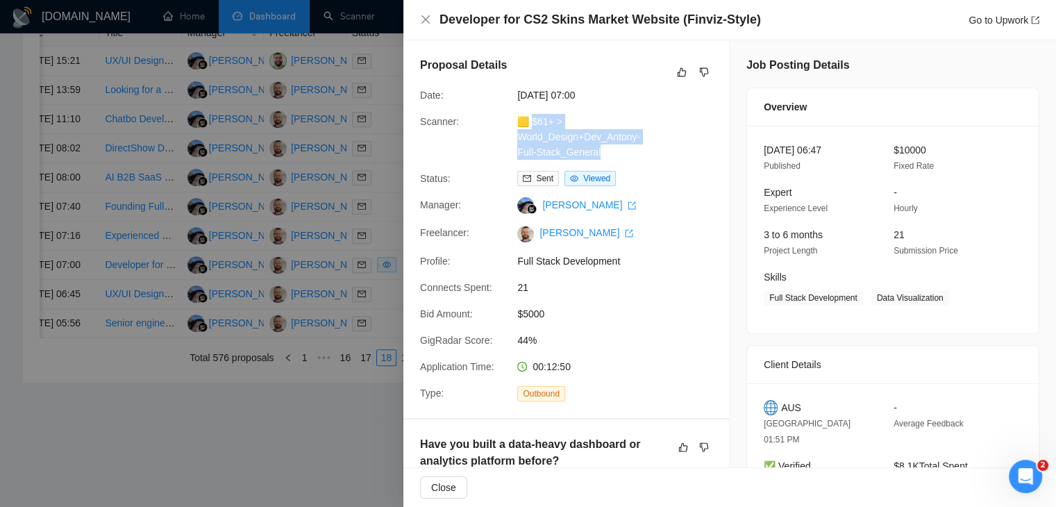
drag, startPoint x: 605, startPoint y: 153, endPoint x: 531, endPoint y: 119, distance: 81.1
click at [531, 119] on div "🟨 $61+ > World_Design+Dev_Antony-Full-Stack_General" at bounding box center [585, 137] width 146 height 46
click at [985, 15] on link "Go to Upwork" at bounding box center [1003, 20] width 71 height 11
click at [430, 22] on icon "close" at bounding box center [425, 19] width 11 height 11
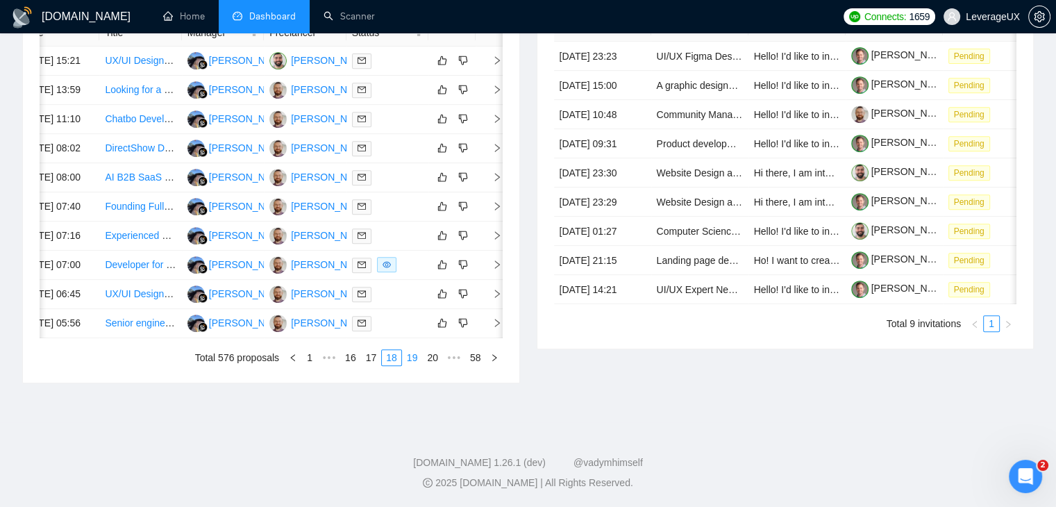
click at [419, 365] on link "19" at bounding box center [412, 357] width 19 height 15
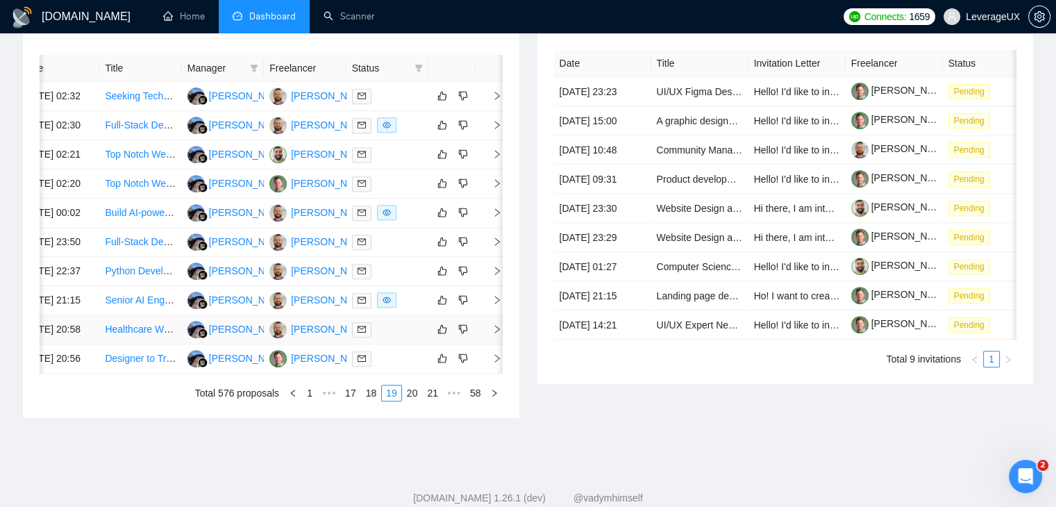
scroll to position [525, 0]
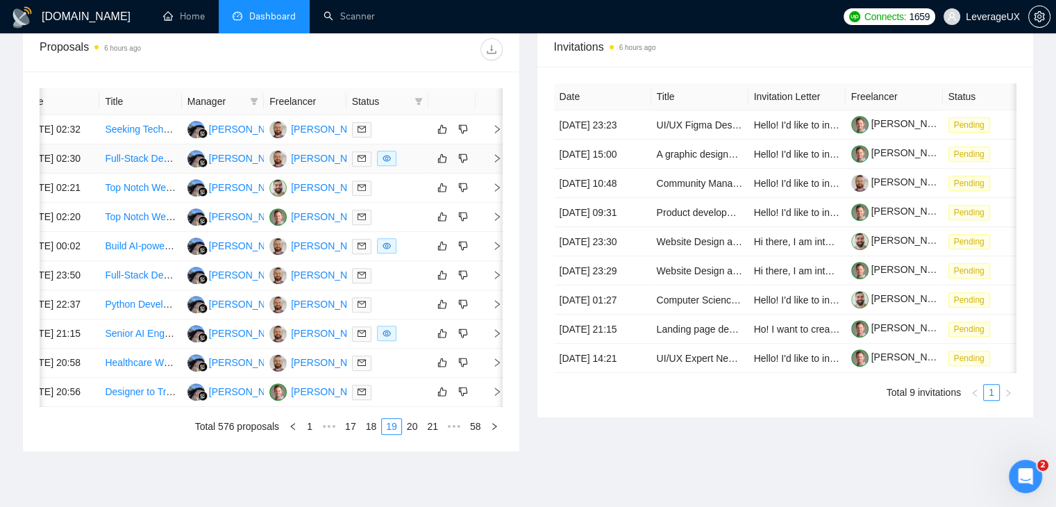
click at [492, 163] on icon "right" at bounding box center [497, 158] width 10 height 10
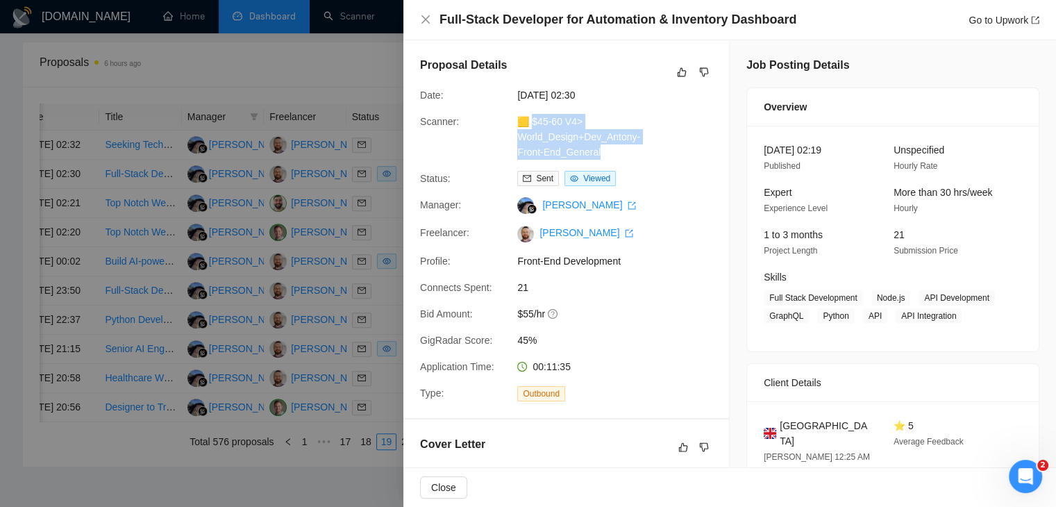
drag, startPoint x: 606, startPoint y: 153, endPoint x: 532, endPoint y: 124, distance: 80.0
click at [532, 124] on div "🟨 $45-60 V4> World_Design+Dev_Antony-Front-End_General" at bounding box center [585, 137] width 146 height 46
click at [988, 23] on link "Go to Upwork" at bounding box center [1003, 20] width 71 height 11
click at [432, 17] on div "Full-Stack Developer for Automation & Inventory Dashboard Go to Upwork" at bounding box center [729, 19] width 619 height 17
click at [423, 15] on icon "close" at bounding box center [425, 19] width 11 height 11
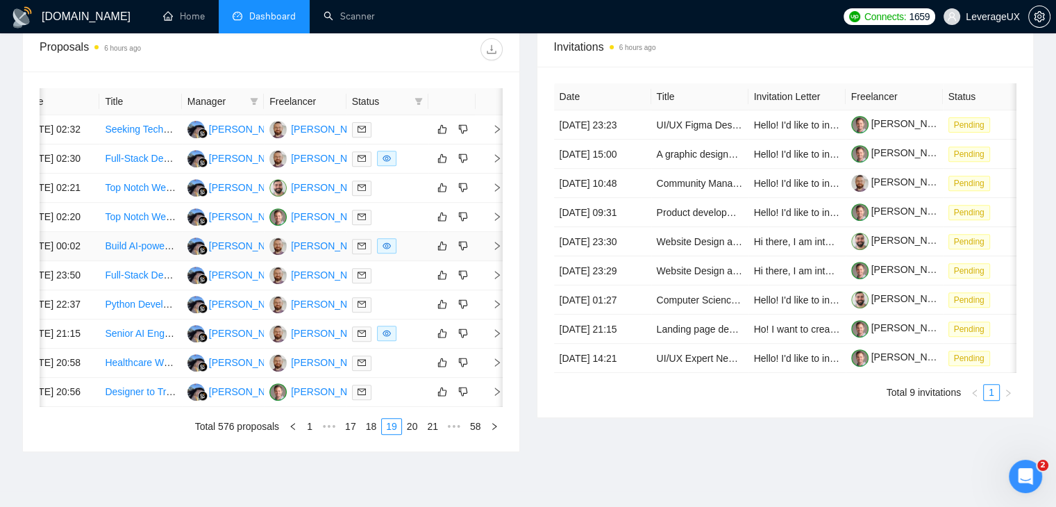
click at [498, 251] on icon "right" at bounding box center [497, 246] width 10 height 10
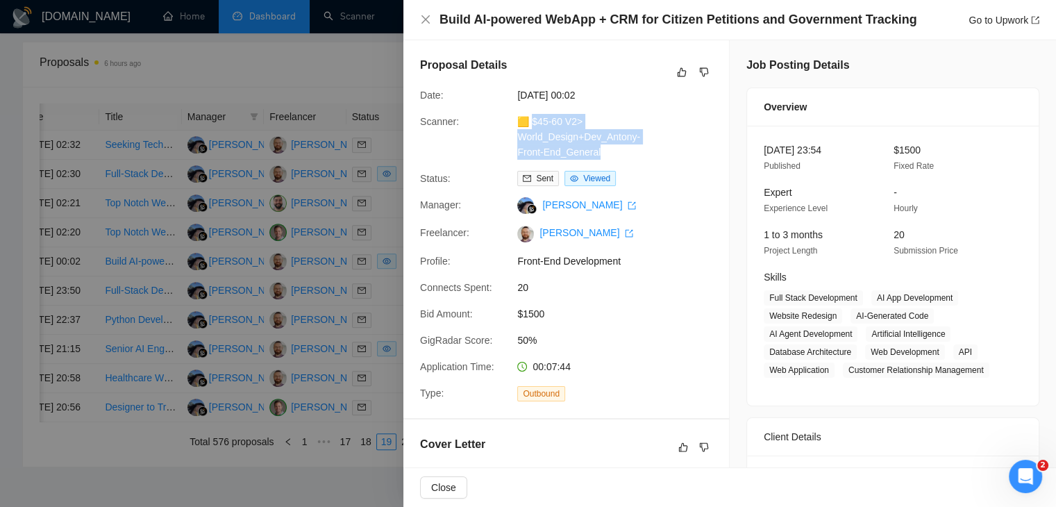
drag, startPoint x: 608, startPoint y: 158, endPoint x: 531, endPoint y: 123, distance: 84.8
click at [531, 123] on div "🟨 $45-60 V2> World_Design+Dev_Antony-Front-End_General" at bounding box center [585, 137] width 146 height 46
click at [977, 20] on link "Go to Upwork" at bounding box center [1003, 20] width 71 height 11
click at [425, 21] on icon "close" at bounding box center [425, 19] width 8 height 8
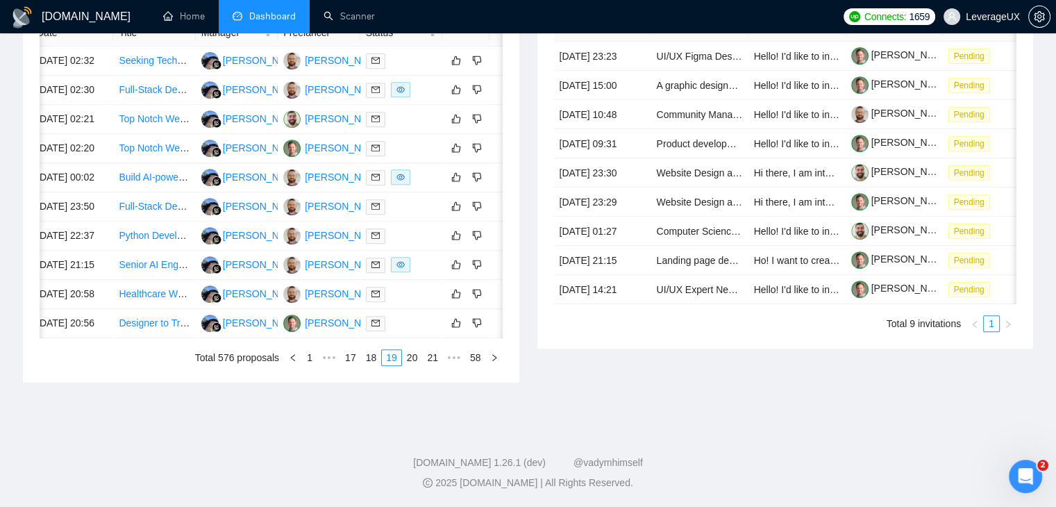
scroll to position [0, 22]
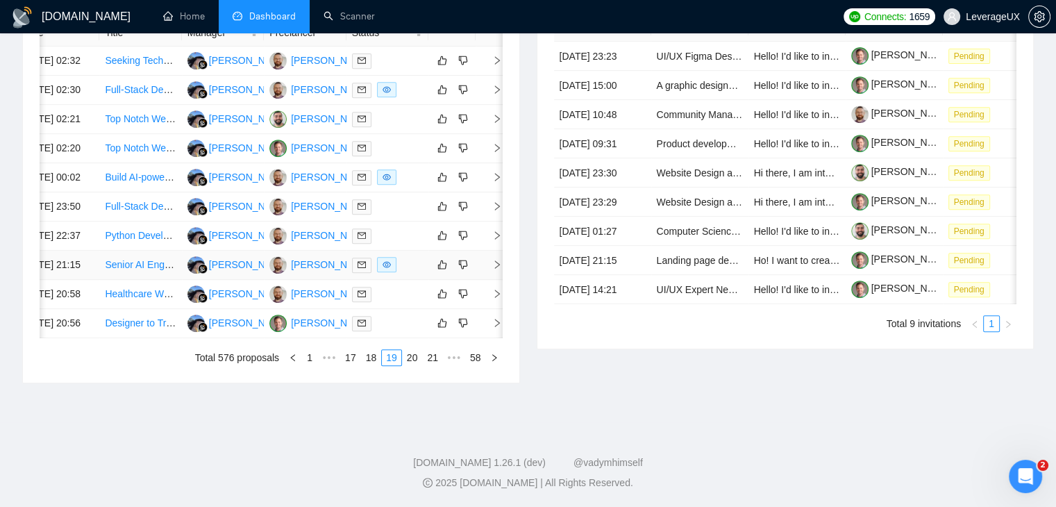
click at [499, 269] on icon "right" at bounding box center [497, 265] width 10 height 10
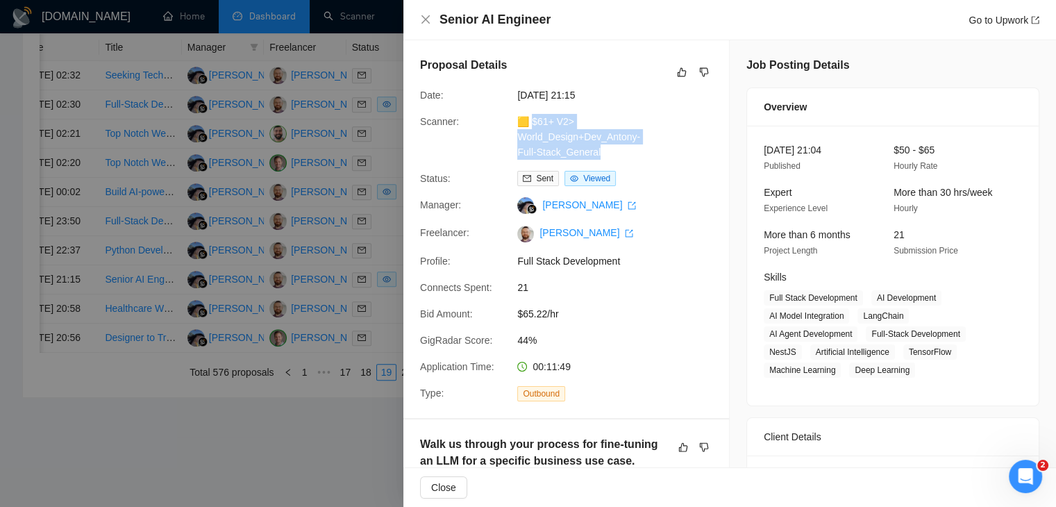
drag, startPoint x: 605, startPoint y: 151, endPoint x: 532, endPoint y: 122, distance: 77.9
click at [532, 122] on div "🟨 $61+ V2> World_Design+Dev_Antony-Full-Stack_General" at bounding box center [585, 137] width 146 height 46
click at [975, 22] on link "Go to Upwork" at bounding box center [1003, 20] width 71 height 11
click at [386, 150] on div at bounding box center [528, 253] width 1056 height 507
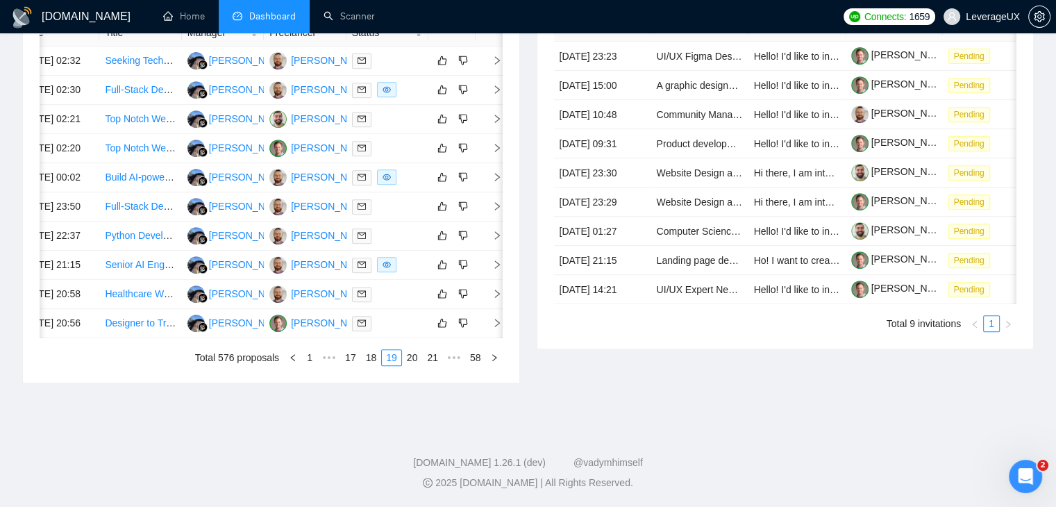
scroll to position [0, 0]
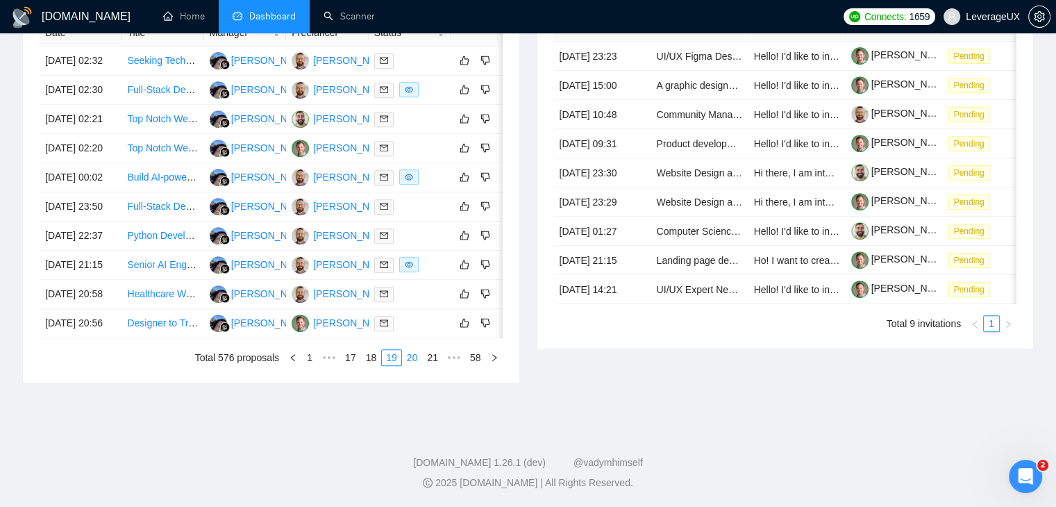
click at [406, 365] on link "20" at bounding box center [412, 357] width 19 height 15
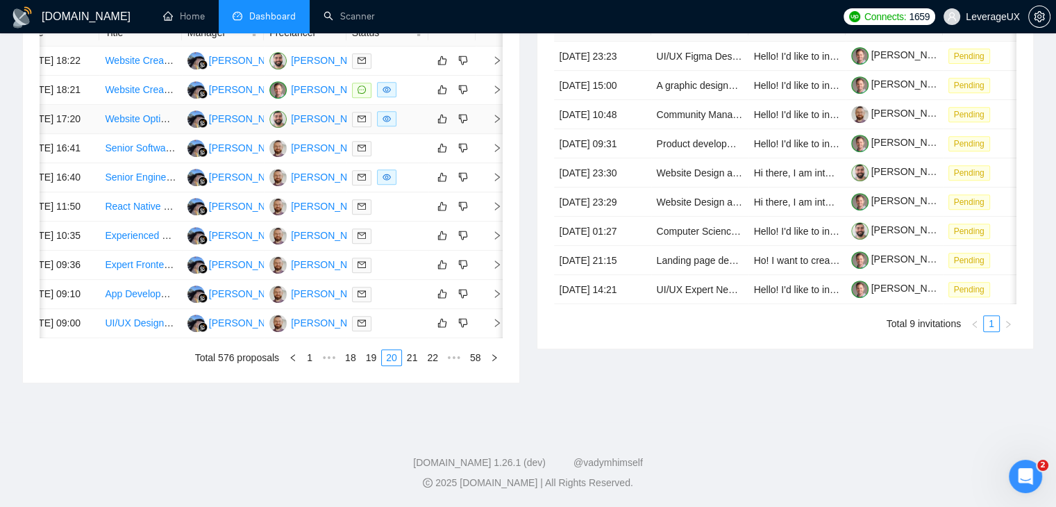
click at [496, 124] on icon "right" at bounding box center [497, 119] width 10 height 10
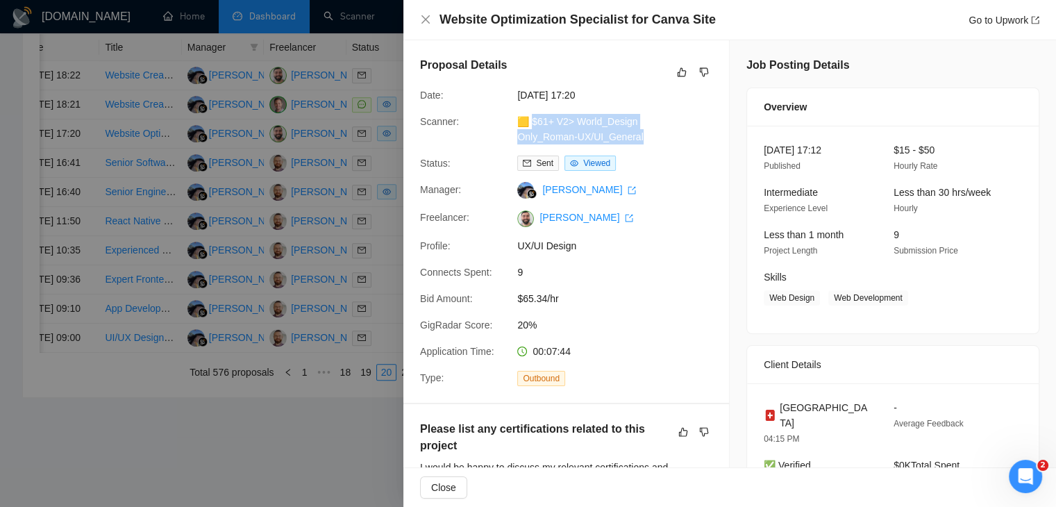
drag, startPoint x: 658, startPoint y: 137, endPoint x: 532, endPoint y: 120, distance: 126.7
click at [532, 120] on div "Scanner: 🟨 $61+ V2> World_Design Only_Roman-UX/UI_General" at bounding box center [560, 129] width 292 height 31
click at [994, 23] on link "Go to Upwork" at bounding box center [1003, 20] width 71 height 11
click at [427, 18] on icon "close" at bounding box center [425, 19] width 8 height 8
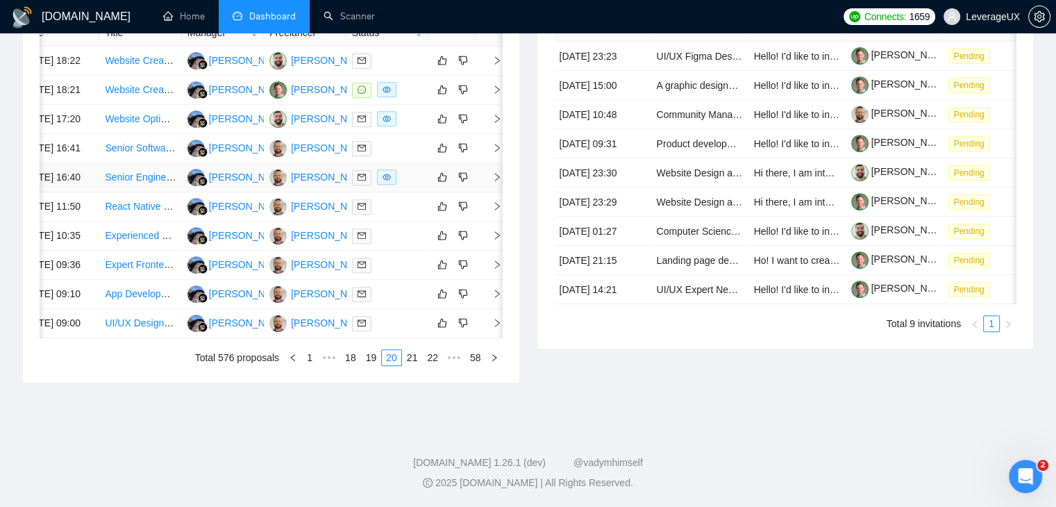
click at [494, 182] on icon "right" at bounding box center [497, 177] width 10 height 10
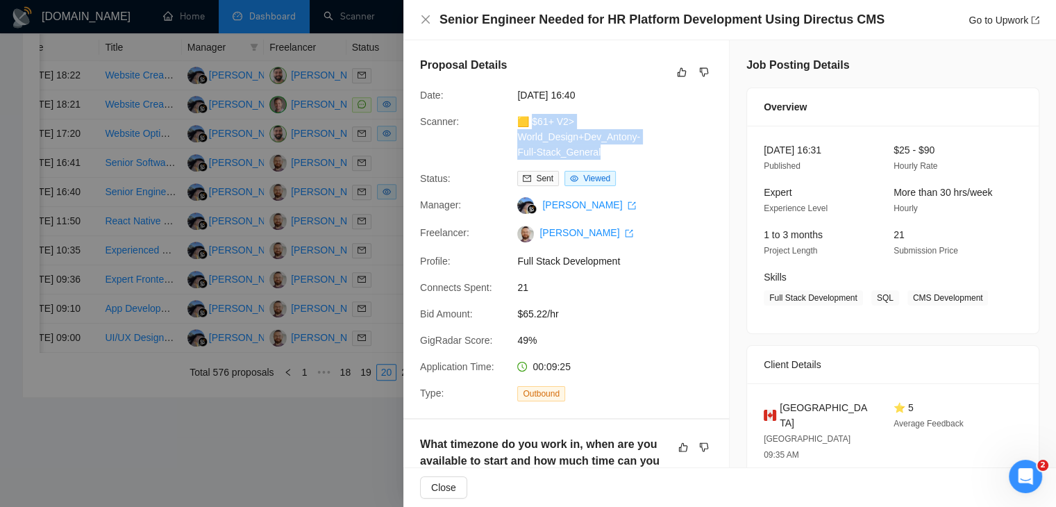
drag, startPoint x: 580, startPoint y: 146, endPoint x: 533, endPoint y: 123, distance: 52.2
click at [533, 123] on div "🟨 $61+ V2> World_Design+Dev_Antony-Full-Stack_General" at bounding box center [585, 137] width 146 height 46
click at [1005, 15] on link "Go to Upwork" at bounding box center [1003, 20] width 71 height 11
click at [425, 15] on icon "close" at bounding box center [425, 19] width 11 height 11
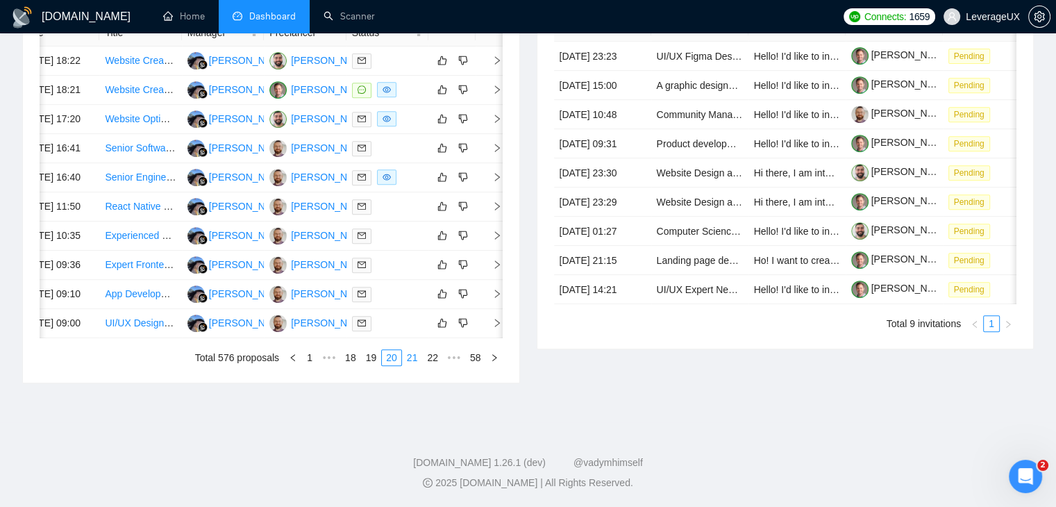
click at [411, 365] on link "21" at bounding box center [412, 357] width 19 height 15
click at [491, 289] on span "right" at bounding box center [491, 294] width 21 height 10
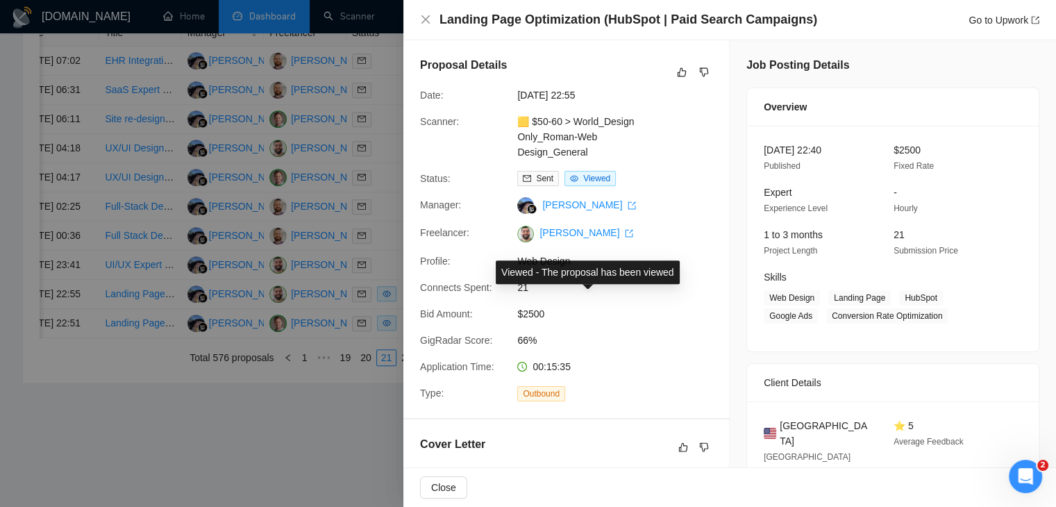
click at [650, 174] on div "Sent Viewed" at bounding box center [585, 178] width 146 height 15
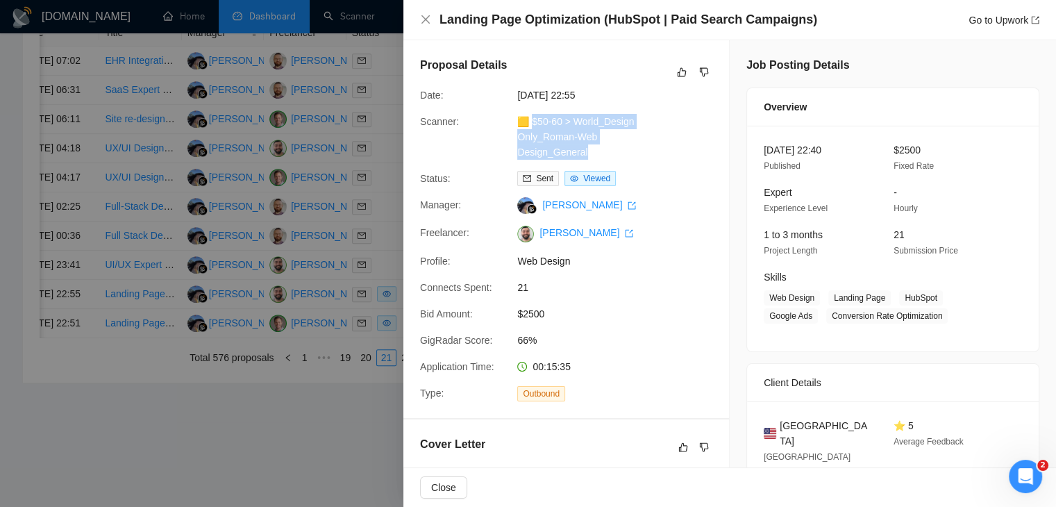
drag, startPoint x: 607, startPoint y: 152, endPoint x: 532, endPoint y: 123, distance: 80.4
click at [532, 123] on div "🟨 $50-60 > World_Design Only_Roman-Web Design_General" at bounding box center [585, 137] width 146 height 46
click at [969, 19] on link "Go to Upwork" at bounding box center [1003, 20] width 71 height 11
click at [435, 13] on div "Landing Page Optimization (HubSpot | Paid Search Campaigns) Go to Upwork" at bounding box center [729, 19] width 619 height 17
click at [425, 20] on icon "close" at bounding box center [425, 19] width 8 height 8
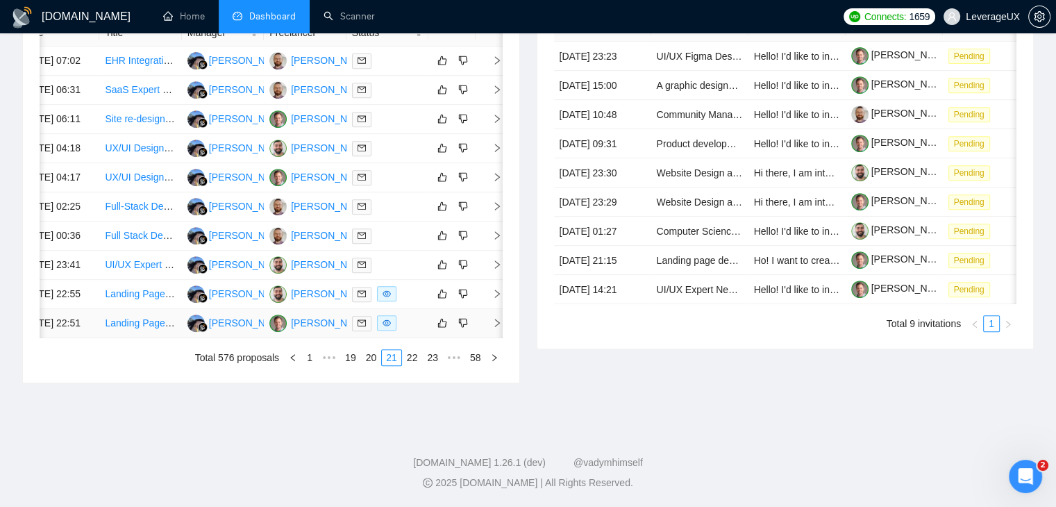
click at [497, 318] on icon "right" at bounding box center [497, 323] width 10 height 10
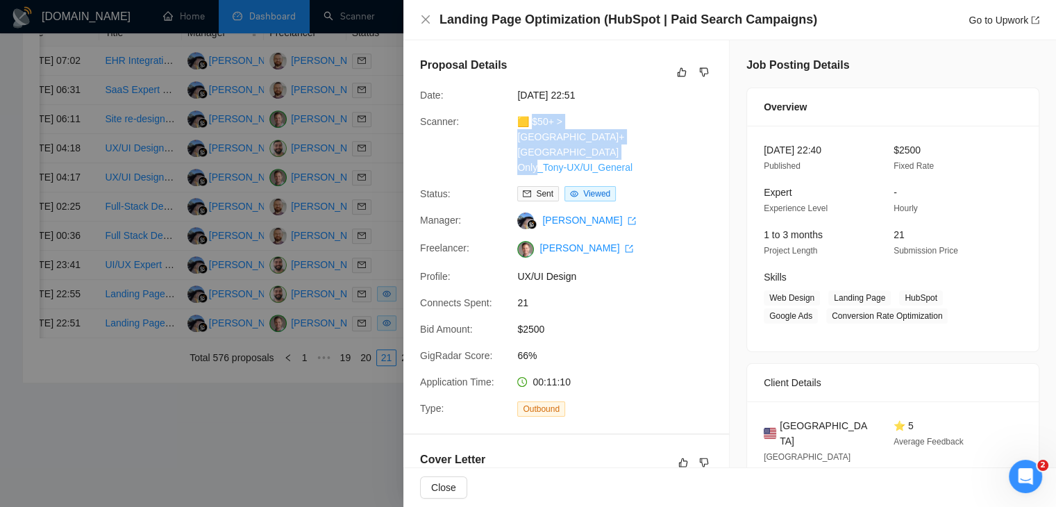
drag, startPoint x: 629, startPoint y: 149, endPoint x: 532, endPoint y: 116, distance: 101.8
click at [532, 116] on div "🟨 $50+ > US+Canada_Design Only_Tony-UX/UI_General" at bounding box center [585, 144] width 146 height 61
click at [990, 26] on link "Go to Upwork" at bounding box center [1003, 20] width 71 height 11
click at [429, 19] on icon "close" at bounding box center [425, 19] width 11 height 11
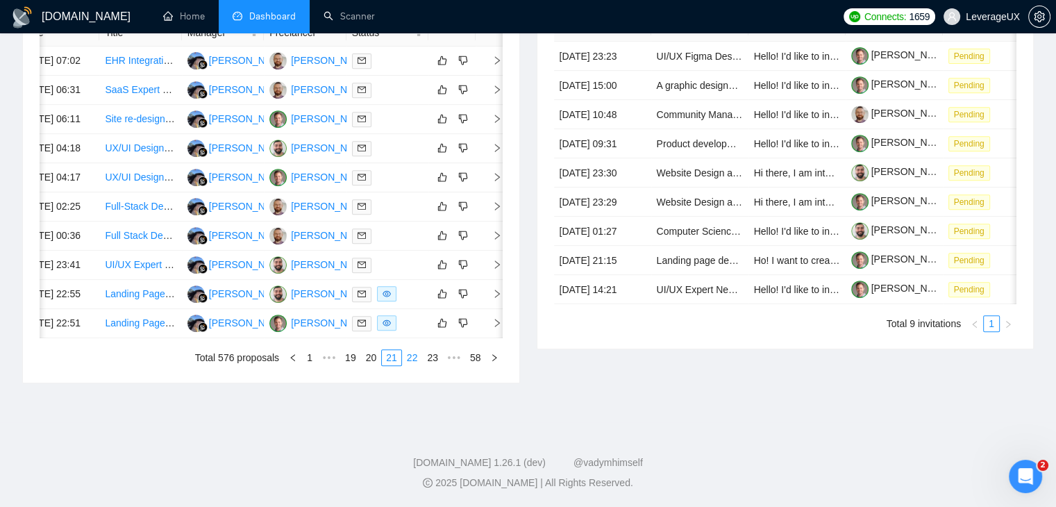
click at [417, 360] on link "22" at bounding box center [412, 357] width 19 height 15
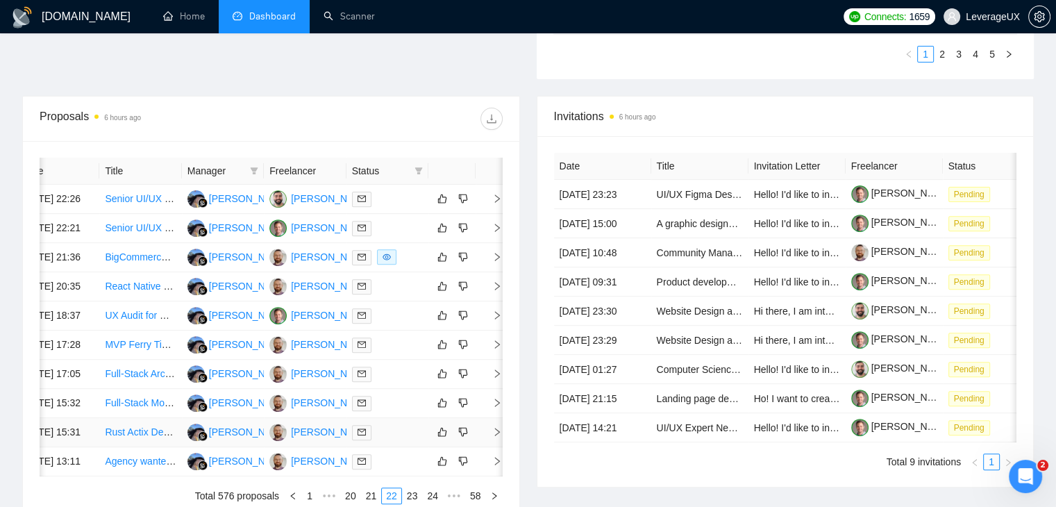
scroll to position [455, 0]
click at [495, 261] on icon "right" at bounding box center [497, 257] width 5 height 8
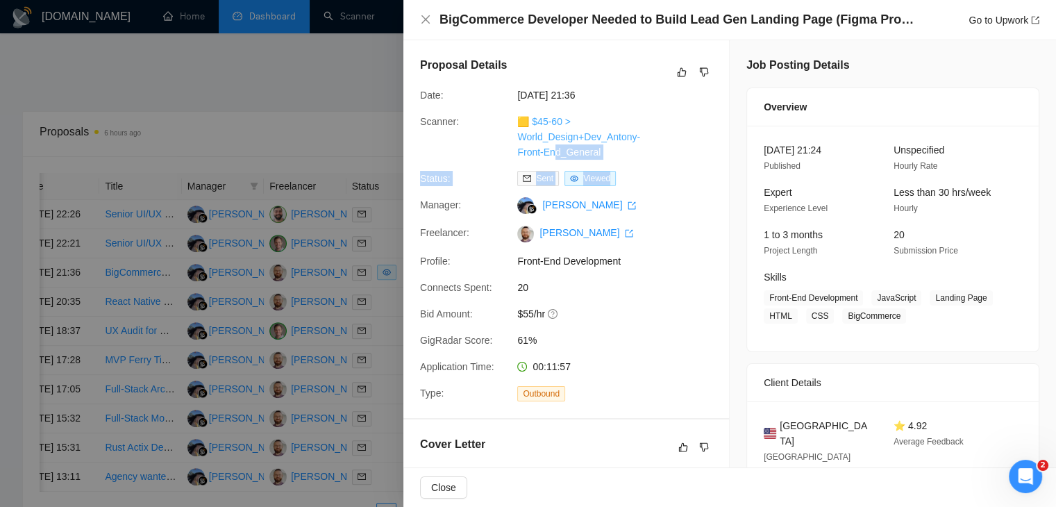
drag, startPoint x: 608, startPoint y: 165, endPoint x: 553, endPoint y: 152, distance: 56.9
click at [553, 152] on div "Proposal Details Date: 18 Aug, 2025 21:36 Scanner: 🟨 $45-60 > World_Design+Dev_…" at bounding box center [566, 229] width 326 height 378
click at [622, 154] on div "🟨 $45-60 > World_Design+Dev_Antony-Front-End_General" at bounding box center [585, 137] width 146 height 46
drag, startPoint x: 605, startPoint y: 151, endPoint x: 533, endPoint y: 122, distance: 77.9
click at [533, 122] on div "🟨 $45-60 > World_Design+Dev_Antony-Front-End_General" at bounding box center [585, 137] width 146 height 46
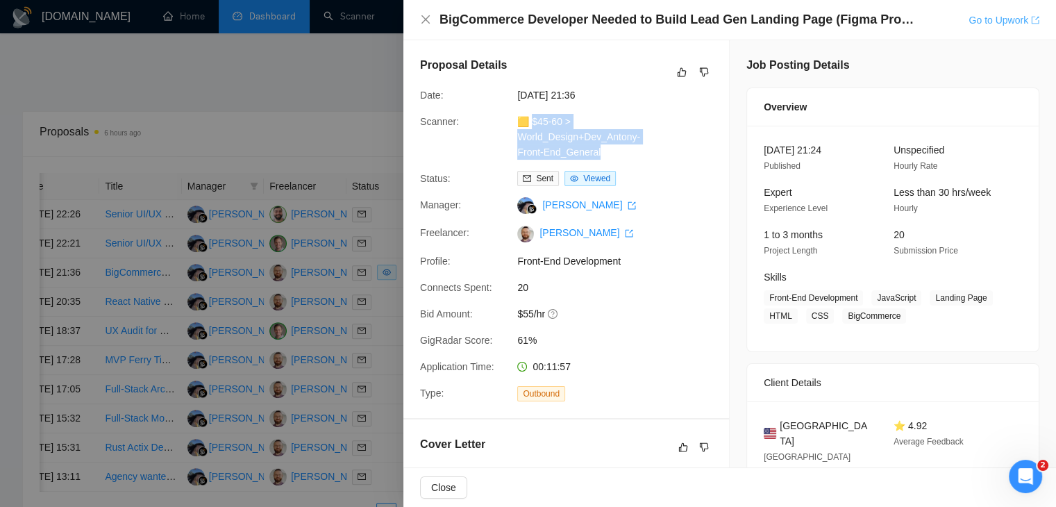
click at [972, 22] on link "Go to Upwork" at bounding box center [1003, 20] width 71 height 11
click at [427, 20] on icon "close" at bounding box center [425, 19] width 11 height 11
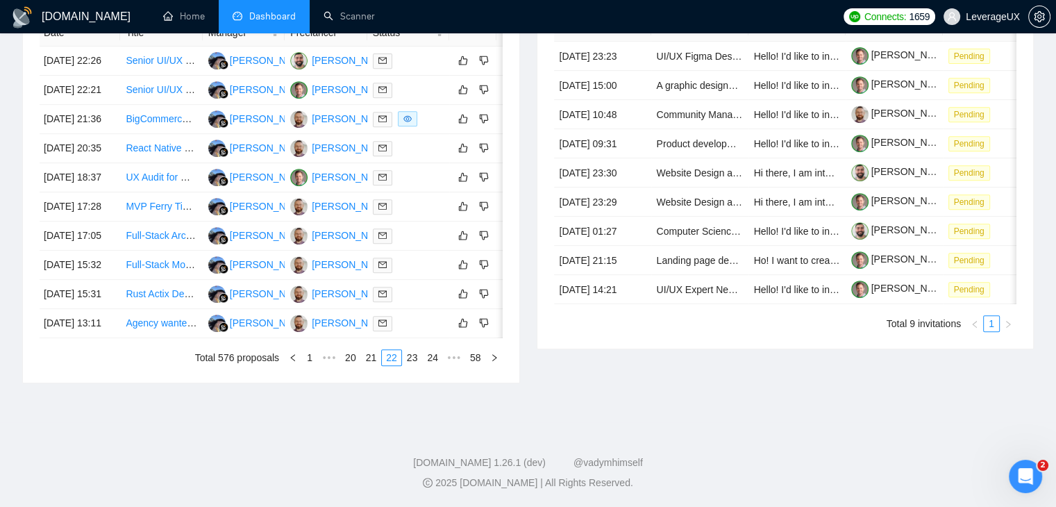
scroll to position [0, 0]
click at [410, 365] on link "23" at bounding box center [412, 357] width 19 height 15
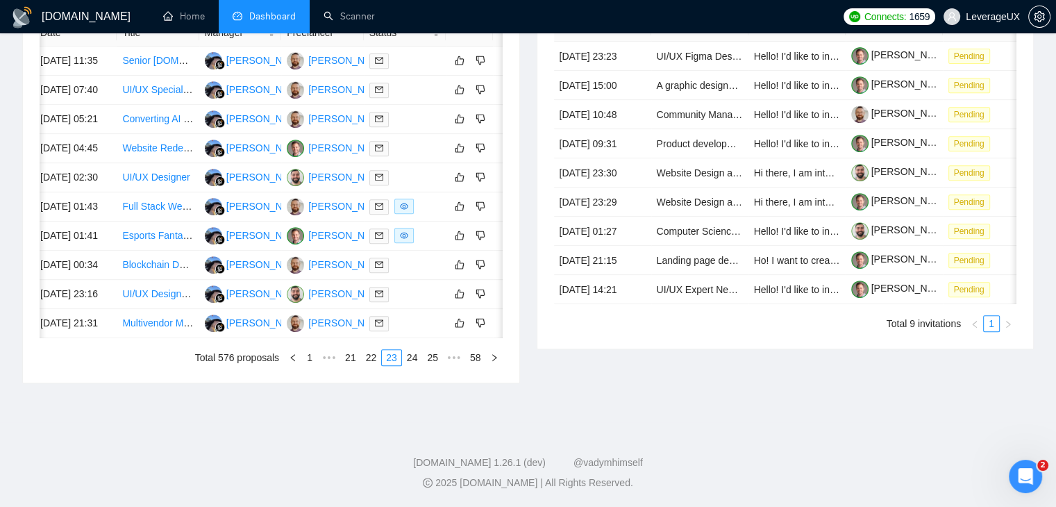
scroll to position [0, 22]
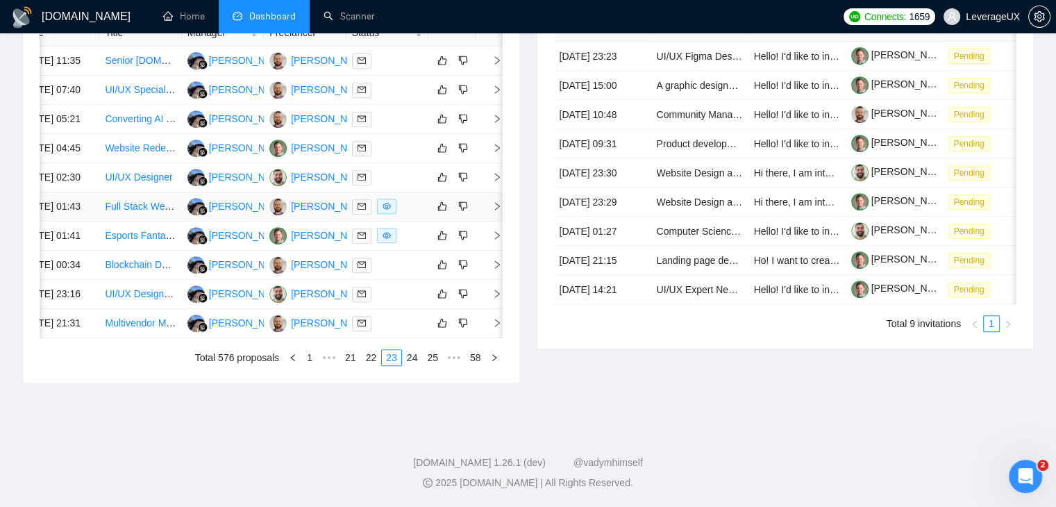
click at [492, 211] on icon "right" at bounding box center [497, 206] width 10 height 10
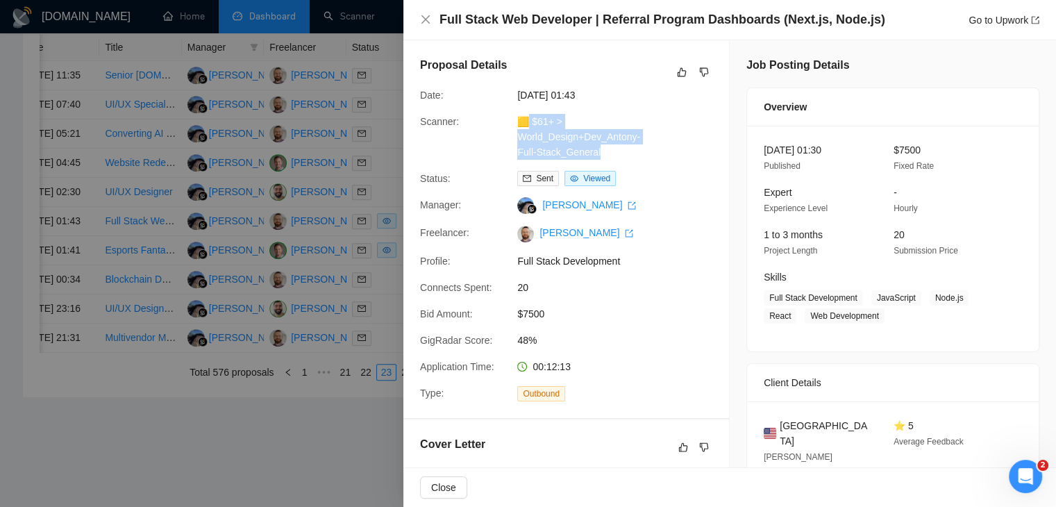
drag, startPoint x: 602, startPoint y: 152, endPoint x: 528, endPoint y: 126, distance: 78.6
click at [528, 126] on div "🟨 $61+ > World_Design+Dev_Antony-Full-Stack_General" at bounding box center [585, 137] width 146 height 46
click at [983, 27] on div "Go to Upwork" at bounding box center [1003, 19] width 71 height 15
click at [992, 23] on link "Go to Upwork" at bounding box center [1003, 20] width 71 height 11
click at [428, 17] on icon "close" at bounding box center [425, 19] width 8 height 8
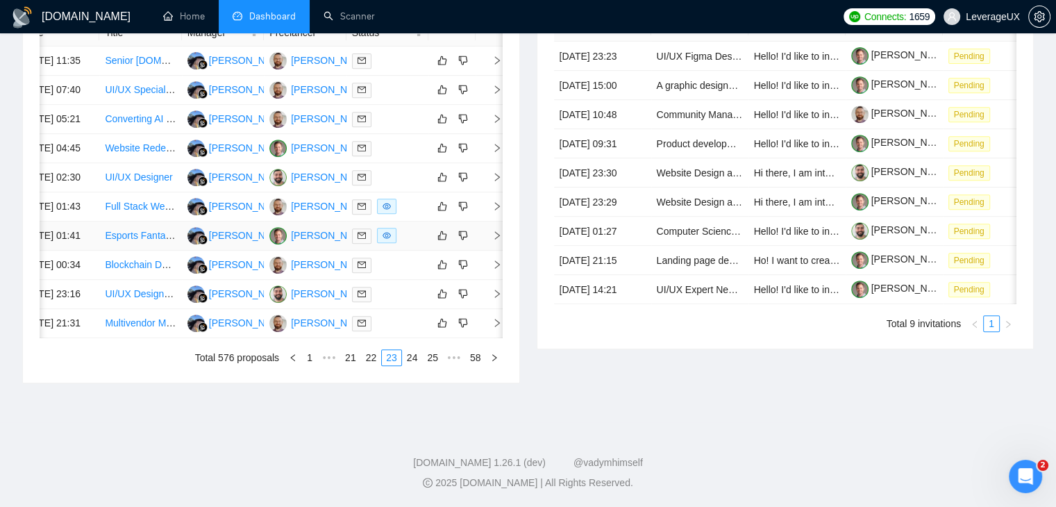
click at [497, 239] on icon "right" at bounding box center [497, 235] width 5 height 8
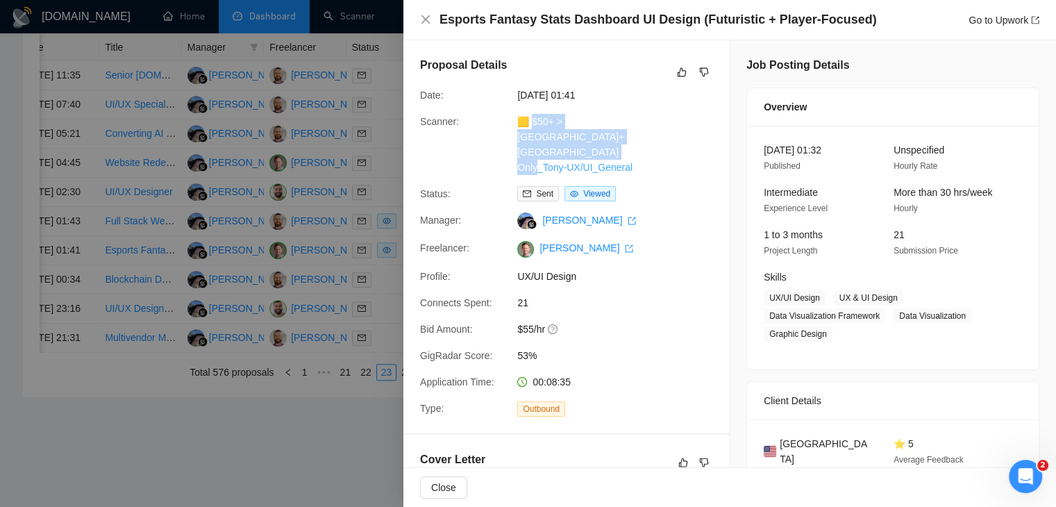
drag, startPoint x: 636, startPoint y: 156, endPoint x: 532, endPoint y: 121, distance: 109.1
click at [532, 121] on div "🟨 $50+ > US+Canada_Design Only_Tony-UX/UI_General" at bounding box center [585, 144] width 146 height 61
click at [988, 17] on link "Go to Upwork" at bounding box center [1003, 20] width 71 height 11
click at [977, 18] on link "Go to Upwork" at bounding box center [1003, 20] width 71 height 11
click at [977, 19] on link "Go to Upwork" at bounding box center [1003, 20] width 71 height 11
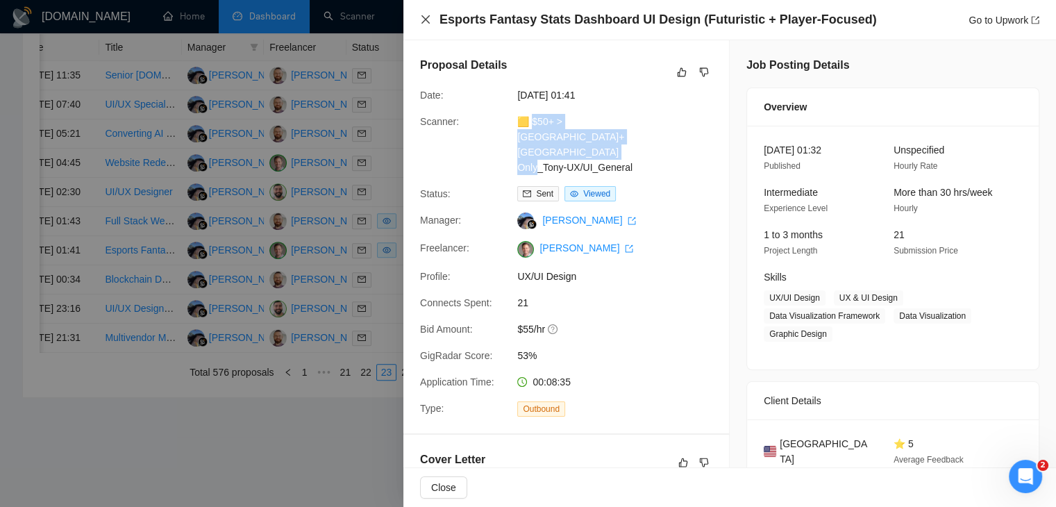
click at [425, 20] on icon "close" at bounding box center [425, 19] width 8 height 8
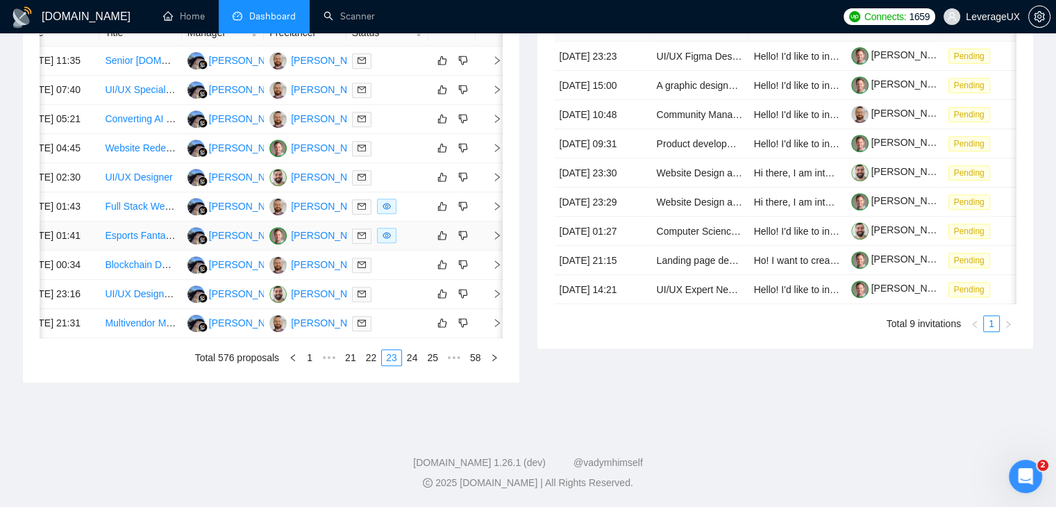
click at [498, 239] on icon "right" at bounding box center [497, 235] width 5 height 8
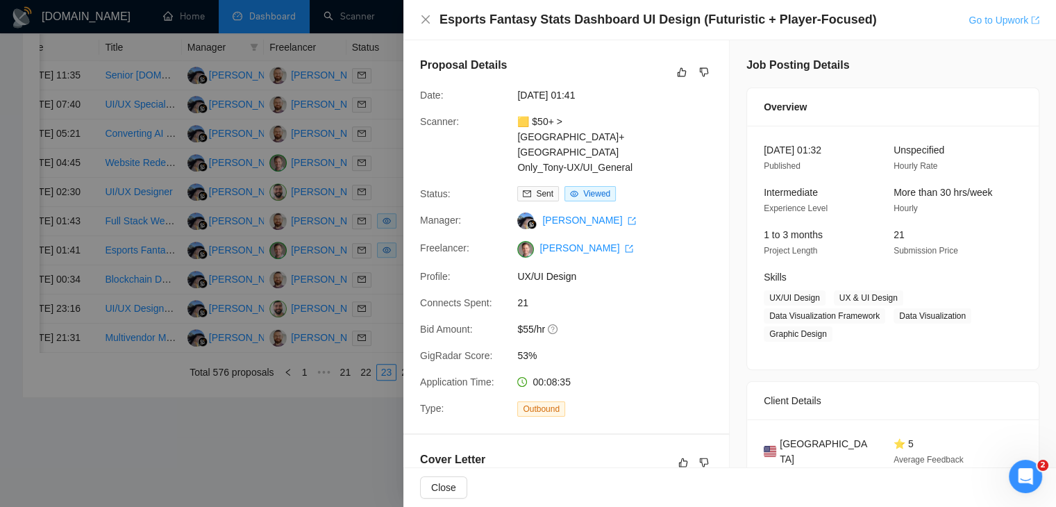
click at [980, 22] on link "Go to Upwork" at bounding box center [1003, 20] width 71 height 11
click at [993, 17] on link "Go to Upwork" at bounding box center [1003, 20] width 71 height 11
click at [426, 23] on icon "close" at bounding box center [425, 19] width 11 height 11
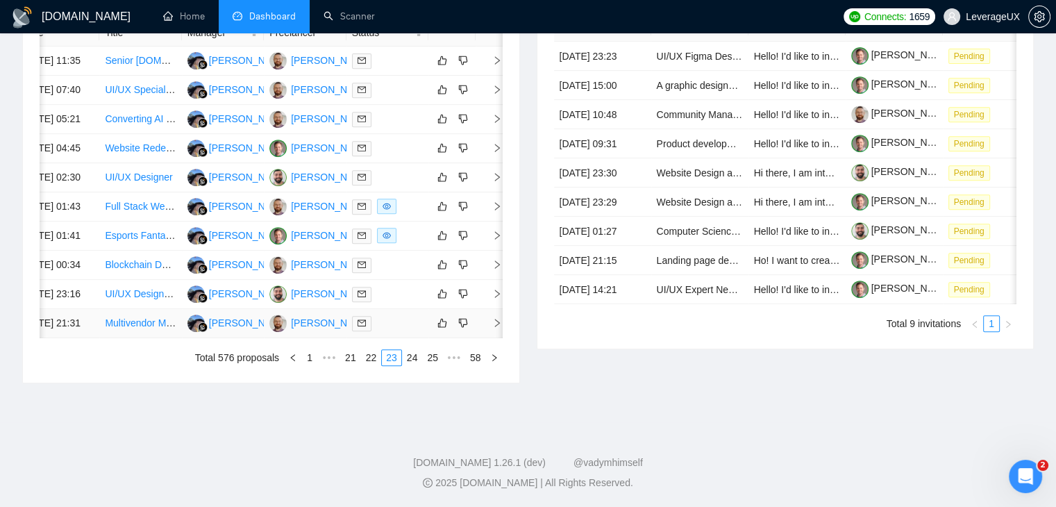
scroll to position [664, 0]
click at [410, 365] on link "24" at bounding box center [412, 357] width 19 height 15
click at [494, 124] on icon "right" at bounding box center [497, 119] width 10 height 10
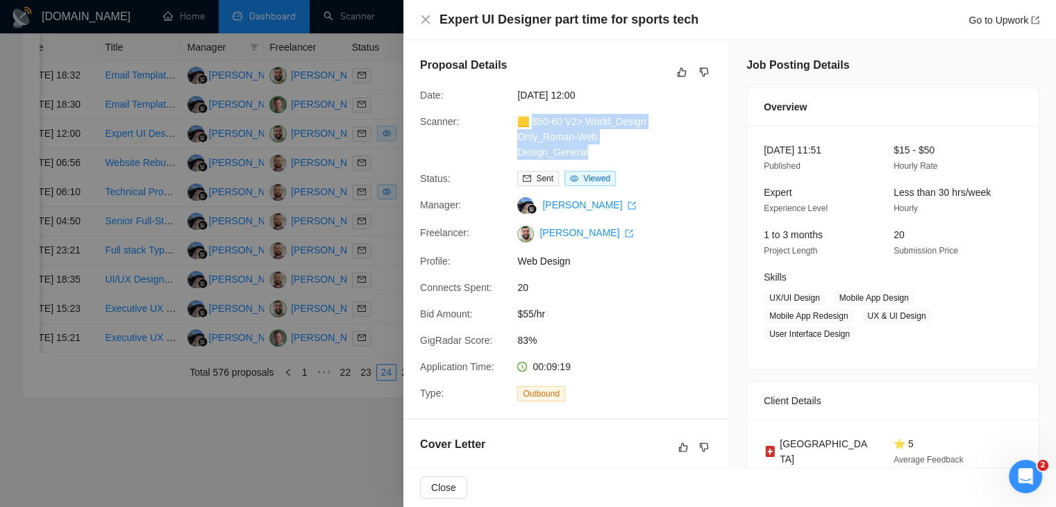
drag, startPoint x: 594, startPoint y: 149, endPoint x: 532, endPoint y: 117, distance: 69.5
click at [532, 117] on div "🟨 $50-60 V2> World_Design Only_Roman-Web Design_General" at bounding box center [585, 137] width 146 height 46
click at [975, 20] on link "Go to Upwork" at bounding box center [1003, 20] width 71 height 11
click at [429, 19] on icon "close" at bounding box center [425, 19] width 11 height 11
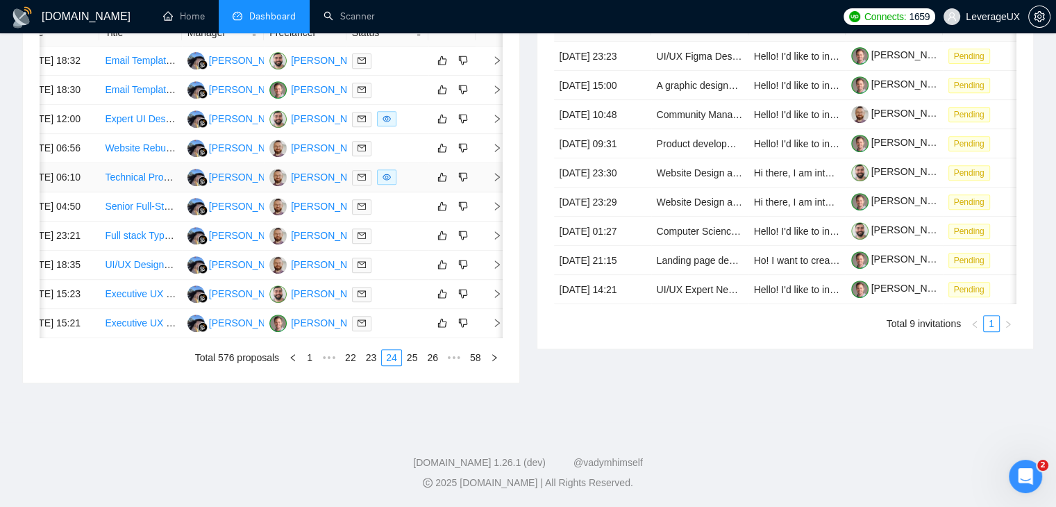
click at [495, 182] on icon "right" at bounding box center [497, 177] width 10 height 10
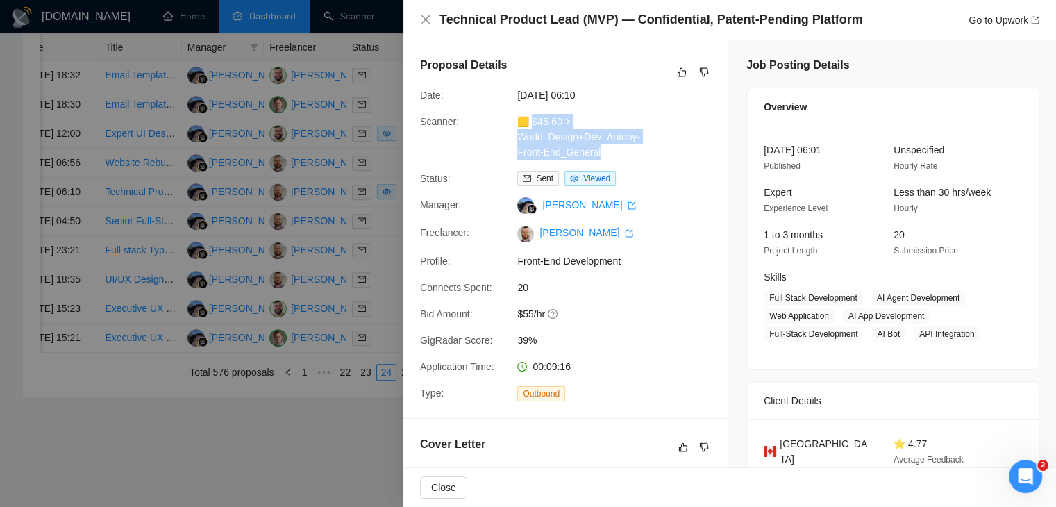
drag, startPoint x: 605, startPoint y: 153, endPoint x: 532, endPoint y: 126, distance: 78.0
click at [532, 126] on div "🟨 $45-60 > World_Design+Dev_Antony-Front-End_General" at bounding box center [585, 137] width 146 height 46
click at [983, 20] on link "Go to Upwork" at bounding box center [1003, 20] width 71 height 11
click at [427, 19] on icon "close" at bounding box center [425, 19] width 11 height 11
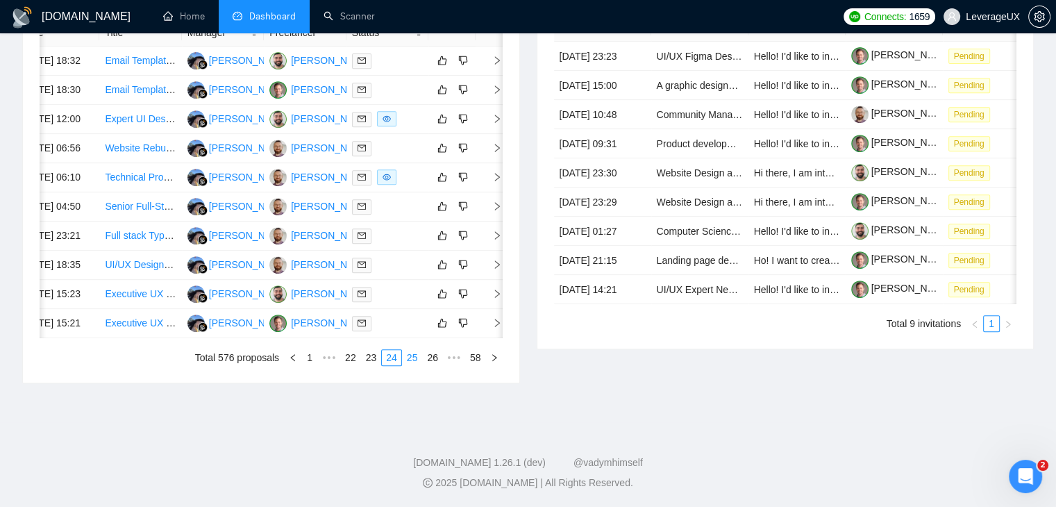
click at [413, 365] on link "25" at bounding box center [412, 357] width 19 height 15
click at [500, 182] on icon "right" at bounding box center [497, 177] width 10 height 10
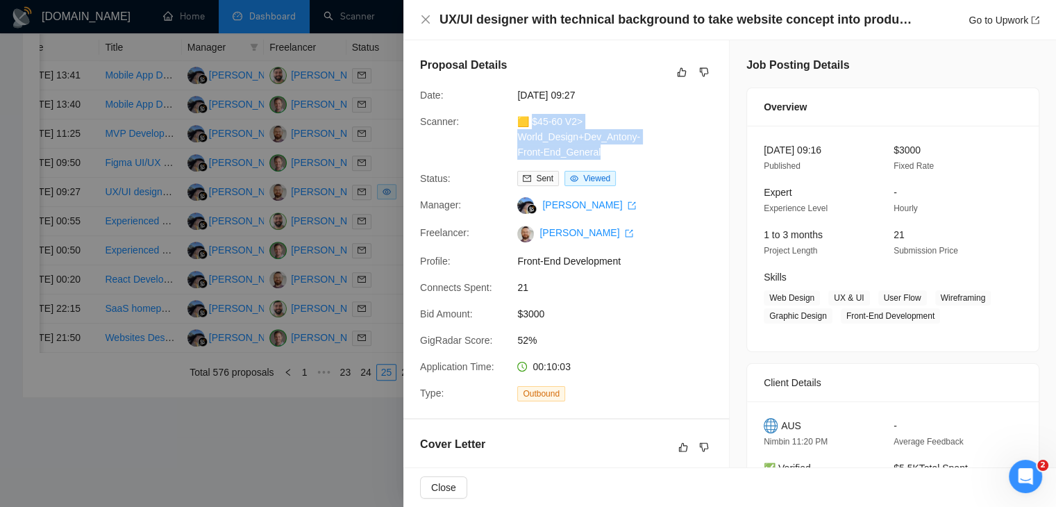
drag, startPoint x: 621, startPoint y: 158, endPoint x: 530, endPoint y: 124, distance: 97.1
click at [530, 124] on div "🟨 $45-60 V2> World_Design+Dev_Antony-Front-End_General" at bounding box center [585, 137] width 146 height 46
click at [986, 19] on link "Go to Upwork" at bounding box center [1003, 20] width 71 height 11
click at [423, 20] on icon "close" at bounding box center [425, 19] width 11 height 11
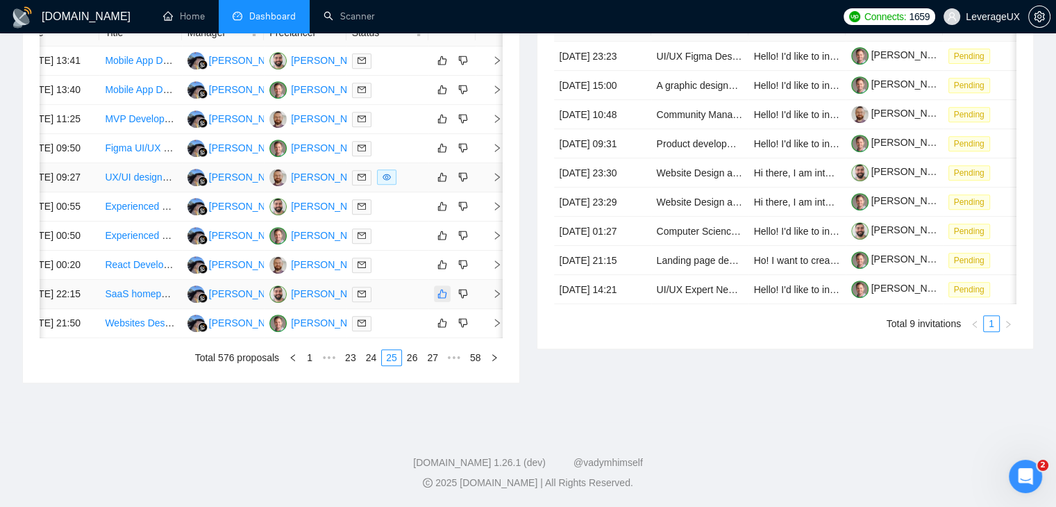
scroll to position [664, 0]
click at [411, 365] on link "26" at bounding box center [412, 357] width 19 height 15
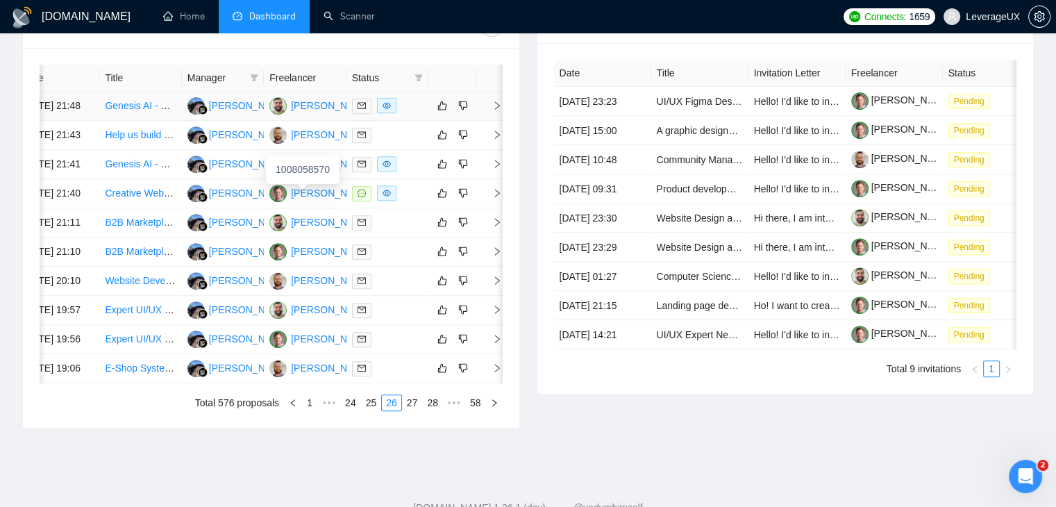
scroll to position [525, 0]
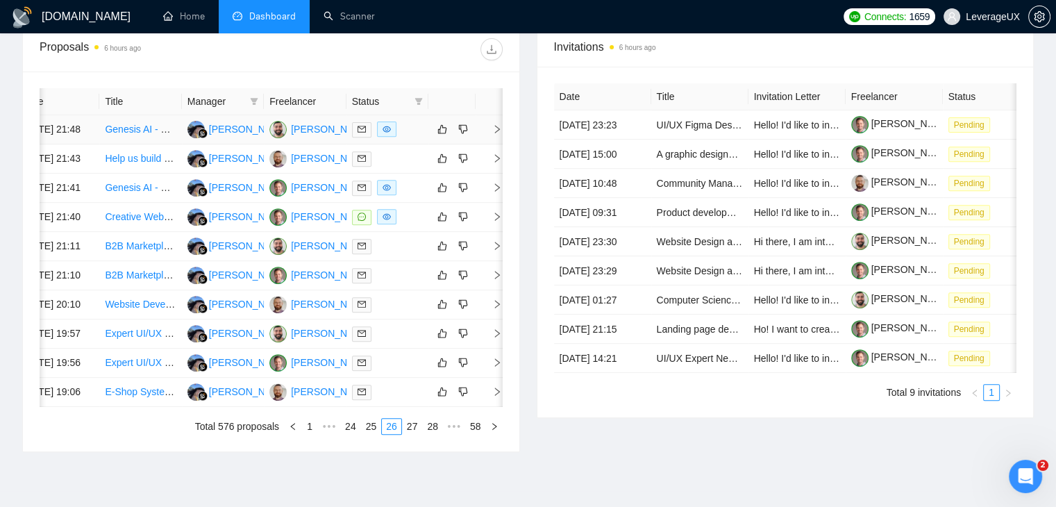
click at [496, 128] on td at bounding box center [489, 129] width 28 height 29
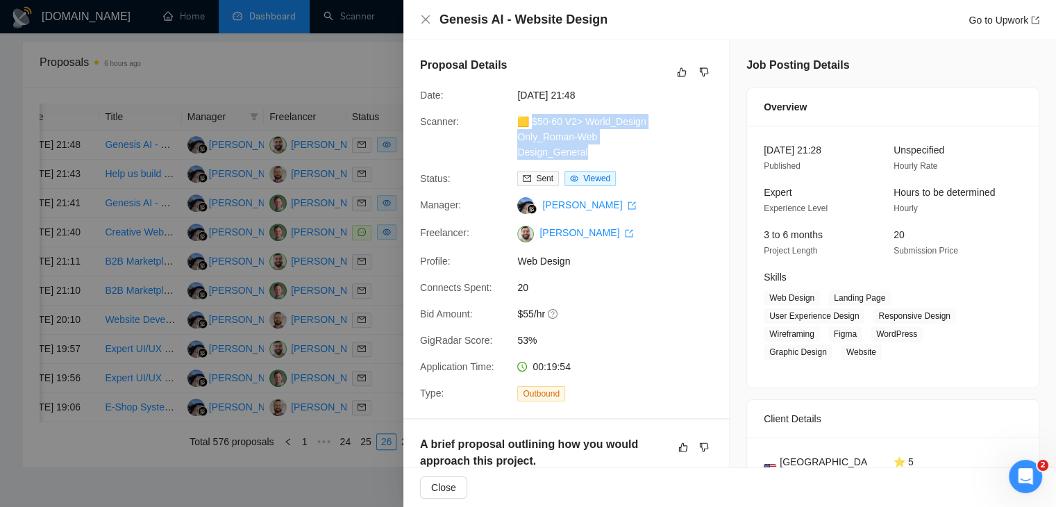
drag, startPoint x: 591, startPoint y: 149, endPoint x: 532, endPoint y: 120, distance: 66.4
click at [532, 120] on div "🟨 $50-60 V2> World_Design Only_Roman-Web Design_General" at bounding box center [585, 137] width 146 height 46
click at [984, 23] on link "Go to Upwork" at bounding box center [1003, 20] width 71 height 11
click at [377, 179] on div at bounding box center [528, 253] width 1056 height 507
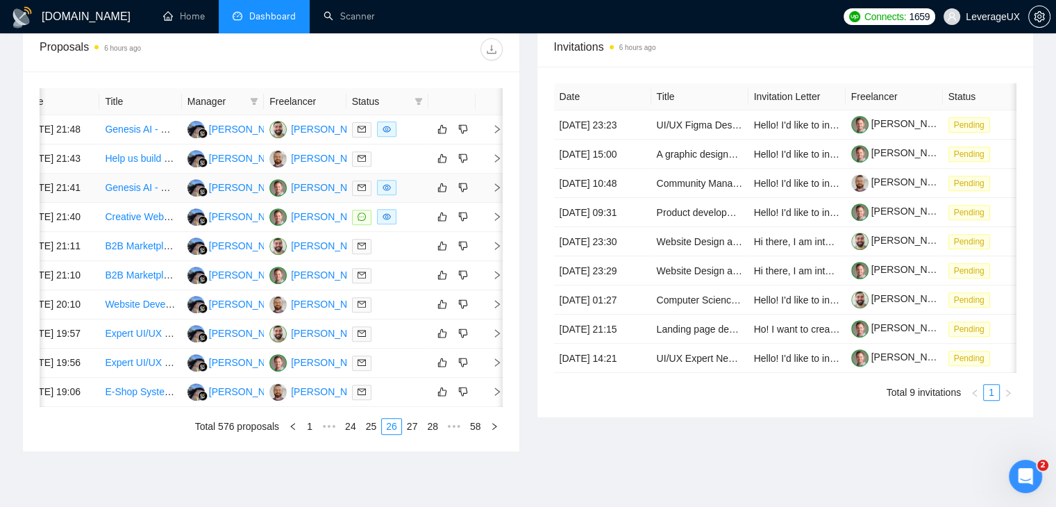
click at [494, 192] on icon "right" at bounding box center [497, 188] width 10 height 10
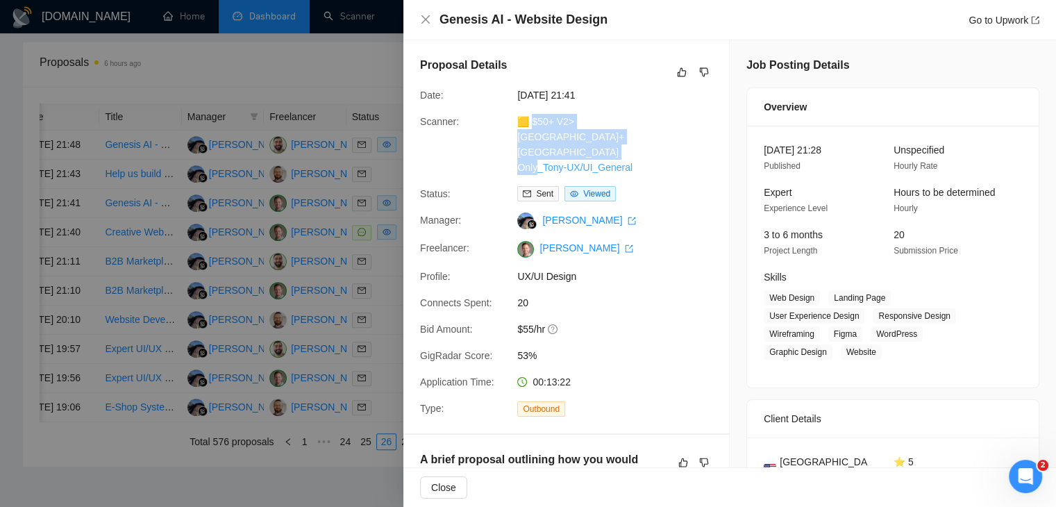
drag, startPoint x: 639, startPoint y: 149, endPoint x: 531, endPoint y: 123, distance: 111.4
click at [531, 123] on div "🟨 $50+ V2> US+Canada_Design Only_Tony-UX/UI_General" at bounding box center [585, 144] width 146 height 61
click at [986, 15] on link "Go to Upwork" at bounding box center [1003, 20] width 71 height 11
click at [425, 20] on icon "close" at bounding box center [425, 19] width 8 height 8
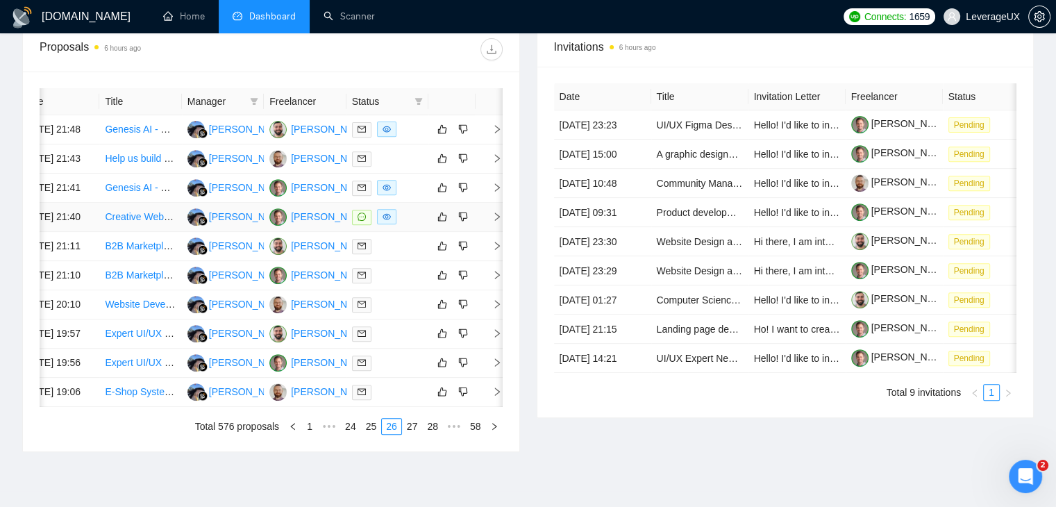
click at [500, 221] on icon "right" at bounding box center [497, 217] width 10 height 10
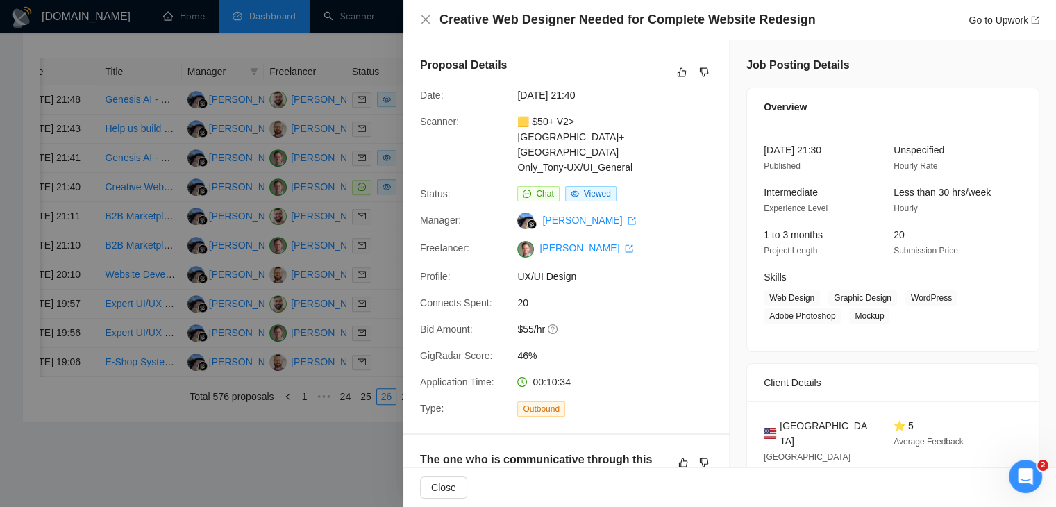
scroll to position [594, 0]
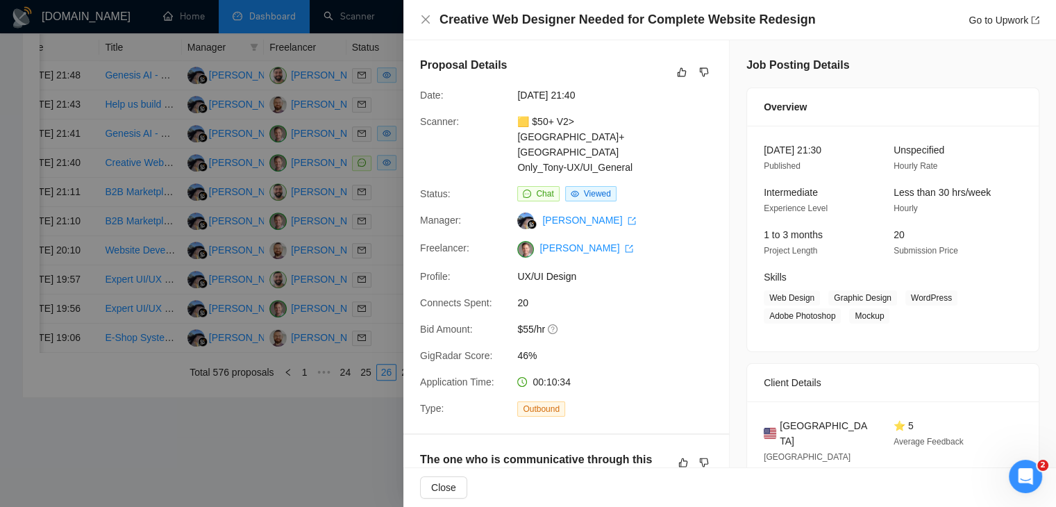
click at [418, 17] on div "Creative Web Designer Needed for Complete Website Redesign Go to Upwork" at bounding box center [729, 20] width 652 height 40
click at [425, 17] on icon "close" at bounding box center [425, 19] width 11 height 11
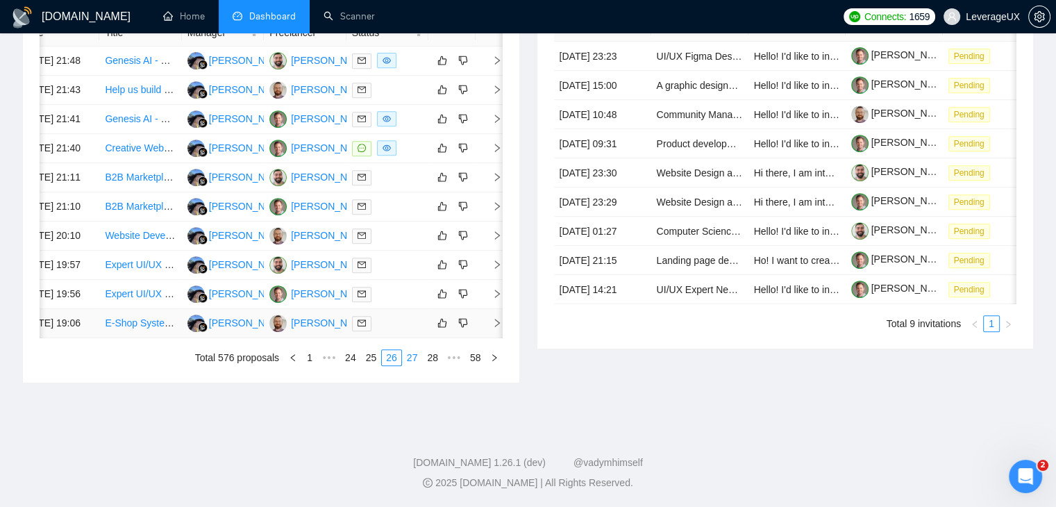
scroll to position [733, 0]
click at [416, 360] on link "27" at bounding box center [412, 357] width 19 height 15
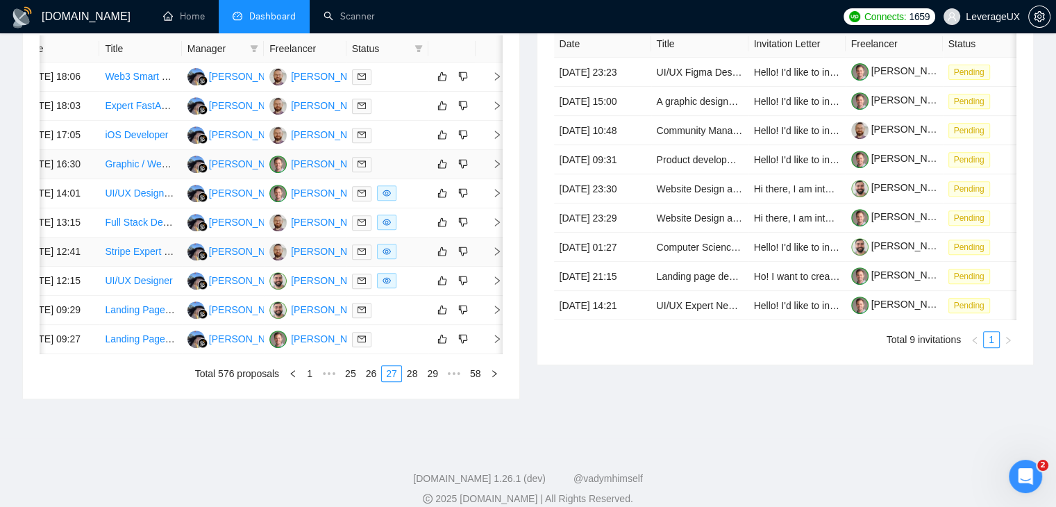
scroll to position [594, 0]
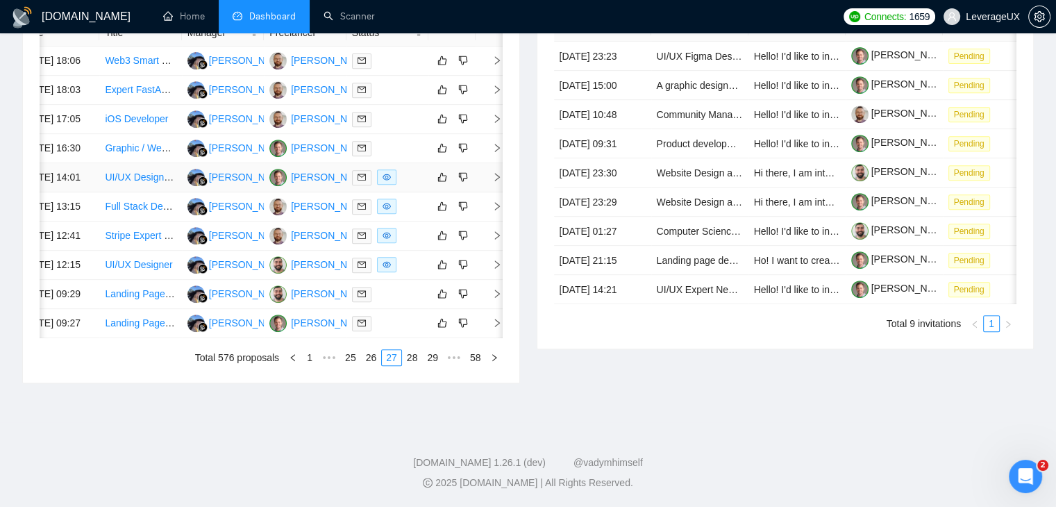
click at [492, 182] on icon "right" at bounding box center [497, 177] width 10 height 10
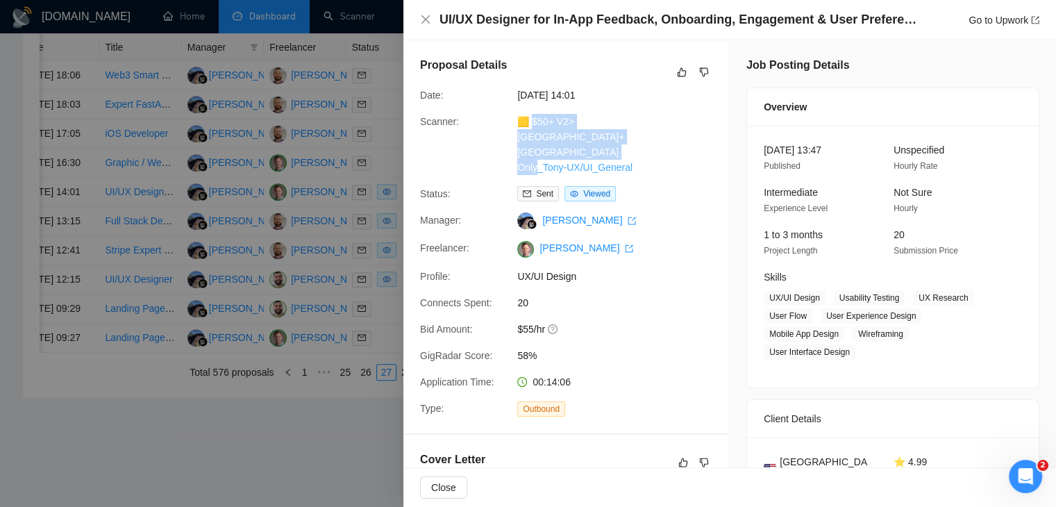
drag, startPoint x: 644, startPoint y: 153, endPoint x: 531, endPoint y: 120, distance: 117.9
click at [531, 120] on div "🟨 $50+ V2> US+Canada_Design Only_Tony-UX/UI_General" at bounding box center [585, 144] width 146 height 61
click at [981, 17] on link "Go to Upwork" at bounding box center [1003, 20] width 71 height 11
click at [425, 21] on icon "close" at bounding box center [425, 19] width 8 height 8
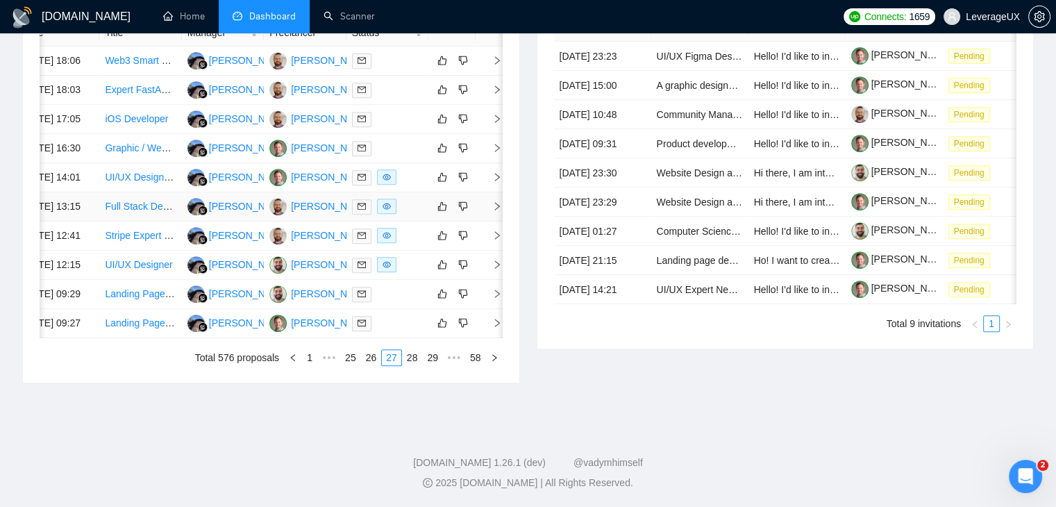
click at [494, 211] on icon "right" at bounding box center [497, 206] width 10 height 10
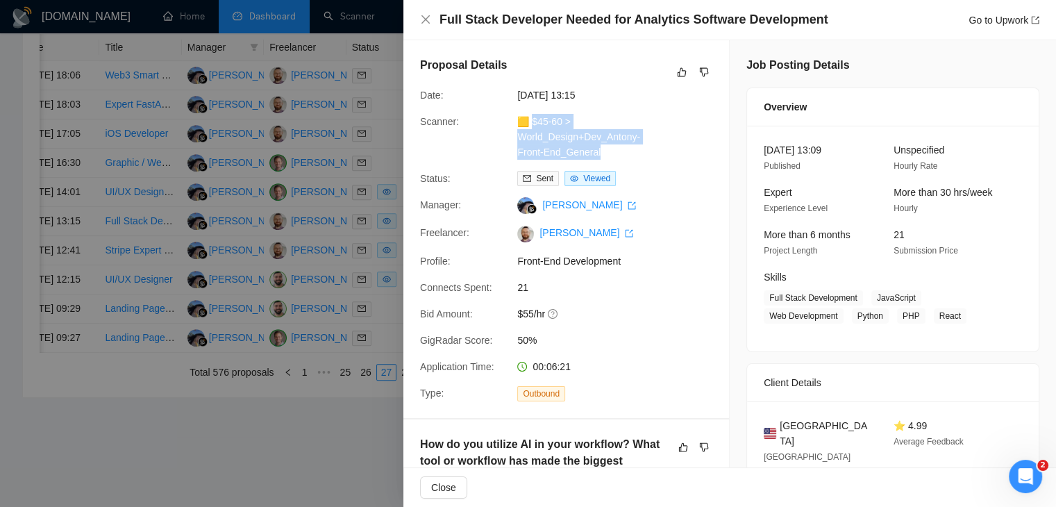
drag, startPoint x: 609, startPoint y: 151, endPoint x: 533, endPoint y: 121, distance: 82.0
click at [533, 121] on div "🟨 $45-60 > World_Design+Dev_Antony-Front-End_General" at bounding box center [585, 137] width 146 height 46
click at [979, 22] on link "Go to Upwork" at bounding box center [1003, 20] width 71 height 11
click at [425, 20] on icon "close" at bounding box center [425, 19] width 8 height 8
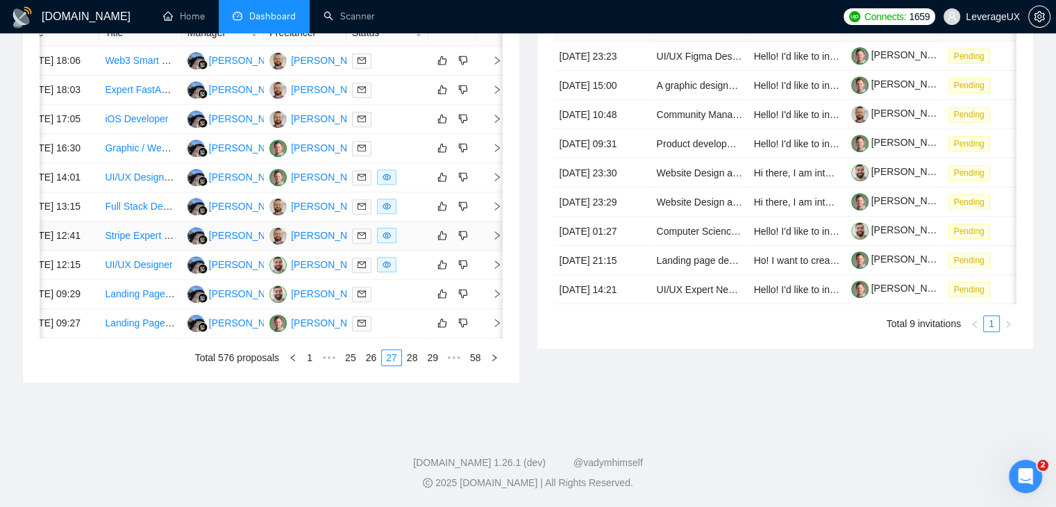
click at [499, 240] on icon "right" at bounding box center [497, 235] width 10 height 10
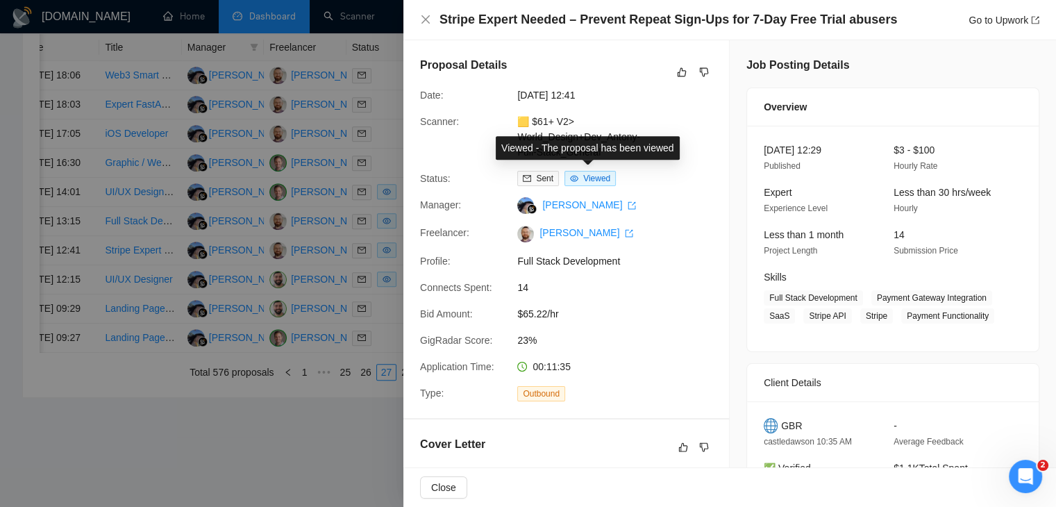
click at [652, 180] on div "Sent Viewed" at bounding box center [585, 178] width 146 height 15
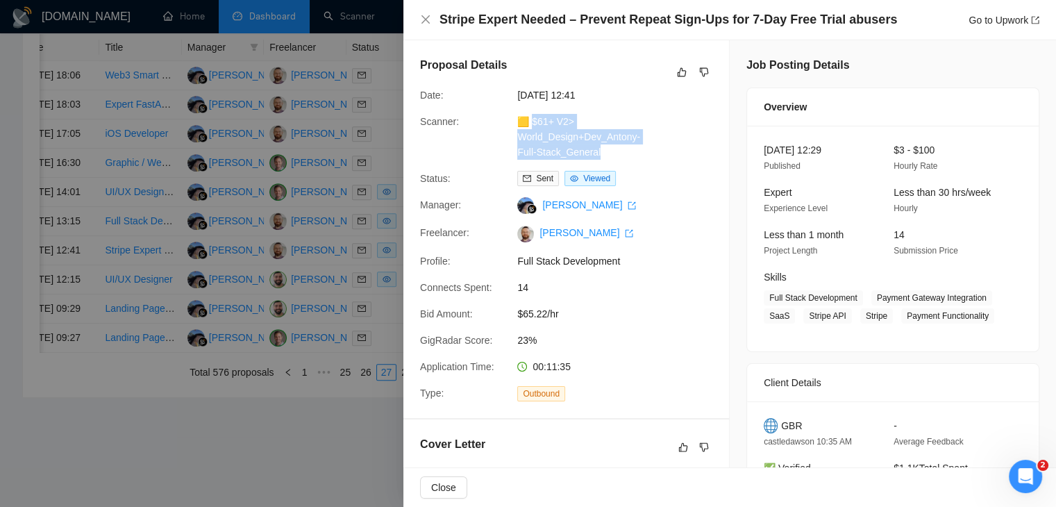
drag, startPoint x: 601, startPoint y: 156, endPoint x: 530, endPoint y: 123, distance: 78.2
click at [530, 123] on div "🟨 $61+ V2> World_Design+Dev_Antony-Full-Stack_General" at bounding box center [585, 137] width 146 height 46
click at [979, 17] on link "Go to Upwork" at bounding box center [1003, 20] width 71 height 11
click at [423, 20] on icon "close" at bounding box center [425, 19] width 11 height 11
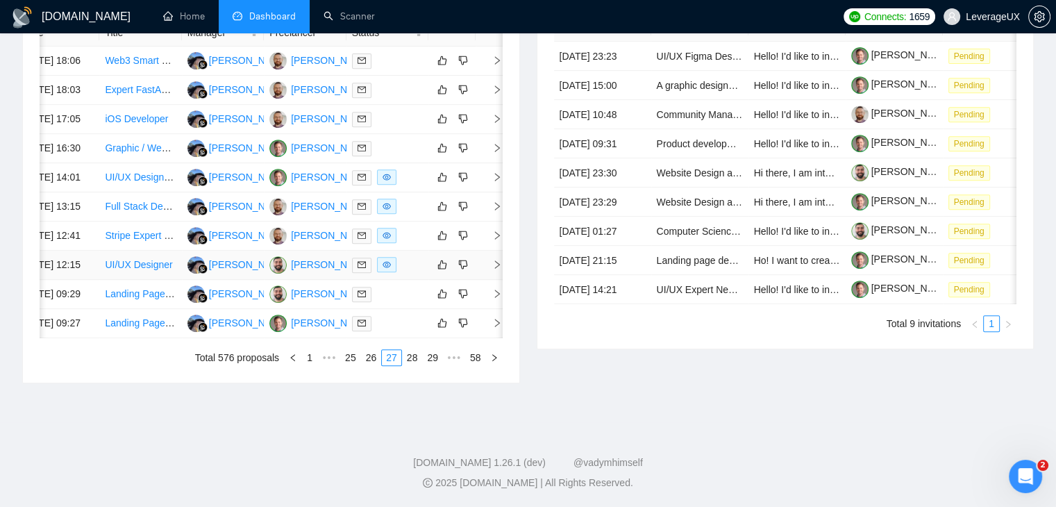
click at [498, 269] on icon "right" at bounding box center [497, 265] width 10 height 10
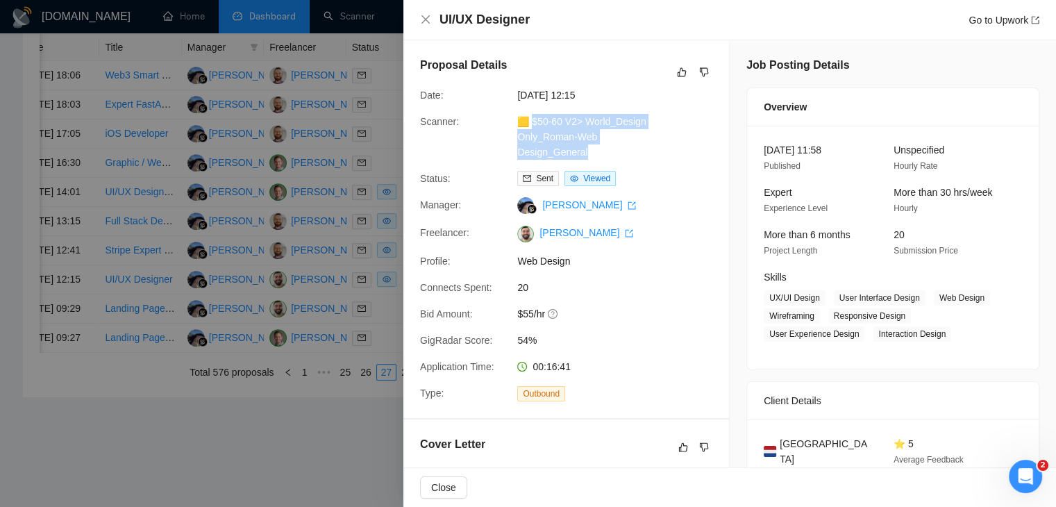
drag, startPoint x: 586, startPoint y: 152, endPoint x: 532, endPoint y: 120, distance: 62.9
click at [532, 120] on div "🟨 $50-60 V2> World_Design Only_Roman-Web Design_General" at bounding box center [585, 137] width 146 height 46
click at [977, 23] on link "Go to Upwork" at bounding box center [1003, 20] width 71 height 11
click at [372, 366] on div at bounding box center [528, 253] width 1056 height 507
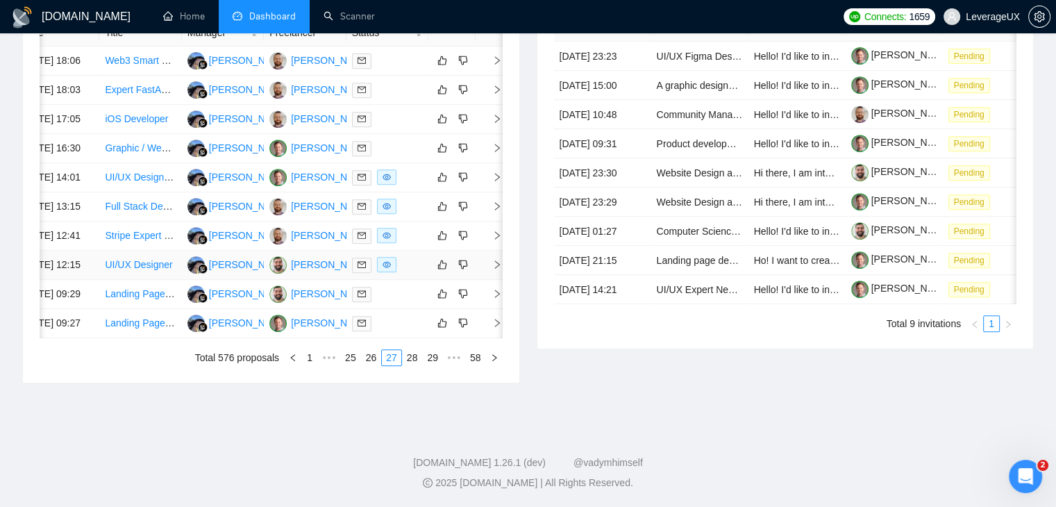
scroll to position [733, 0]
click at [415, 361] on link "28" at bounding box center [412, 357] width 19 height 15
click at [494, 309] on td at bounding box center [489, 294] width 28 height 29
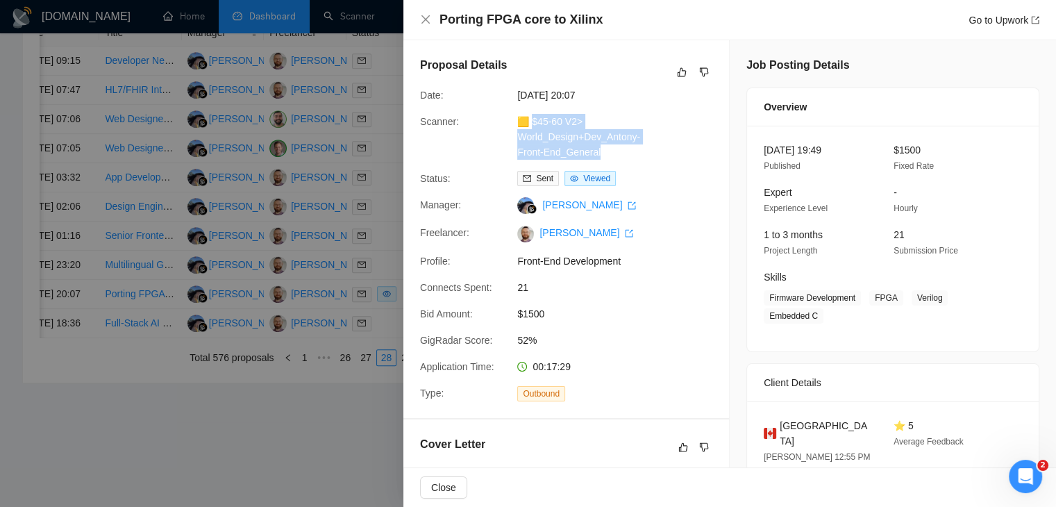
drag, startPoint x: 601, startPoint y: 157, endPoint x: 531, endPoint y: 119, distance: 79.8
click at [531, 119] on div "🟨 $45-60 V2> World_Design+Dev_Antony-Front-End_General" at bounding box center [585, 137] width 146 height 46
click at [985, 19] on link "Go to Upwork" at bounding box center [1003, 20] width 71 height 11
click at [373, 174] on div at bounding box center [528, 253] width 1056 height 507
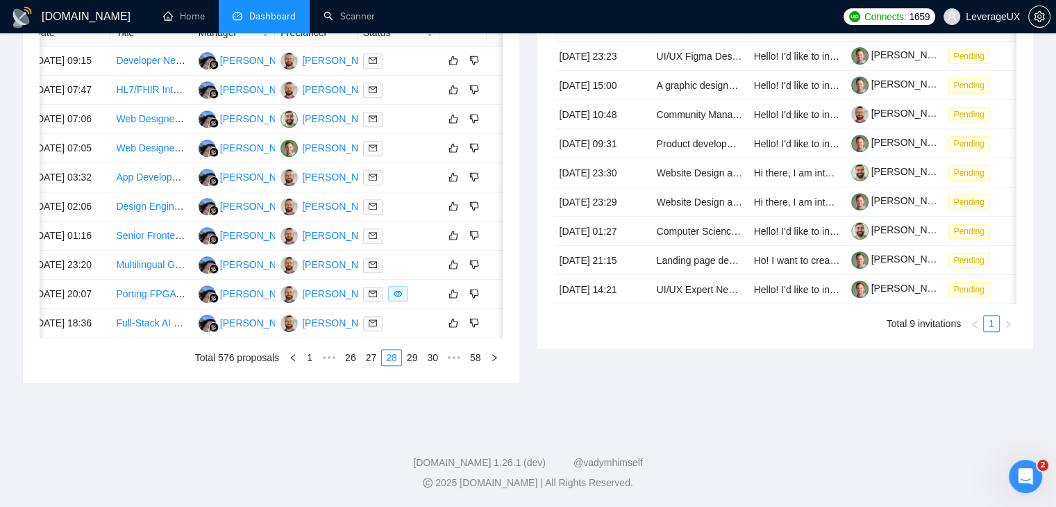
scroll to position [0, 21]
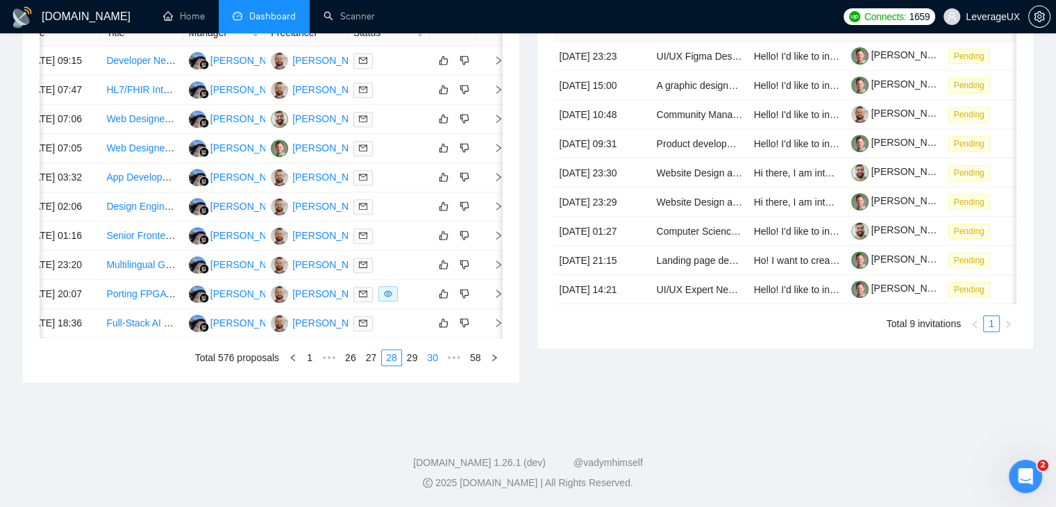
click at [406, 365] on link "29" at bounding box center [412, 357] width 19 height 15
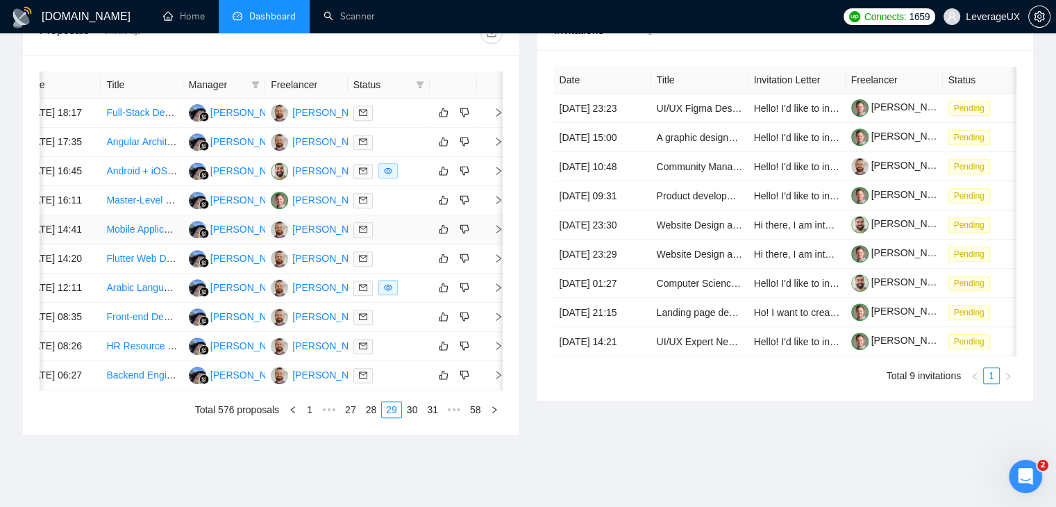
scroll to position [525, 0]
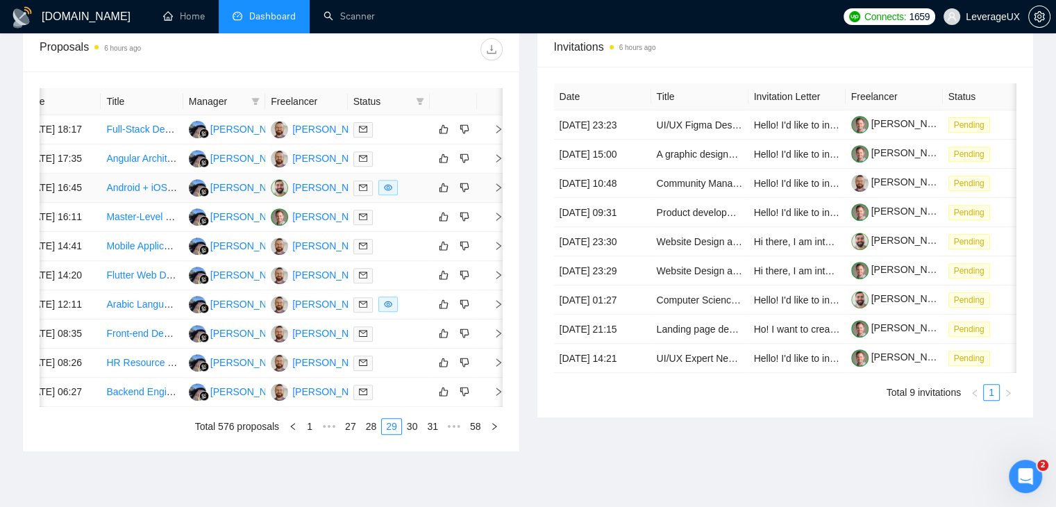
click at [499, 192] on icon "right" at bounding box center [498, 187] width 5 height 8
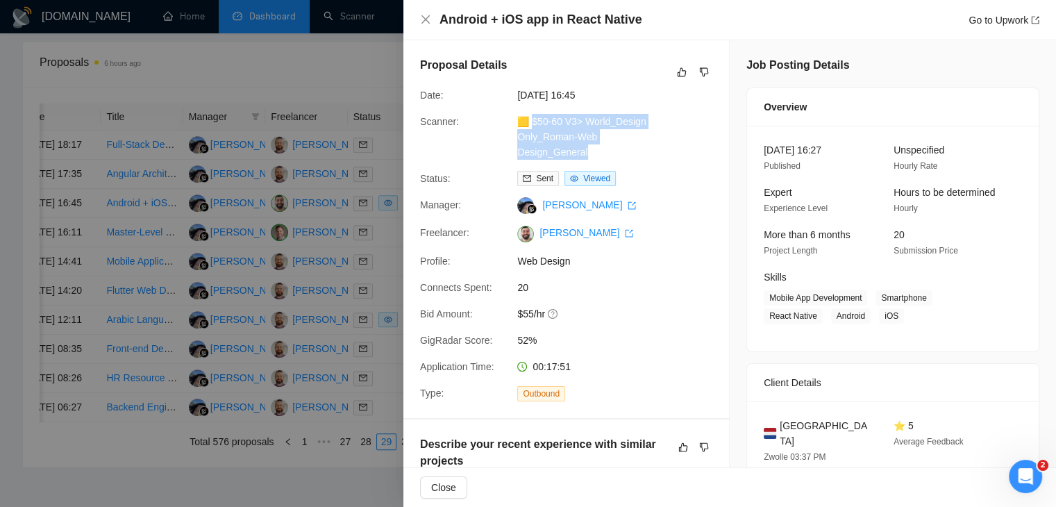
drag, startPoint x: 595, startPoint y: 151, endPoint x: 533, endPoint y: 126, distance: 66.9
click at [533, 126] on div "🟨 $50-60 V3> World_Design Only_Roman-Web Design_General" at bounding box center [585, 137] width 146 height 46
click at [994, 21] on link "Go to Upwork" at bounding box center [1003, 20] width 71 height 11
click at [426, 17] on icon "close" at bounding box center [425, 19] width 11 height 11
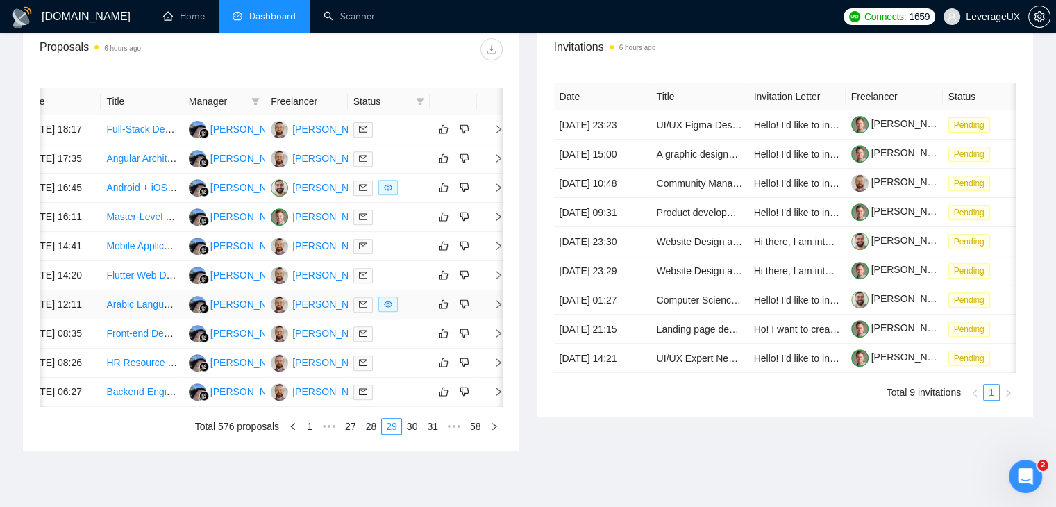
click at [494, 309] on icon "right" at bounding box center [499, 304] width 10 height 10
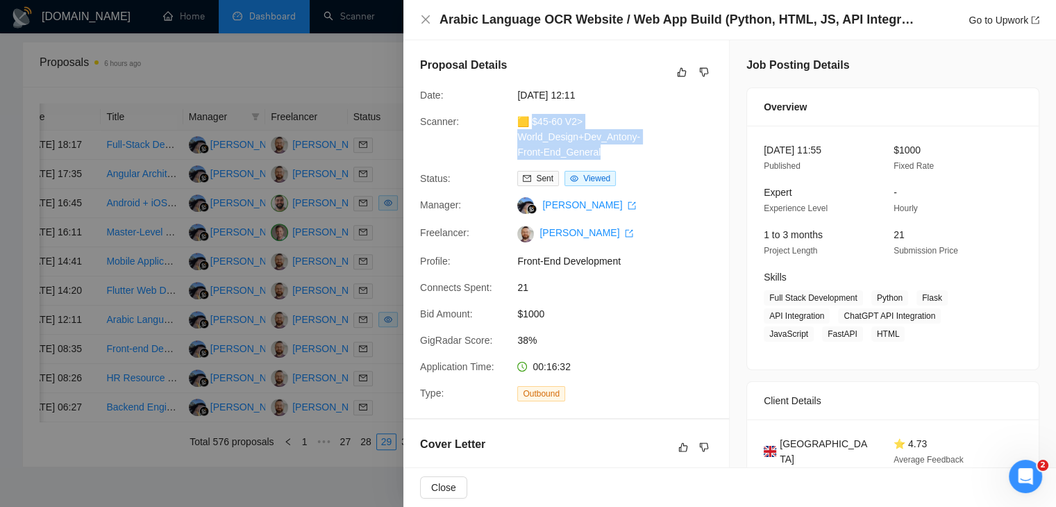
drag, startPoint x: 612, startPoint y: 156, endPoint x: 532, endPoint y: 123, distance: 85.9
click at [532, 123] on div "🟨 $45-60 V2> World_Design+Dev_Antony-Front-End_General" at bounding box center [585, 137] width 146 height 46
click at [988, 18] on link "Go to Upwork" at bounding box center [1003, 20] width 71 height 11
click at [346, 317] on div at bounding box center [528, 253] width 1056 height 507
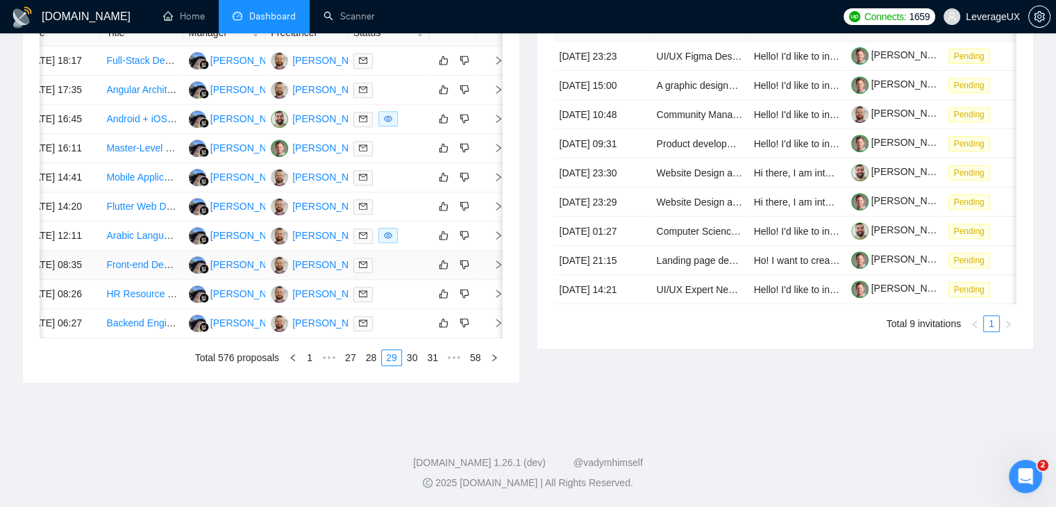
scroll to position [664, 0]
click at [415, 366] on li "30" at bounding box center [412, 357] width 21 height 17
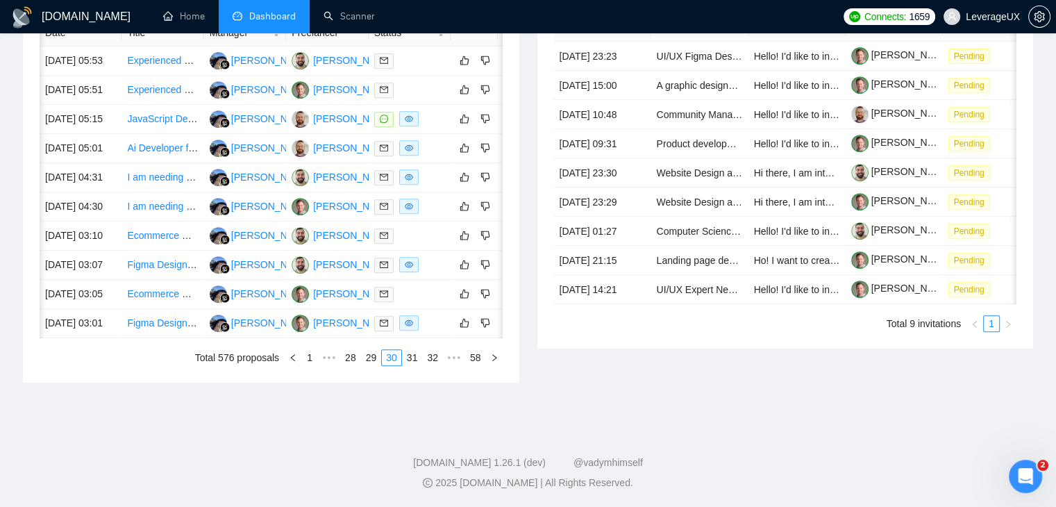
scroll to position [0, 22]
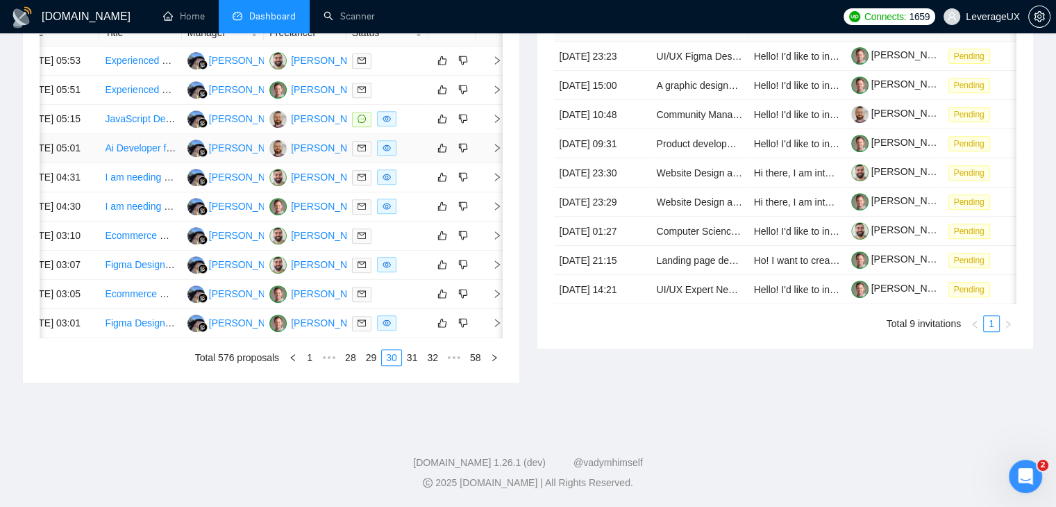
click at [492, 153] on icon "right" at bounding box center [497, 148] width 10 height 10
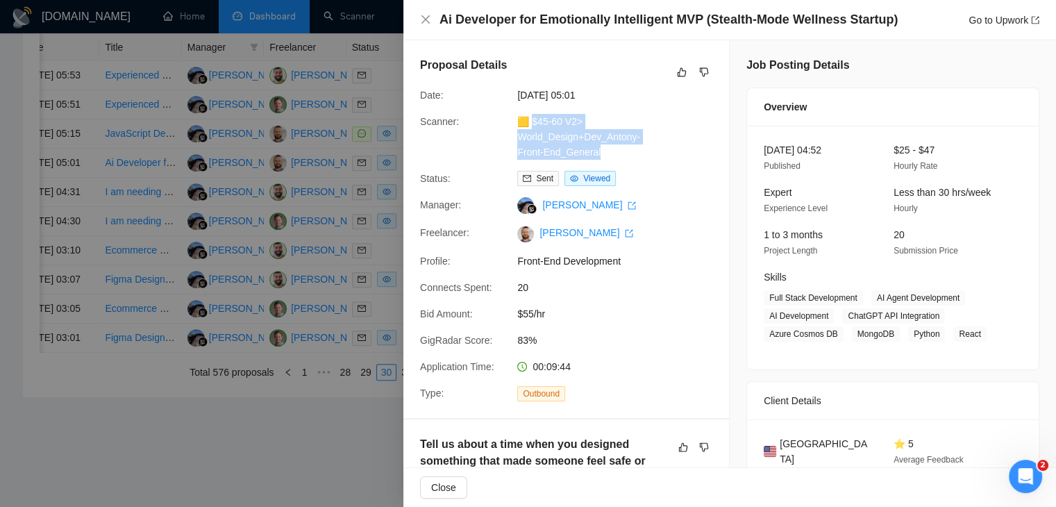
drag, startPoint x: 616, startPoint y: 151, endPoint x: 533, endPoint y: 126, distance: 87.2
click at [533, 126] on div "🟨 $45-60 V2> World_Design+Dev_Antony-Front-End_General" at bounding box center [585, 137] width 146 height 46
click at [986, 15] on link "Go to Upwork" at bounding box center [1003, 20] width 71 height 11
click at [420, 15] on icon "close" at bounding box center [425, 19] width 11 height 11
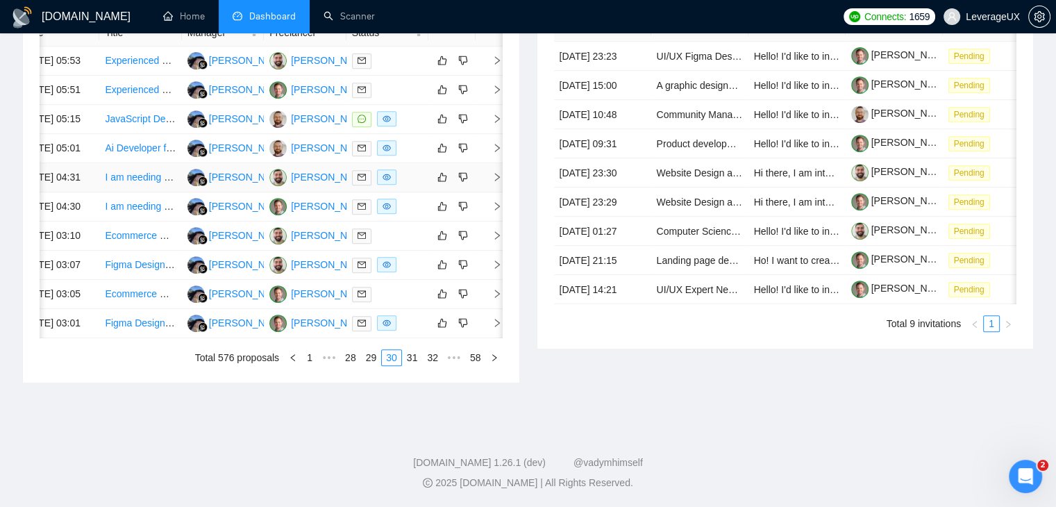
click at [494, 182] on icon "right" at bounding box center [497, 177] width 10 height 10
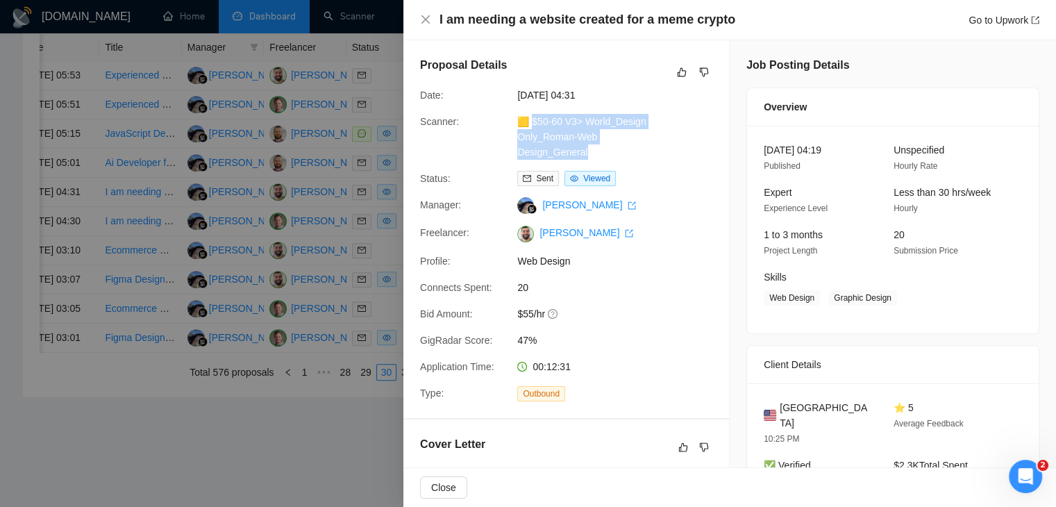
drag, startPoint x: 591, startPoint y: 153, endPoint x: 530, endPoint y: 118, distance: 70.6
click at [530, 118] on div "🟨 $50-60 V3> World_Design Only_Roman-Web Design_General" at bounding box center [585, 137] width 146 height 46
click at [970, 20] on link "Go to Upwork" at bounding box center [1003, 20] width 71 height 11
click at [430, 22] on icon "close" at bounding box center [425, 19] width 11 height 11
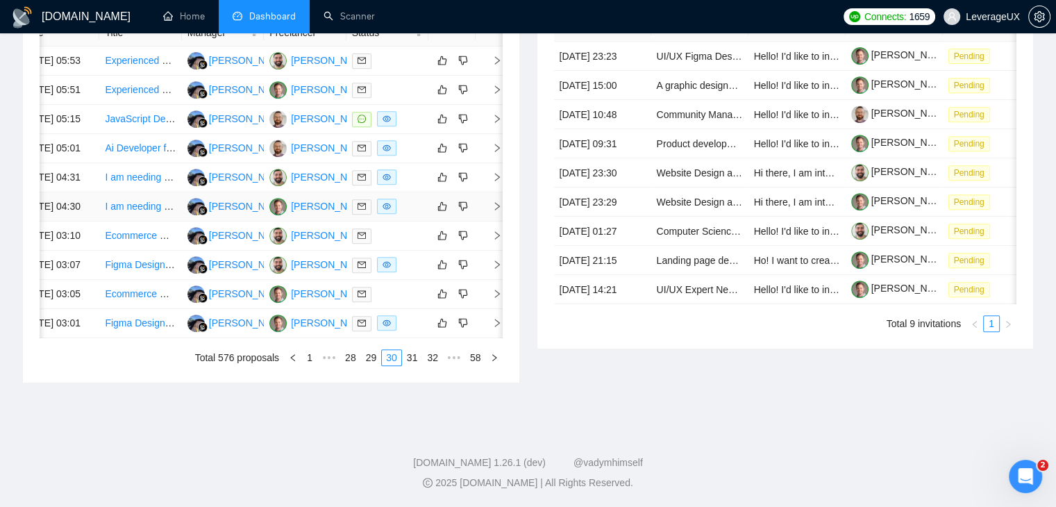
click at [494, 211] on icon "right" at bounding box center [497, 206] width 10 height 10
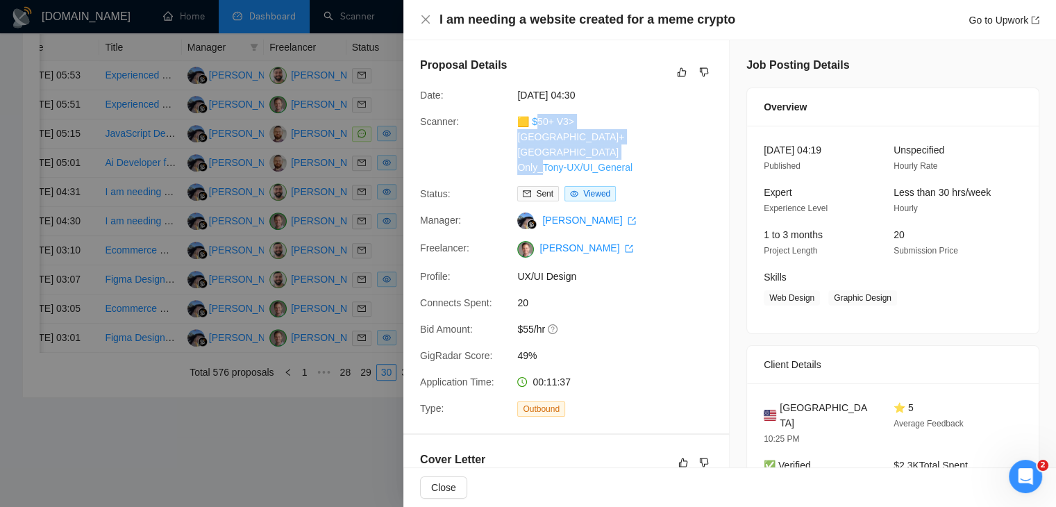
drag, startPoint x: 636, startPoint y: 151, endPoint x: 532, endPoint y: 124, distance: 107.4
click at [532, 124] on div "🟨 $50+ V3> US+Canada_Design Only_Tony-UX/UI_General" at bounding box center [585, 144] width 146 height 61
click at [979, 25] on link "Go to Upwork" at bounding box center [1003, 20] width 71 height 11
click at [423, 19] on icon "close" at bounding box center [425, 19] width 11 height 11
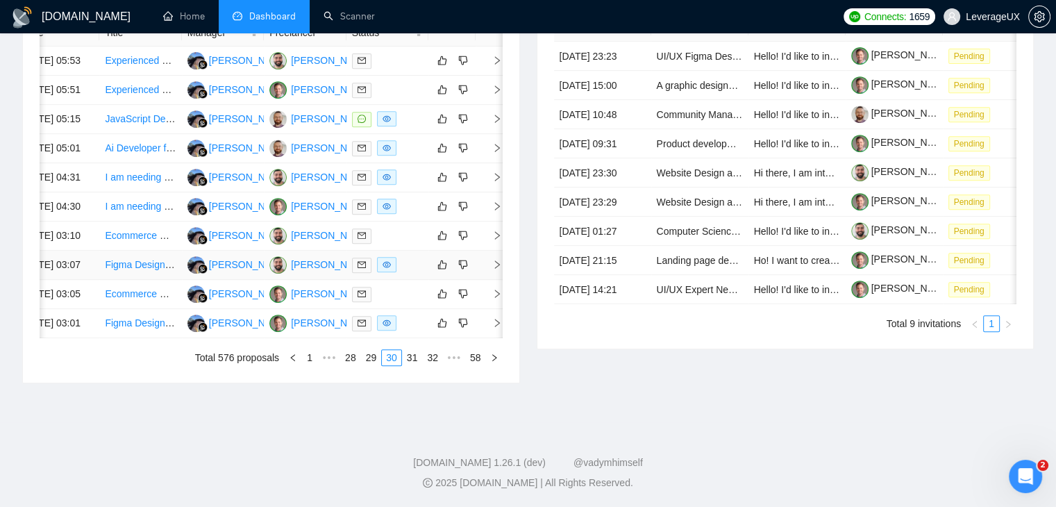
click at [496, 269] on icon "right" at bounding box center [497, 265] width 10 height 10
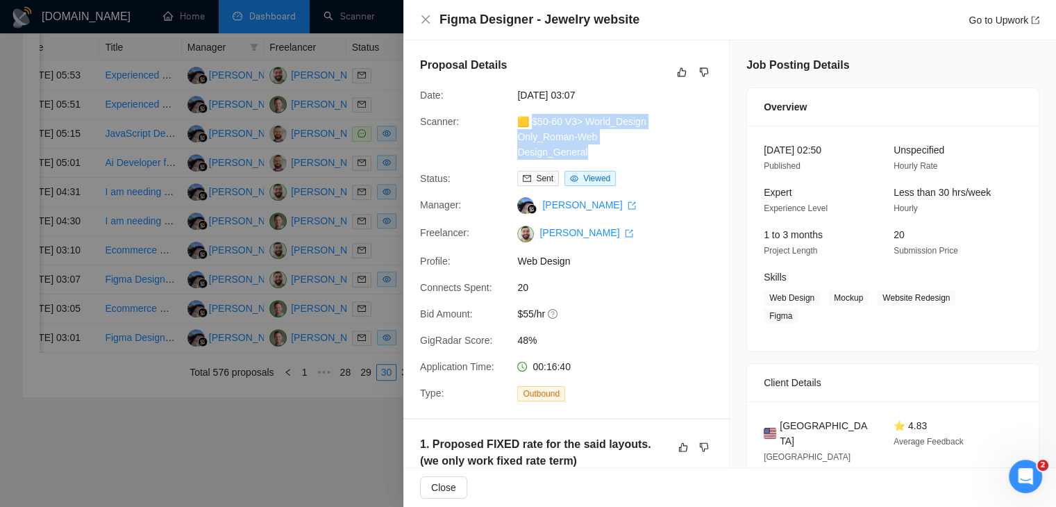
drag, startPoint x: 607, startPoint y: 151, endPoint x: 532, endPoint y: 122, distance: 79.5
click at [532, 122] on div "🟨 $50-60 V3> World_Design Only_Roman-Web Design_General" at bounding box center [585, 137] width 146 height 46
click at [1021, 26] on link "Go to Upwork" at bounding box center [1003, 20] width 71 height 11
click at [326, 335] on div at bounding box center [528, 253] width 1056 height 507
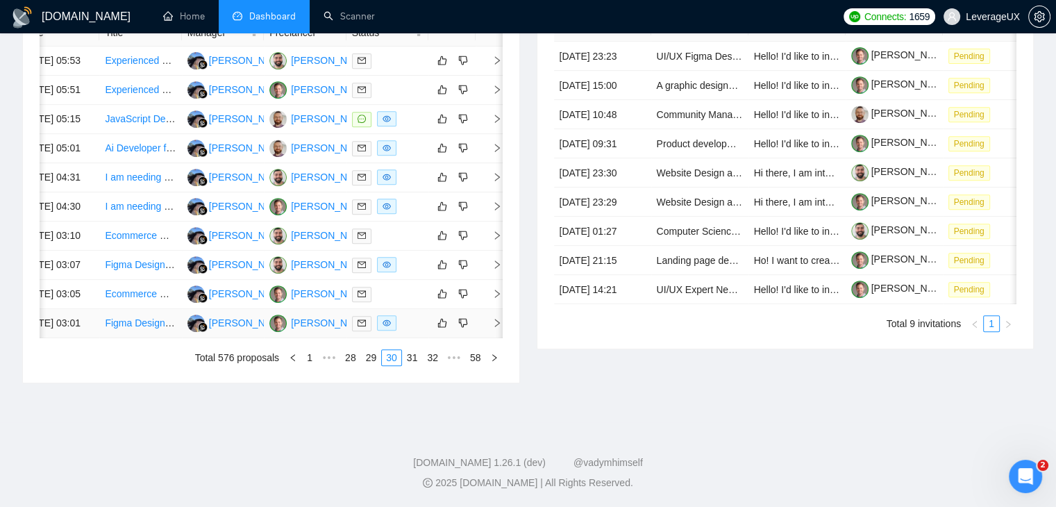
click at [497, 328] on icon "right" at bounding box center [497, 323] width 10 height 10
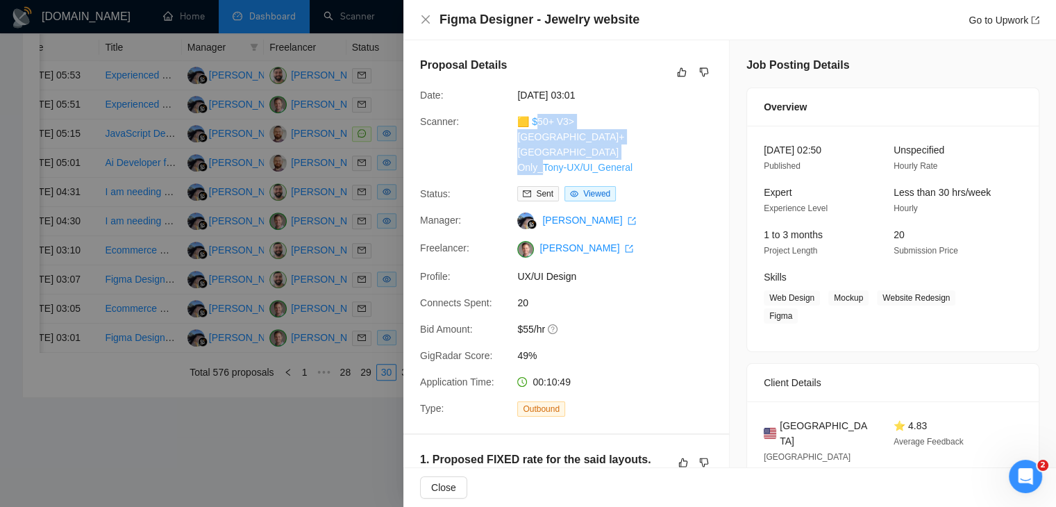
drag, startPoint x: 647, startPoint y: 148, endPoint x: 530, endPoint y: 121, distance: 119.6
click at [530, 121] on div "🟨 $50+ V3> US+Canada_Design Only_Tony-UX/UI_General" at bounding box center [585, 144] width 146 height 61
click at [1018, 23] on link "Go to Upwork" at bounding box center [1003, 20] width 71 height 11
click at [425, 19] on icon "close" at bounding box center [425, 19] width 8 height 8
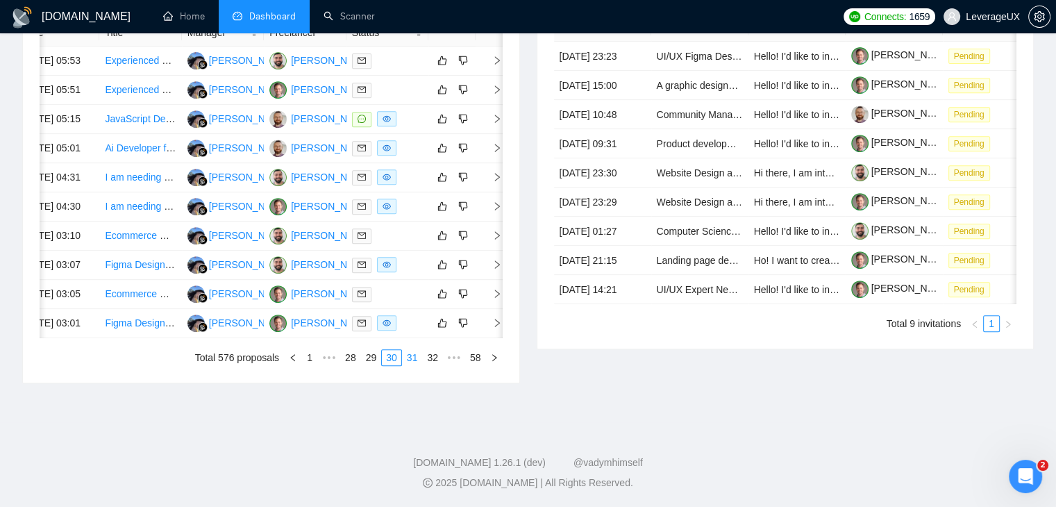
click at [408, 365] on link "31" at bounding box center [412, 357] width 19 height 15
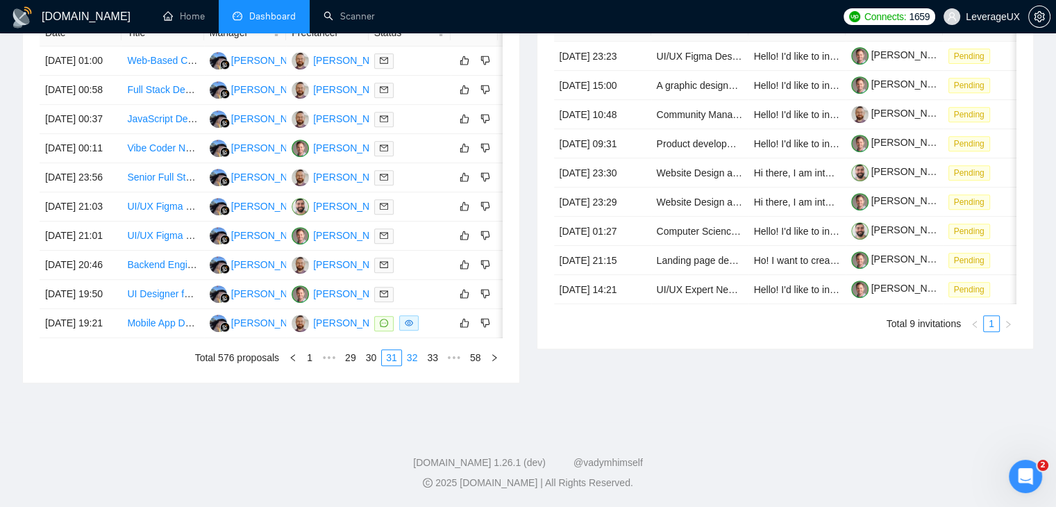
click at [412, 365] on link "32" at bounding box center [412, 357] width 19 height 15
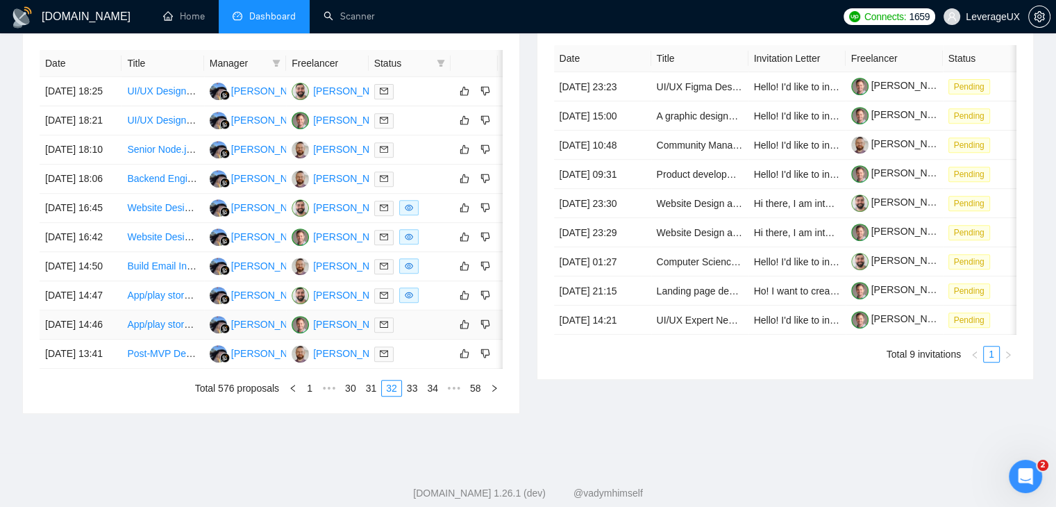
scroll to position [594, 0]
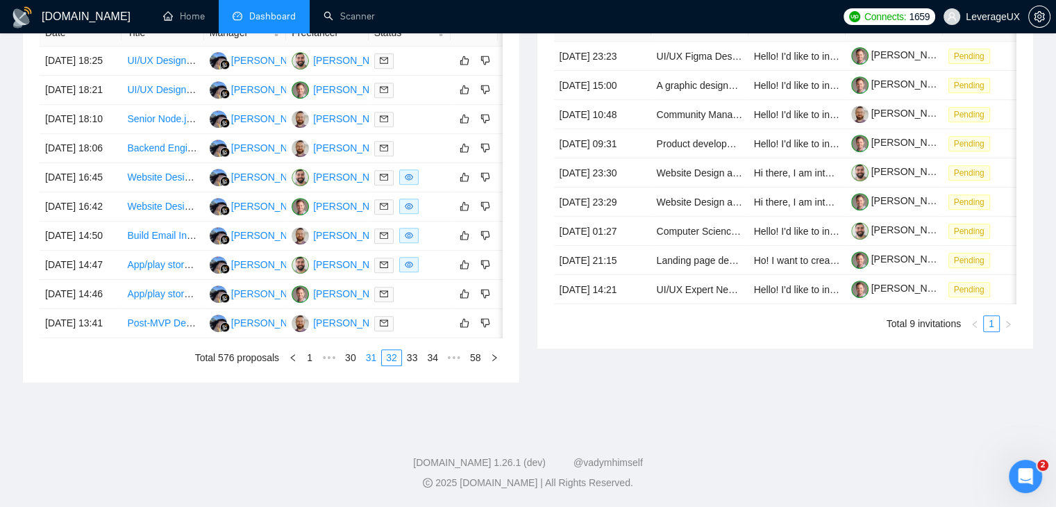
click at [372, 365] on link "31" at bounding box center [371, 357] width 19 height 15
click at [417, 365] on link "32" at bounding box center [412, 357] width 19 height 15
click at [406, 365] on link "33" at bounding box center [412, 357] width 19 height 15
click at [412, 365] on link "34" at bounding box center [412, 357] width 19 height 15
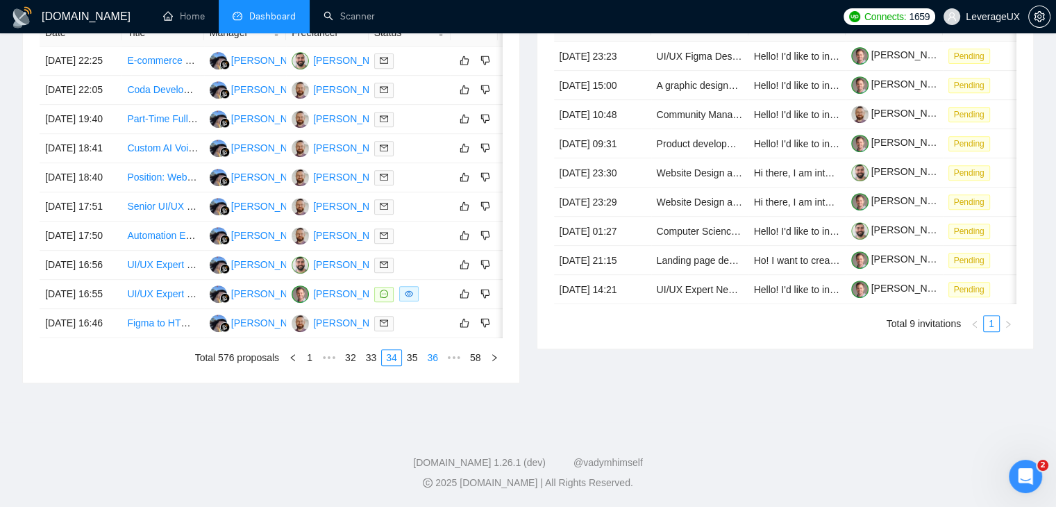
click at [410, 365] on link "35" at bounding box center [412, 357] width 19 height 15
click at [408, 360] on link "36" at bounding box center [412, 357] width 19 height 15
click at [411, 356] on link "37" at bounding box center [412, 357] width 19 height 15
click at [421, 360] on link "38" at bounding box center [412, 357] width 19 height 15
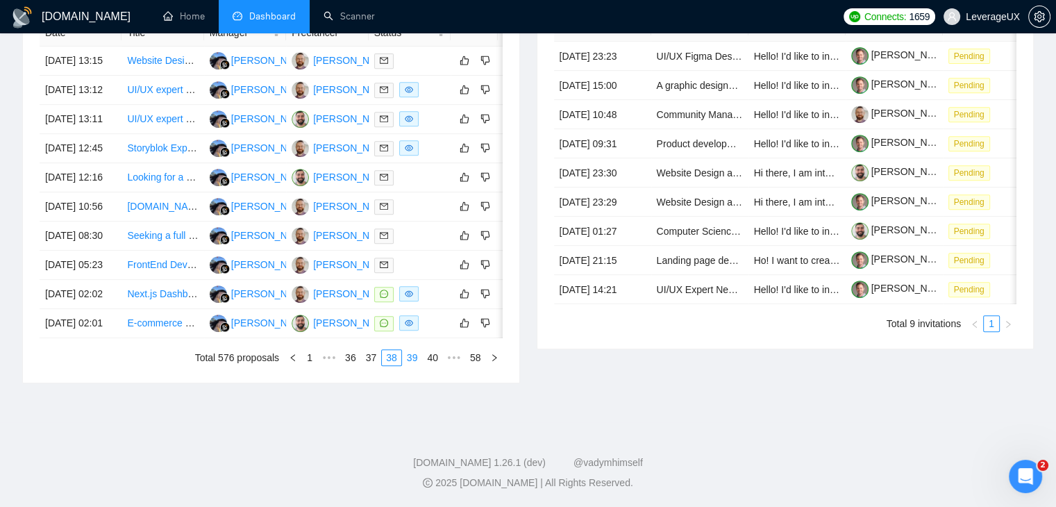
click at [421, 356] on link "39" at bounding box center [412, 357] width 19 height 15
click at [411, 356] on link "40" at bounding box center [412, 357] width 19 height 15
click at [414, 358] on link "41" at bounding box center [412, 357] width 19 height 15
click at [419, 357] on link "42" at bounding box center [412, 357] width 19 height 15
click at [419, 365] on ul "Total 576 proposals 1 ••• 40 41 42 43 44 ••• 58" at bounding box center [271, 357] width 463 height 17
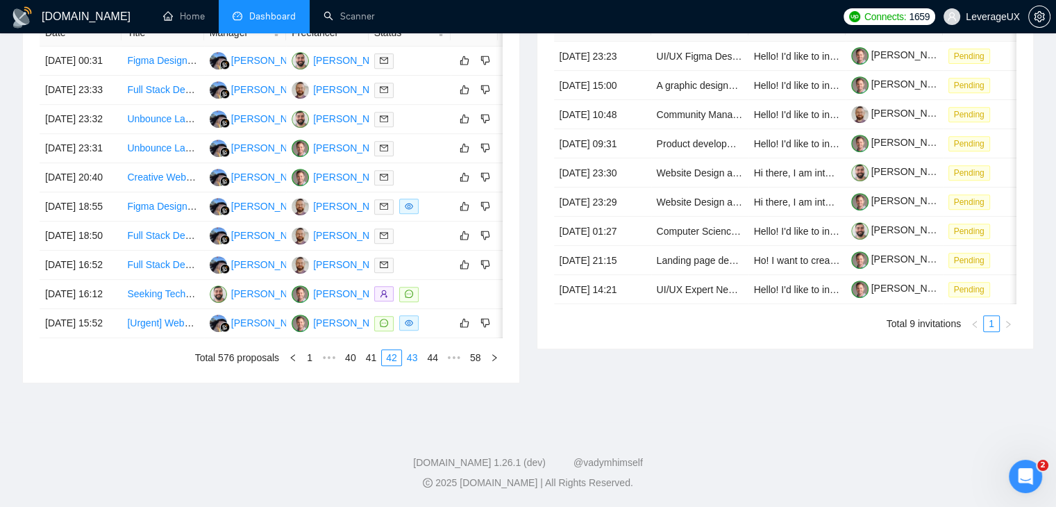
click at [414, 358] on link "43" at bounding box center [412, 357] width 19 height 15
click at [414, 359] on link "44" at bounding box center [412, 357] width 19 height 15
click at [410, 359] on link "45" at bounding box center [412, 357] width 19 height 15
click at [416, 355] on link "46" at bounding box center [412, 357] width 19 height 15
click at [411, 357] on link "47" at bounding box center [412, 357] width 19 height 15
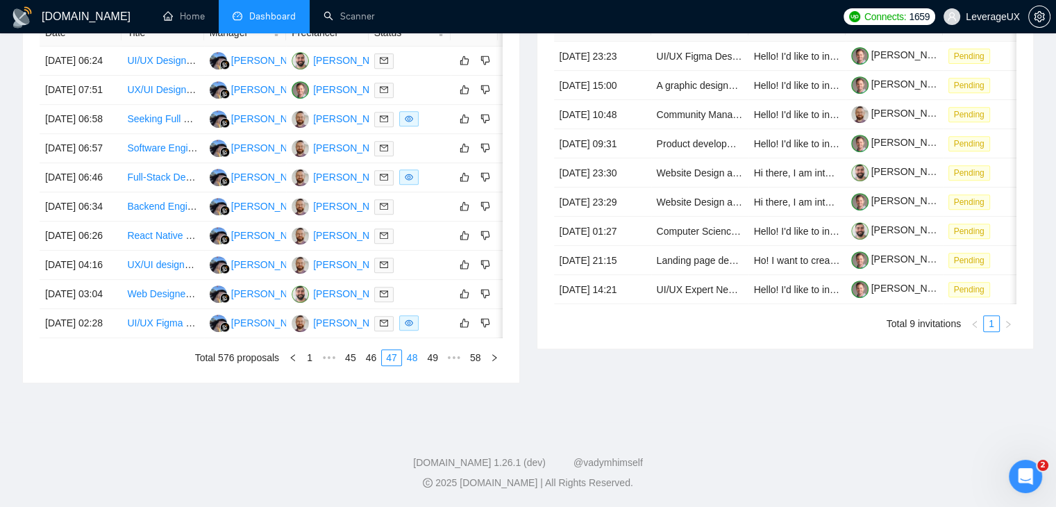
click at [416, 357] on link "48" at bounding box center [412, 357] width 19 height 15
click at [409, 365] on link "49" at bounding box center [412, 357] width 19 height 15
click at [414, 353] on link "50" at bounding box center [412, 357] width 19 height 15
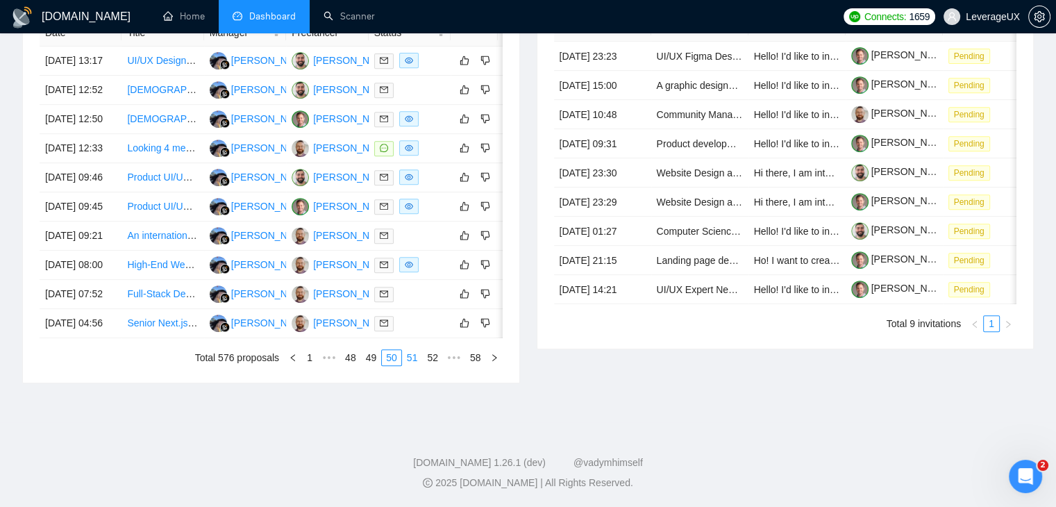
click at [413, 357] on link "51" at bounding box center [412, 357] width 19 height 15
click at [417, 357] on link "52" at bounding box center [412, 357] width 19 height 15
click at [411, 359] on link "53" at bounding box center [412, 357] width 19 height 15
click at [416, 362] on link "54" at bounding box center [412, 357] width 19 height 15
click at [420, 360] on link "55" at bounding box center [412, 357] width 19 height 15
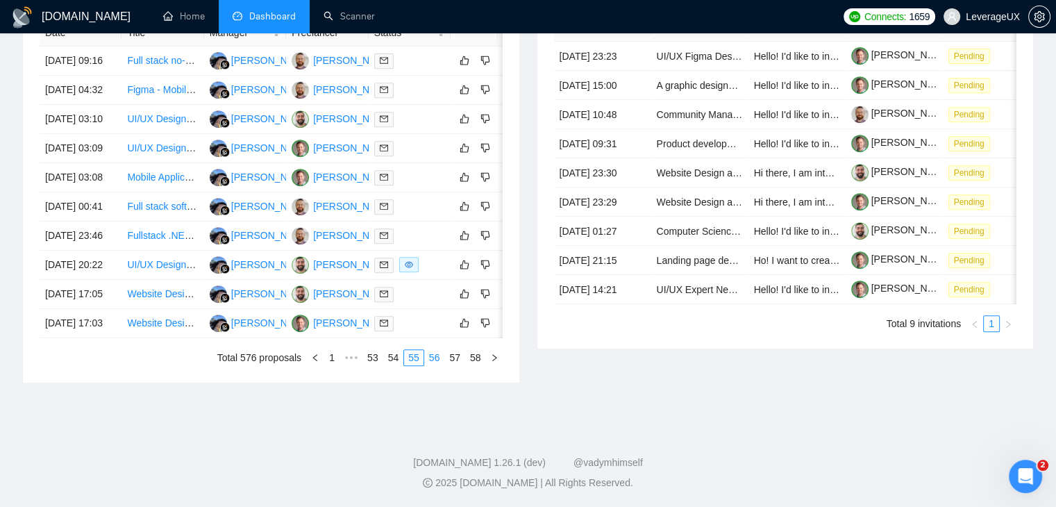
click at [437, 355] on link "56" at bounding box center [434, 357] width 19 height 15
click at [460, 355] on link "57" at bounding box center [454, 357] width 19 height 15
click at [468, 355] on link "58" at bounding box center [475, 357] width 19 height 15
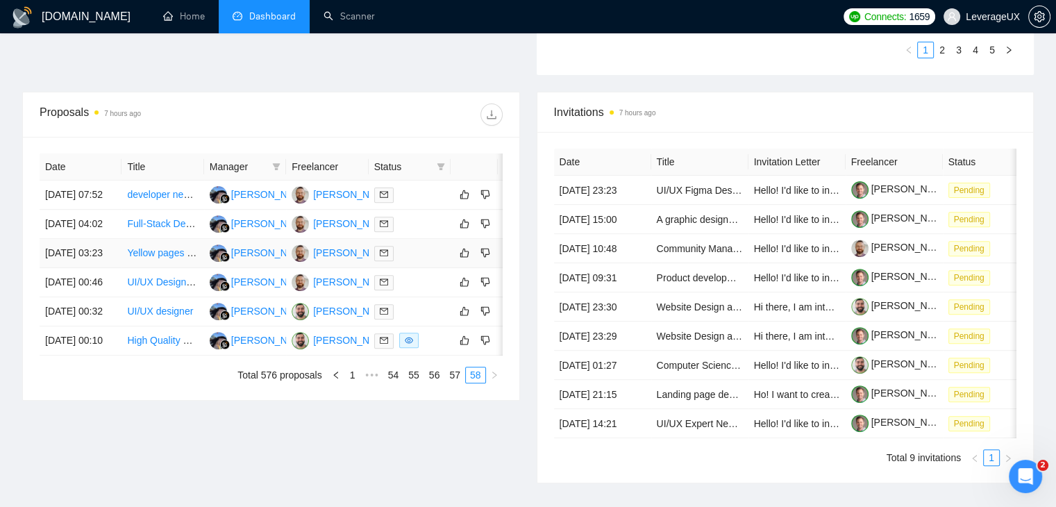
scroll to position [433, 0]
